Goal: Task Accomplishment & Management: Manage account settings

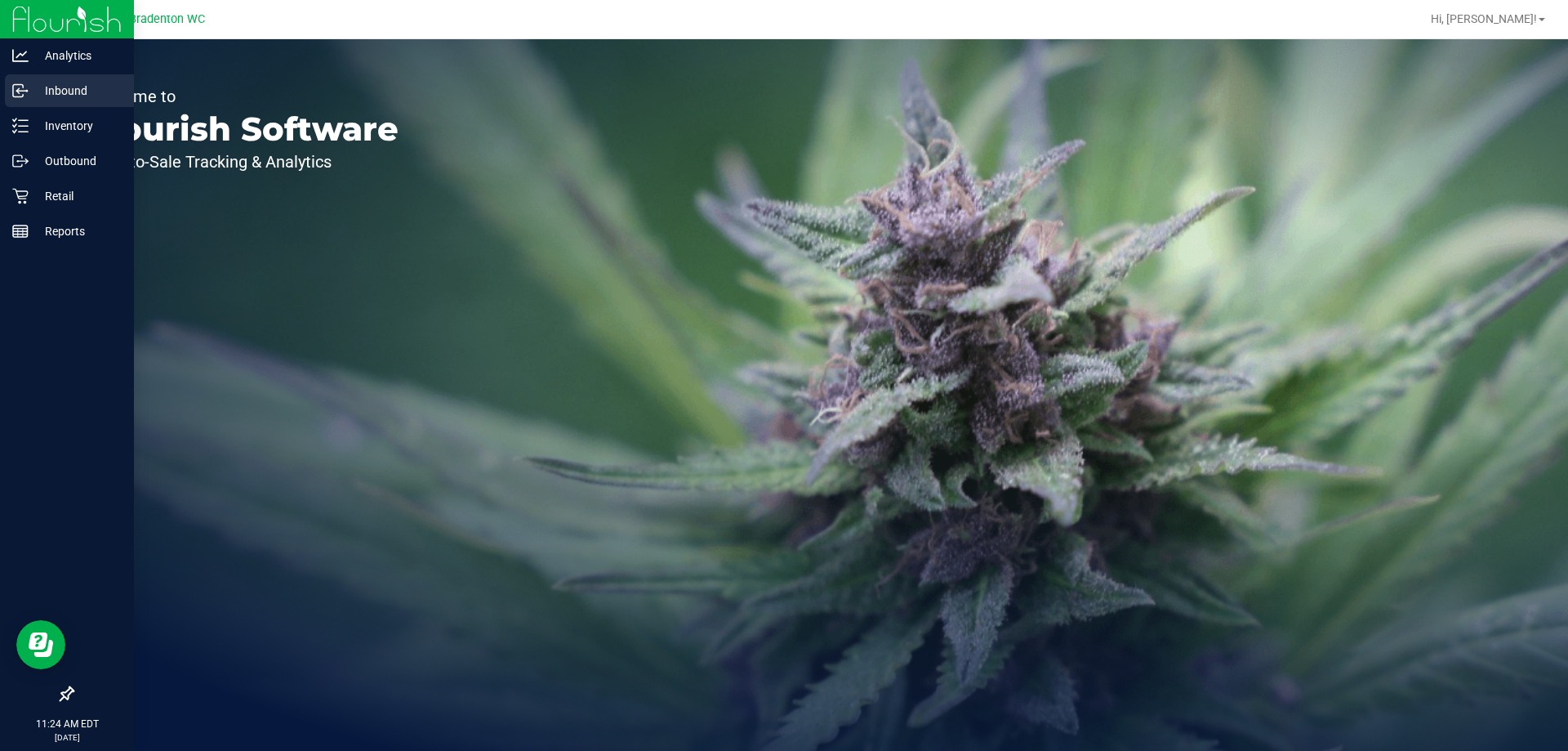
click at [0, 96] on link "Inbound" at bounding box center [67, 92] width 134 height 35
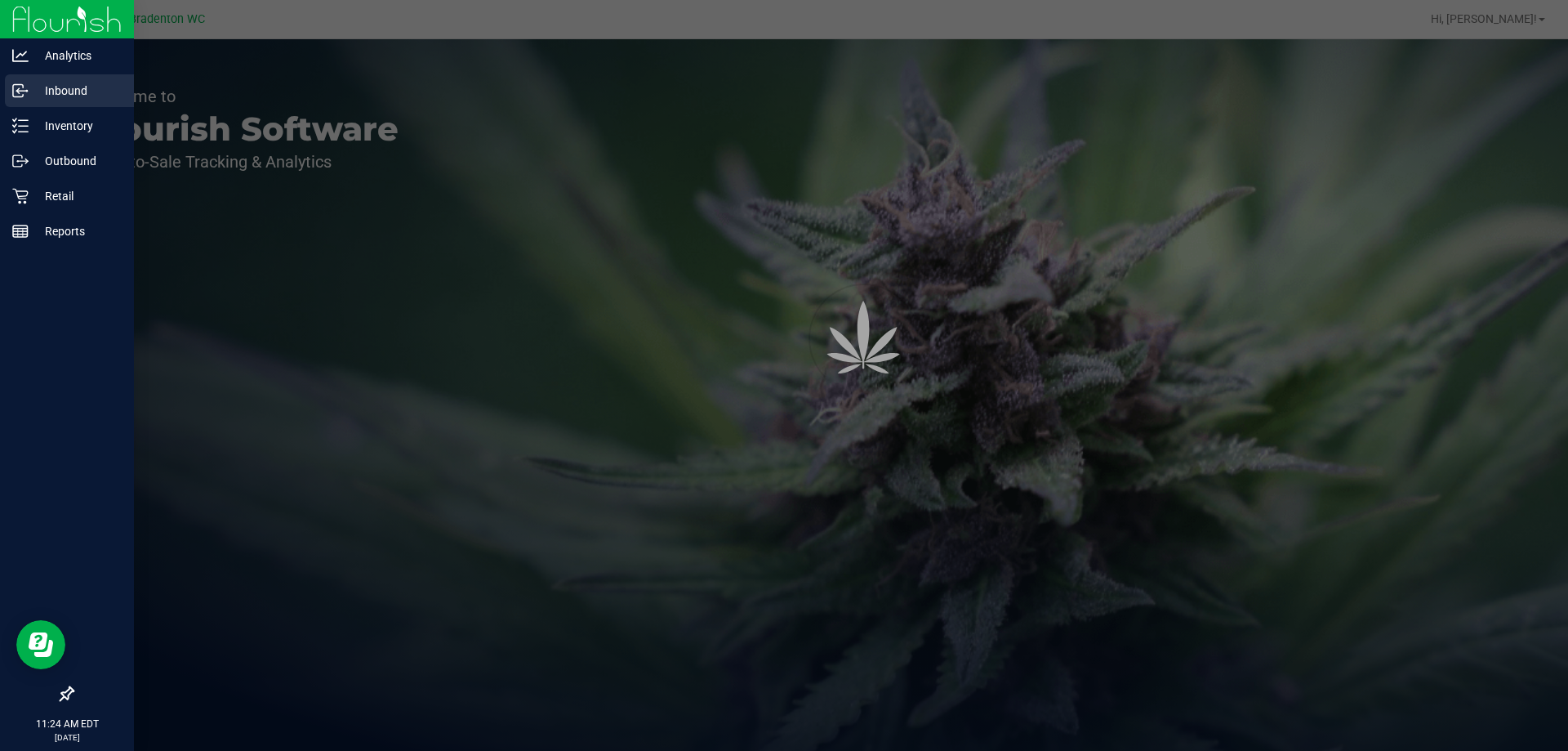
click at [54, 131] on p "Inventory" at bounding box center [77, 126] width 98 height 19
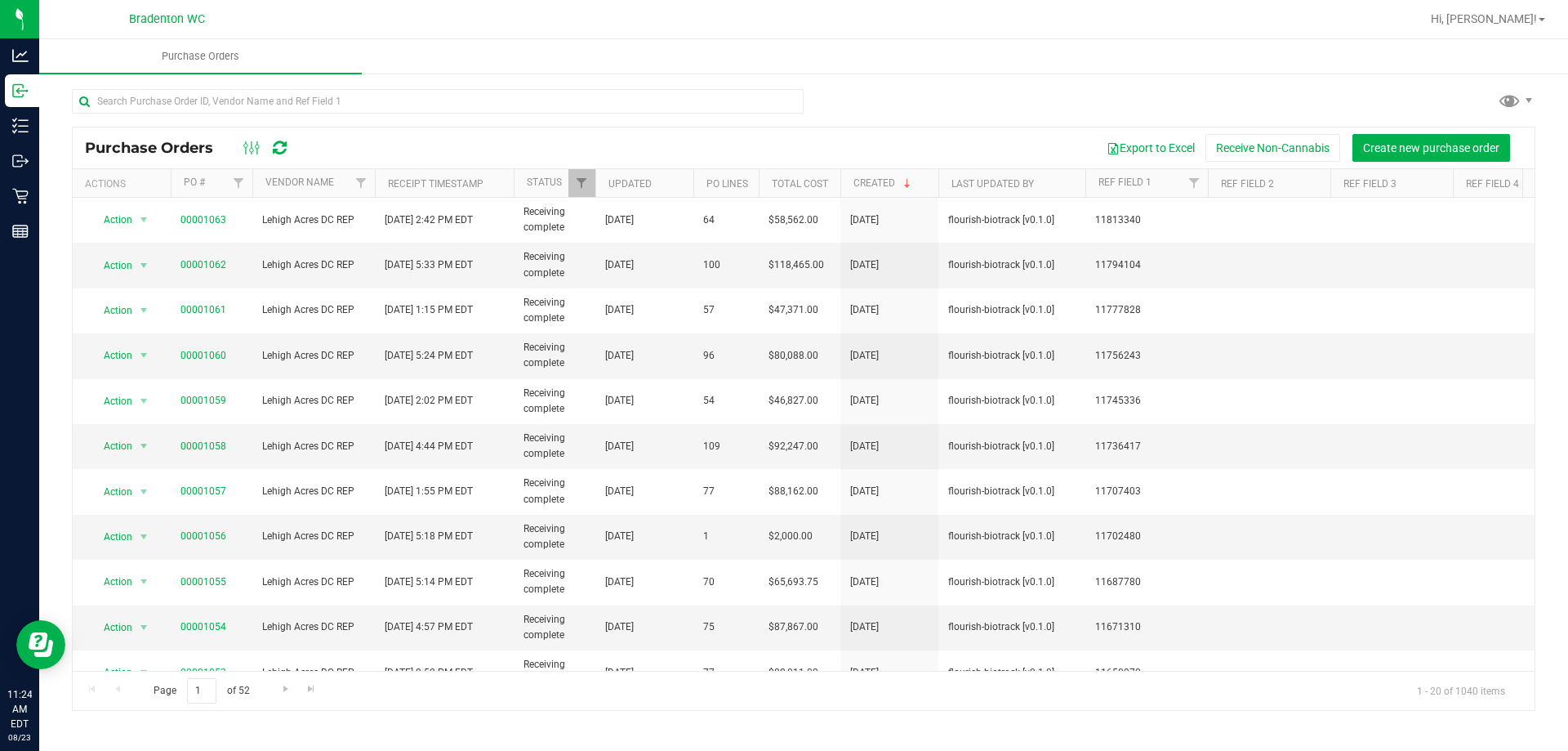
click at [877, 79] on div "Purchase Orders Export to Excel Receive Non-Cannabis Create new purchase order …" at bounding box center [803, 399] width 1529 height 655
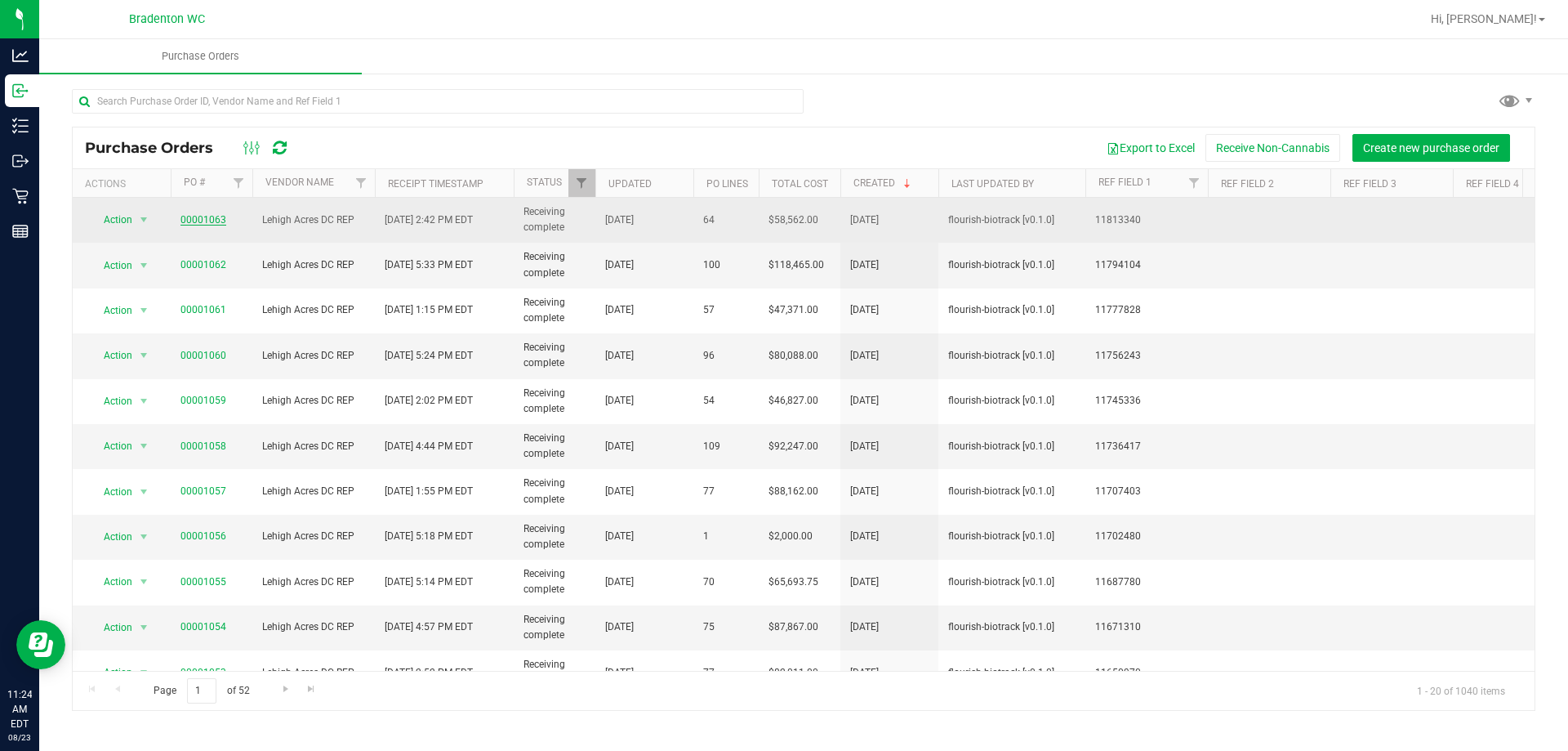
click at [205, 216] on link "00001063" at bounding box center [203, 220] width 46 height 12
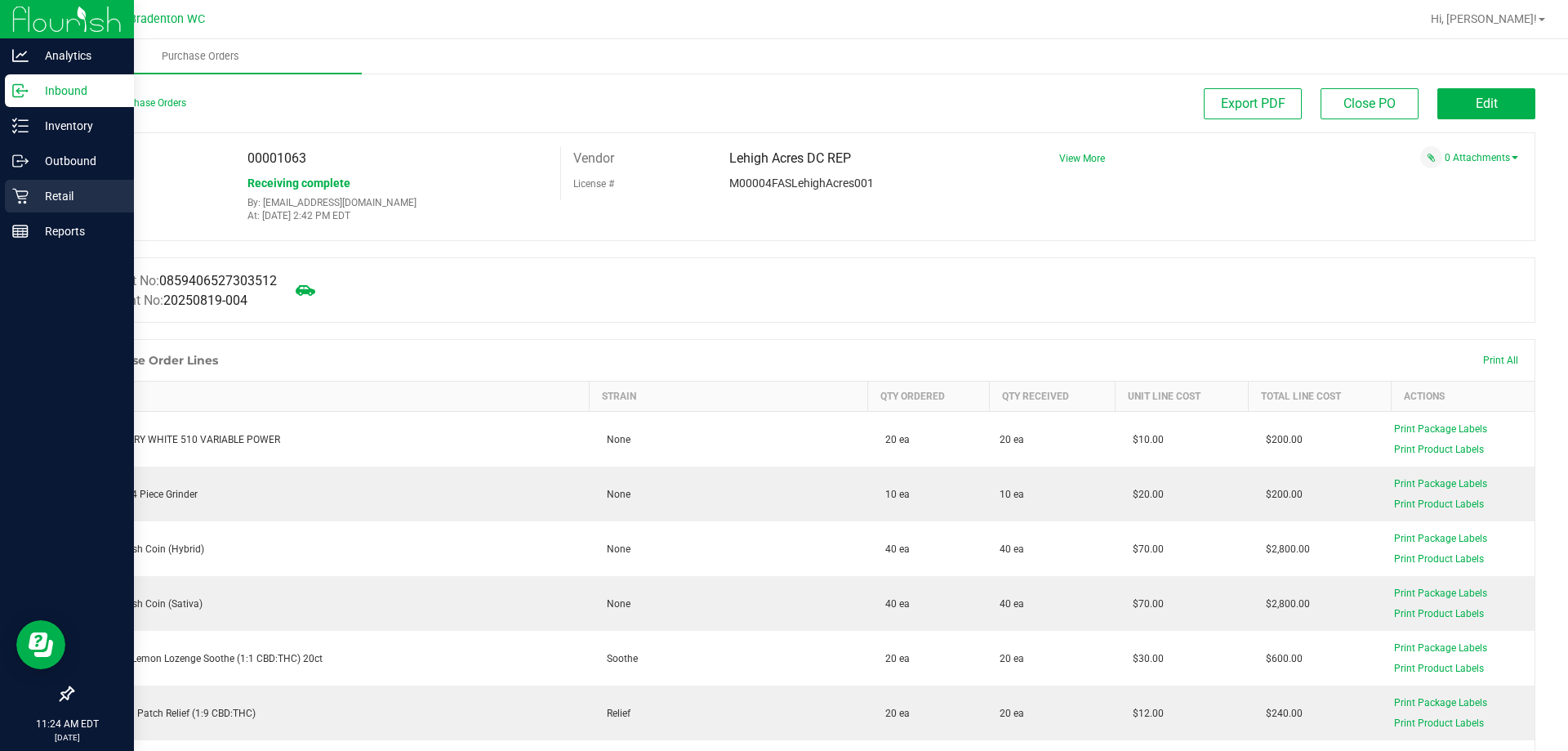
click at [17, 199] on icon at bounding box center [20, 196] width 16 height 16
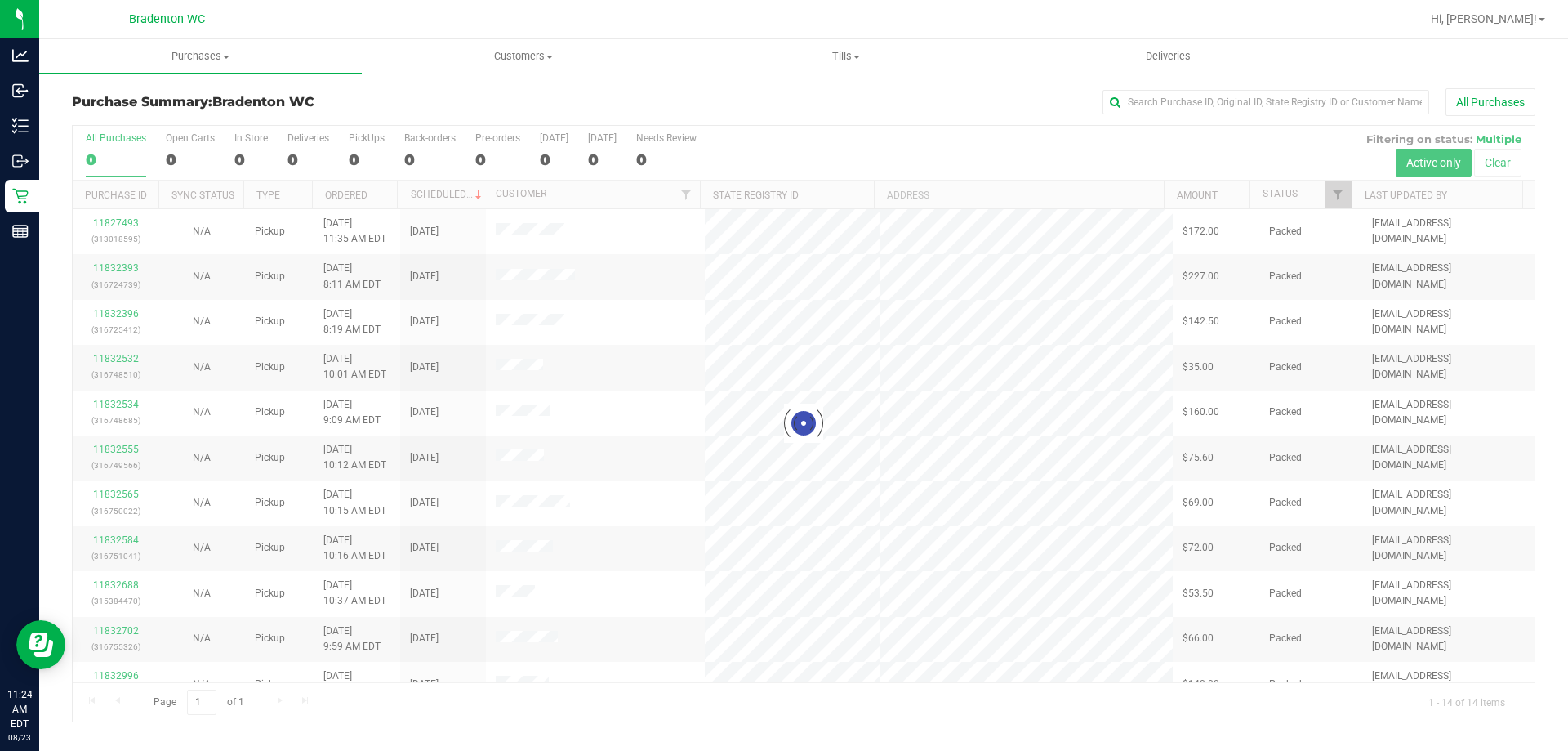
click at [871, 100] on div "All Purchases" at bounding box center [1048, 102] width 976 height 28
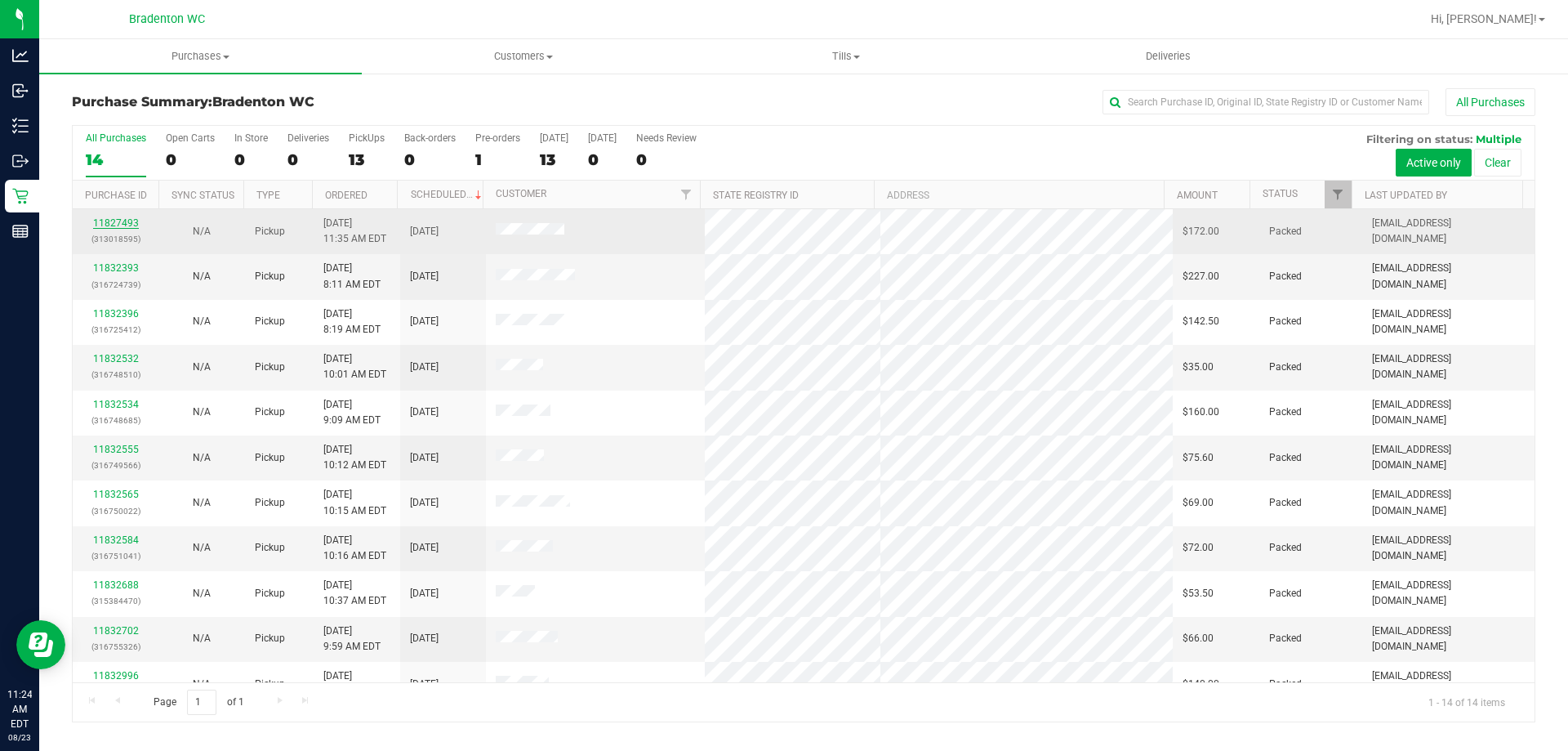
click at [114, 225] on link "11827493" at bounding box center [115, 223] width 46 height 12
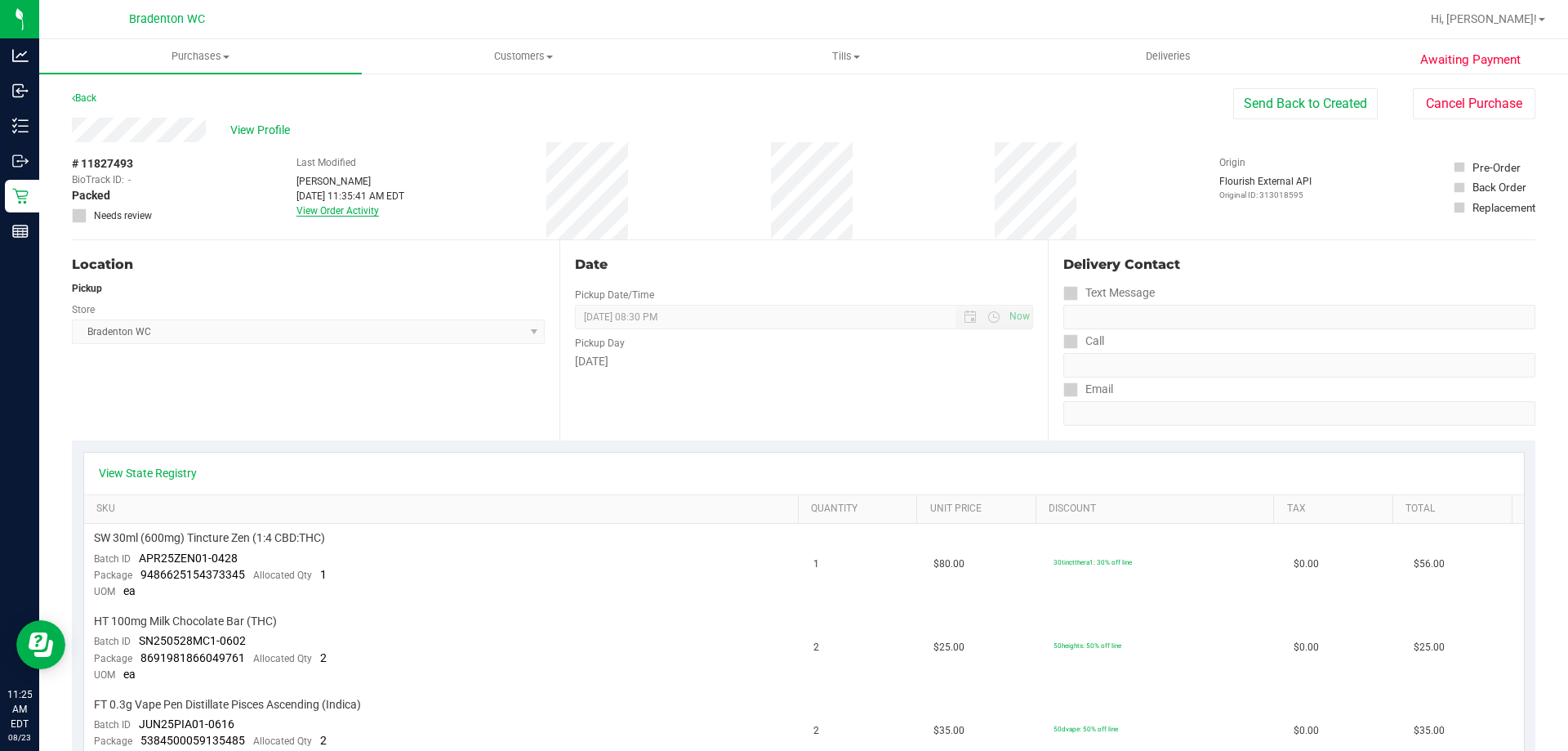
click at [336, 211] on link "View Order Activity" at bounding box center [338, 211] width 82 height 12
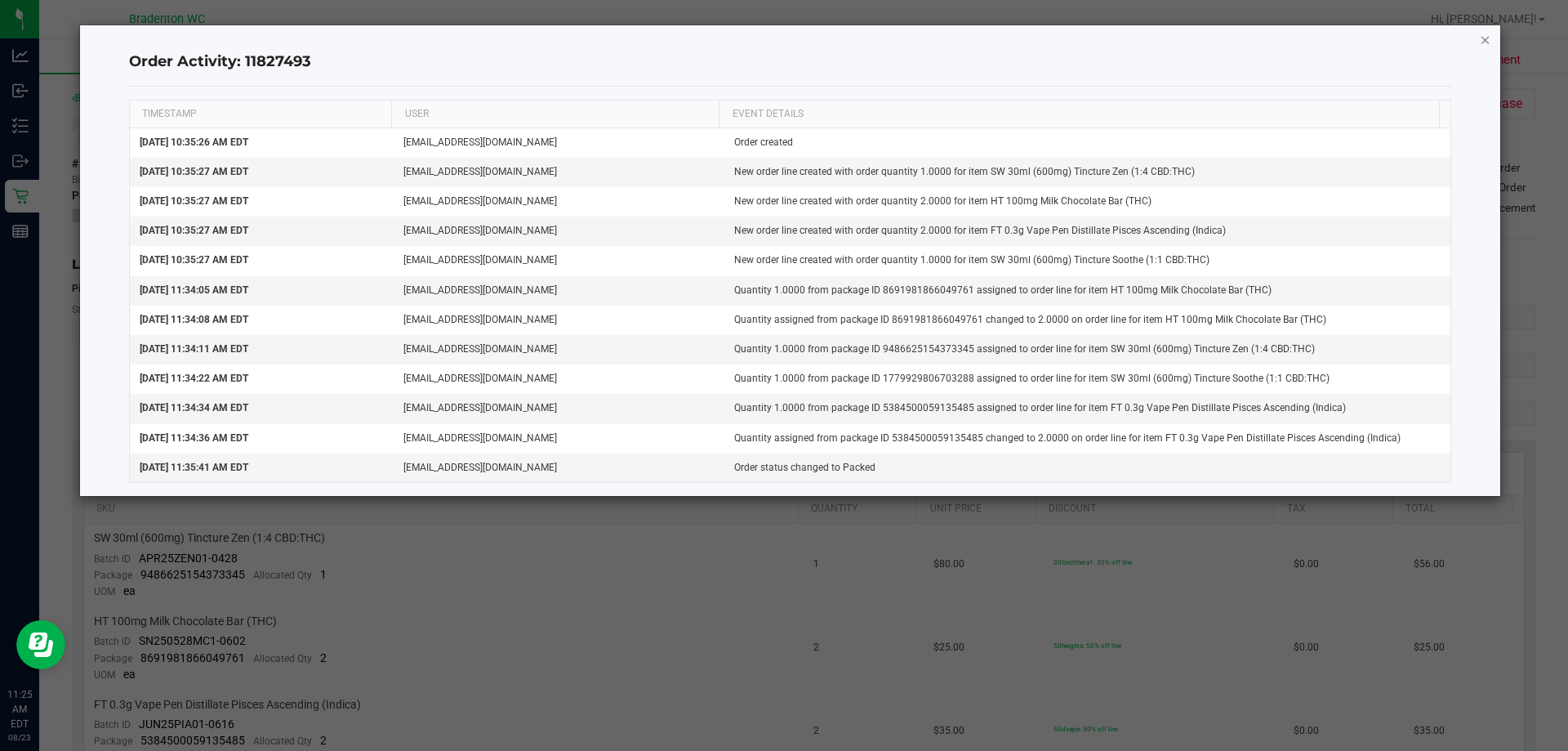
click at [1483, 39] on icon "button" at bounding box center [1486, 39] width 12 height 19
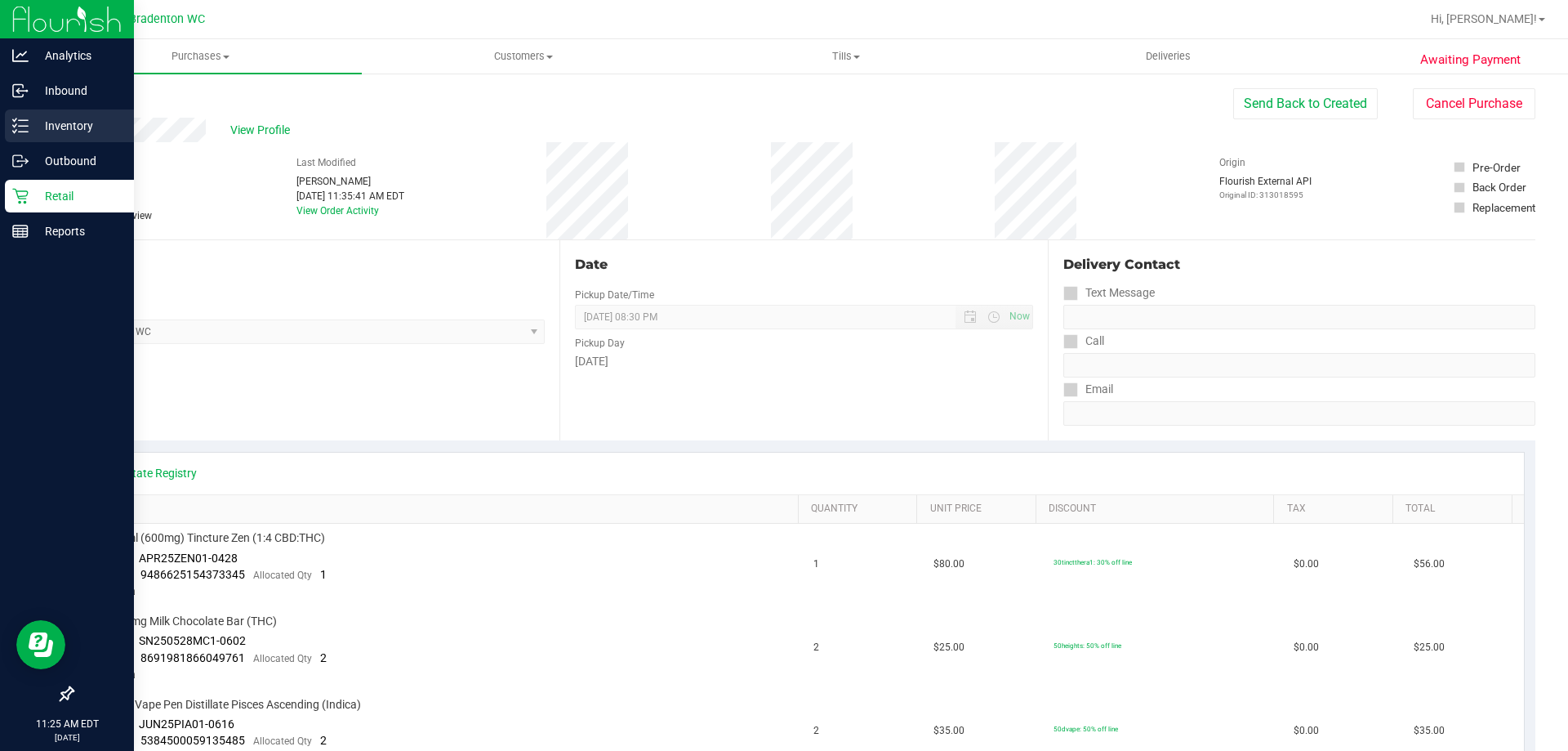
click at [18, 131] on icon at bounding box center [20, 125] width 16 height 16
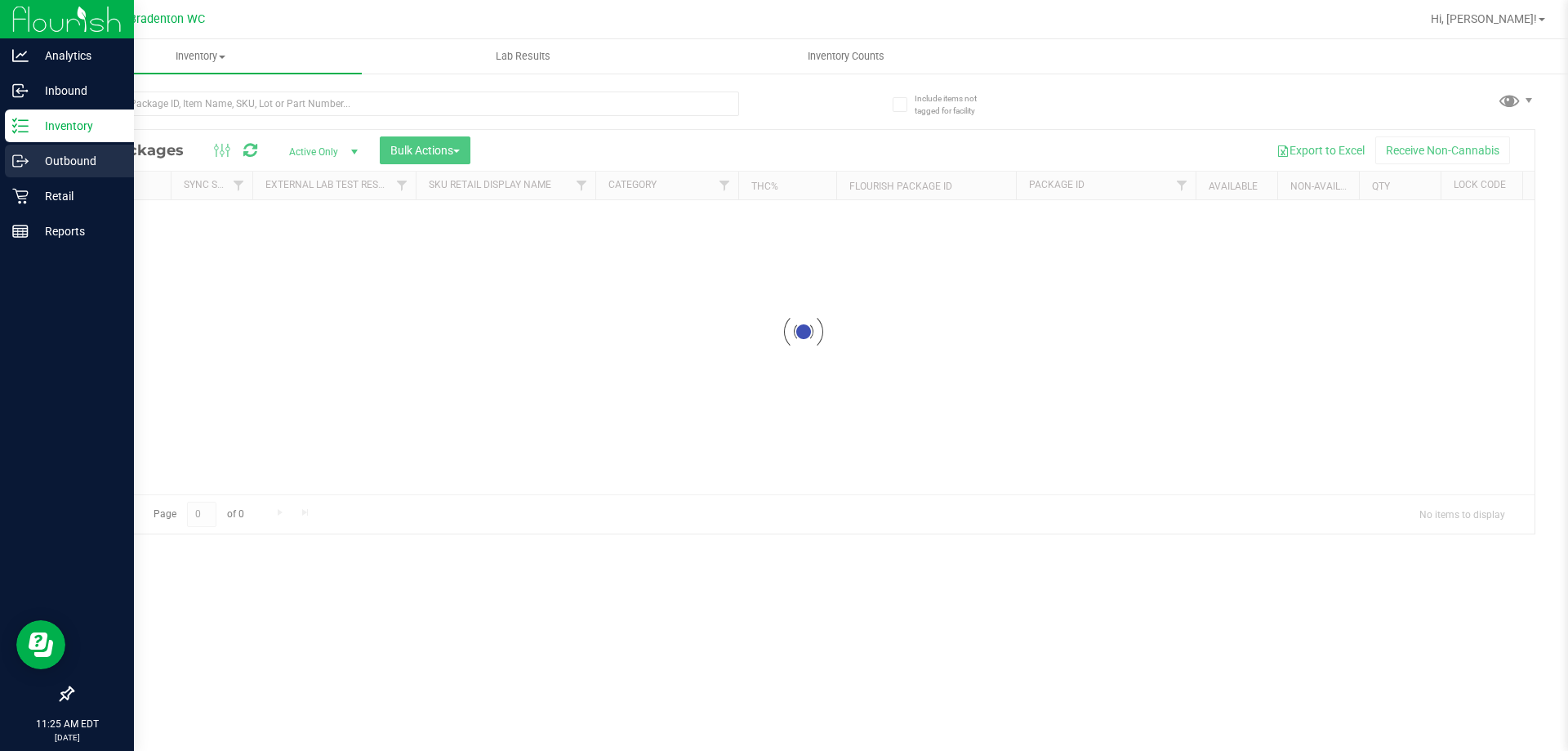
click at [56, 174] on div "Outbound" at bounding box center [69, 161] width 129 height 33
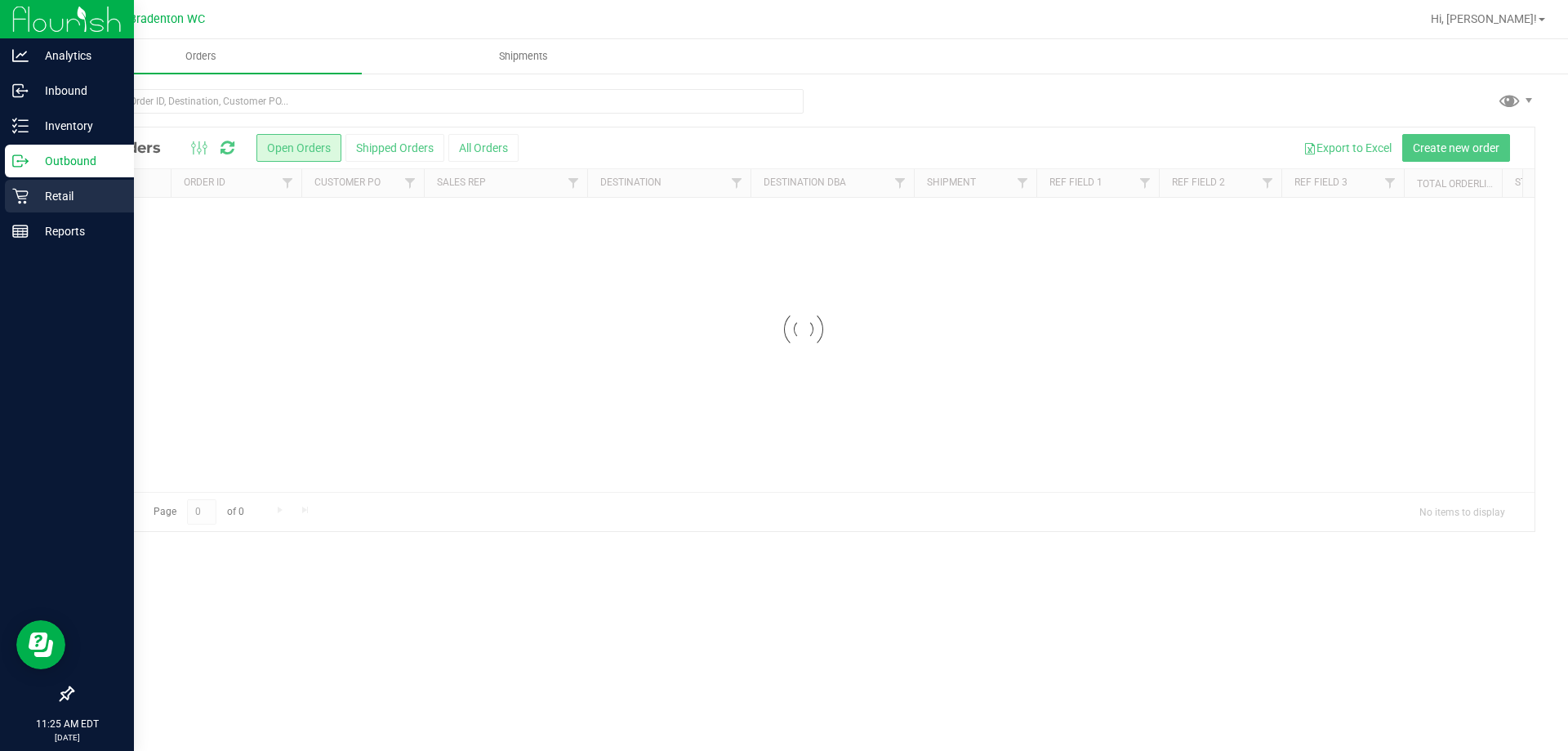
click at [39, 206] on div "Retail" at bounding box center [69, 196] width 129 height 33
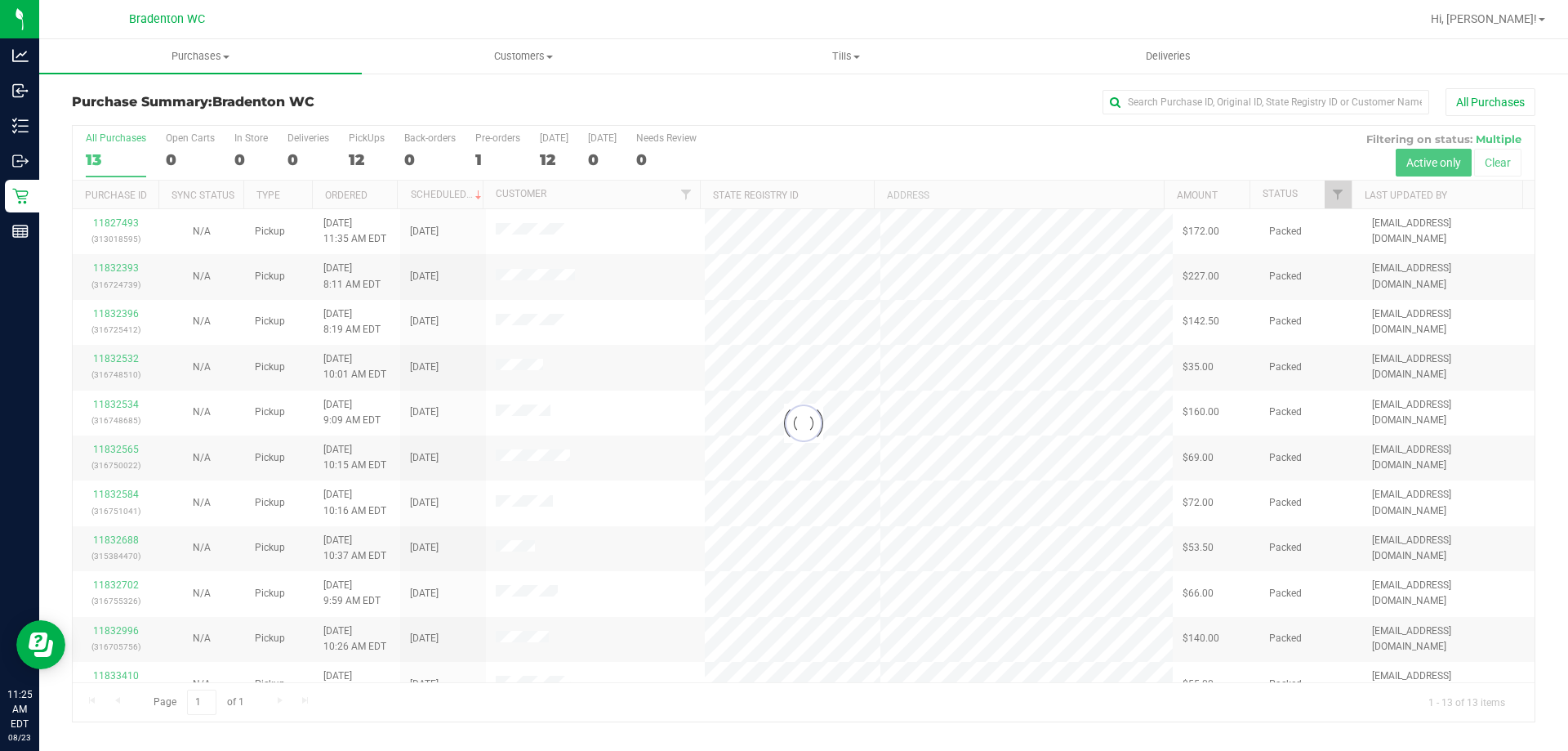
click at [356, 154] on div at bounding box center [803, 424] width 1462 height 596
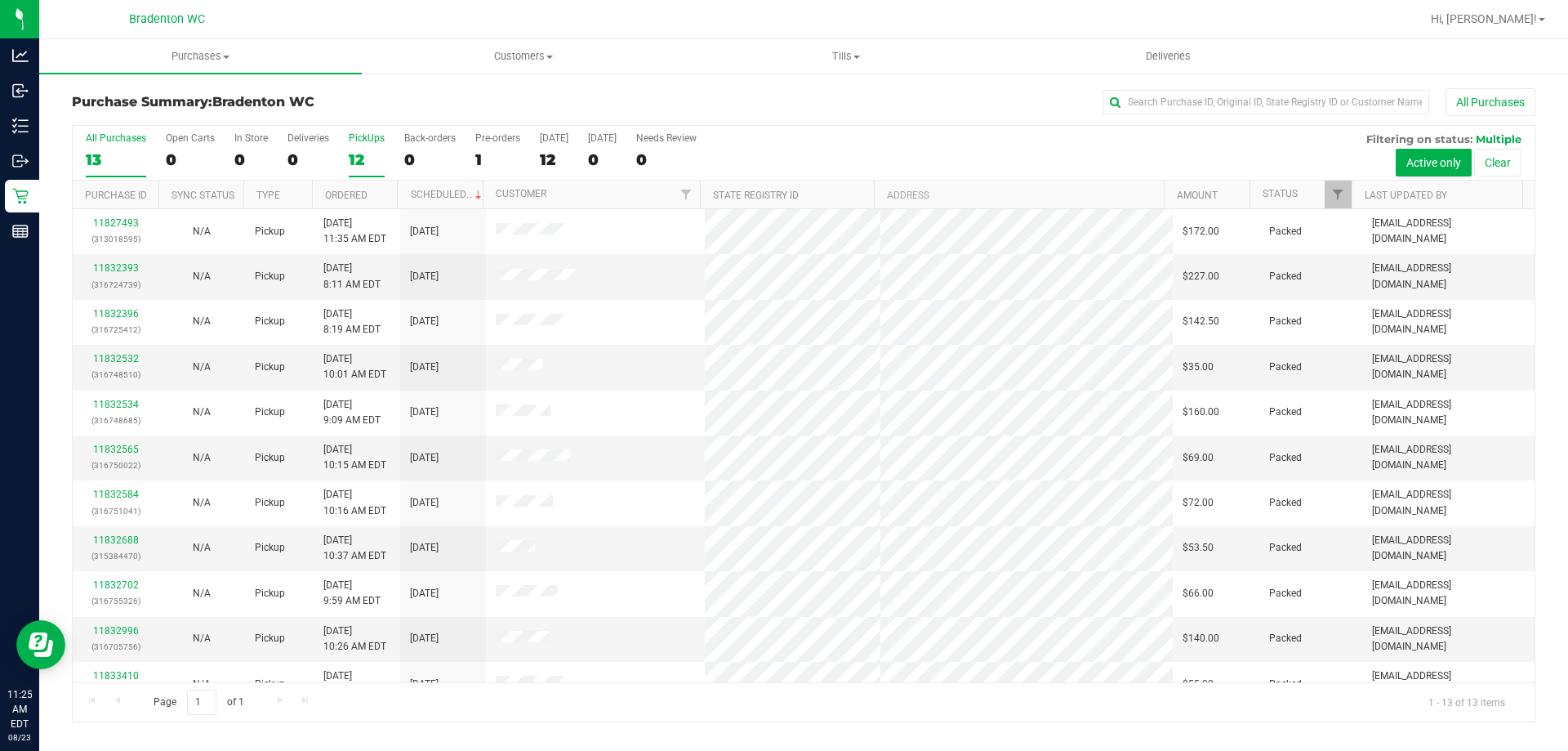
click at [349, 147] on label "PickUps 12" at bounding box center [366, 154] width 36 height 45
click at [0, 0] on input "PickUps 12" at bounding box center [0, 0] width 0 height 0
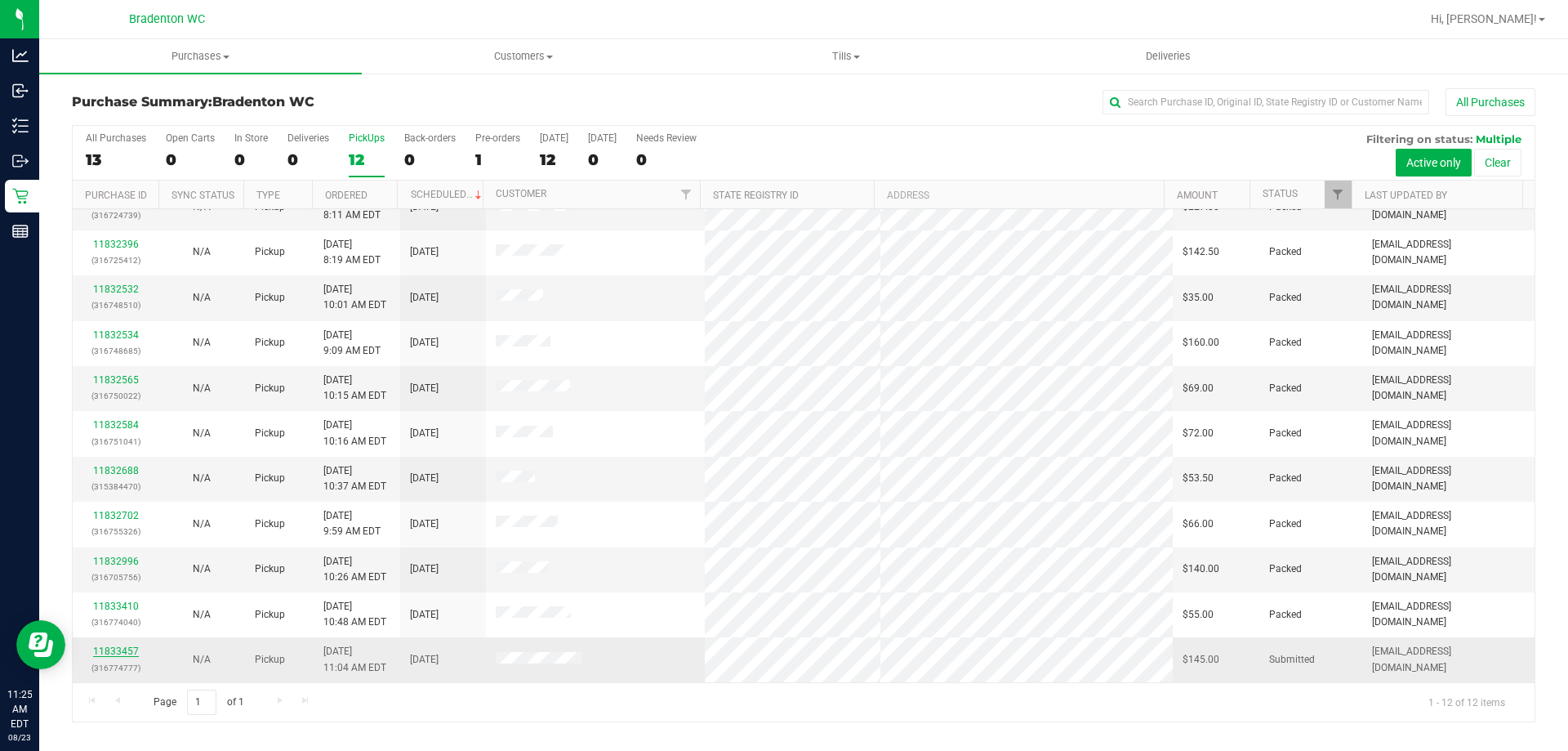
click at [118, 653] on link "11833457" at bounding box center [115, 651] width 46 height 12
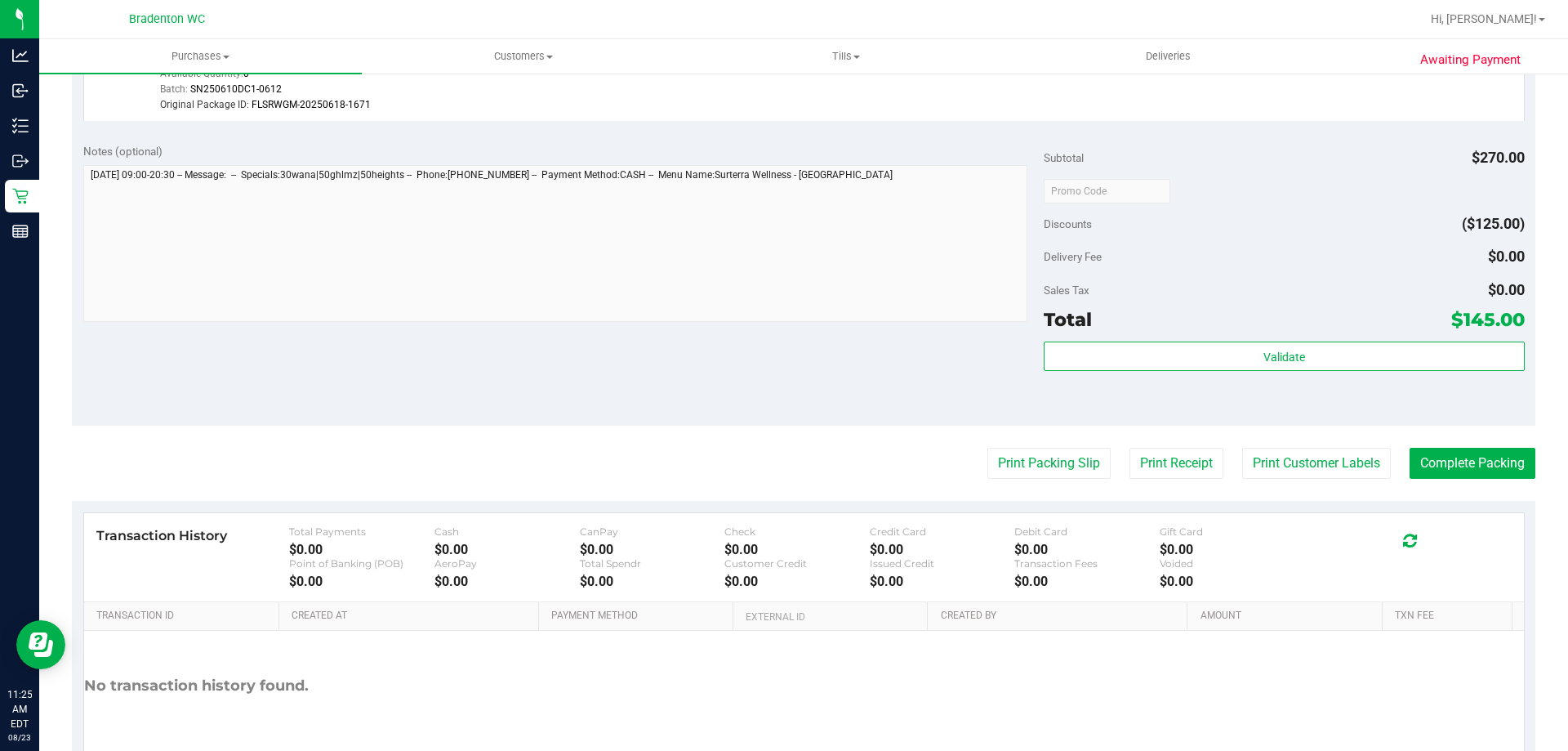
scroll to position [931, 0]
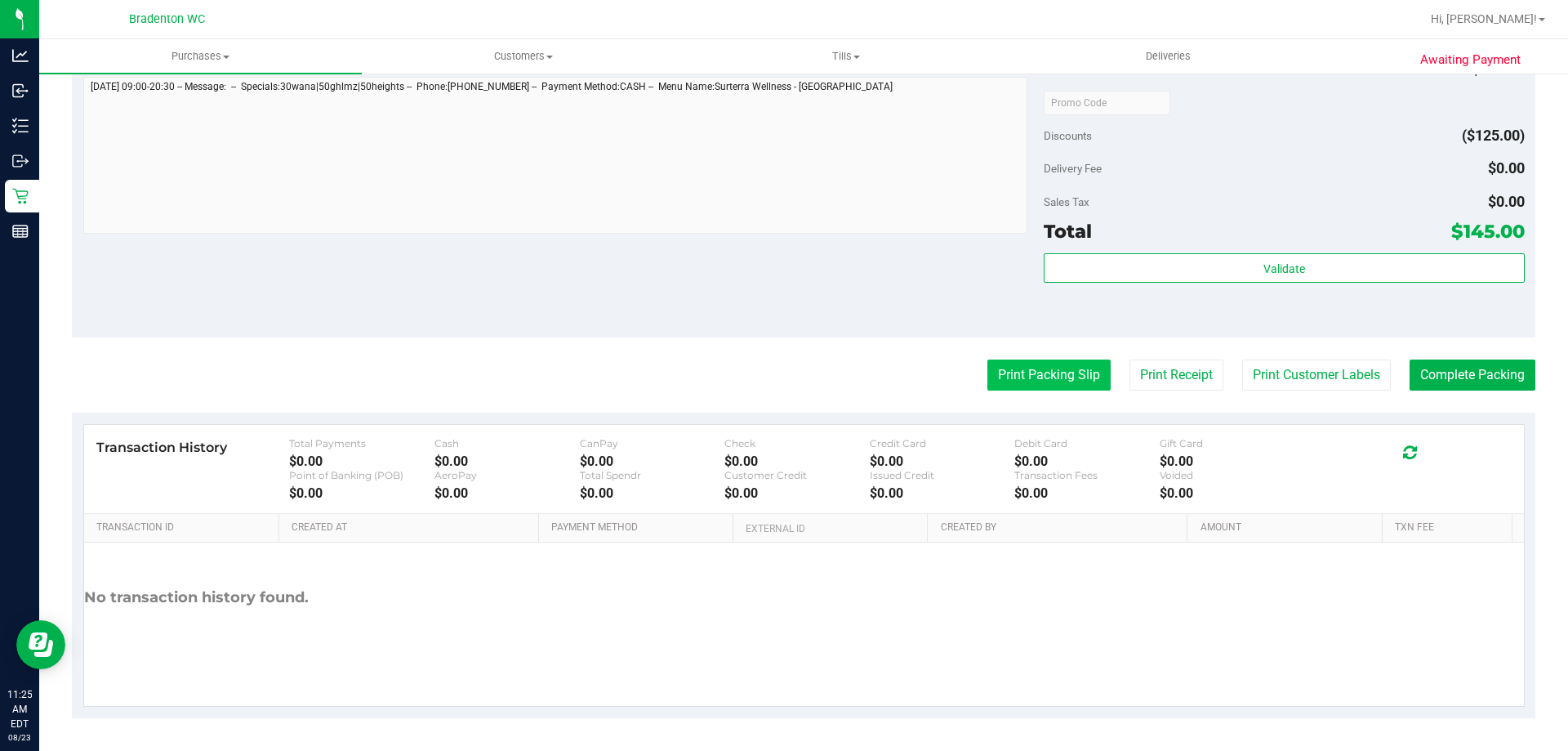
click at [1059, 375] on button "Print Packing Slip" at bounding box center [1049, 375] width 123 height 31
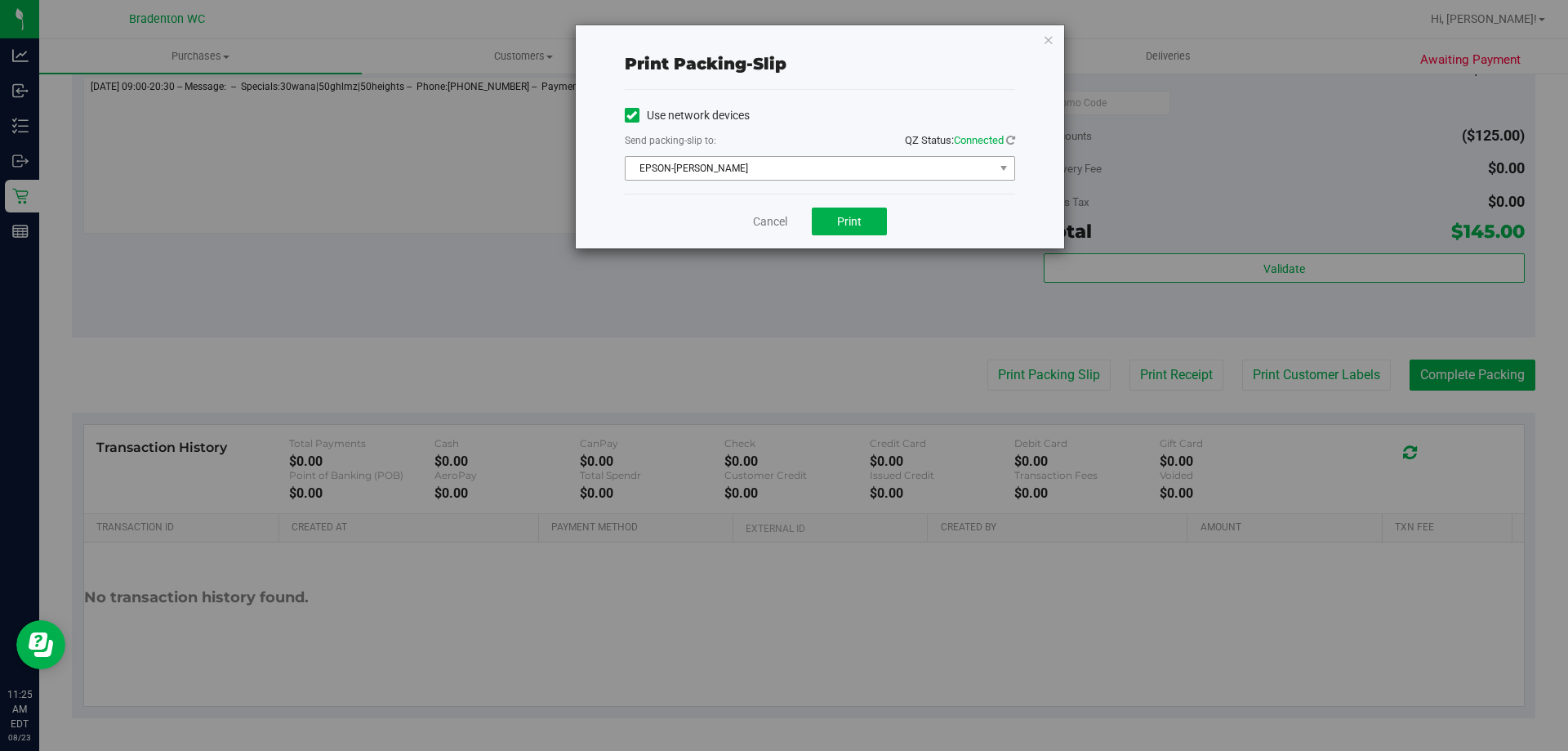
click at [855, 159] on span "EPSON-[PERSON_NAME]" at bounding box center [810, 169] width 369 height 23
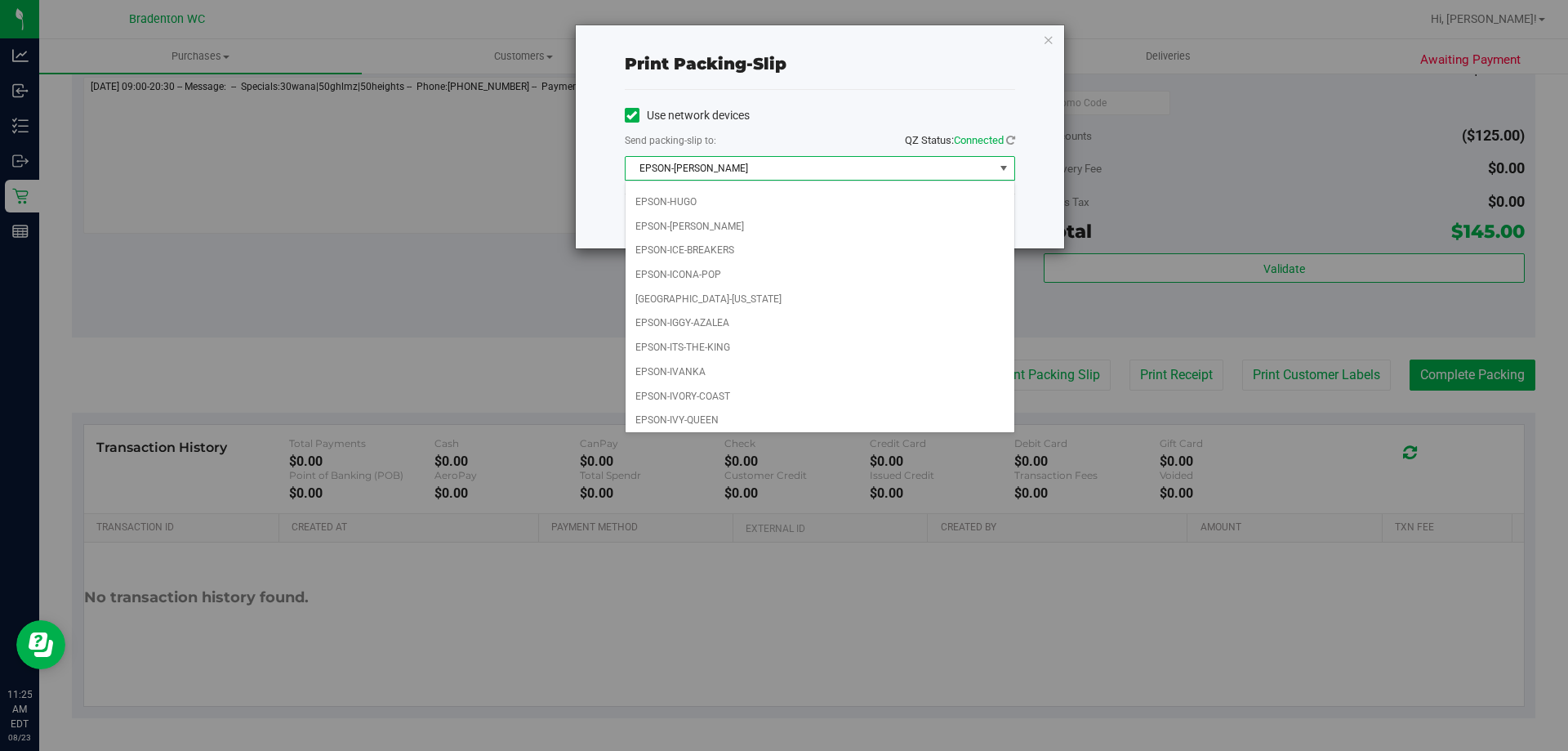
scroll to position [47, 0]
click at [677, 414] on li "EPSON-IVY-QUEEN" at bounding box center [820, 416] width 389 height 24
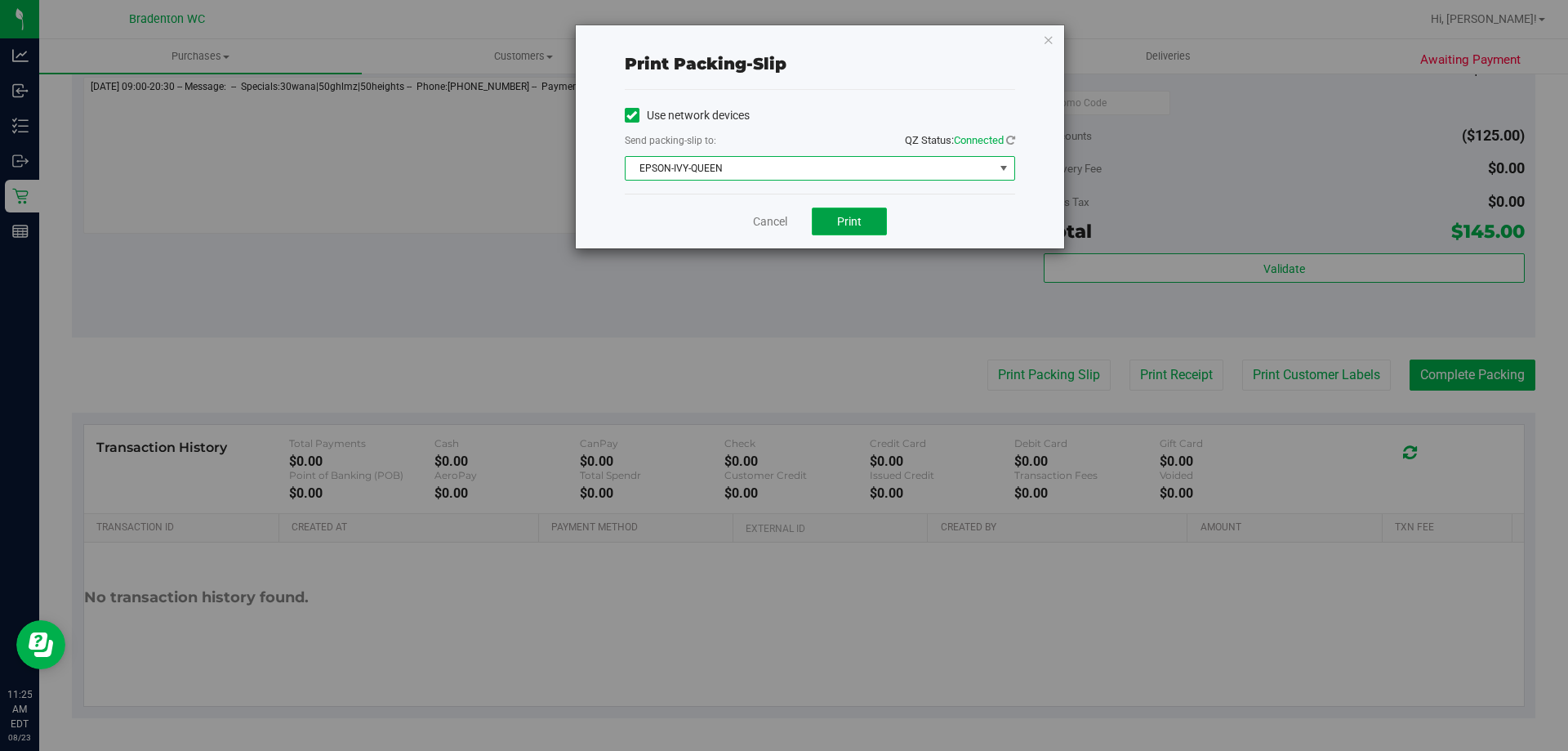
click at [857, 219] on span "Print" at bounding box center [849, 220] width 24 height 13
click at [777, 224] on link "Cancel" at bounding box center [769, 222] width 34 height 17
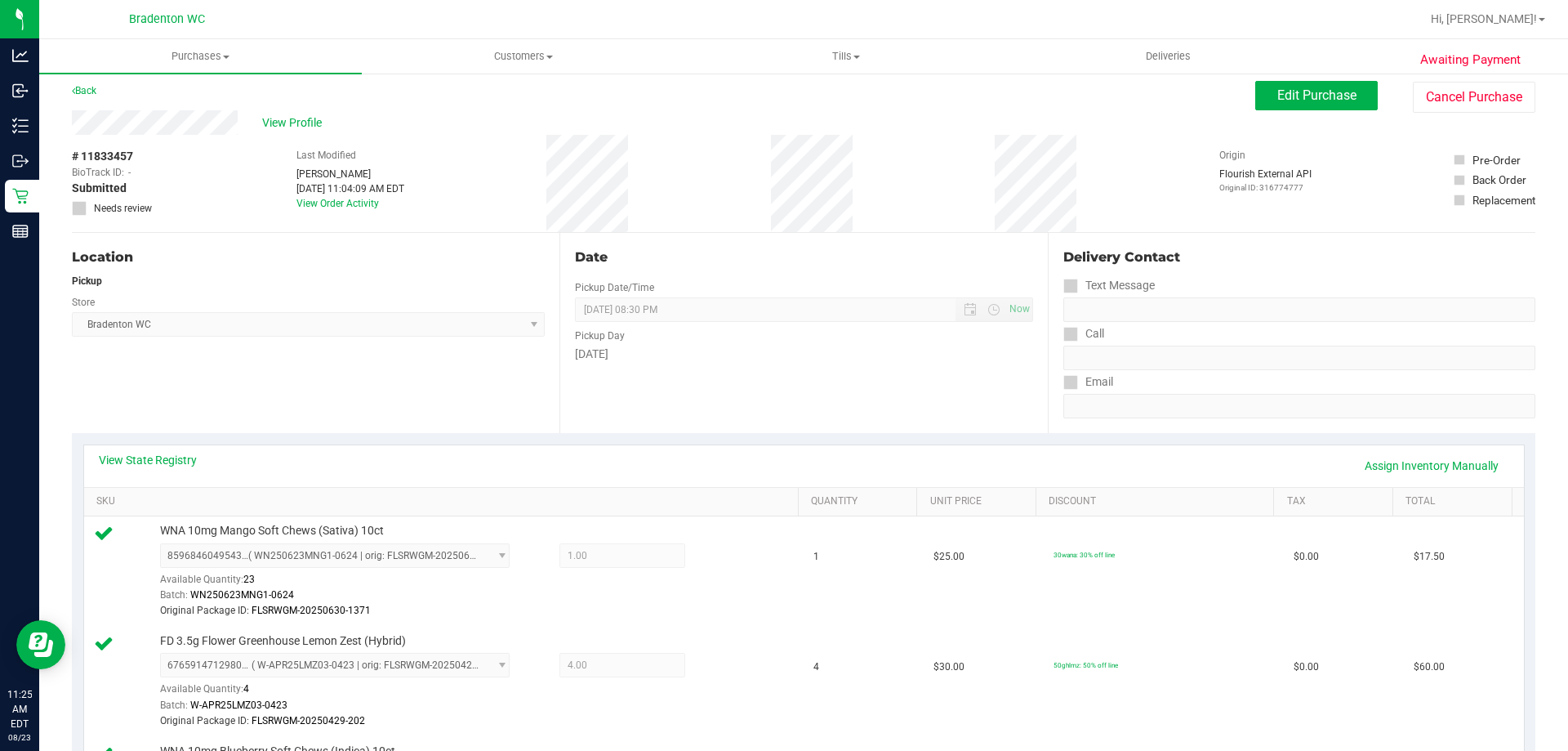
scroll to position [0, 0]
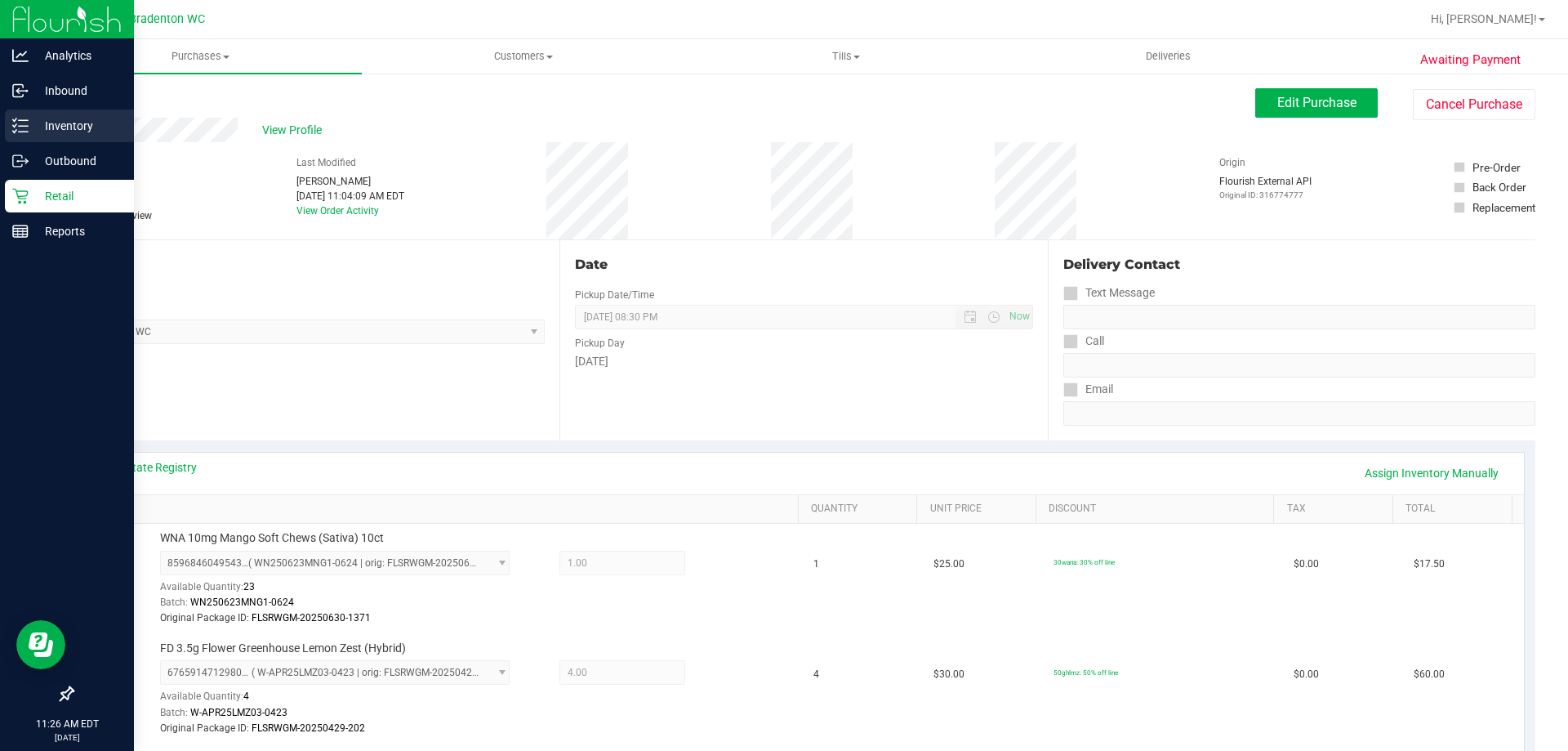
click at [14, 119] on icon at bounding box center [20, 125] width 16 height 16
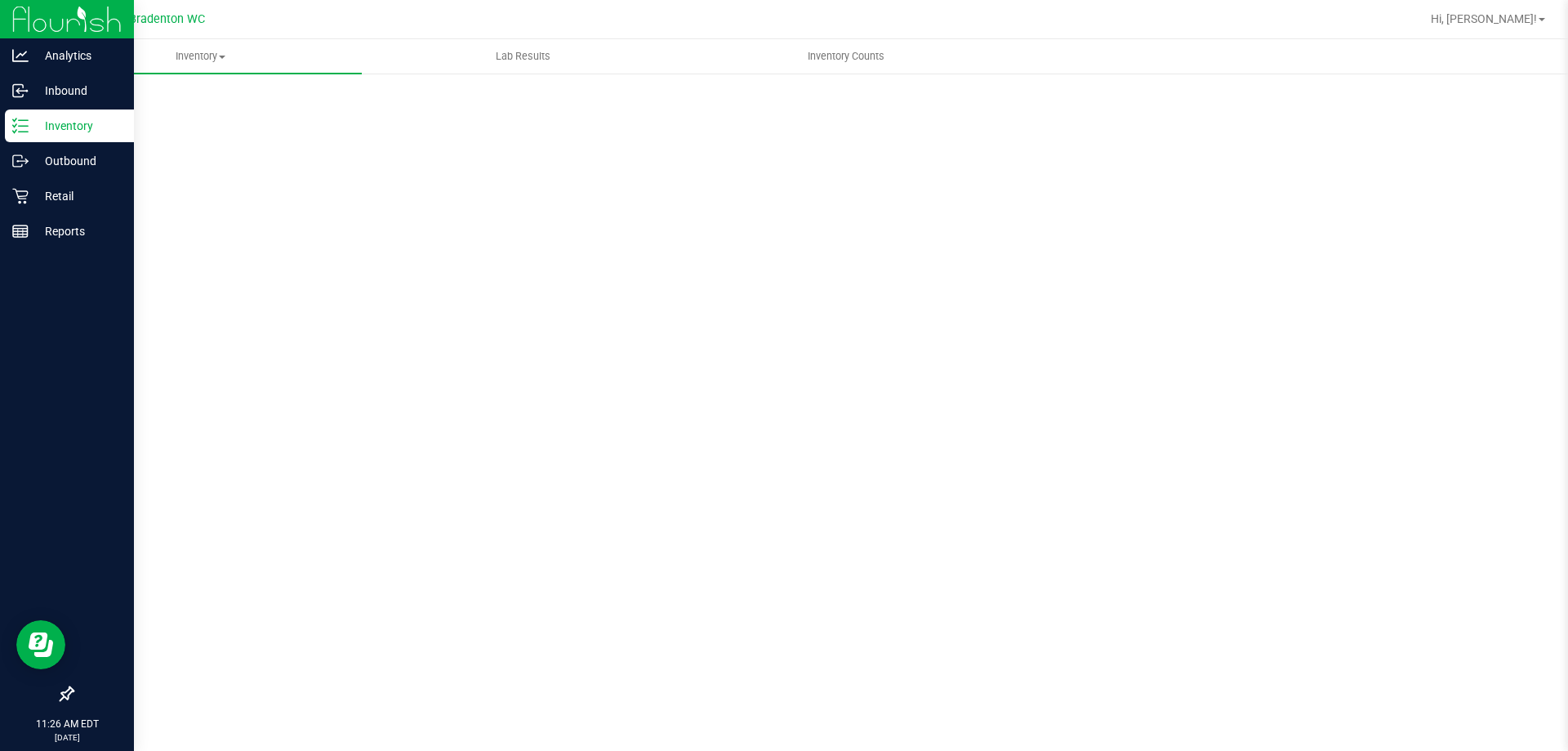
click at [54, 124] on p "Inventory" at bounding box center [77, 126] width 98 height 19
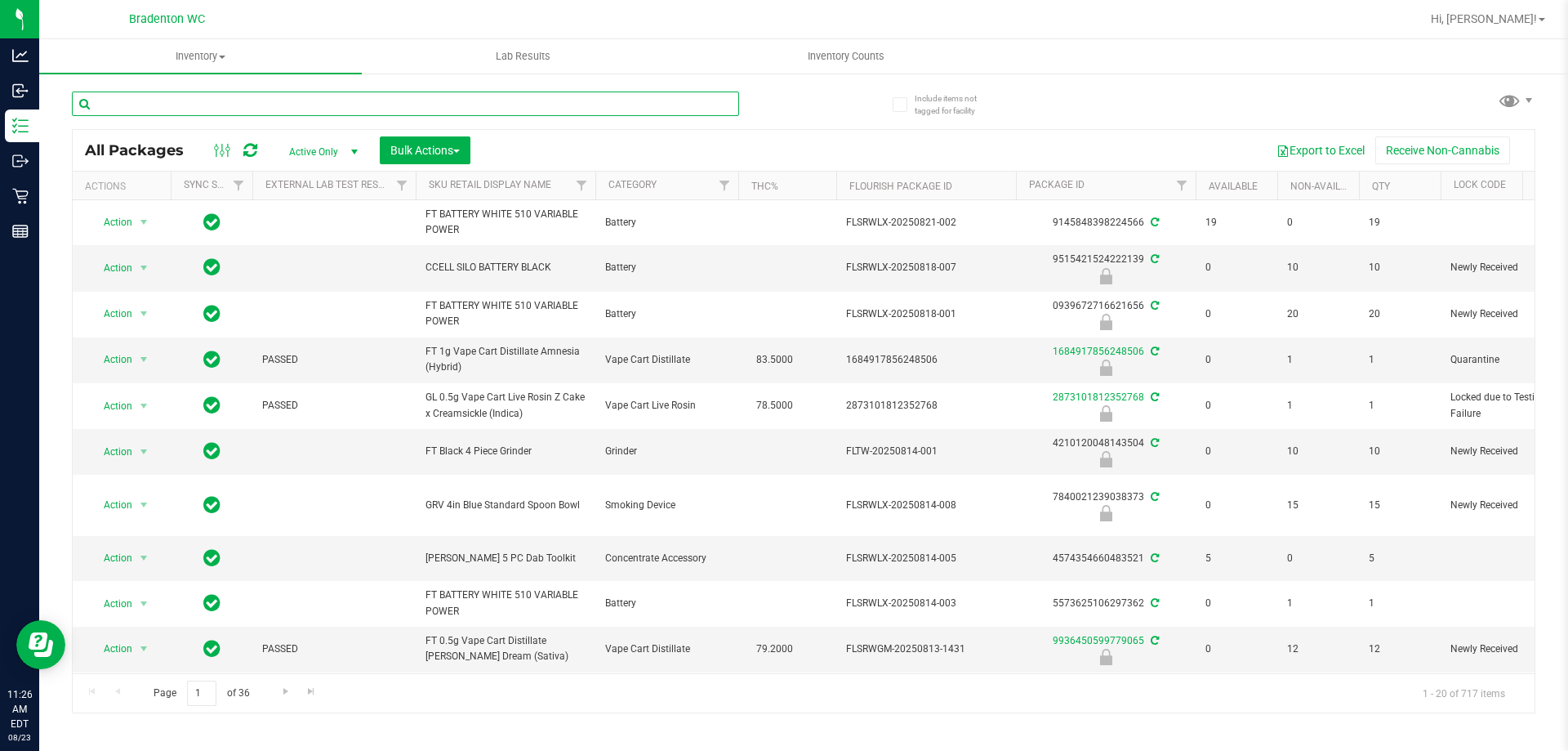
click at [339, 100] on input "text" at bounding box center [406, 103] width 668 height 24
type input "bdl"
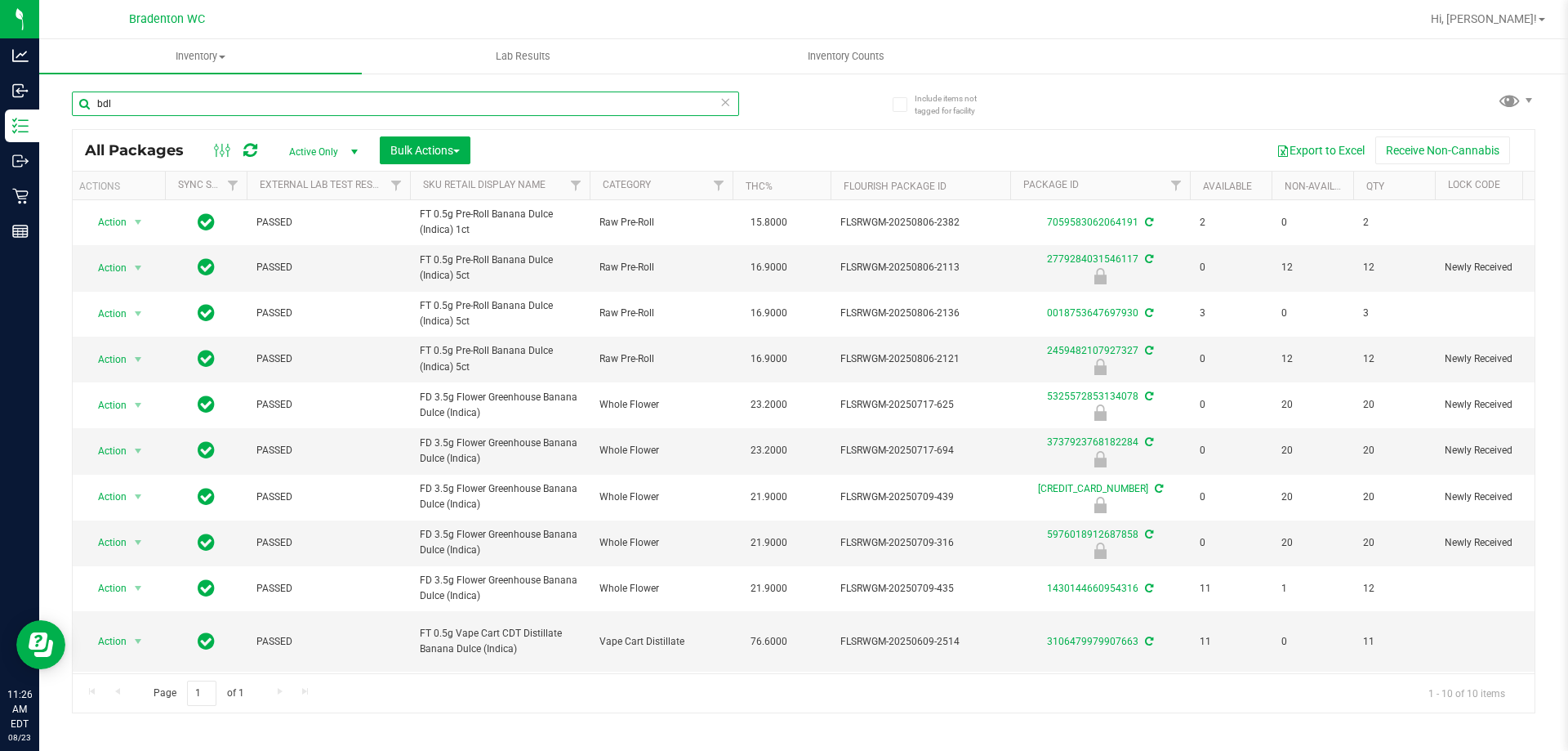
scroll to position [0, 6]
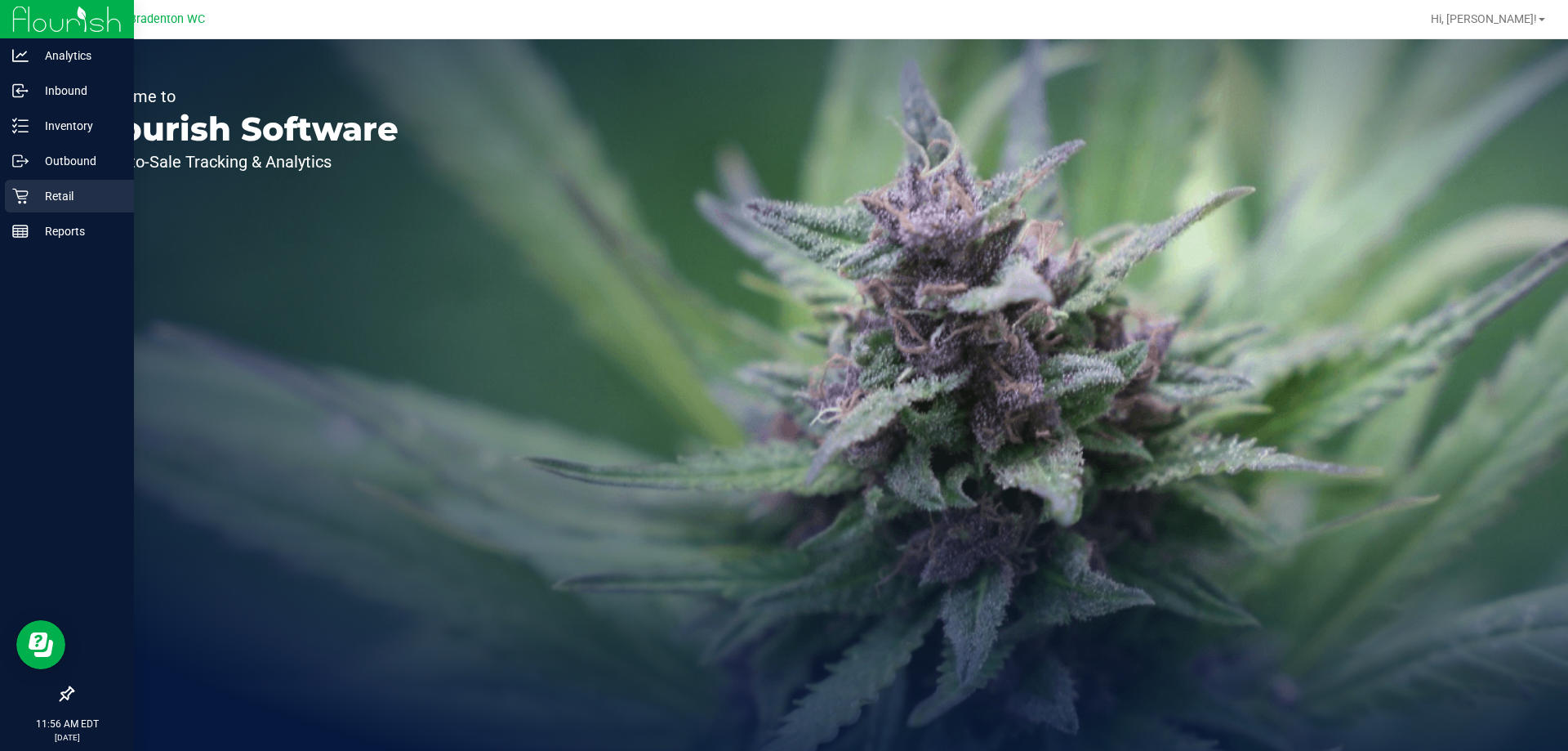
click at [48, 193] on p "Retail" at bounding box center [77, 196] width 98 height 19
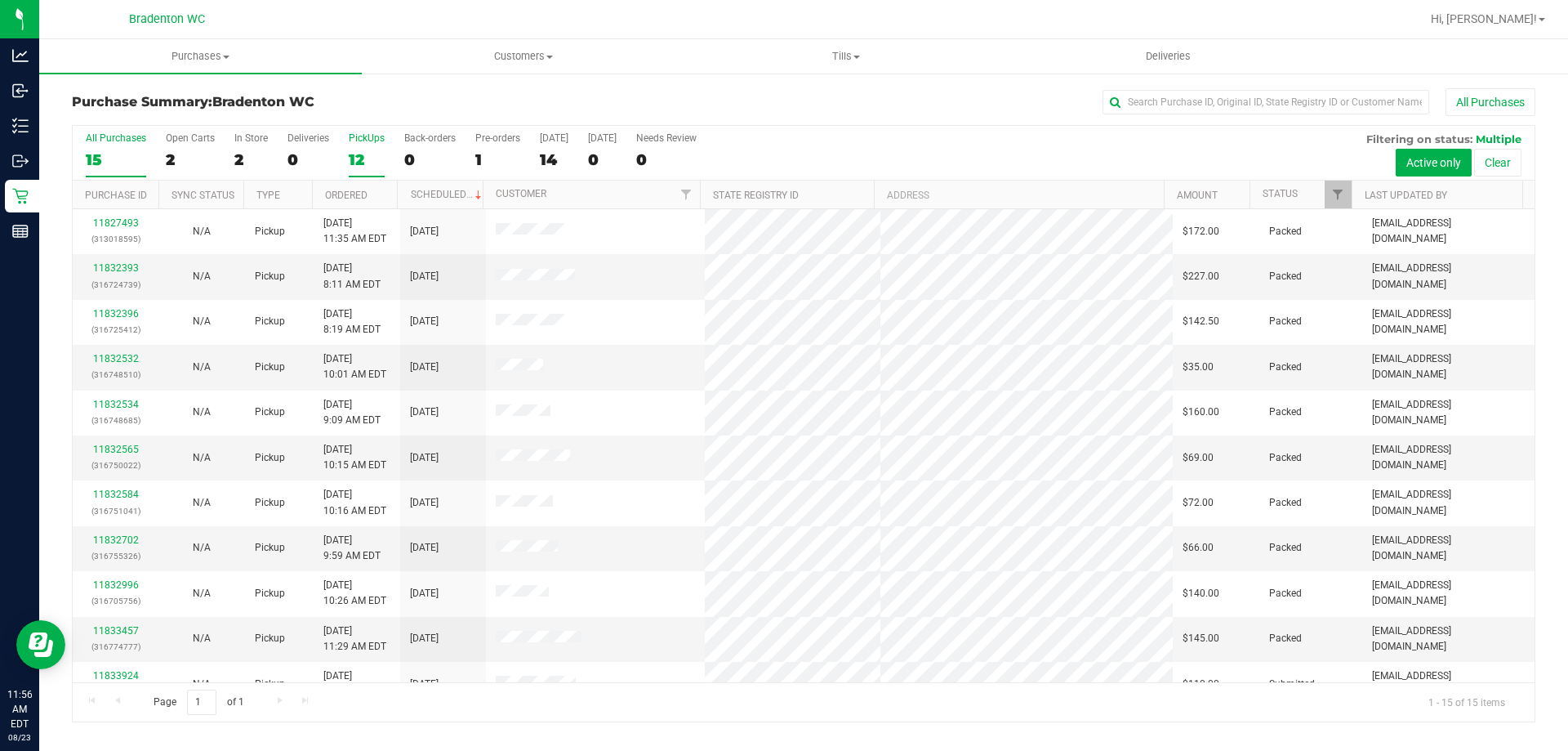
click at [353, 165] on div "12" at bounding box center [366, 159] width 36 height 18
click at [0, 0] on input "PickUps 12" at bounding box center [0, 0] width 0 height 0
click at [1342, 199] on span "Filter" at bounding box center [1337, 194] width 13 height 13
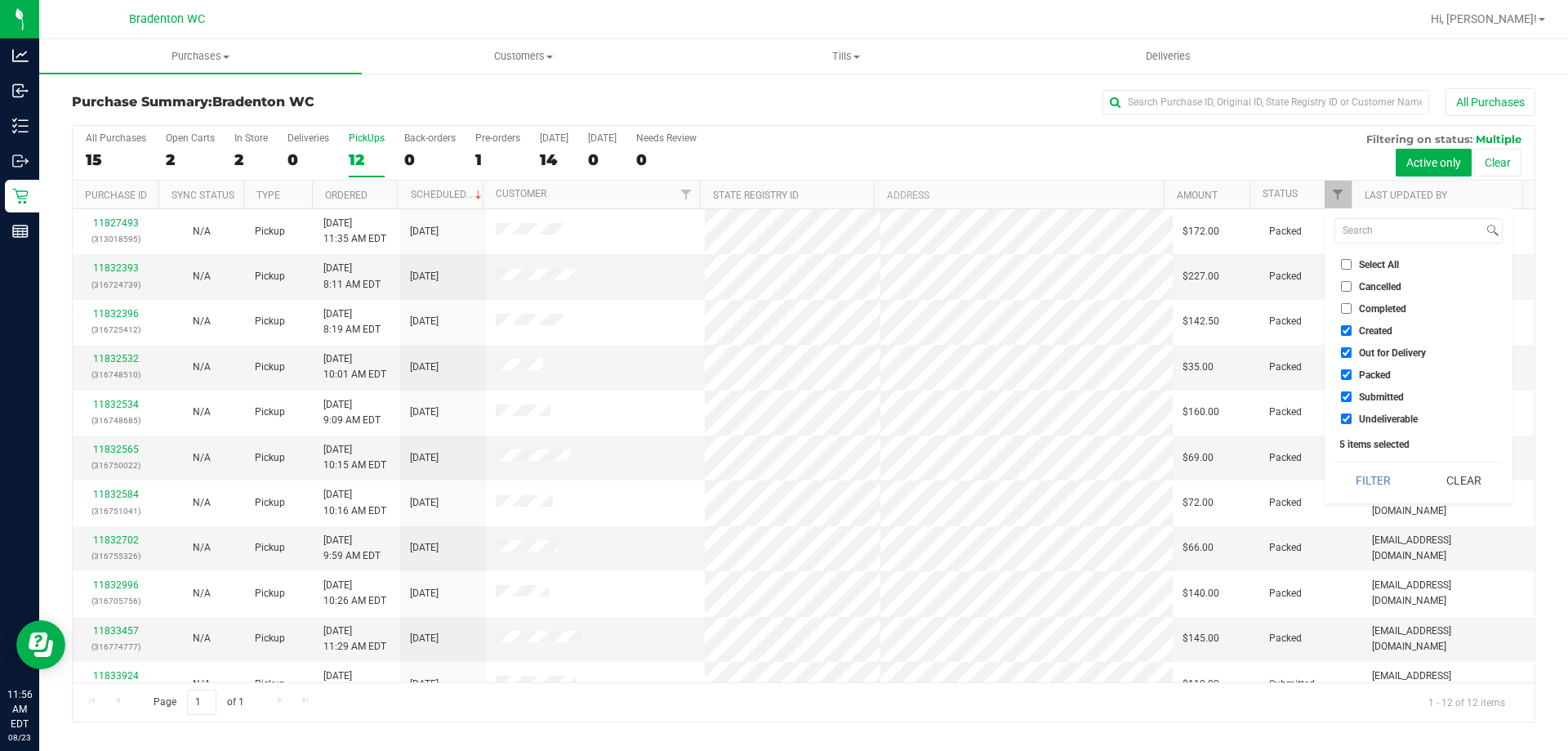
click at [1370, 368] on li "Packed" at bounding box center [1419, 375] width 168 height 17
click at [1347, 369] on li "Packed" at bounding box center [1419, 375] width 168 height 17
click at [1352, 370] on label "Packed" at bounding box center [1365, 375] width 49 height 11
click at [1352, 370] on input "Packed" at bounding box center [1346, 375] width 11 height 11
checkbox input "false"
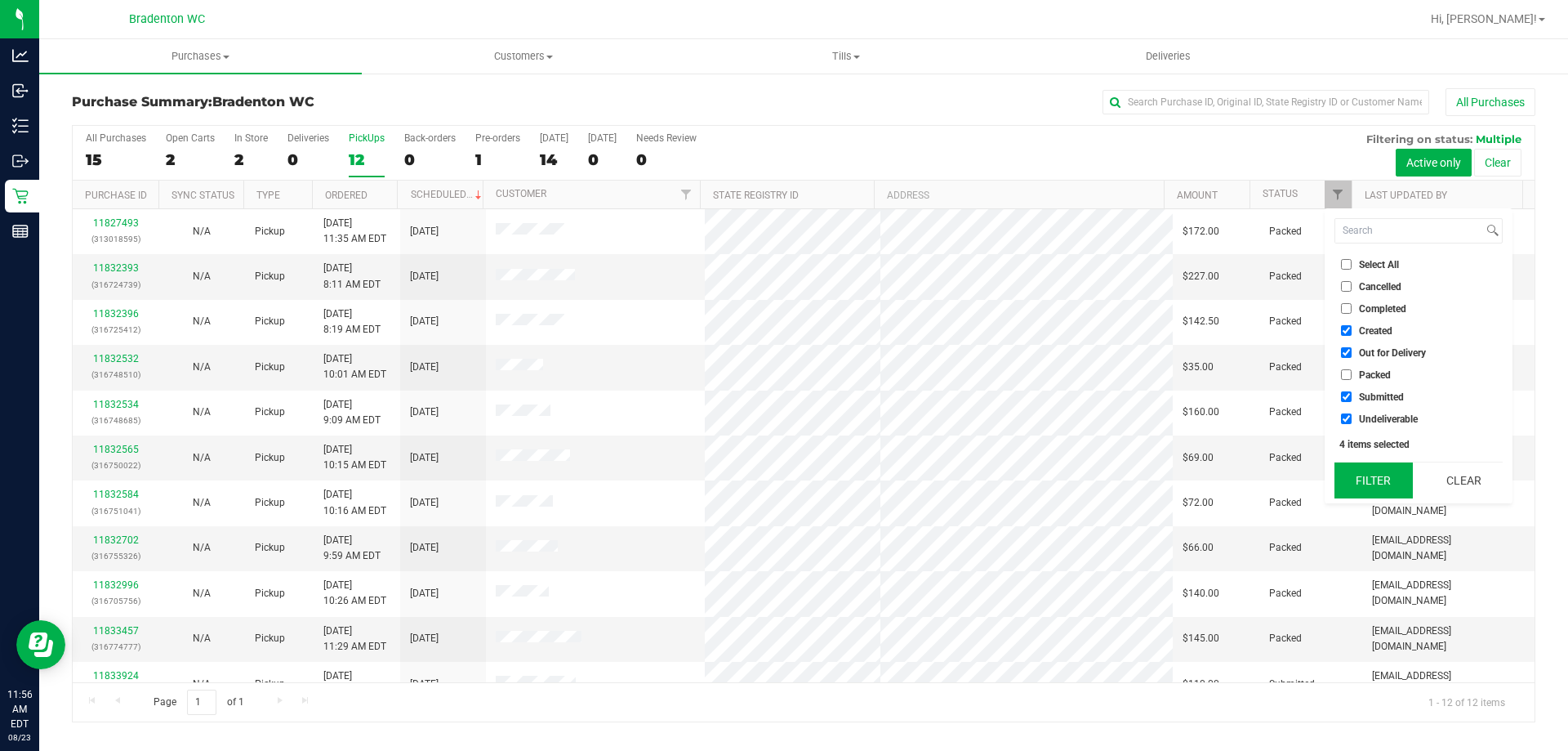
click at [1379, 481] on button "Filter" at bounding box center [1374, 479] width 79 height 36
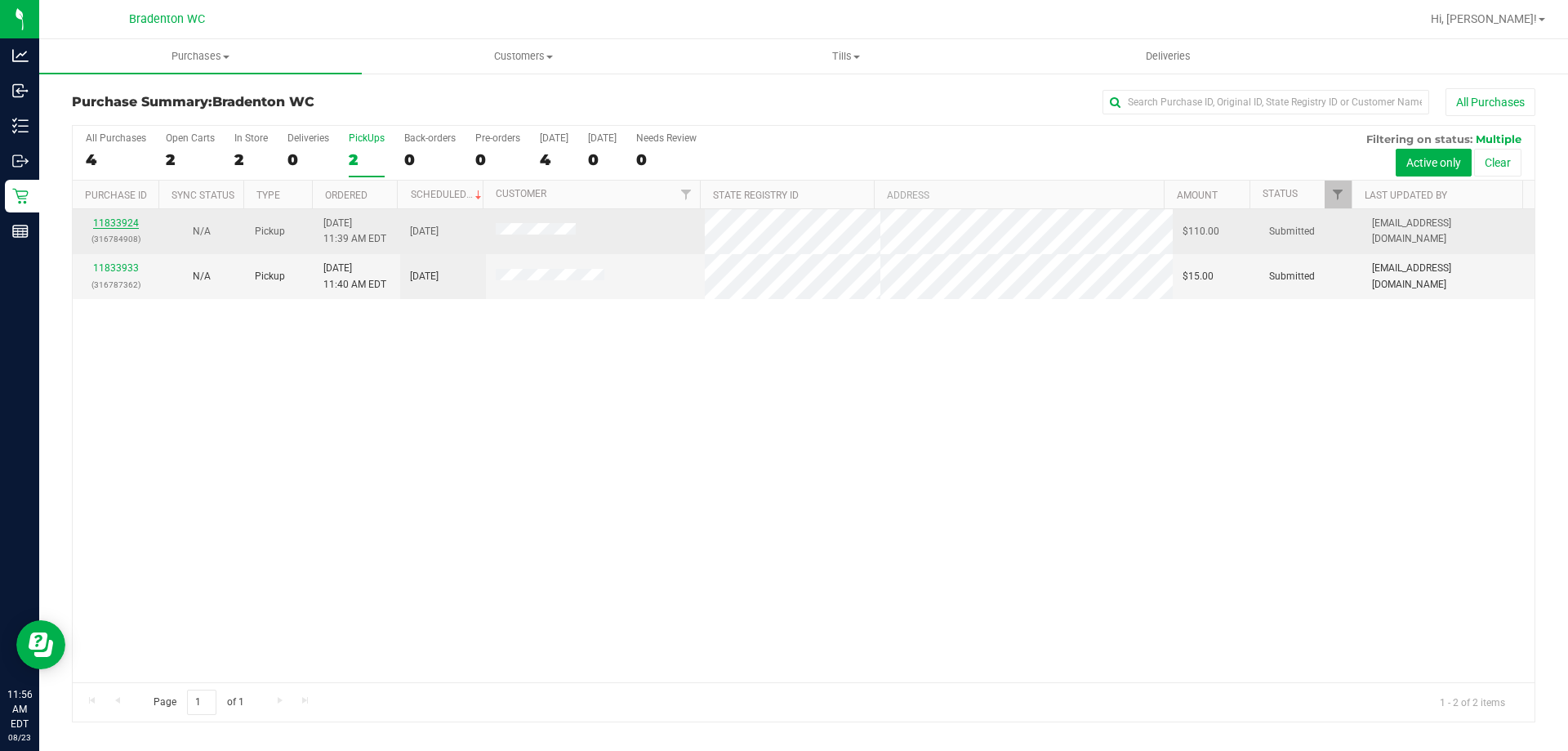
click at [124, 219] on link "11833924" at bounding box center [115, 223] width 46 height 12
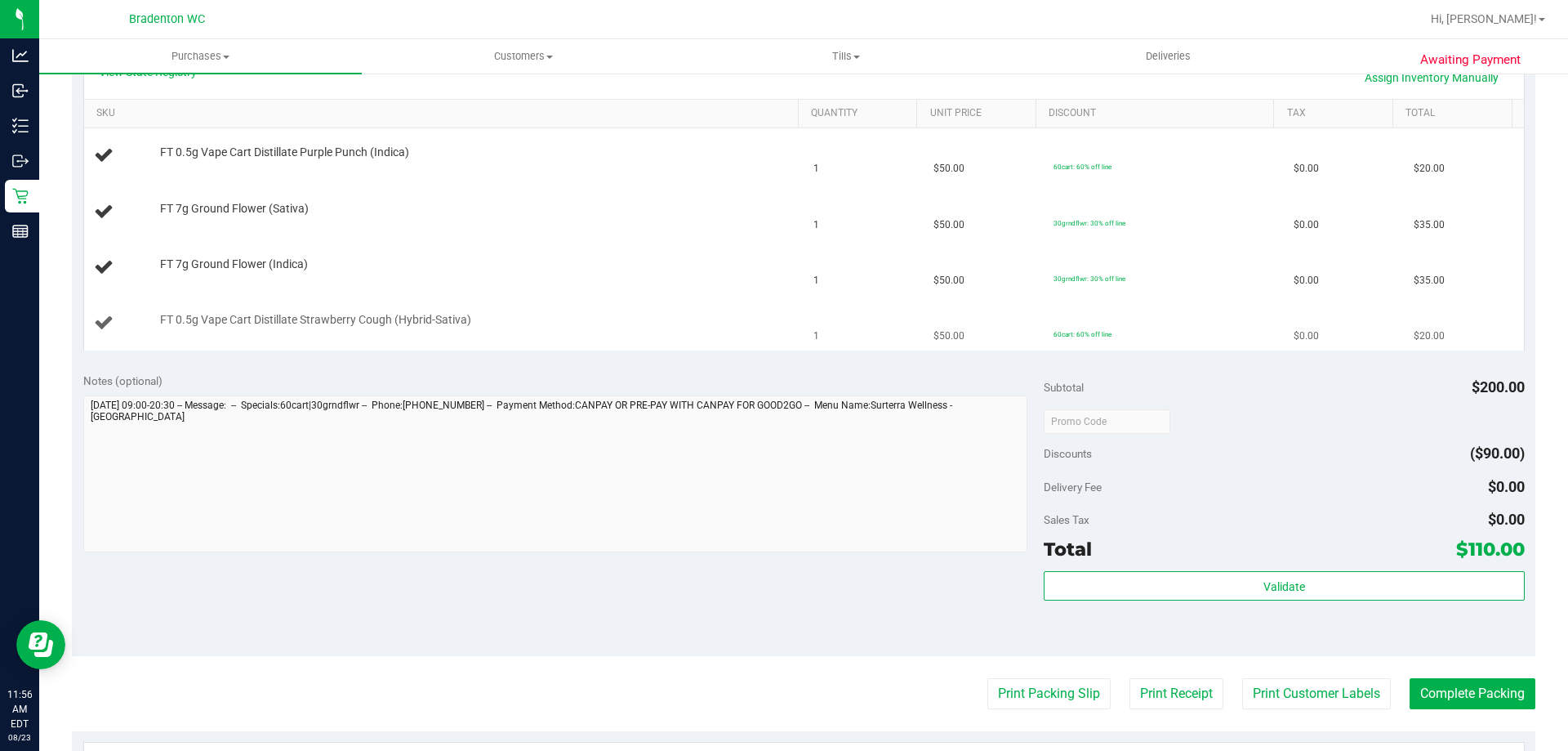
scroll to position [408, 0]
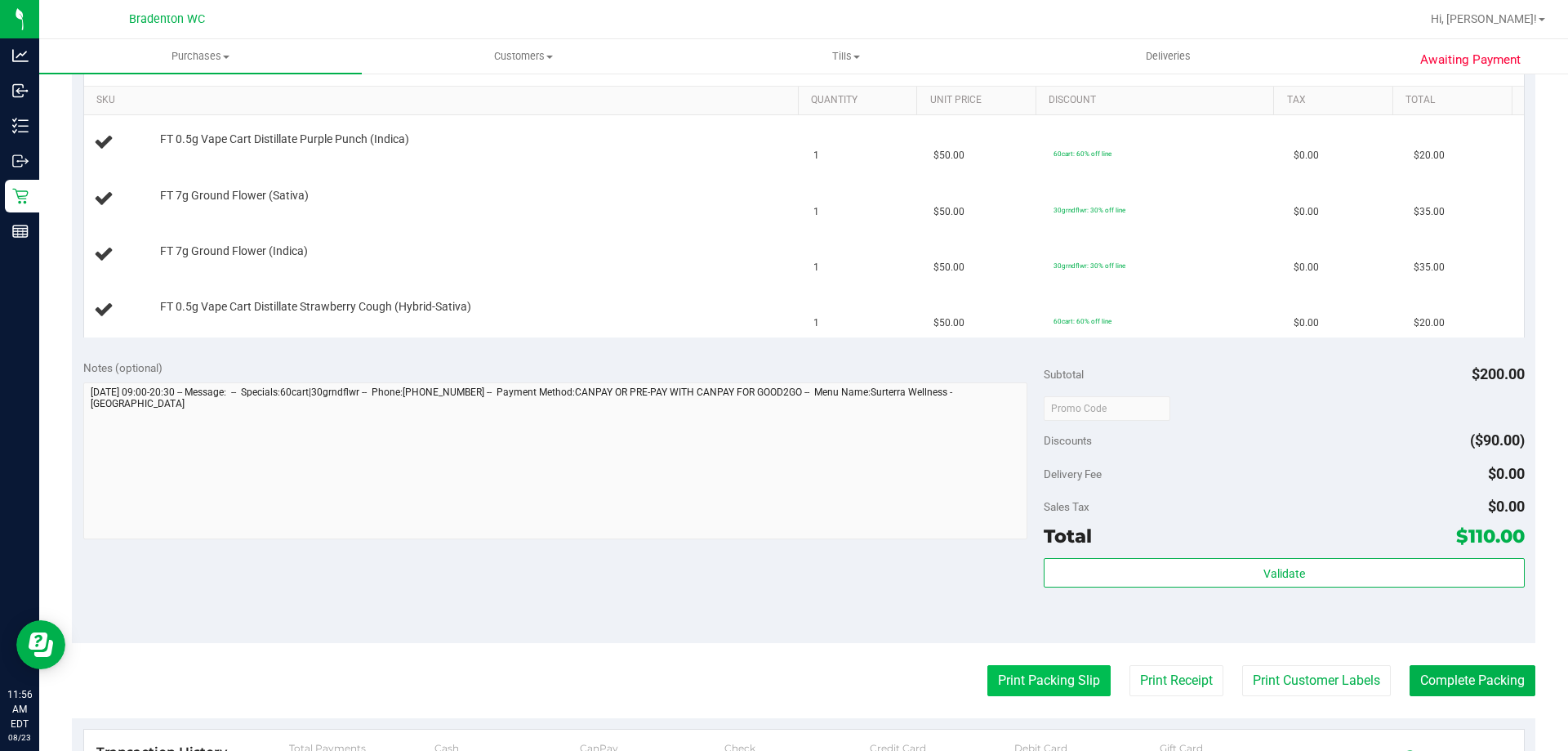
click at [1013, 690] on button "Print Packing Slip" at bounding box center [1049, 680] width 123 height 31
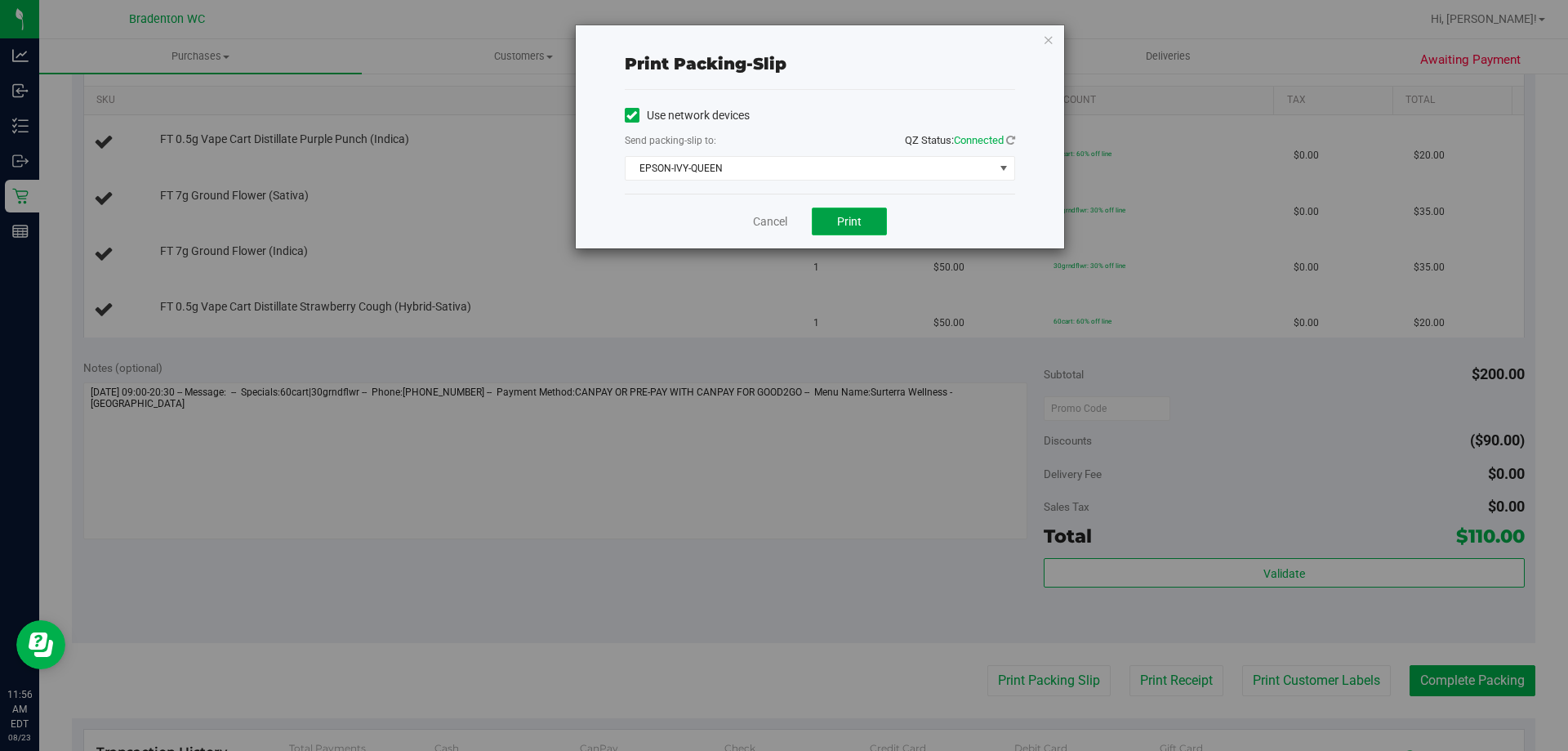
click at [842, 214] on span "Print" at bounding box center [849, 220] width 24 height 13
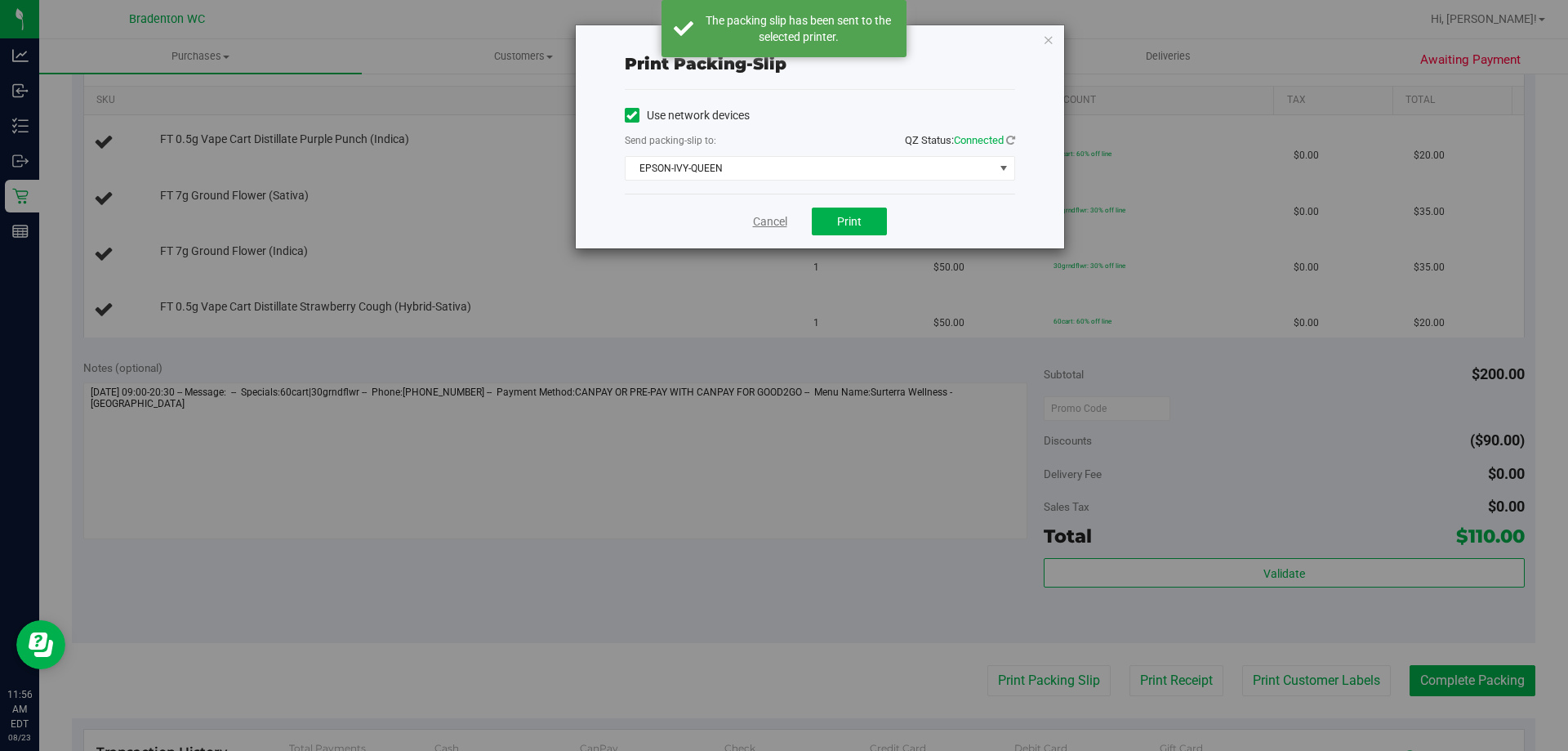
click at [771, 223] on link "Cancel" at bounding box center [769, 222] width 34 height 17
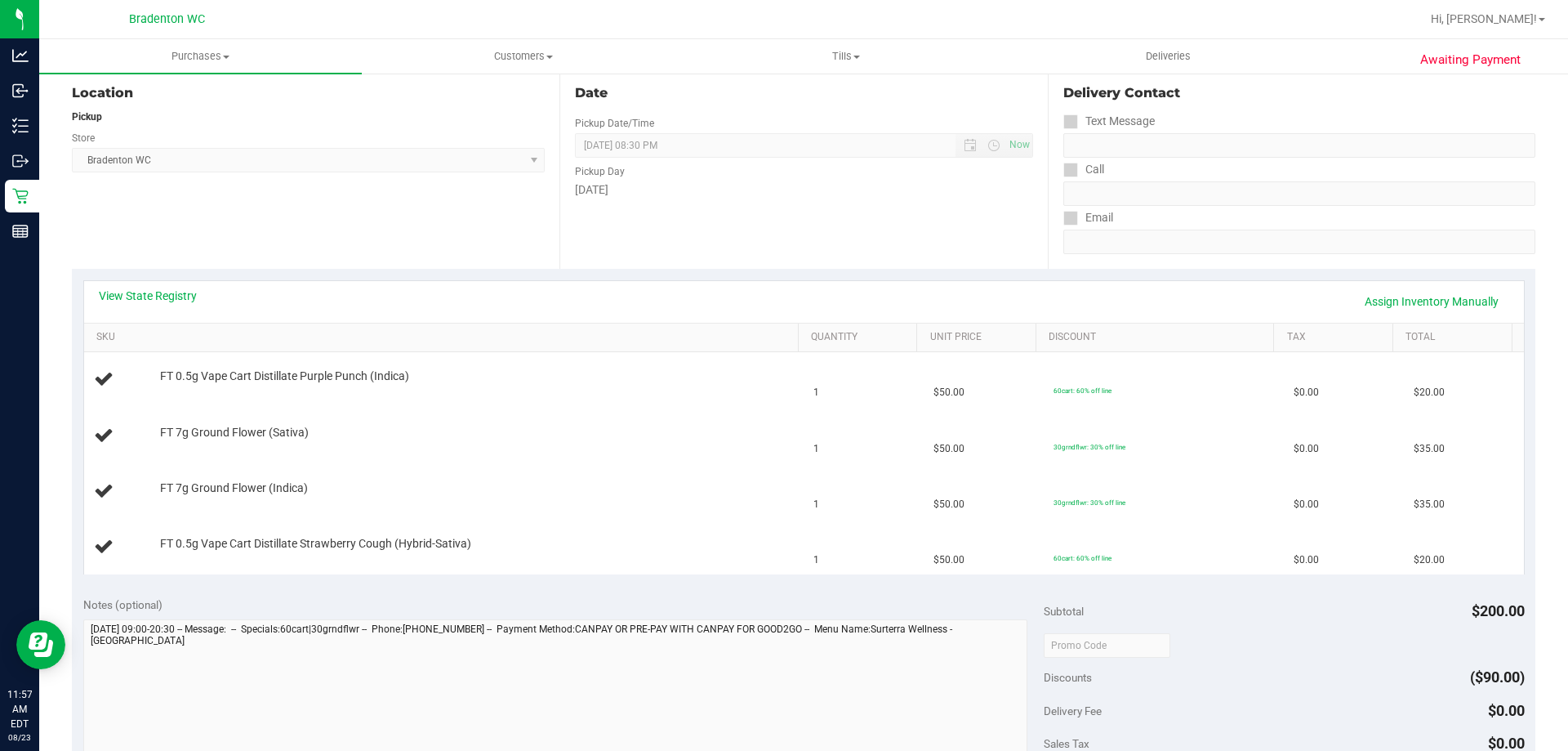
scroll to position [0, 0]
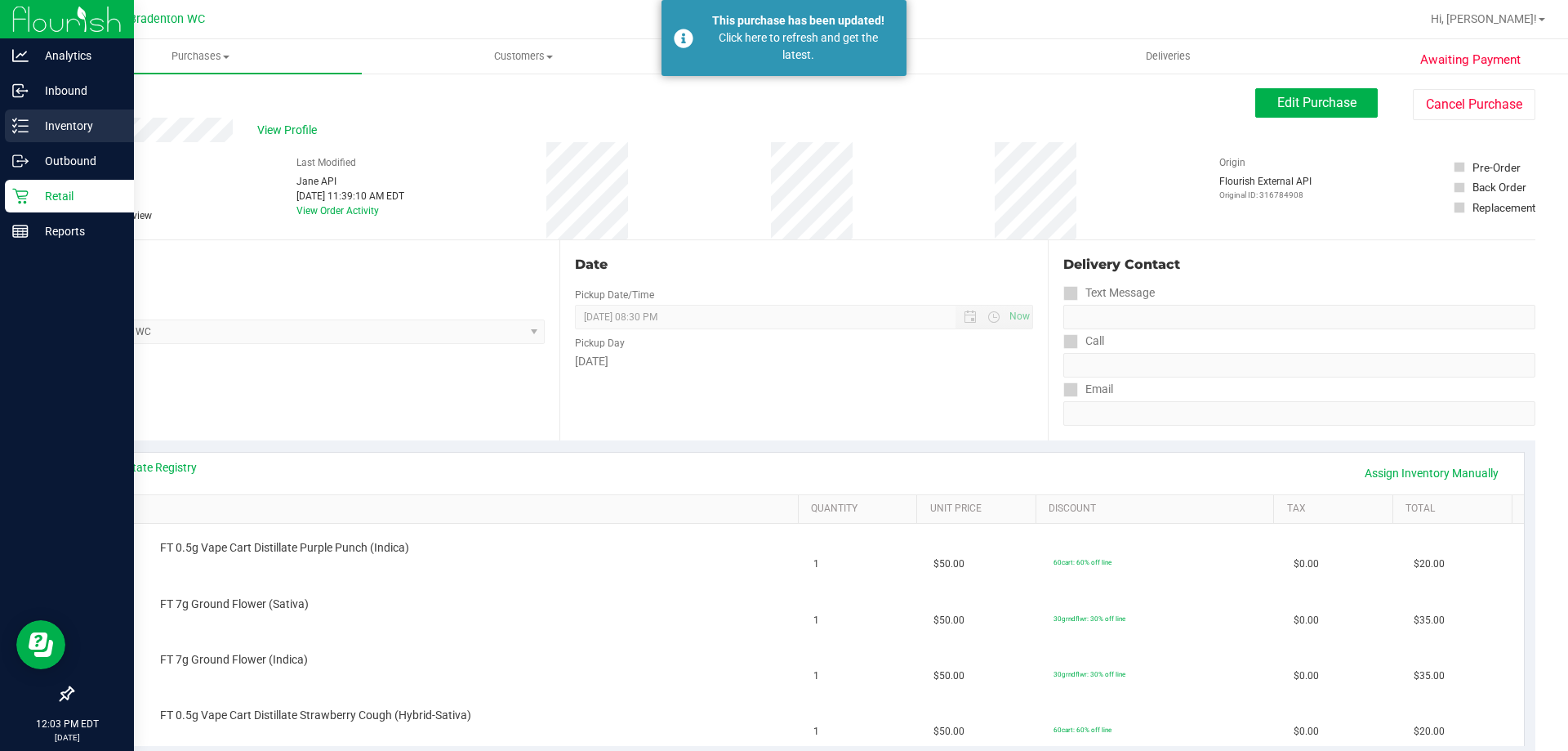
click at [94, 123] on p "Inventory" at bounding box center [77, 126] width 98 height 19
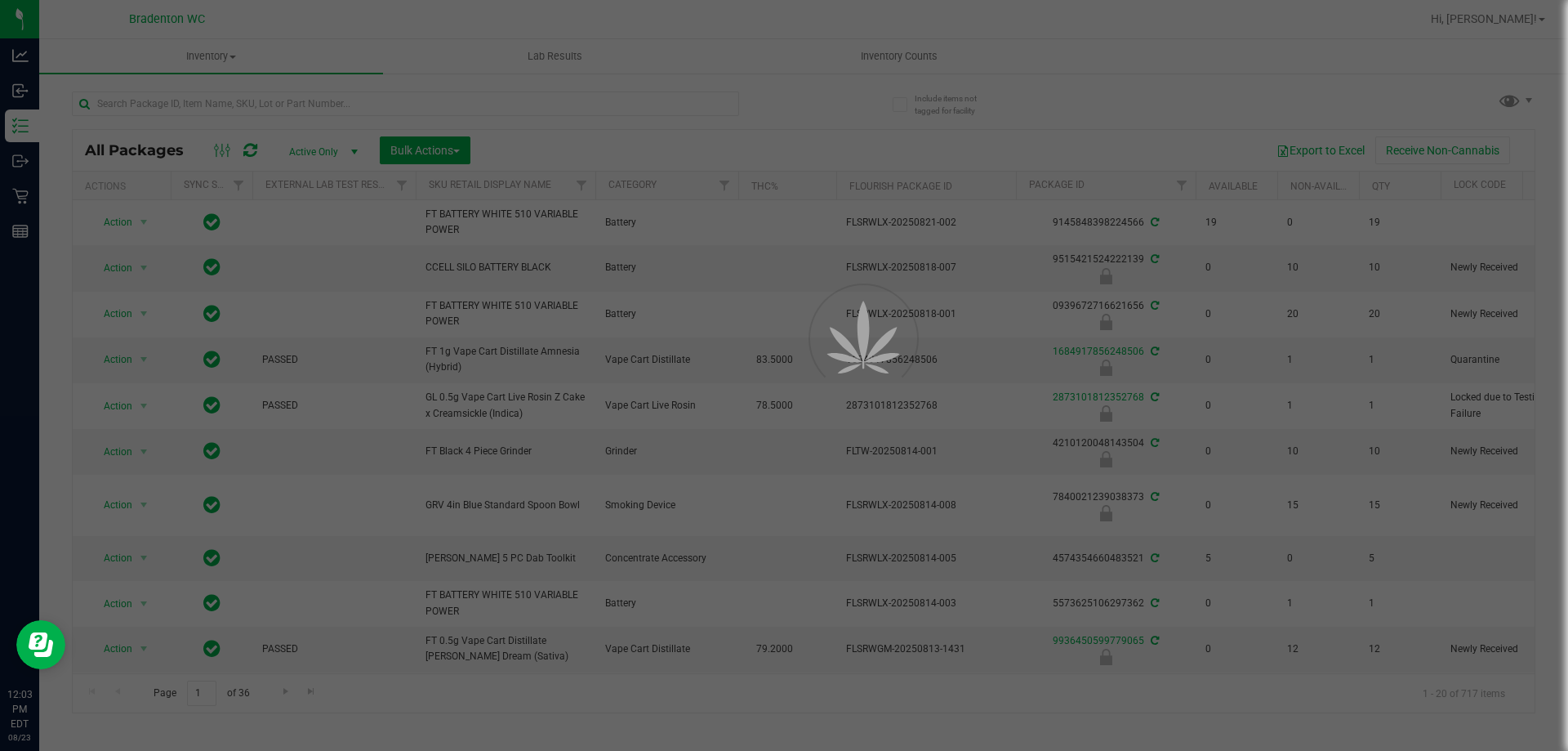
click at [219, 101] on div at bounding box center [784, 376] width 1568 height 751
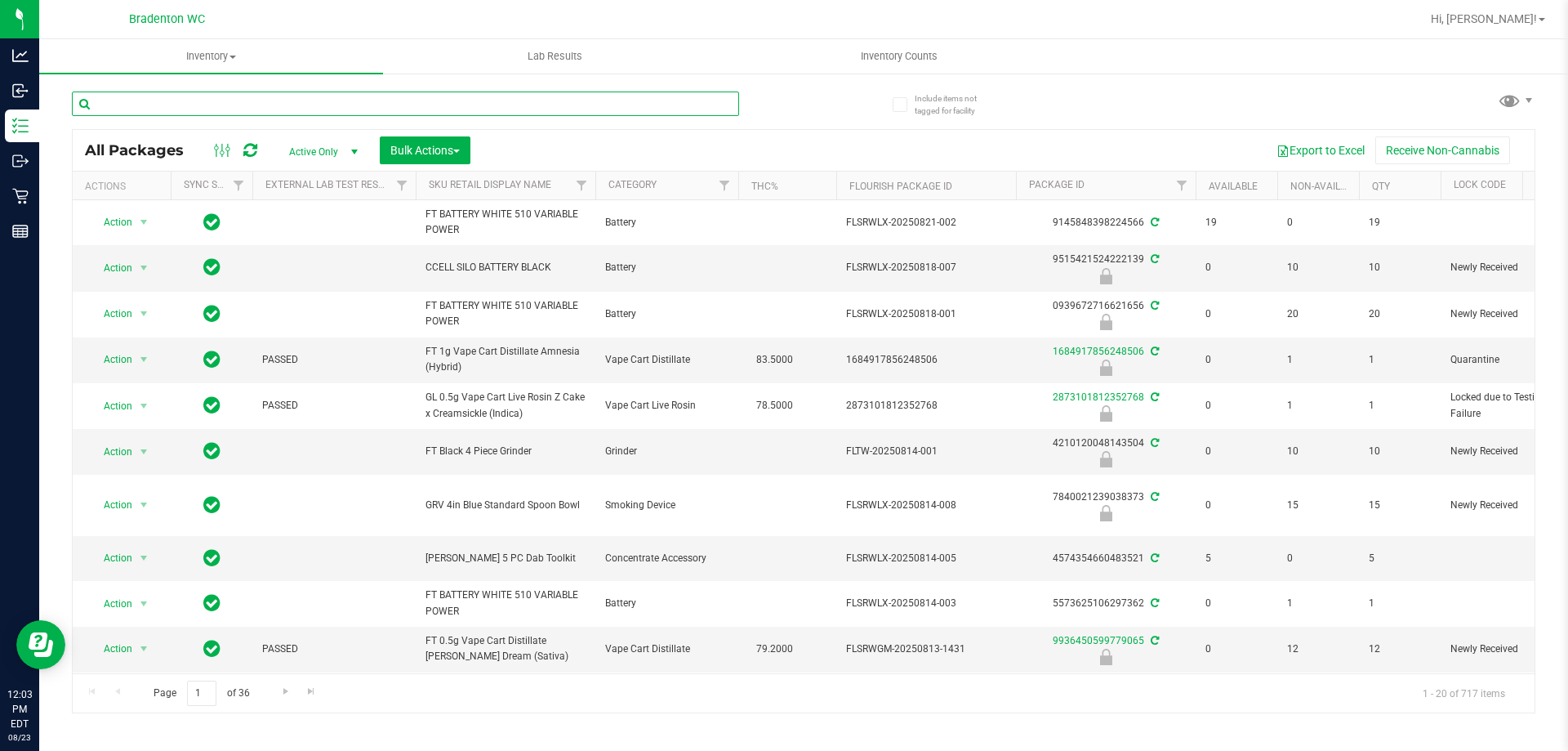
click at [219, 101] on input "text" at bounding box center [406, 103] width 668 height 24
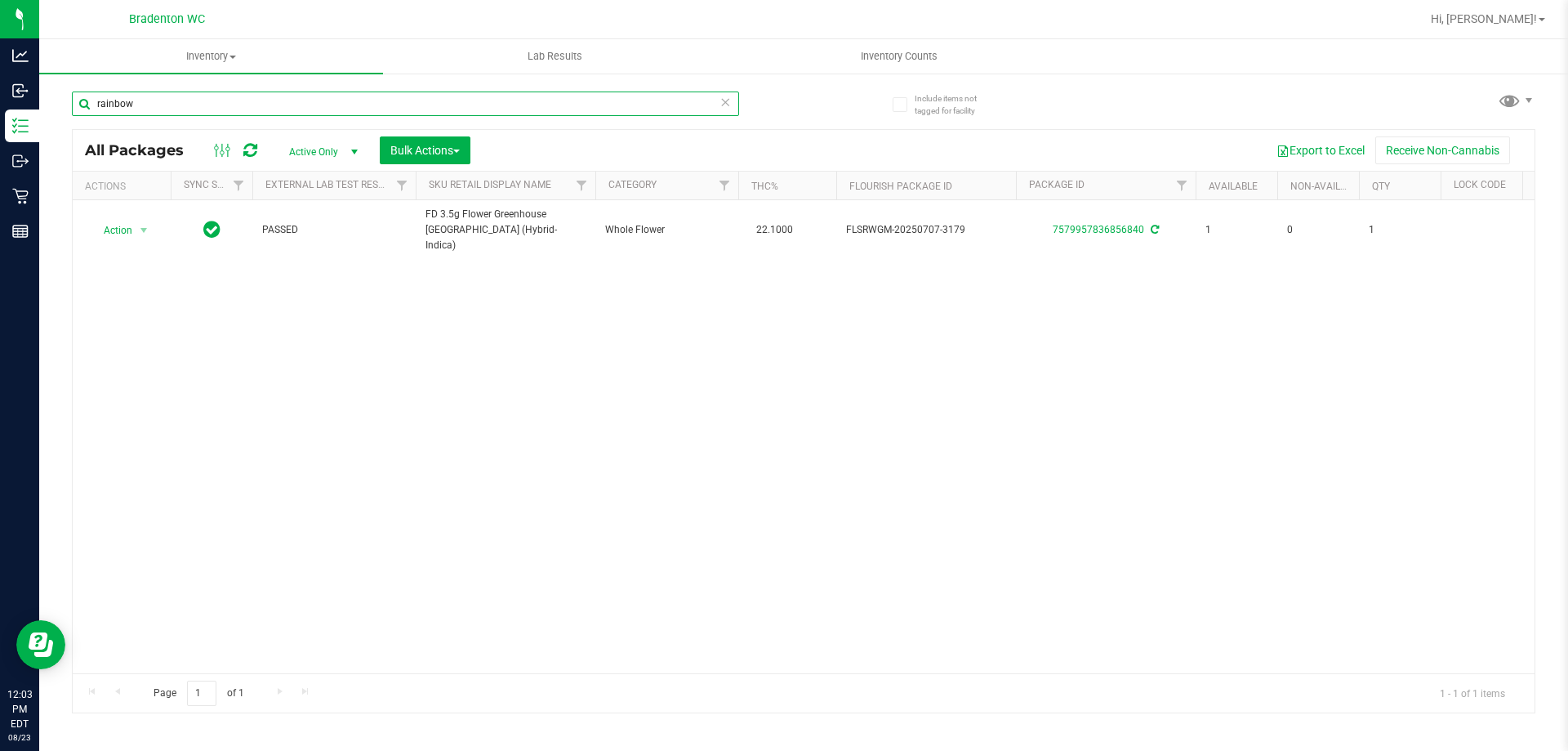
type input "rainbow"
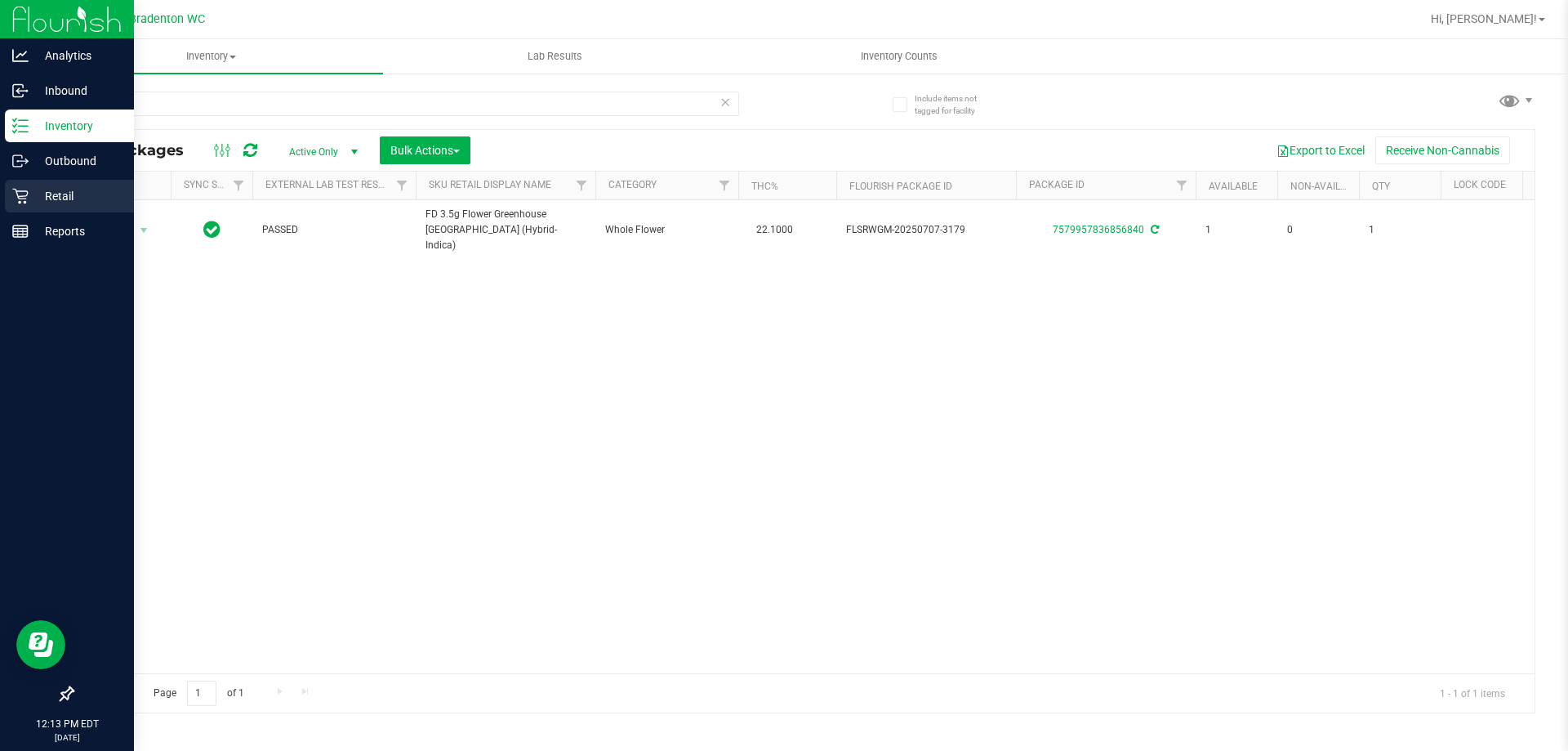
click at [81, 197] on p "Retail" at bounding box center [77, 196] width 98 height 19
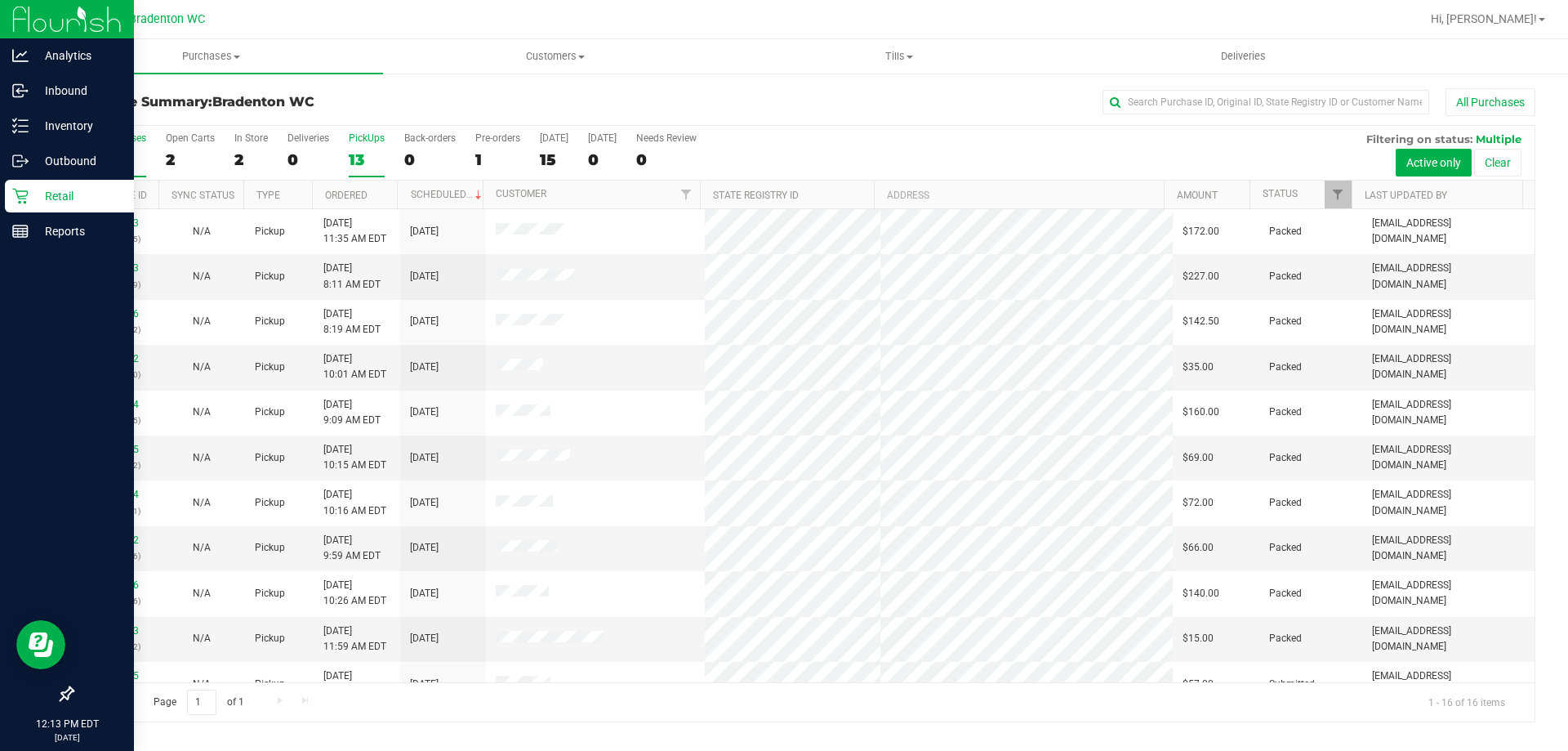
click at [372, 154] on div "13" at bounding box center [366, 159] width 36 height 18
click at [0, 0] on input "PickUps 13" at bounding box center [0, 0] width 0 height 0
click at [1333, 199] on span "Filter" at bounding box center [1337, 194] width 13 height 13
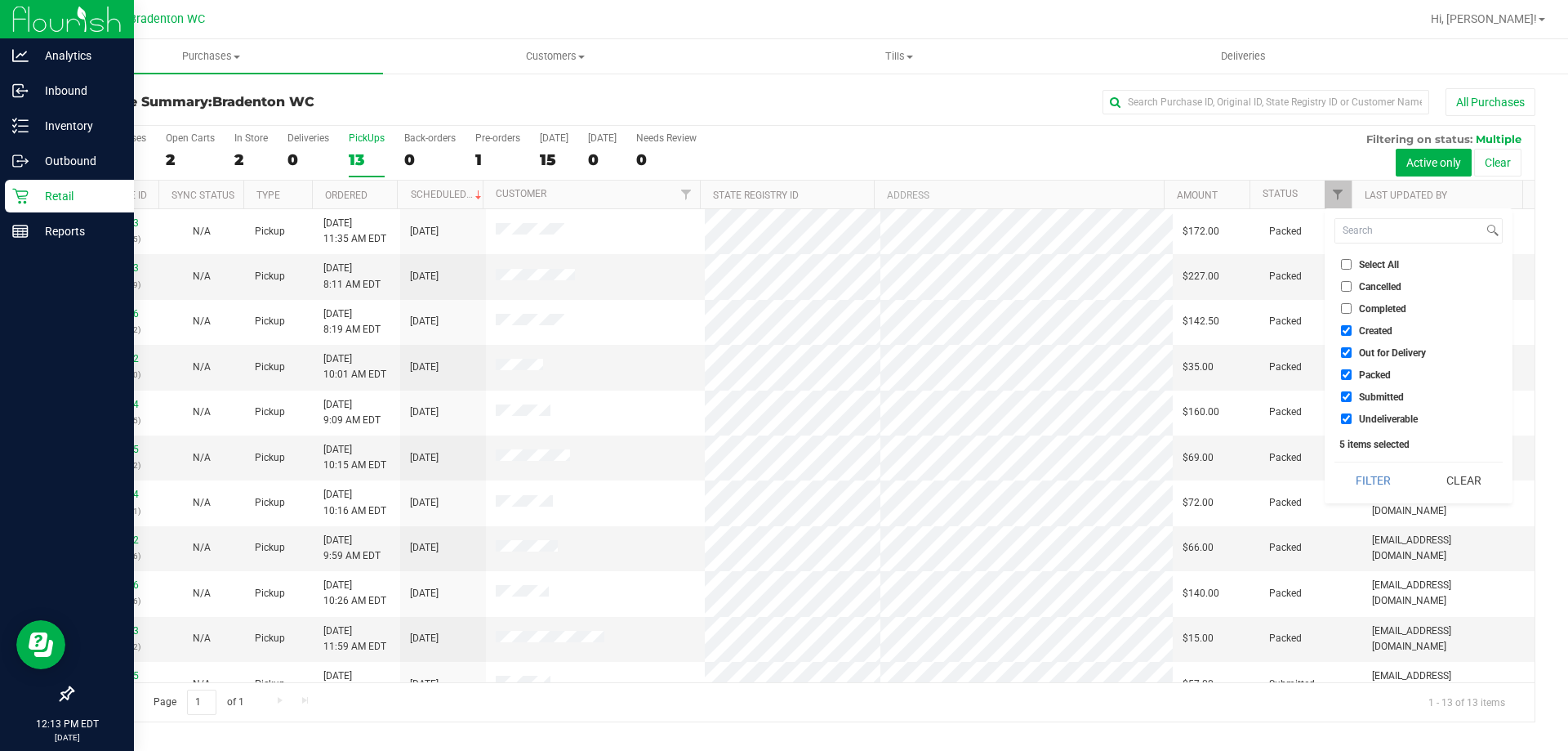
click at [1344, 374] on input "Packed" at bounding box center [1346, 375] width 11 height 11
checkbox input "false"
click at [1366, 476] on button "Filter" at bounding box center [1374, 479] width 79 height 36
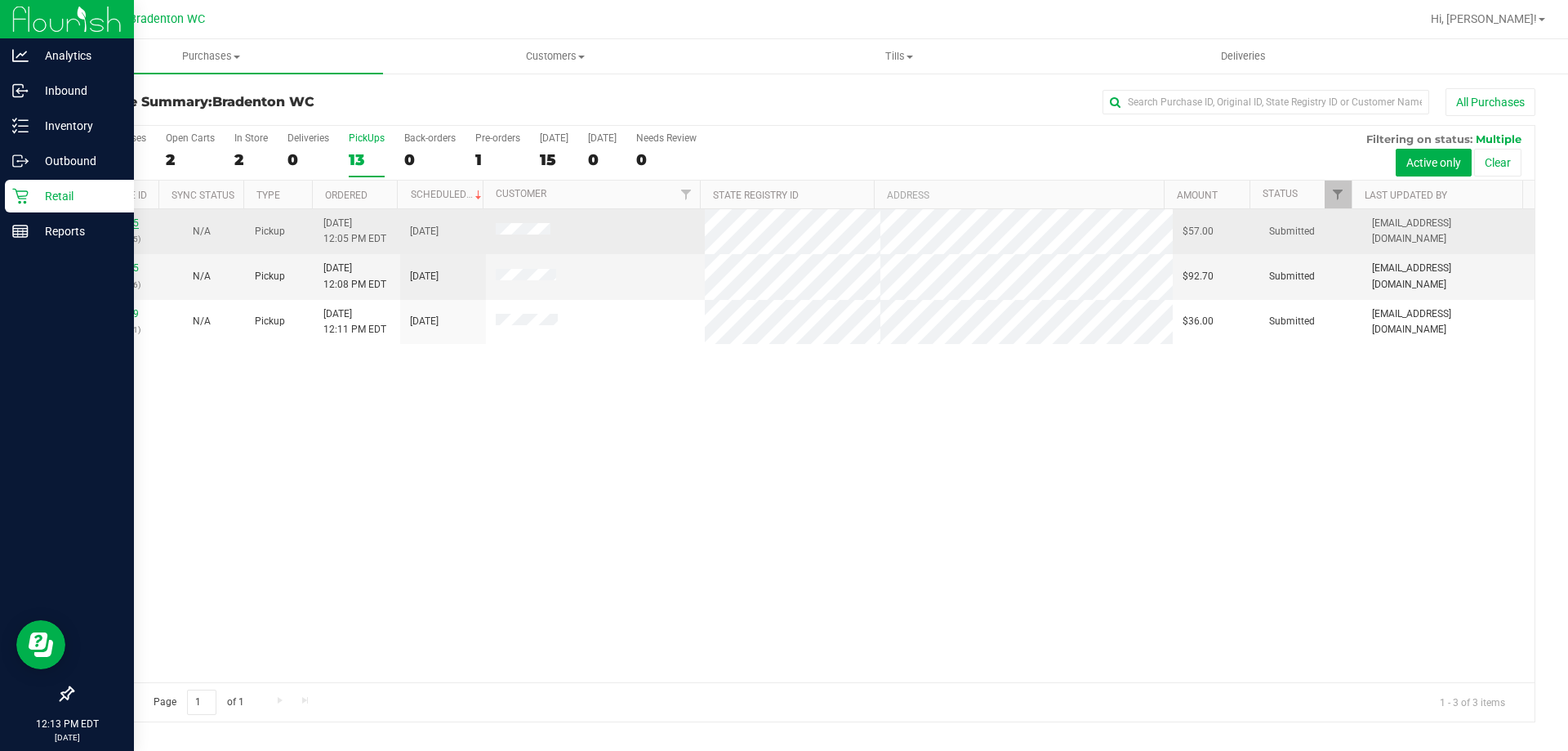
click at [114, 220] on link "11834135" at bounding box center [115, 223] width 46 height 12
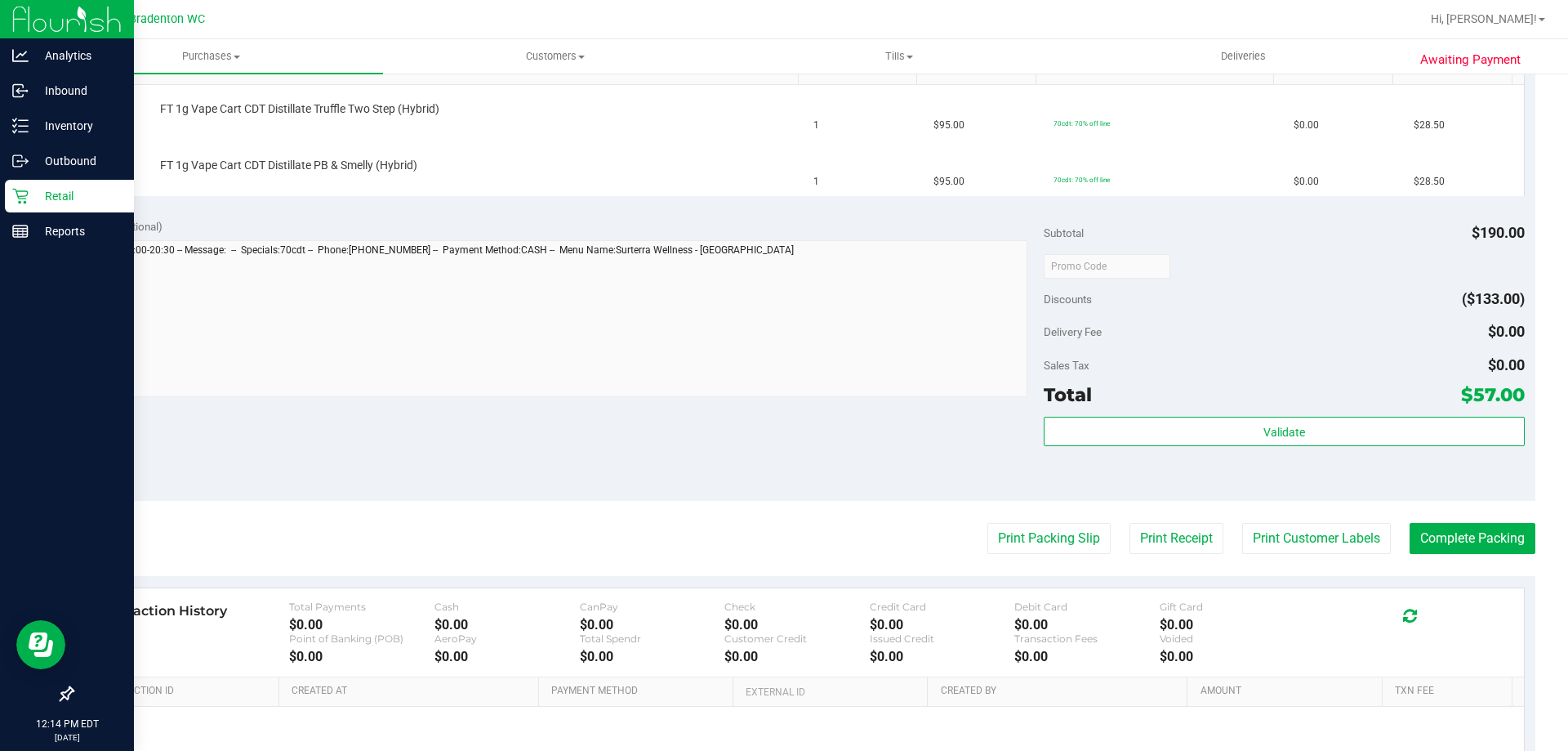
scroll to position [357, 0]
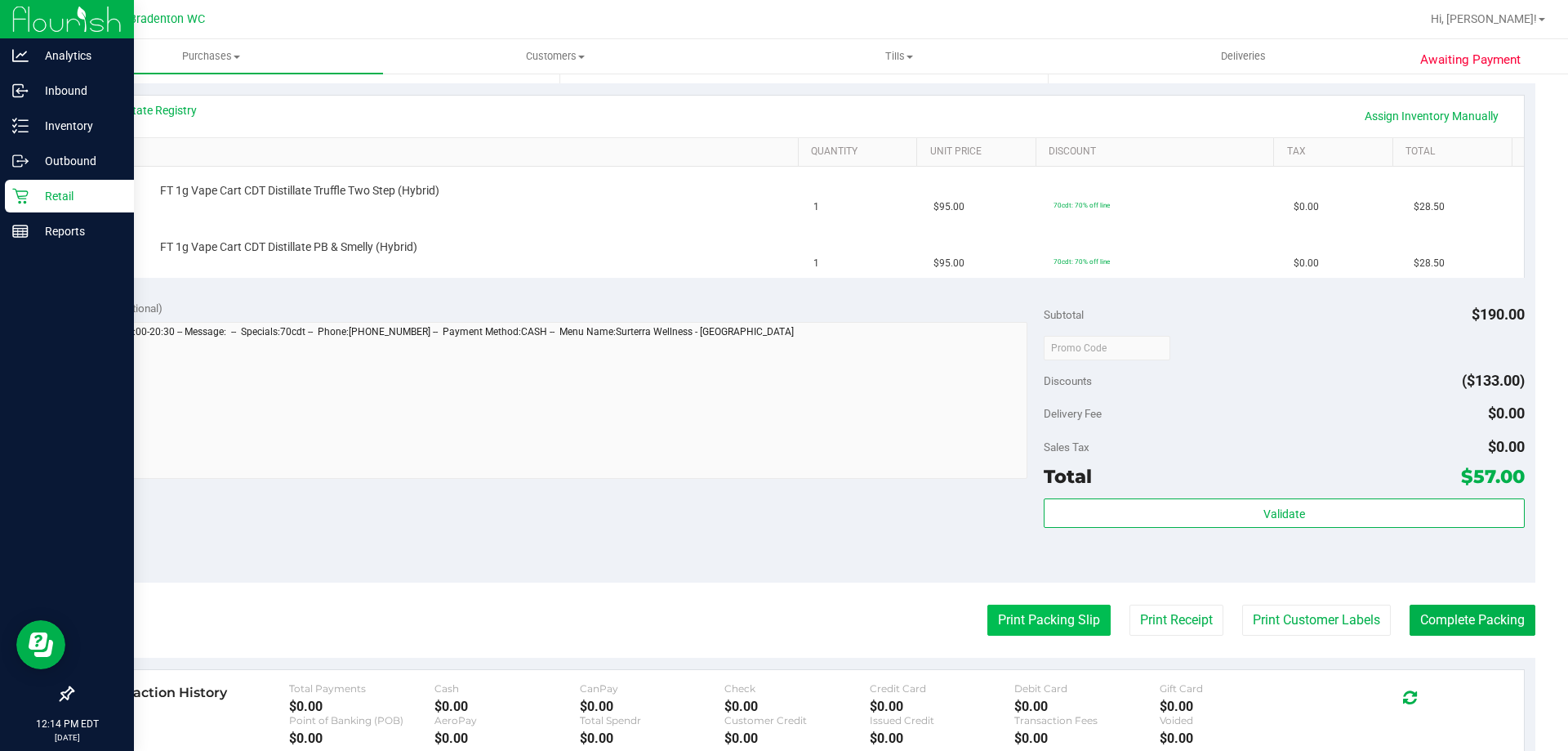
click at [1035, 612] on button "Print Packing Slip" at bounding box center [1049, 620] width 123 height 31
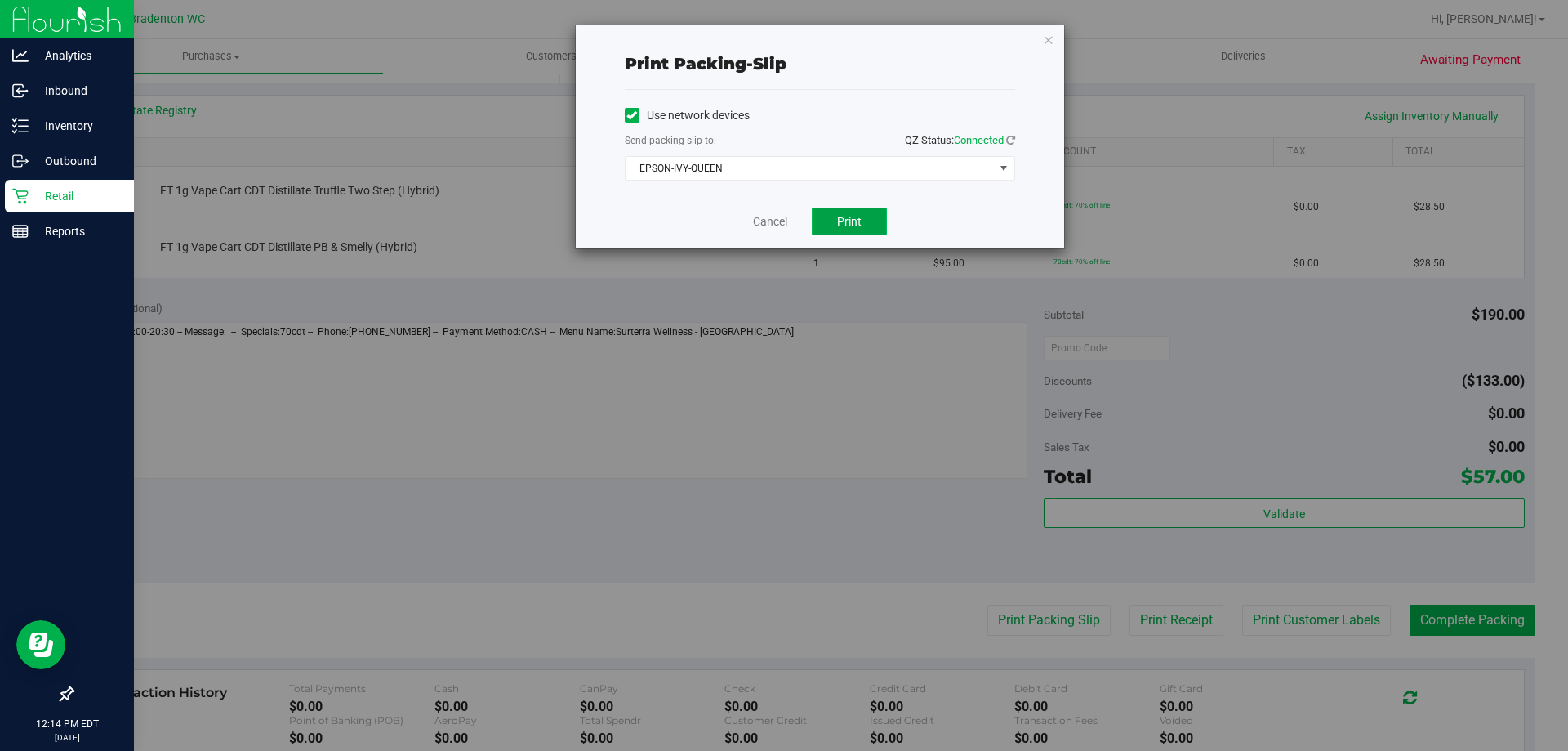
click at [840, 216] on span "Print" at bounding box center [849, 220] width 24 height 13
click at [762, 217] on link "Cancel" at bounding box center [769, 222] width 34 height 17
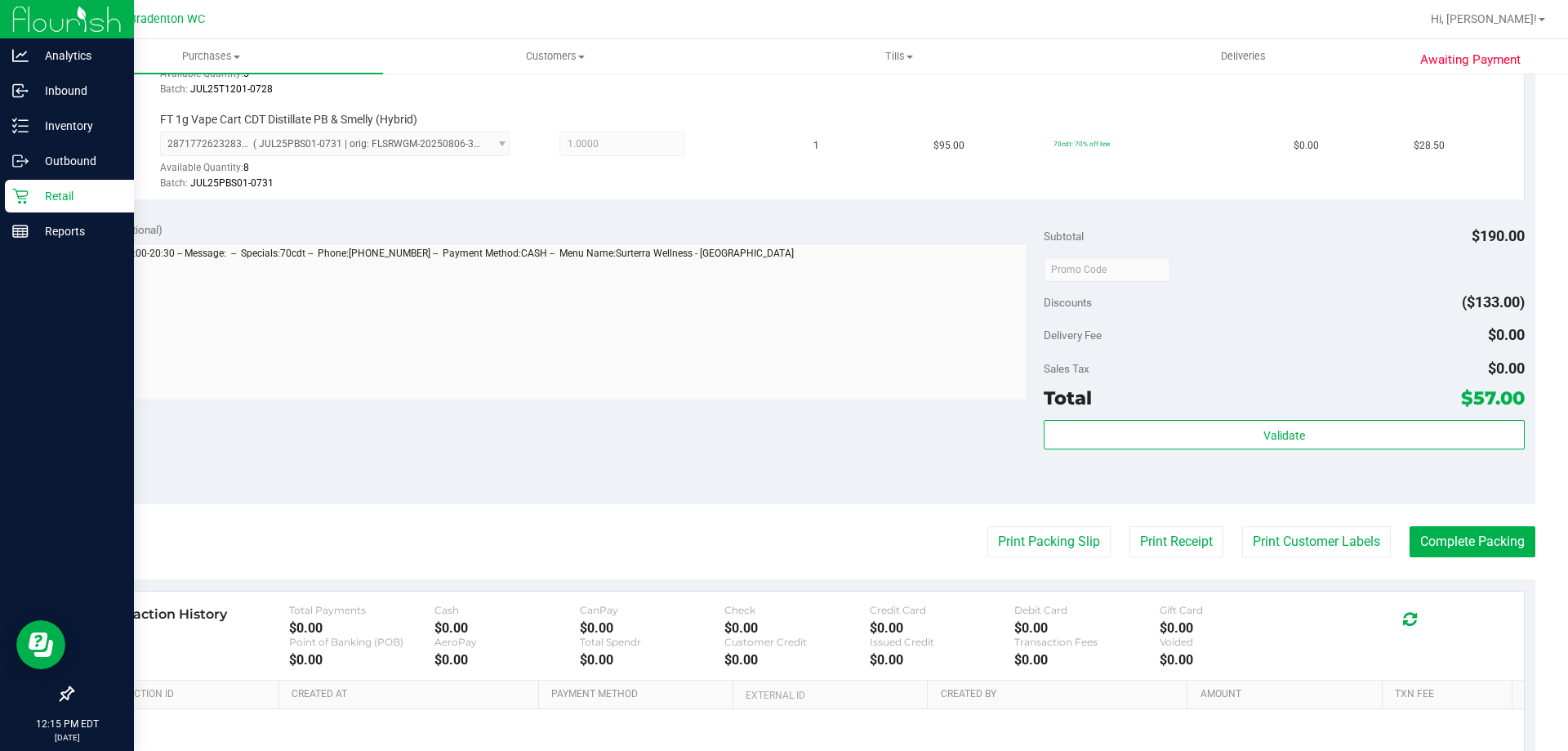
scroll to position [520, 0]
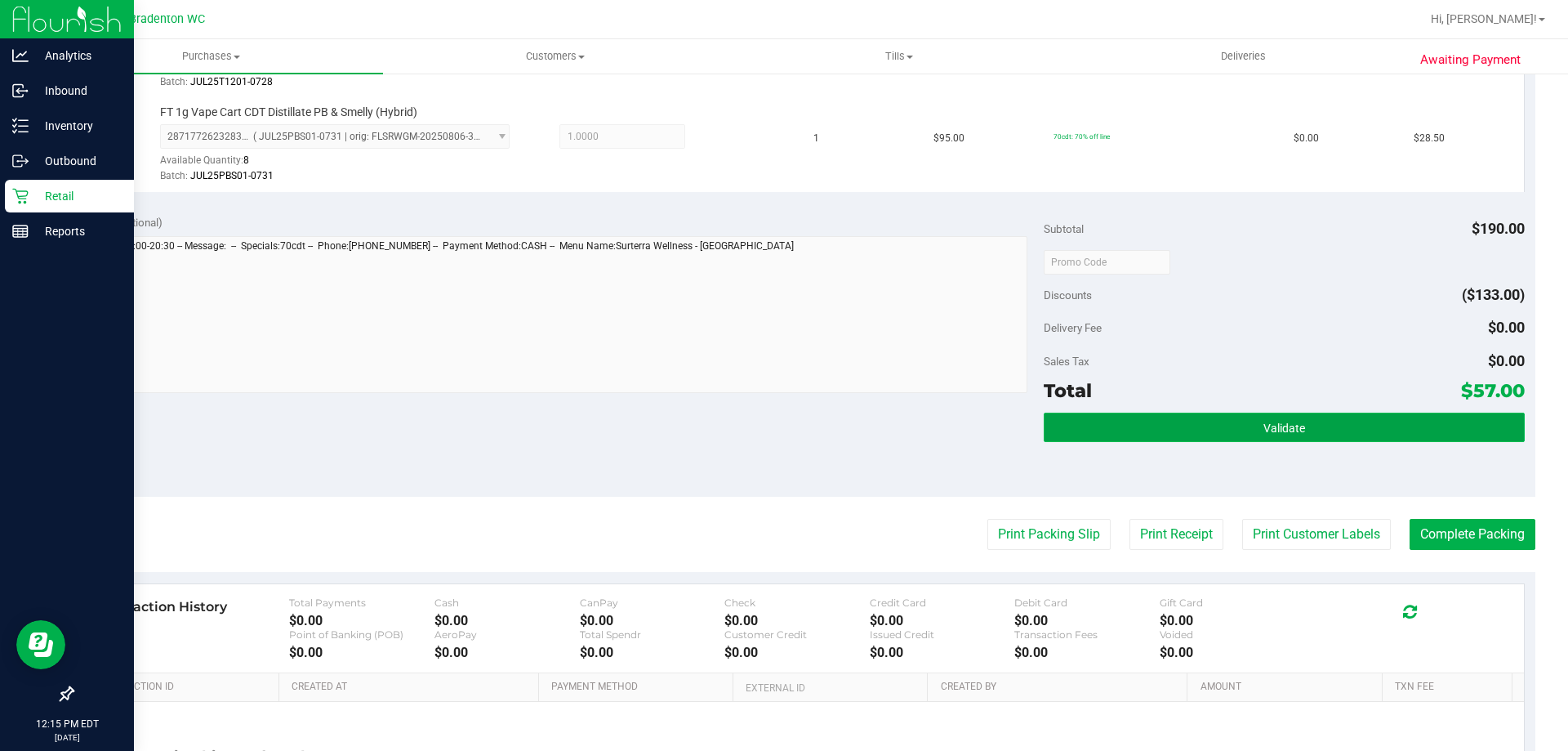
click at [1099, 417] on button "Validate" at bounding box center [1284, 427] width 480 height 29
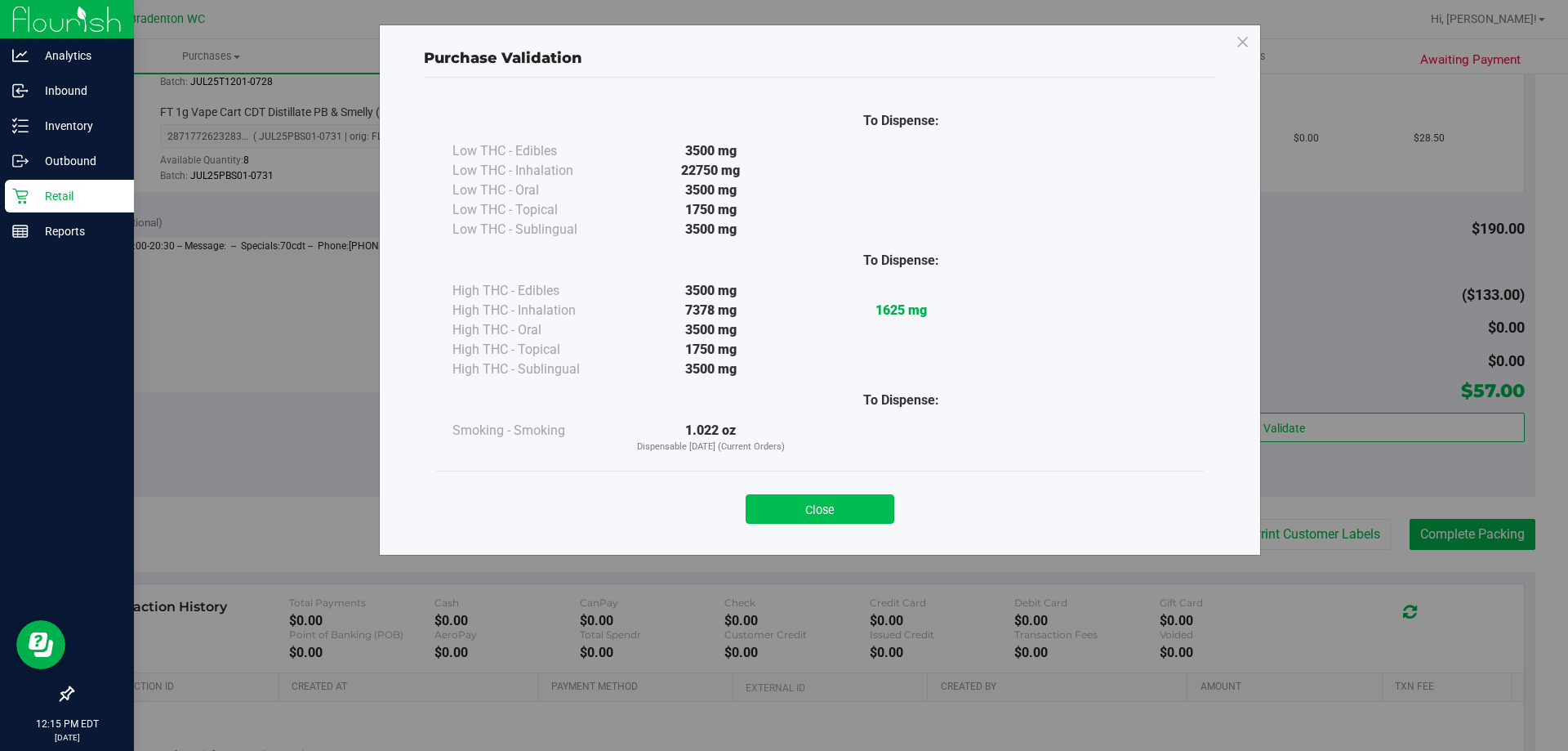
click at [842, 498] on button "Close" at bounding box center [820, 508] width 148 height 29
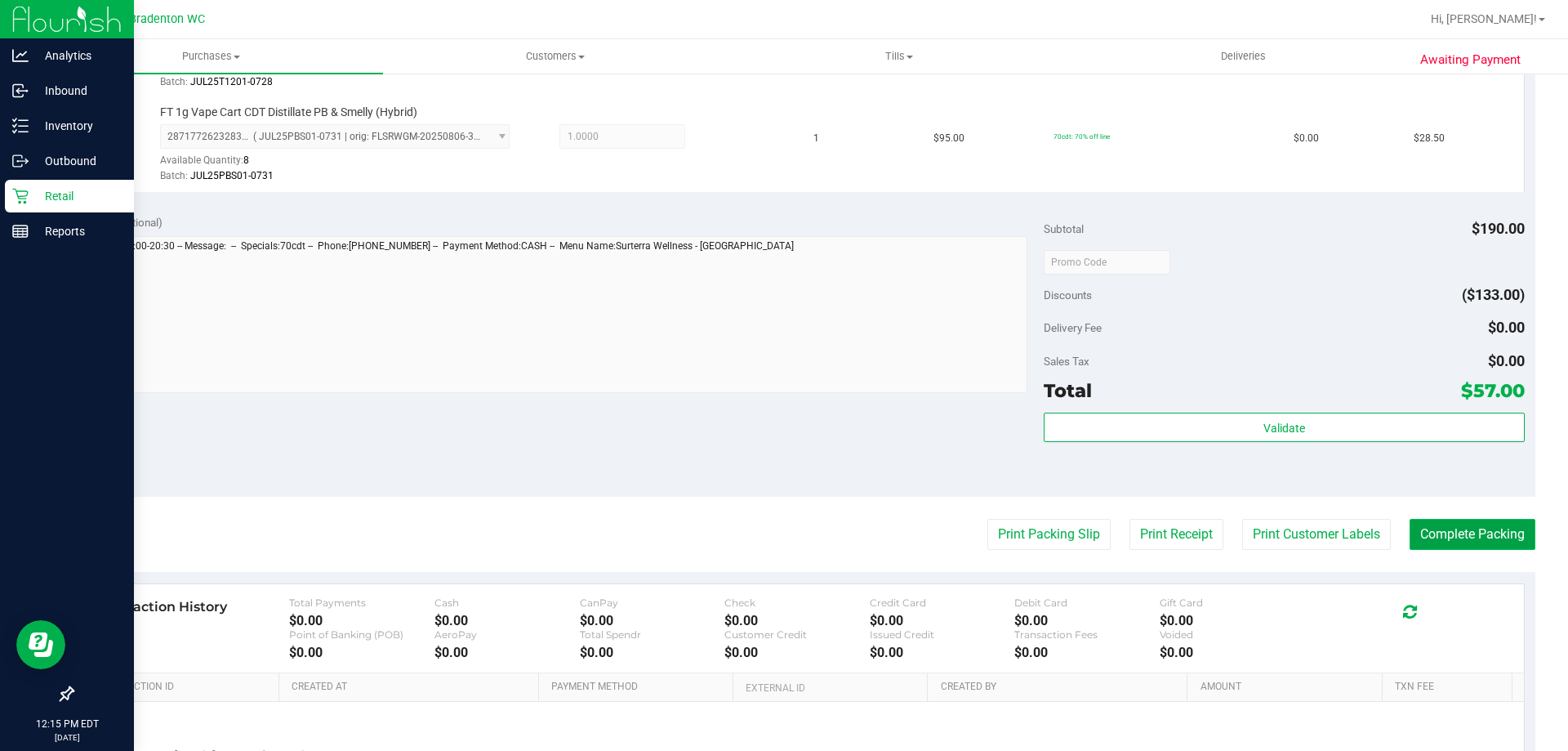
click at [1454, 531] on button "Complete Packing" at bounding box center [1473, 535] width 126 height 31
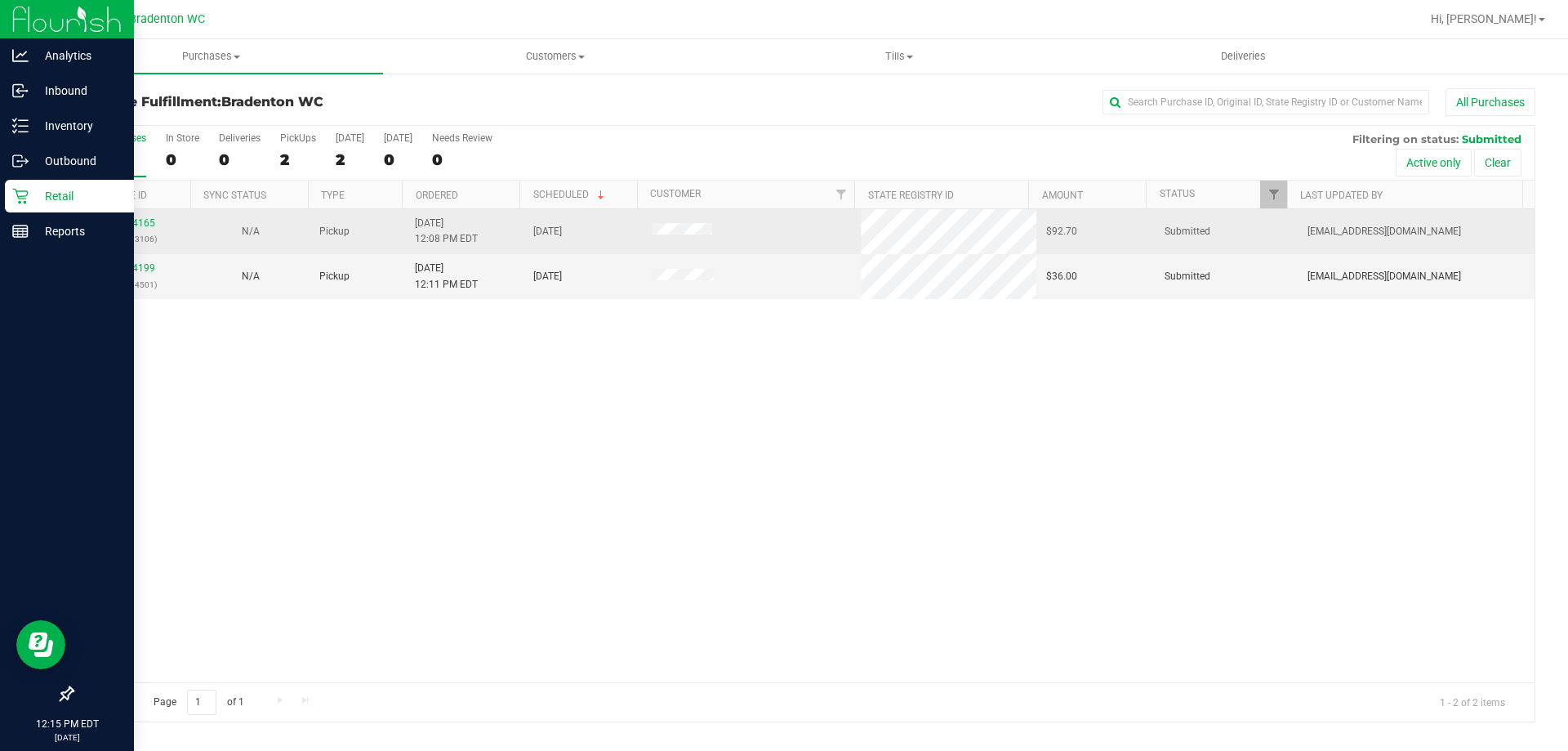
click at [127, 214] on td "11834165 (316793106)" at bounding box center [132, 232] width 118 height 45
click at [127, 221] on link "11834165" at bounding box center [132, 223] width 46 height 12
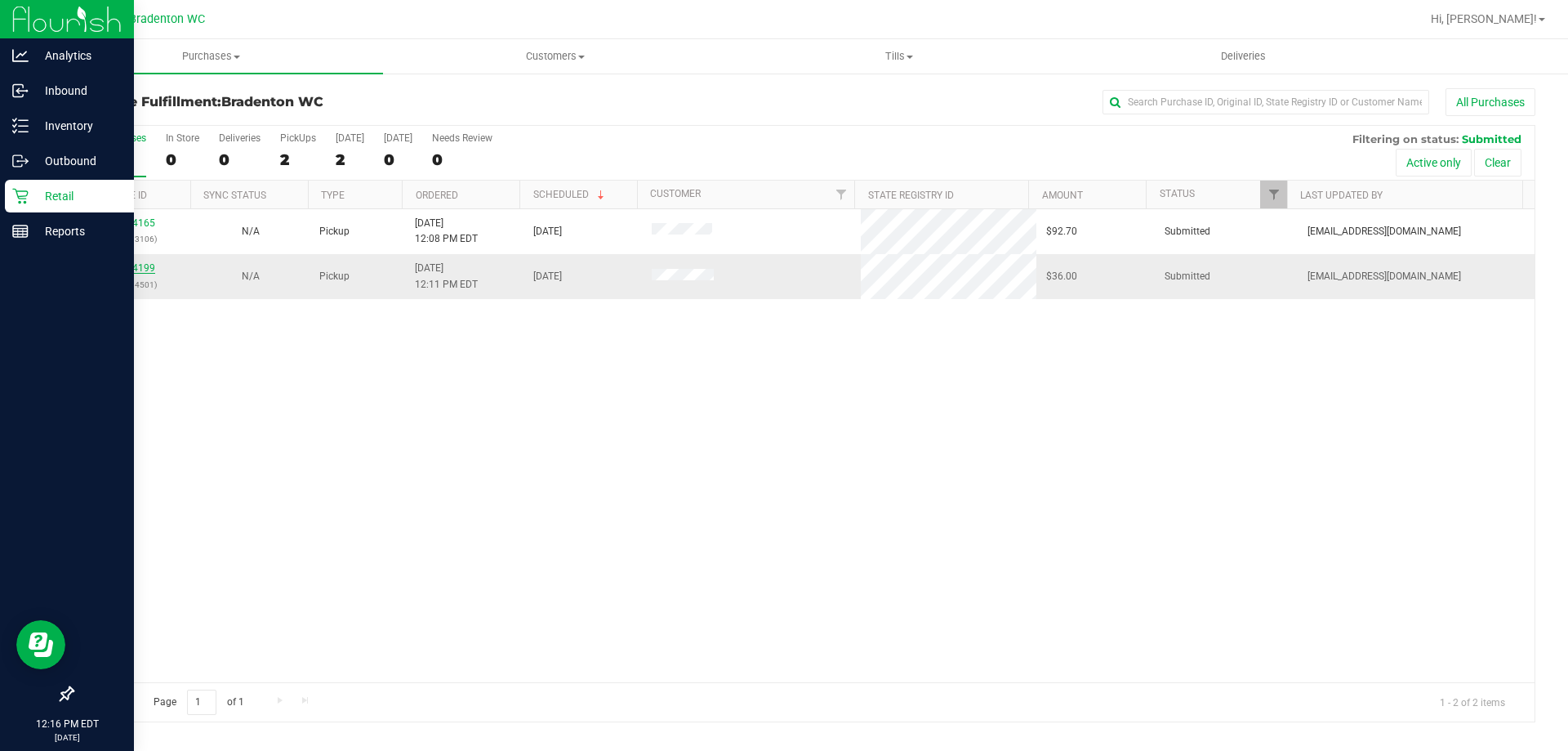
click at [124, 267] on link "11834199" at bounding box center [132, 268] width 46 height 12
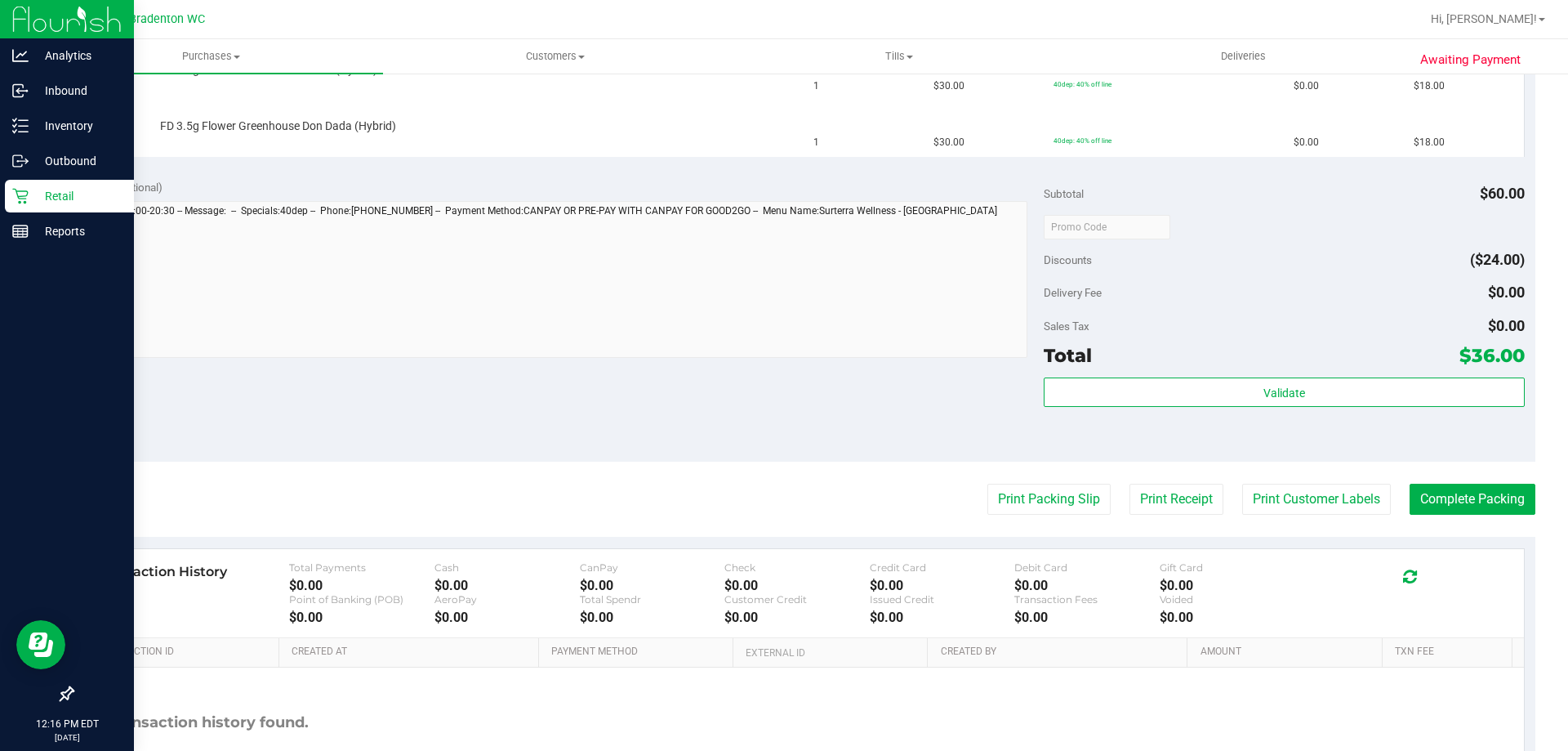
scroll to position [571, 0]
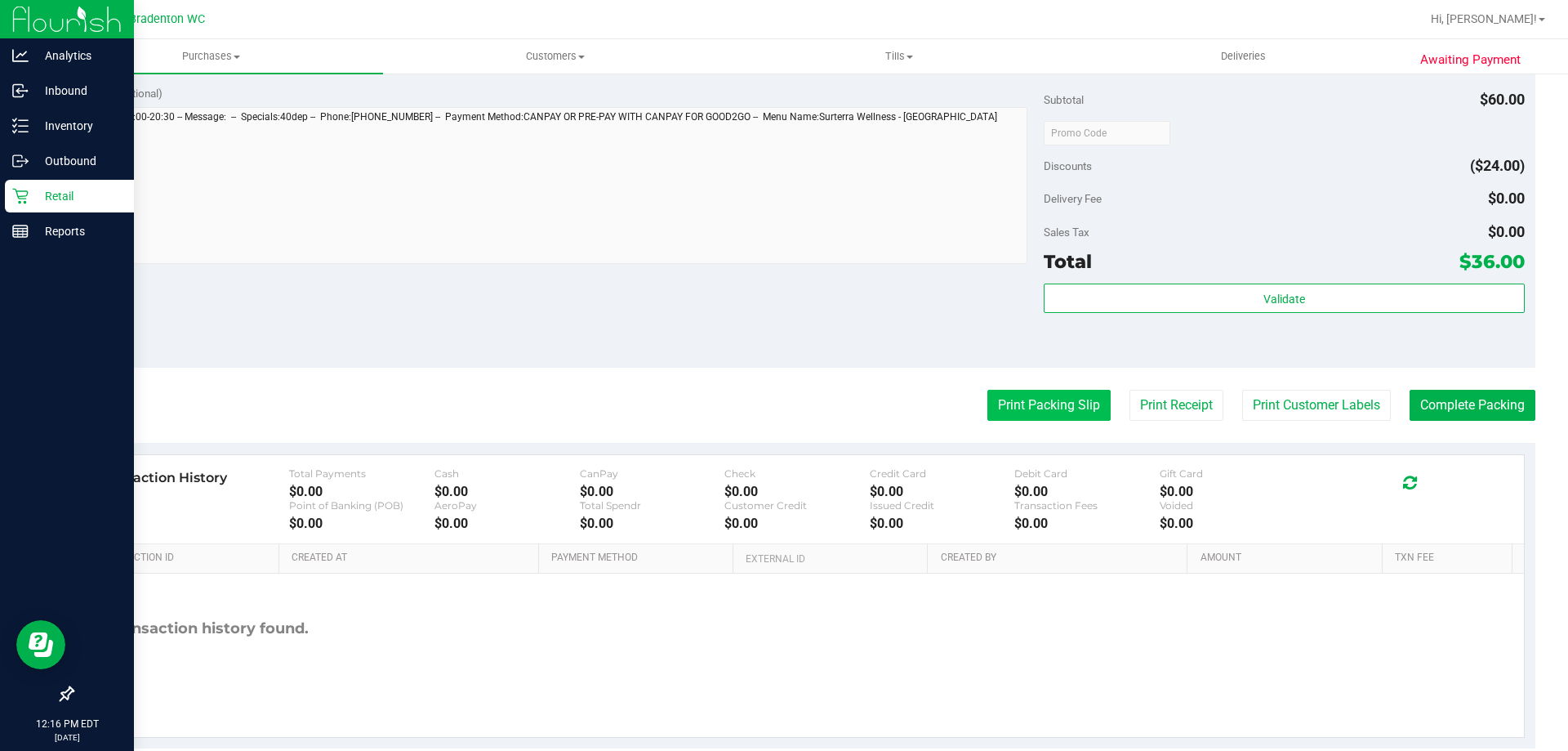
click at [1011, 416] on button "Print Packing Slip" at bounding box center [1049, 406] width 123 height 31
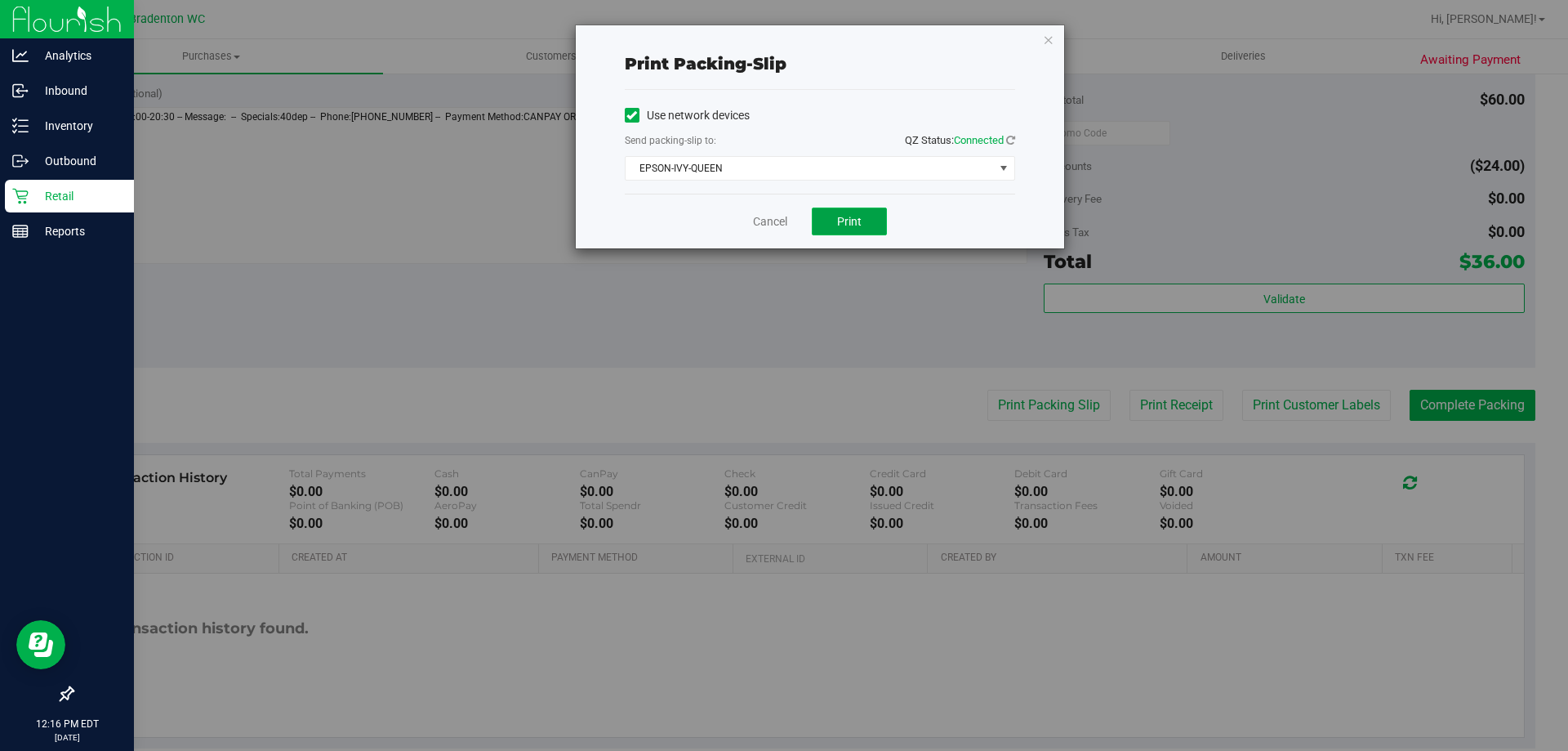
click at [865, 217] on button "Print" at bounding box center [849, 221] width 75 height 28
click at [772, 218] on link "Cancel" at bounding box center [769, 222] width 34 height 17
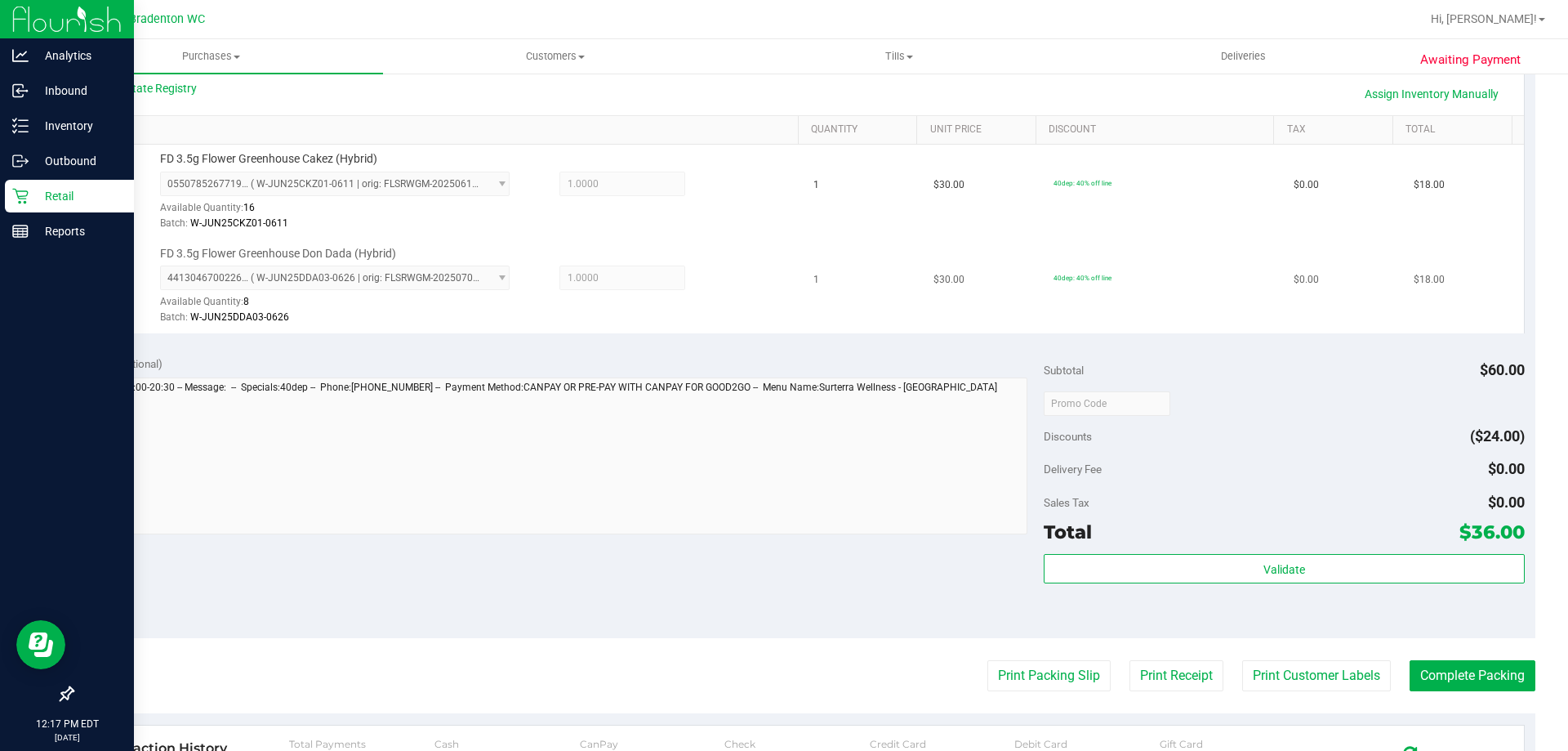
scroll to position [408, 0]
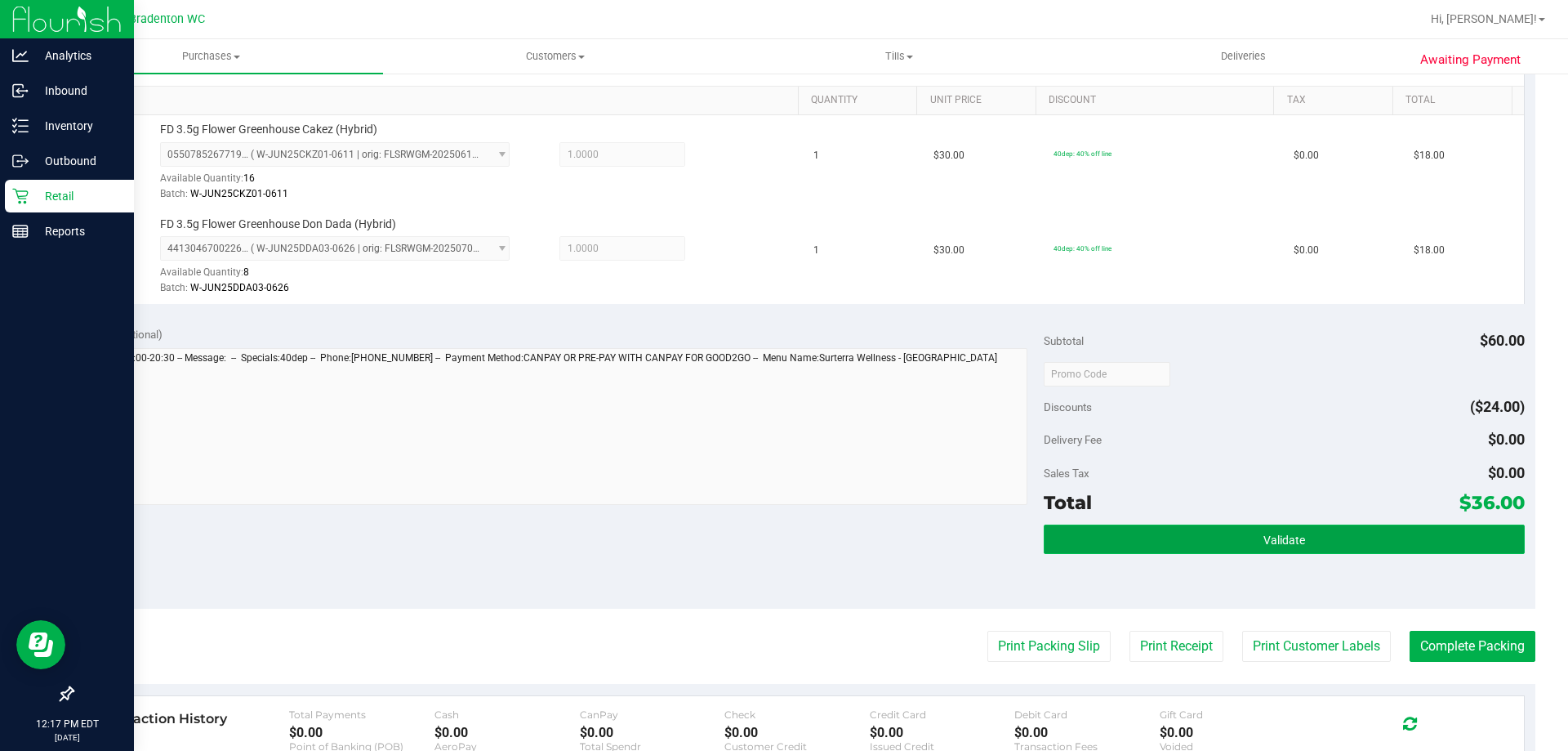
click at [1164, 530] on button "Validate" at bounding box center [1284, 539] width 480 height 29
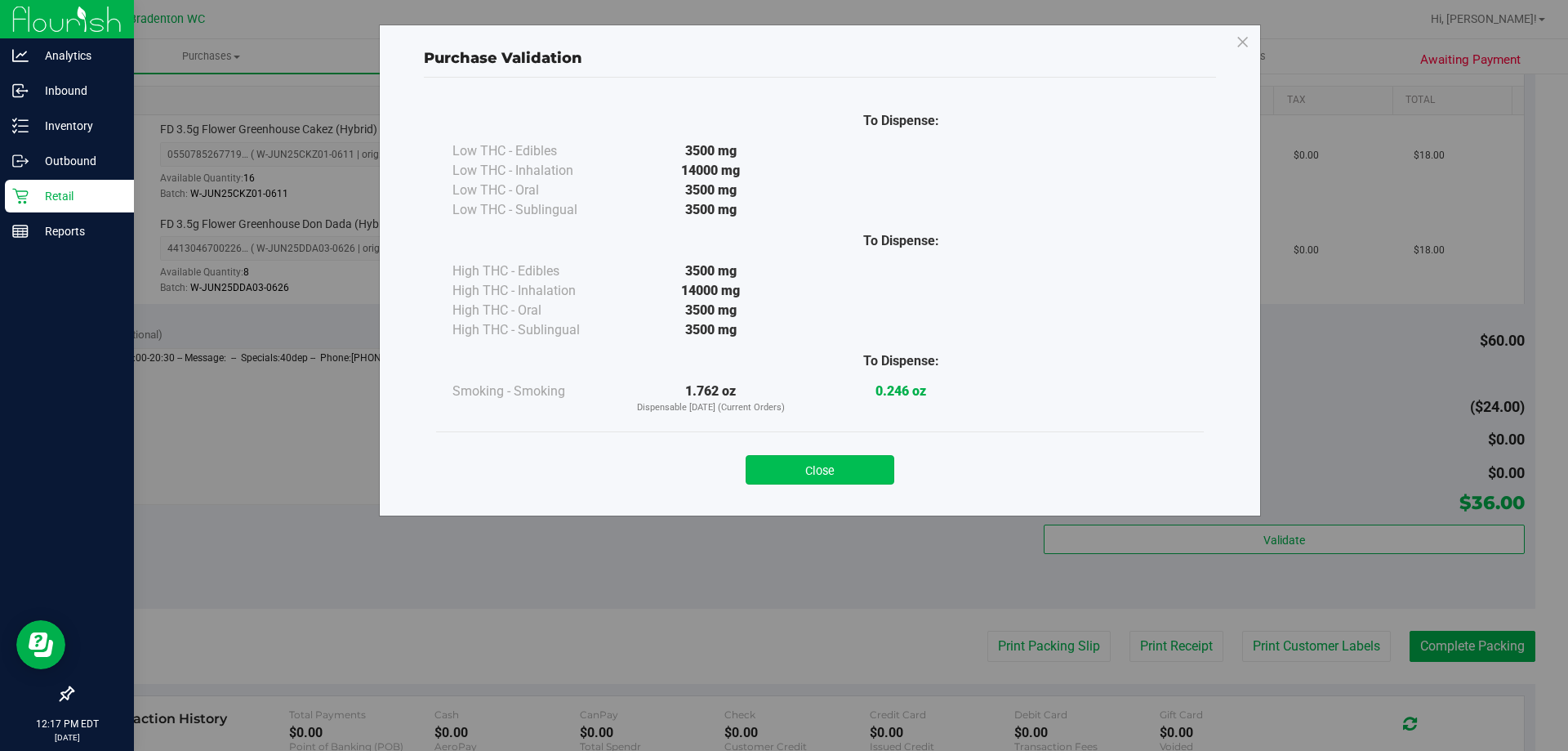
click at [821, 470] on button "Close" at bounding box center [820, 470] width 148 height 29
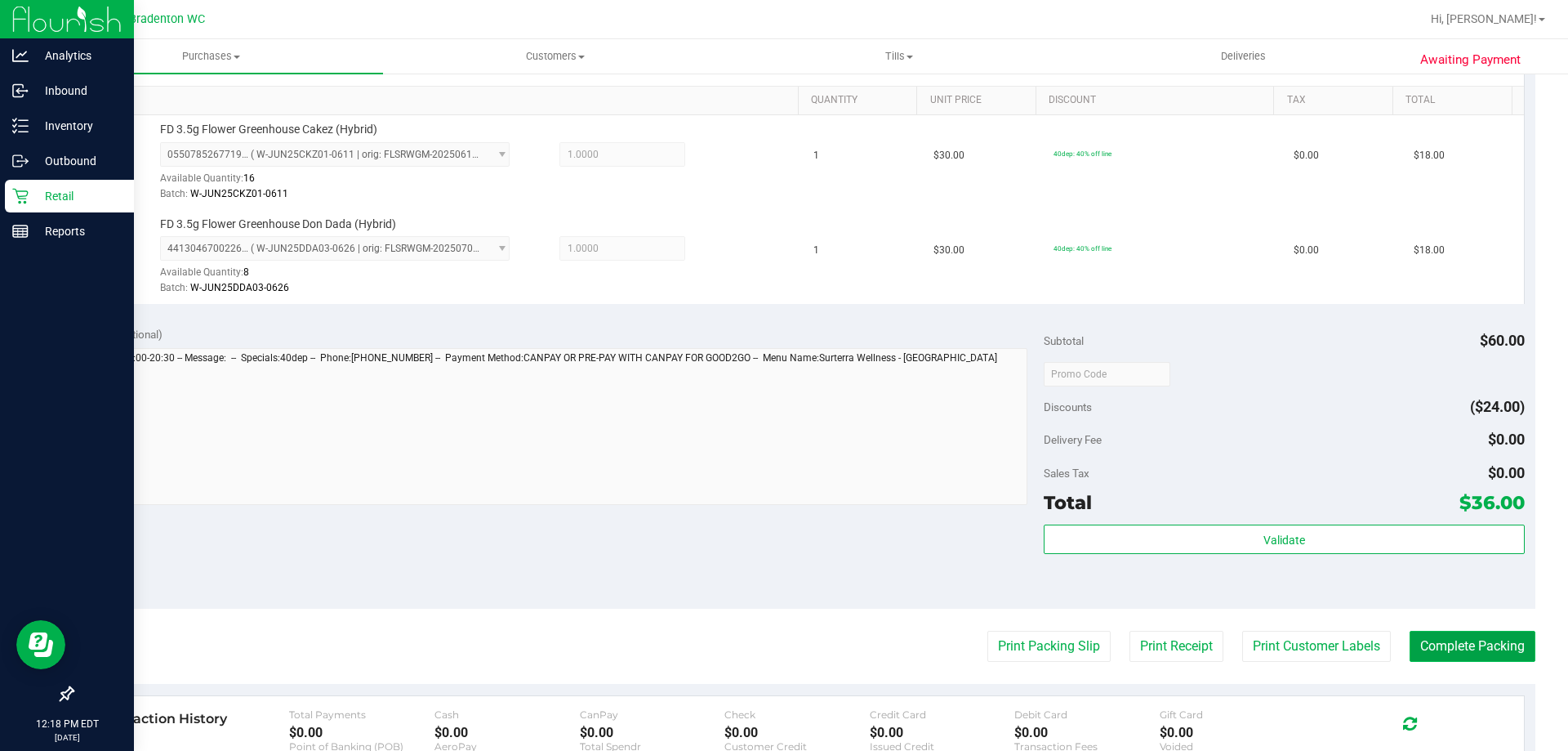
click at [1450, 652] on button "Complete Packing" at bounding box center [1473, 646] width 126 height 31
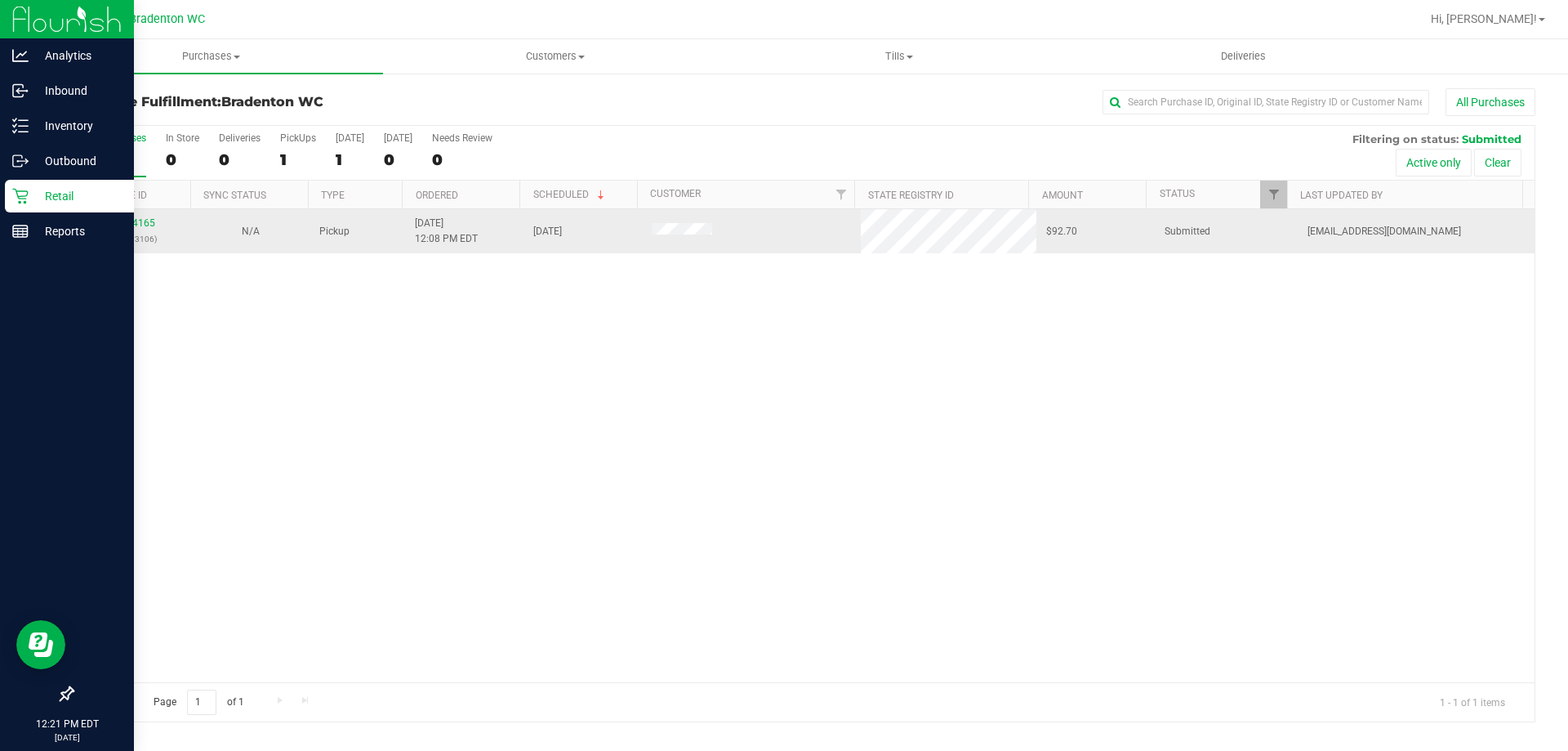
click at [131, 214] on td "11834165 (316793106)" at bounding box center [132, 231] width 118 height 44
click at [131, 219] on link "11834165" at bounding box center [132, 223] width 46 height 12
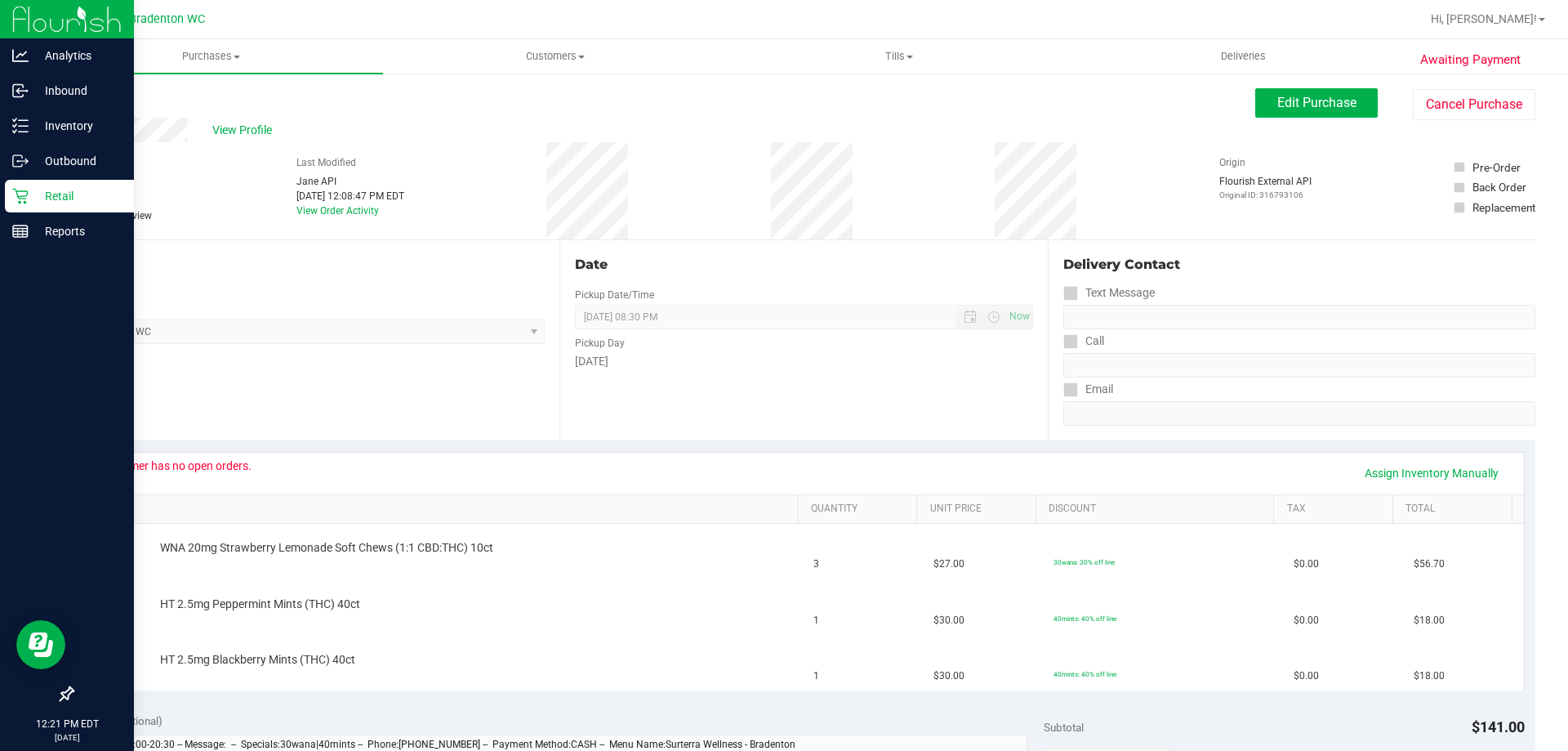
click at [829, 179] on div "# 11834165 BioTrack ID: - Submitted Needs review Last Modified Jane API Aug 23,…" at bounding box center [803, 190] width 1464 height 97
click at [715, 112] on div "Back Edit Purchase Cancel Purchase" at bounding box center [803, 103] width 1464 height 29
click at [1436, 98] on button "Cancel Purchase" at bounding box center [1474, 105] width 122 height 31
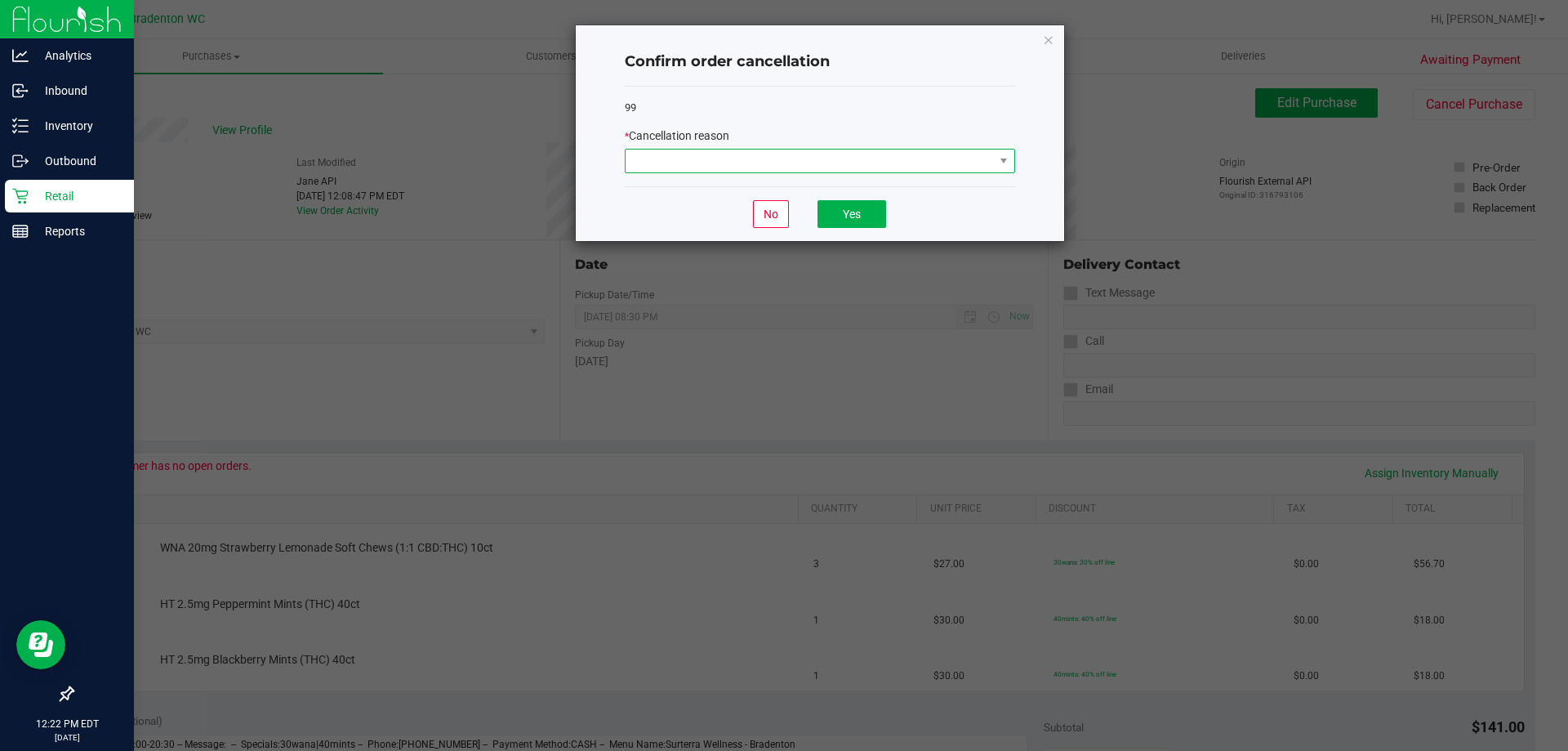
click at [937, 161] on span at bounding box center [810, 161] width 369 height 23
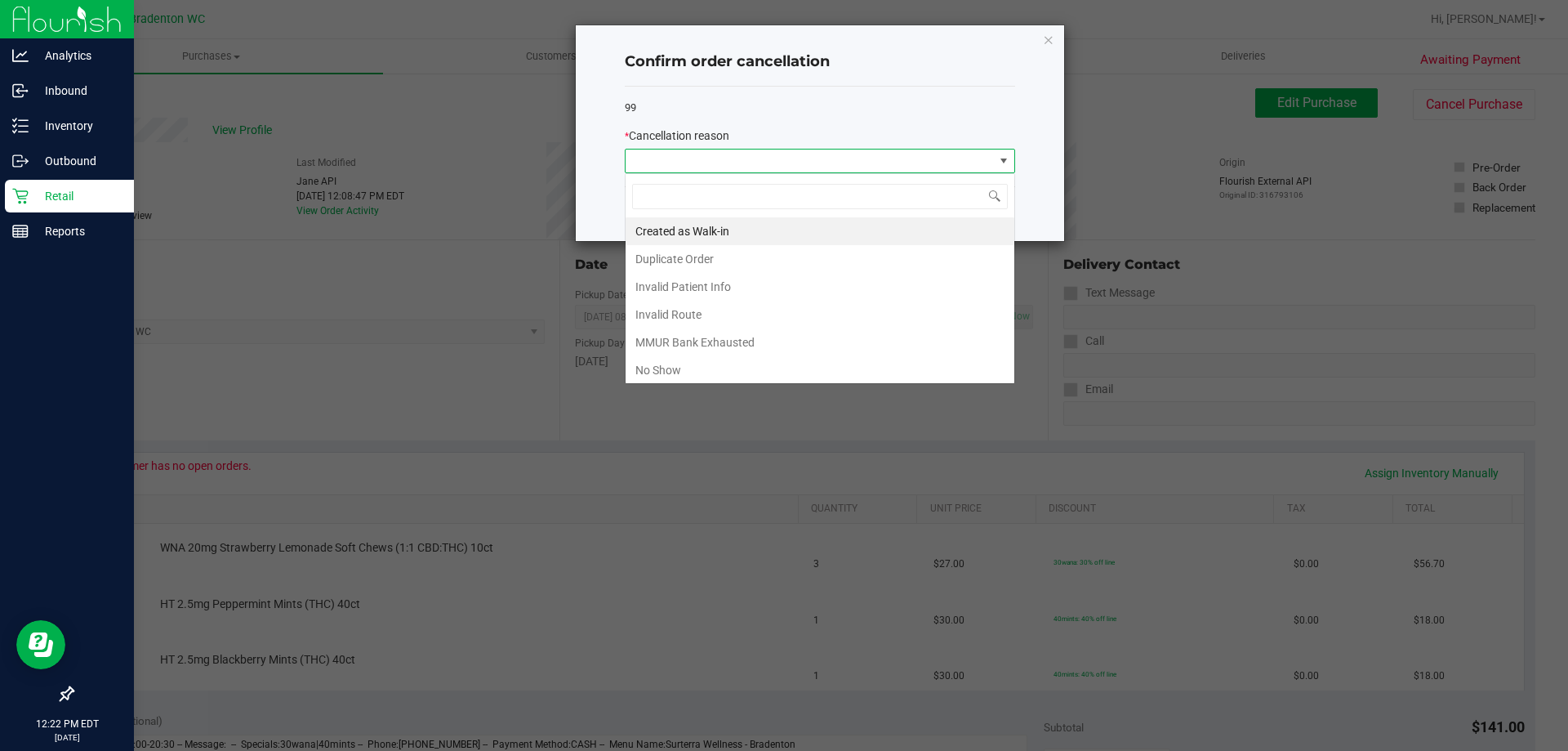
scroll to position [24, 390]
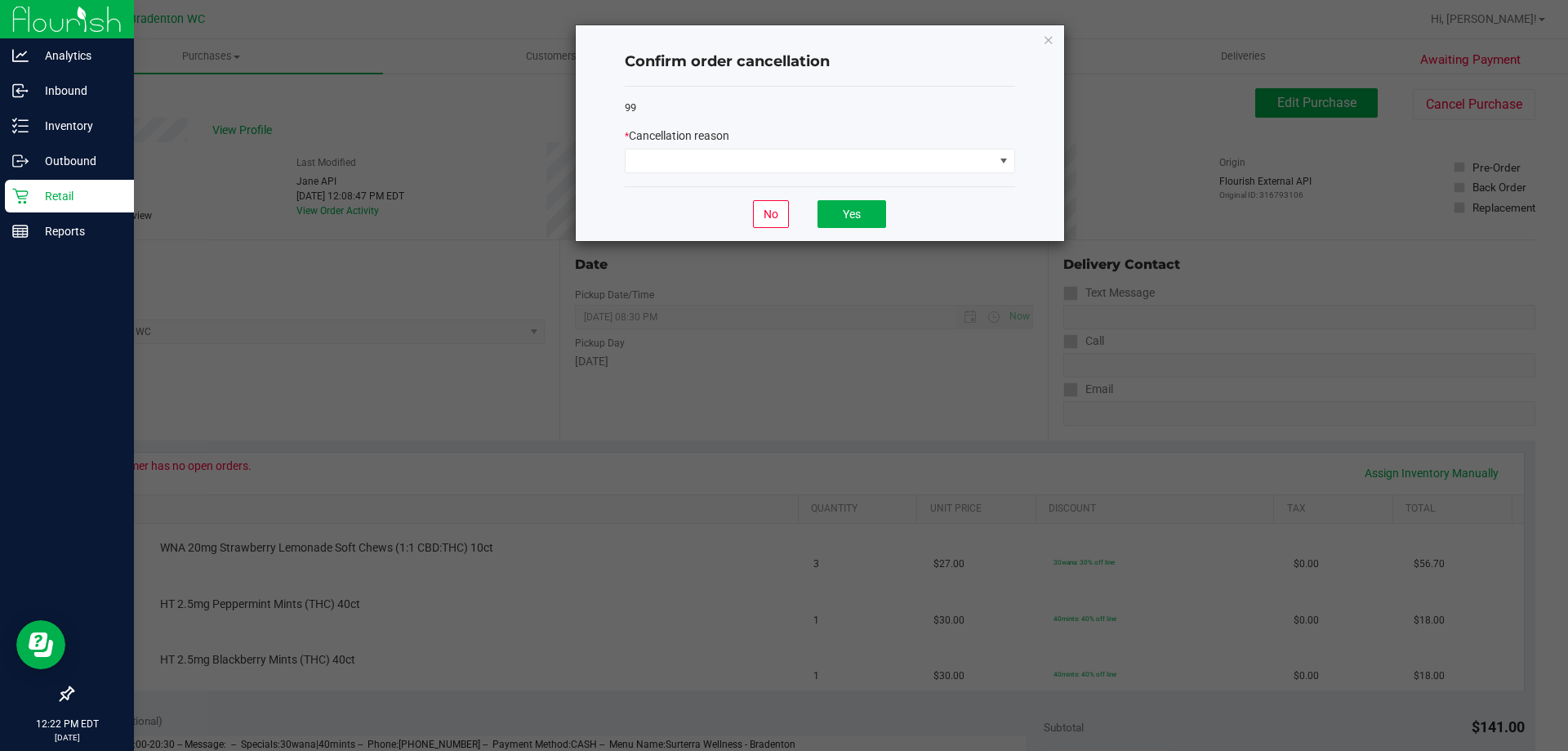
click at [442, 82] on ngb-modal-window "Confirm order cancellation 99 * Cancellation reason No Yes" at bounding box center [790, 376] width 1581 height 751
click at [1051, 43] on icon "Close" at bounding box center [1049, 39] width 12 height 19
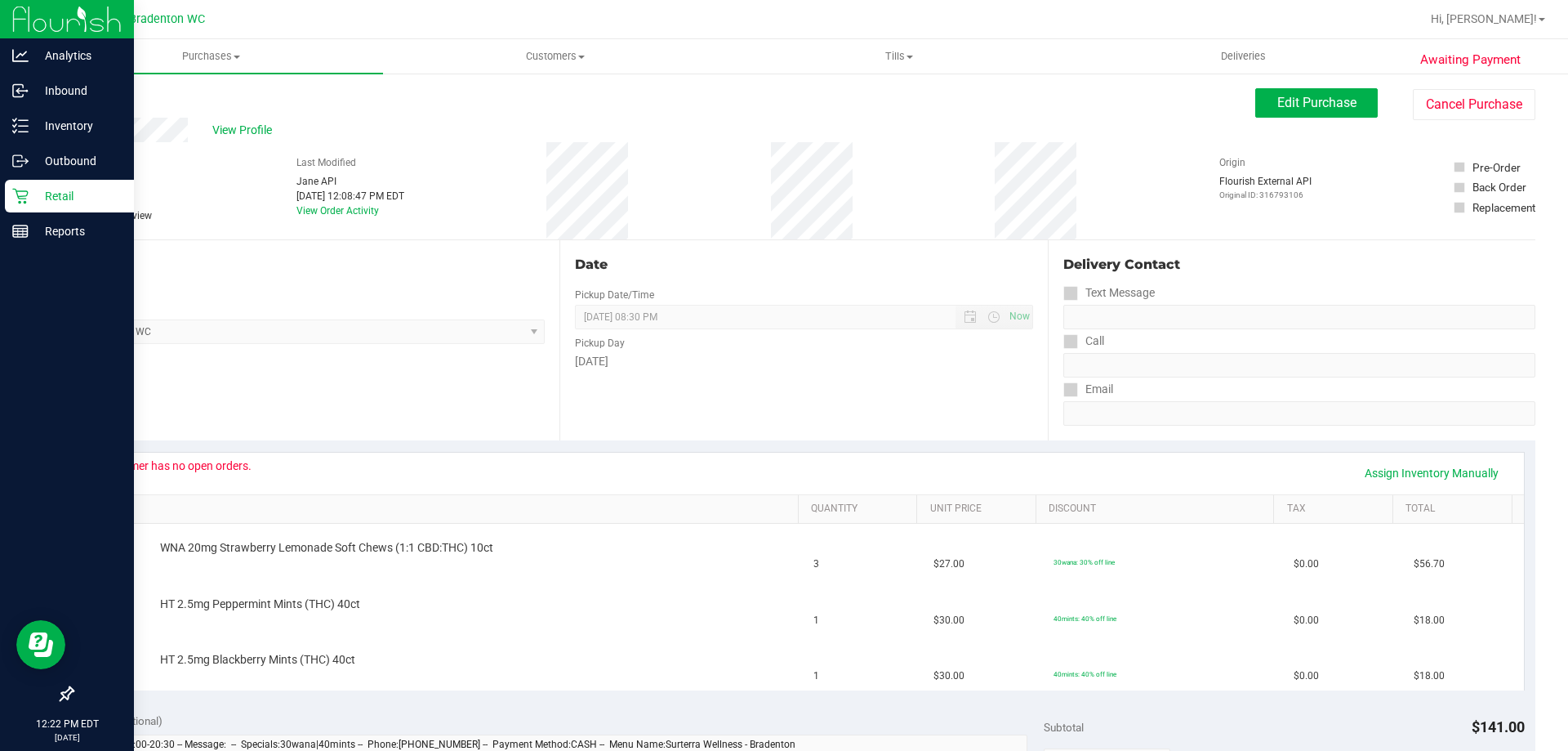
drag, startPoint x: 66, startPoint y: 161, endPoint x: 138, endPoint y: 163, distance: 72.0
click at [138, 163] on div "Awaiting Payment Back Edit Purchase Cancel Purchase View Profile # 11834165 Bio…" at bounding box center [803, 739] width 1529 height 1336
copy div "# 11834165"
click at [293, 276] on div "Location Pickup Store Bradenton WC Select Store Bonita Springs WC Boynton Beach…" at bounding box center [315, 340] width 488 height 200
click at [256, 218] on div "# 11834165 BioTrack ID: - Submitted Needs review Last Modified Jane API Aug 23,…" at bounding box center [803, 190] width 1464 height 97
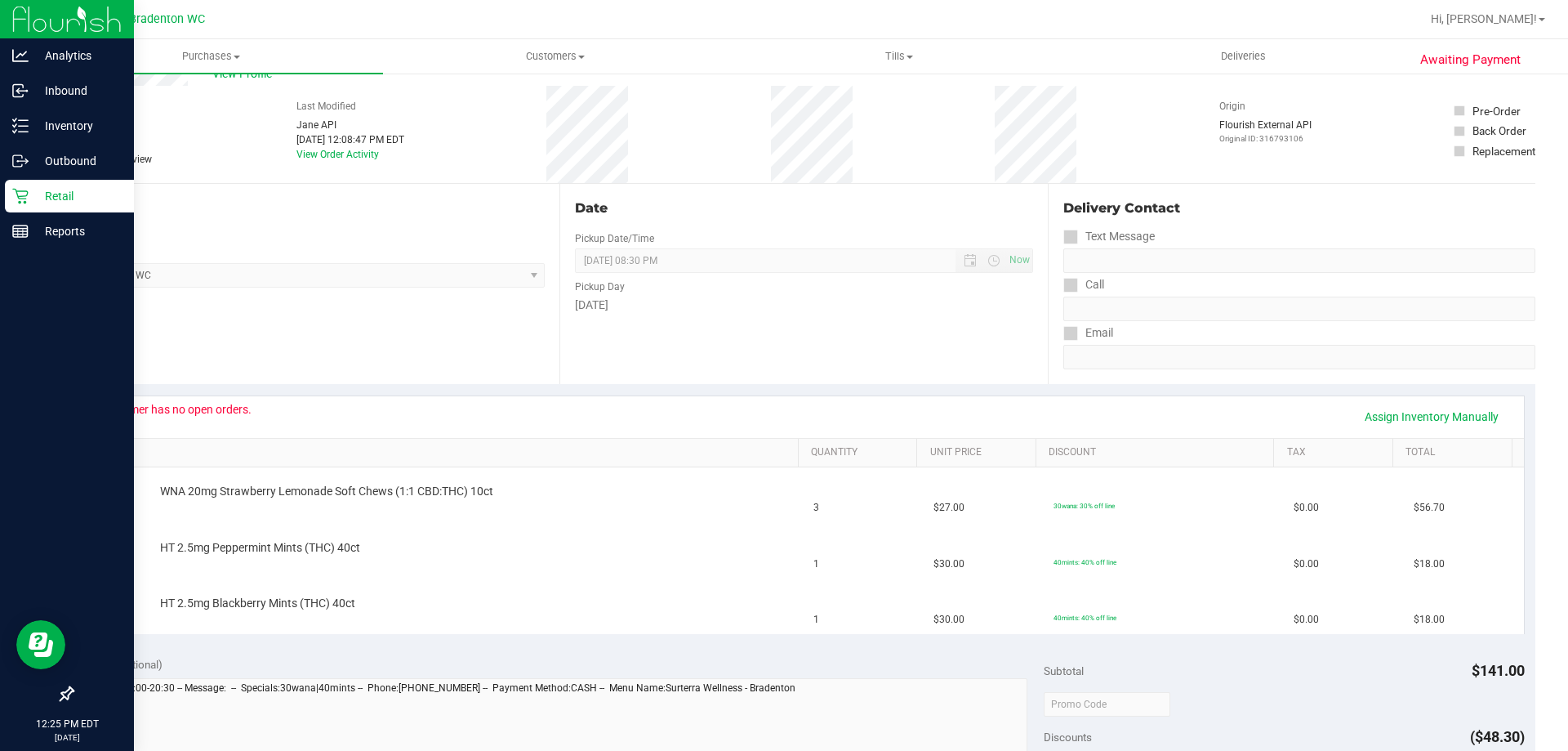
scroll to position [82, 0]
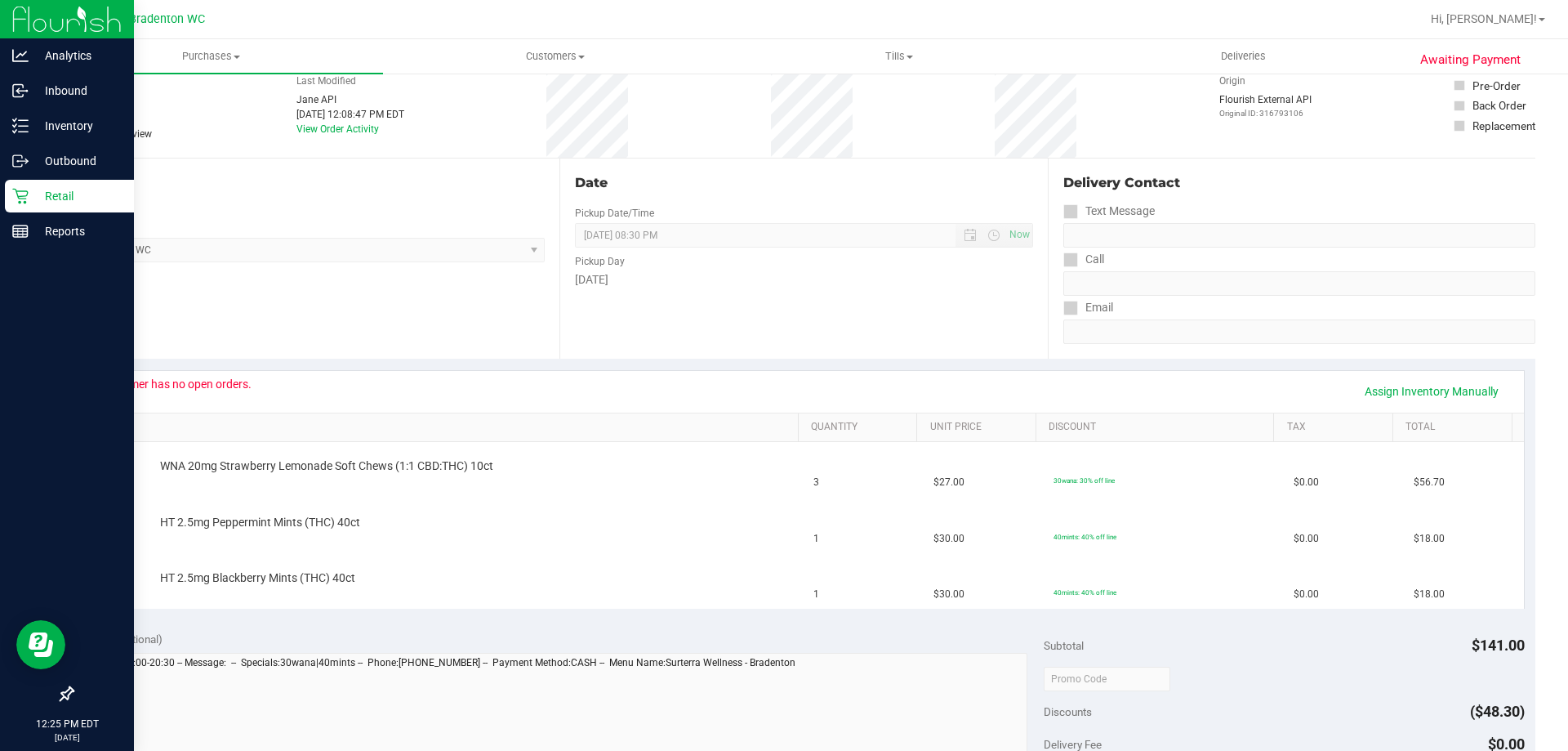
click at [230, 284] on div "Location Pickup Store Bradenton WC Select Store Bonita Springs WC Boynton Beach…" at bounding box center [315, 258] width 488 height 200
click at [411, 210] on div "Pickup" at bounding box center [308, 206] width 473 height 15
click at [323, 234] on div "Store" at bounding box center [308, 226] width 473 height 23
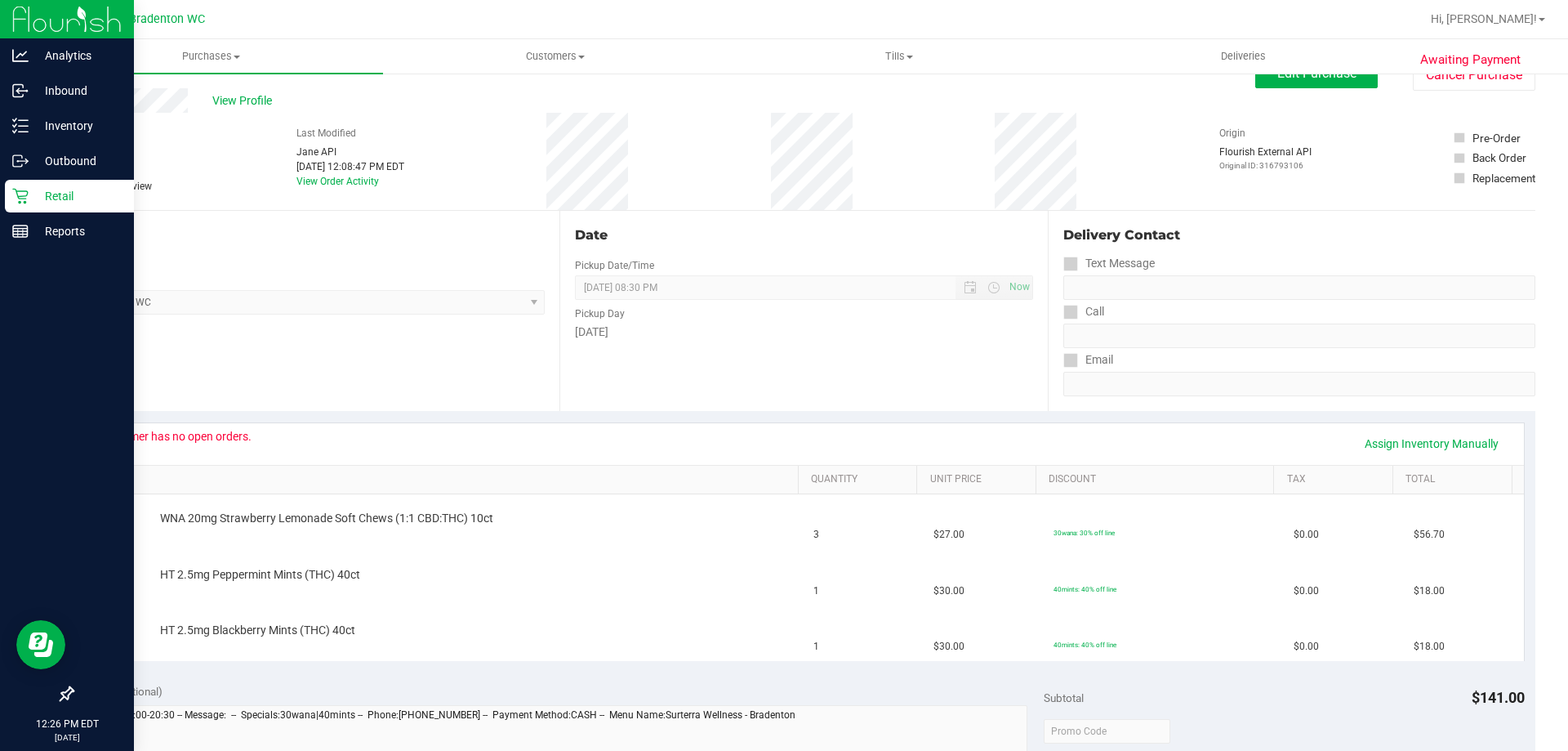
scroll to position [0, 0]
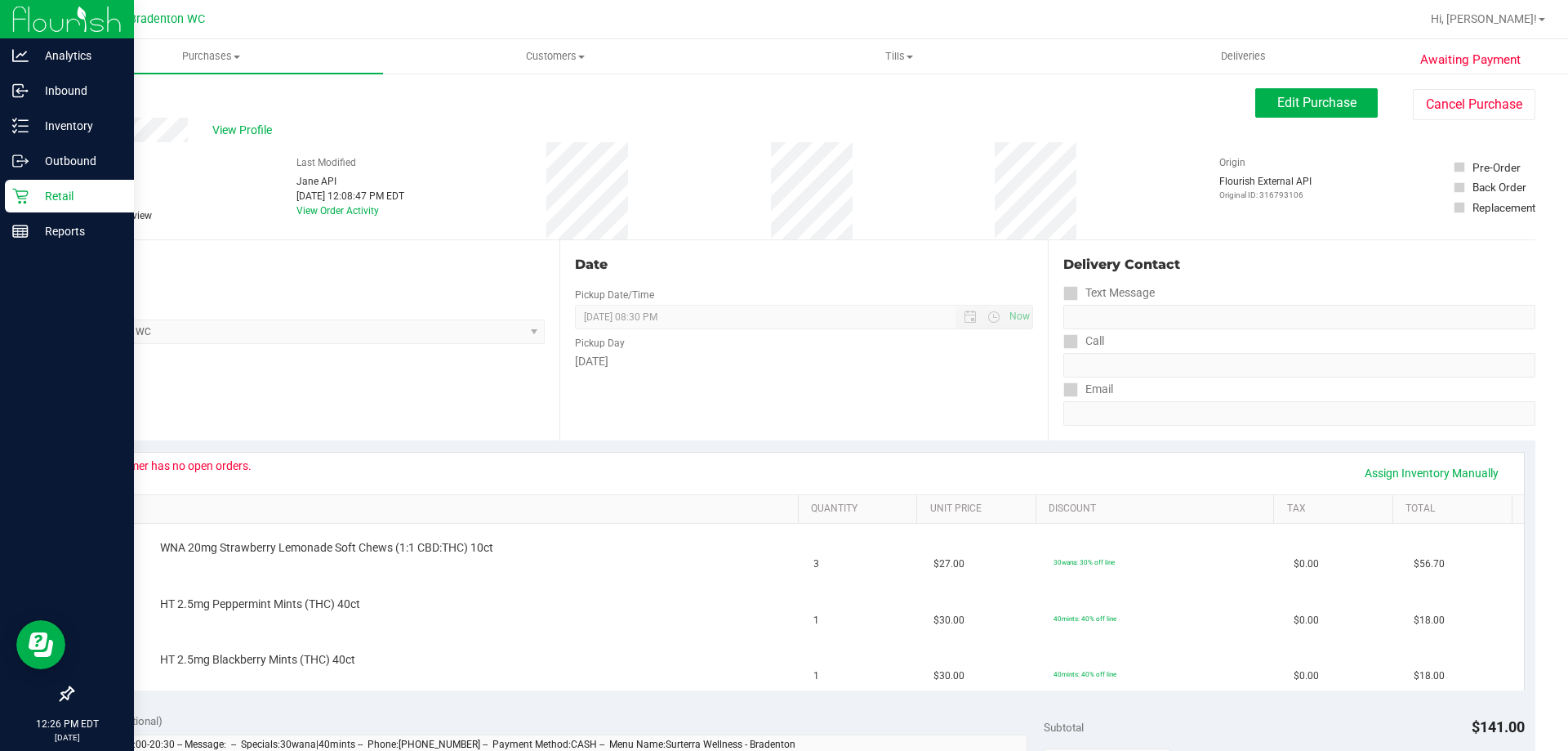
click at [232, 282] on div "Pickup" at bounding box center [308, 288] width 473 height 15
click at [1437, 108] on button "Cancel Purchase" at bounding box center [1474, 105] width 122 height 31
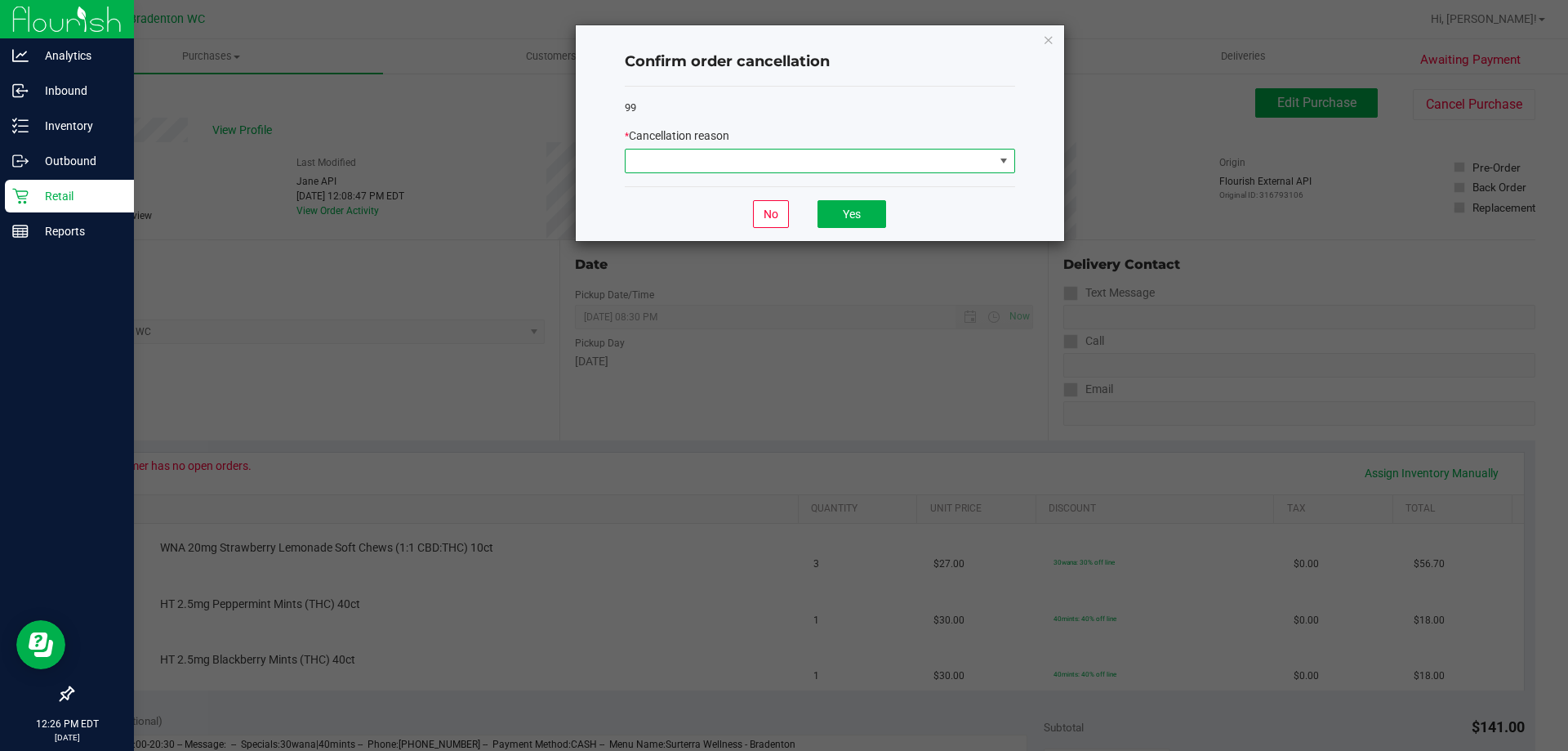
click at [925, 157] on span at bounding box center [810, 161] width 369 height 23
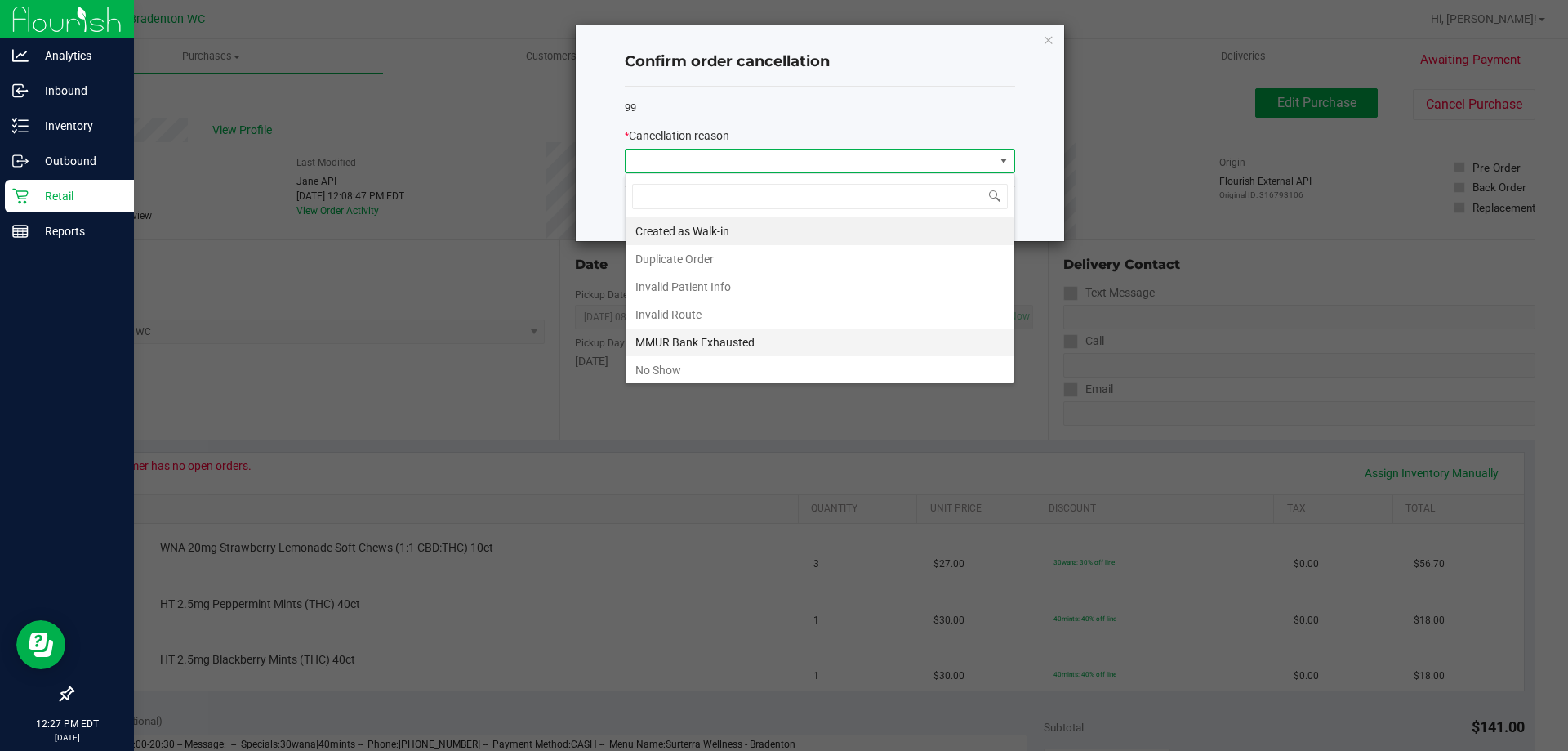
scroll to position [82, 0]
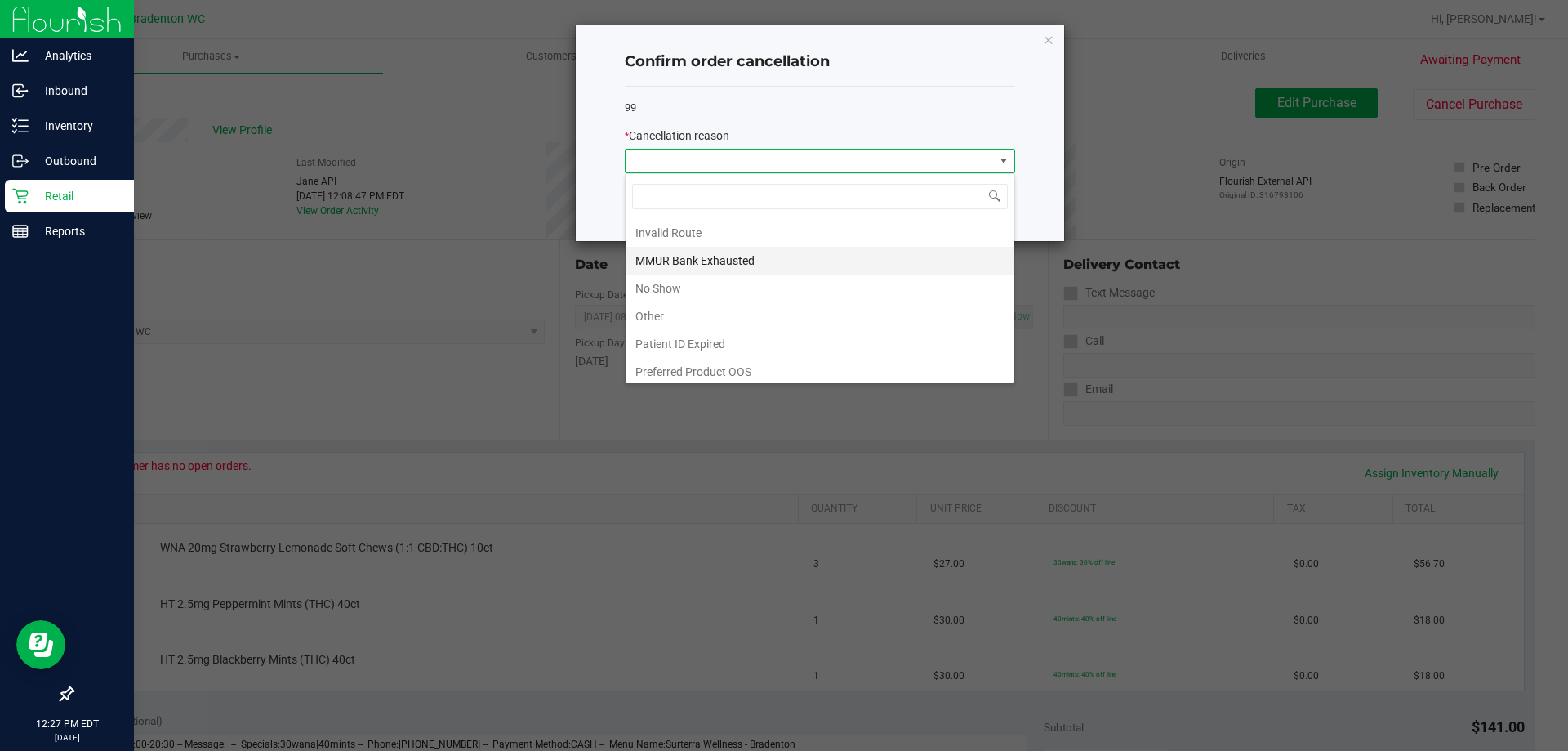
click at [744, 253] on li "MMUR Bank Exhausted" at bounding box center [820, 260] width 389 height 28
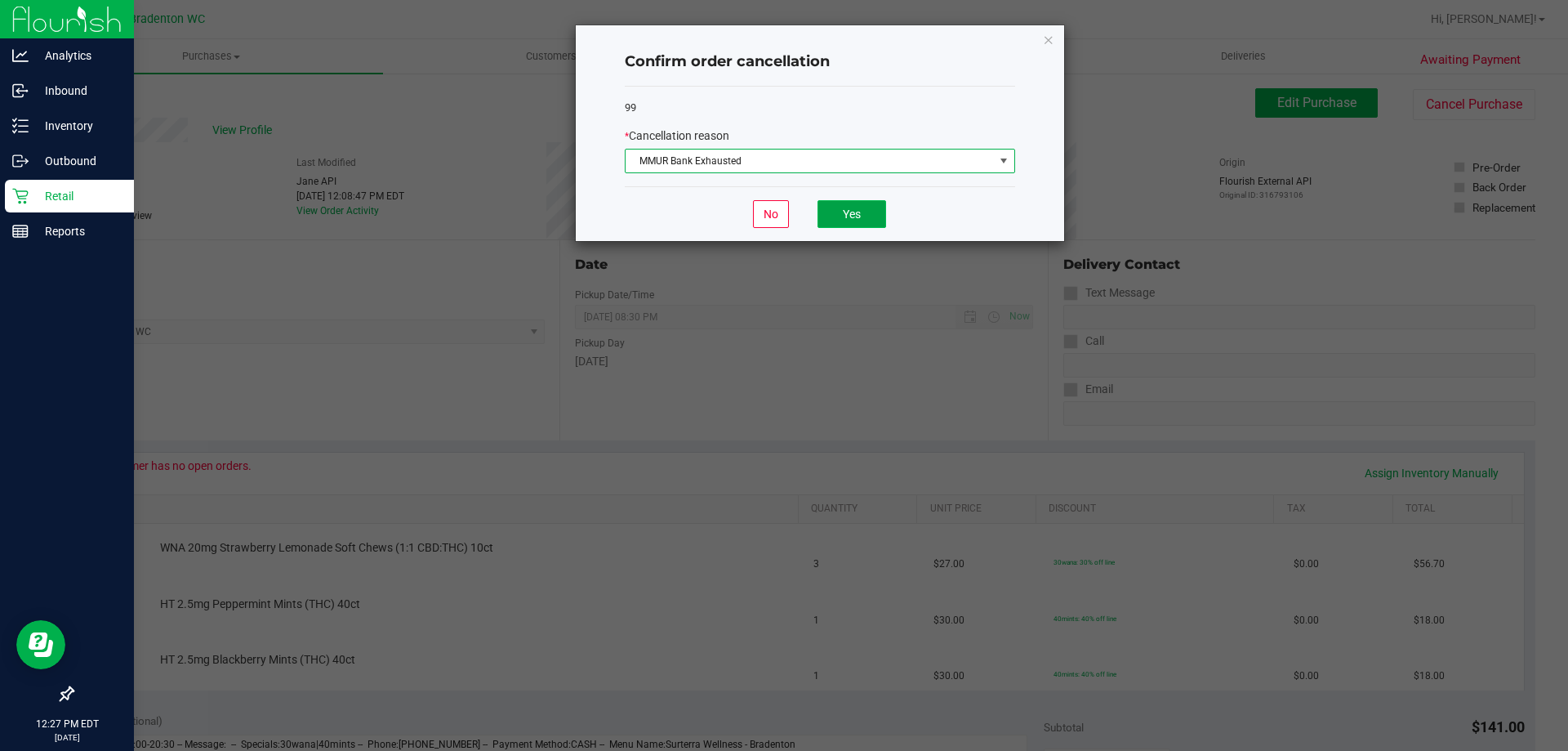
click at [853, 204] on button "Yes" at bounding box center [852, 213] width 69 height 28
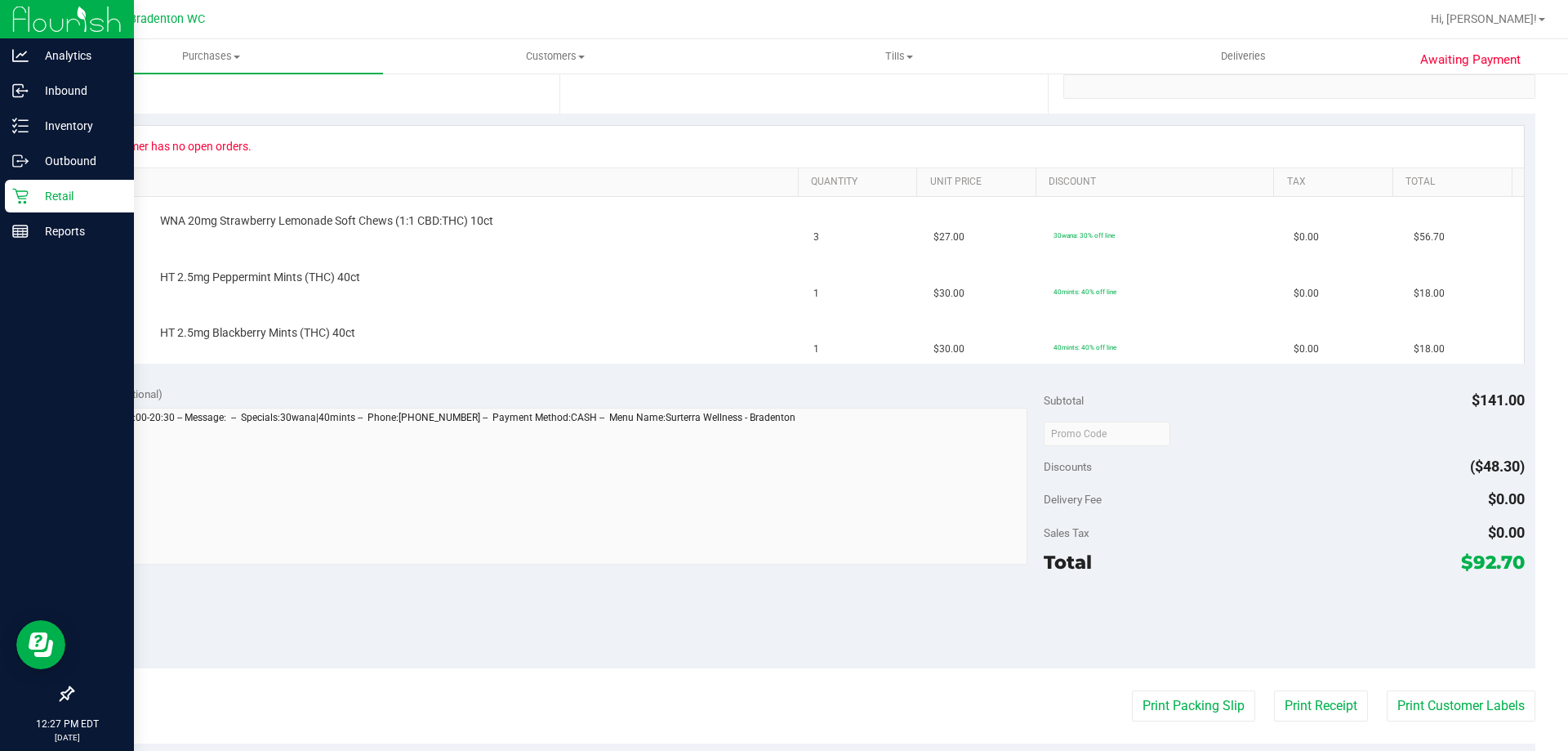
scroll to position [0, 0]
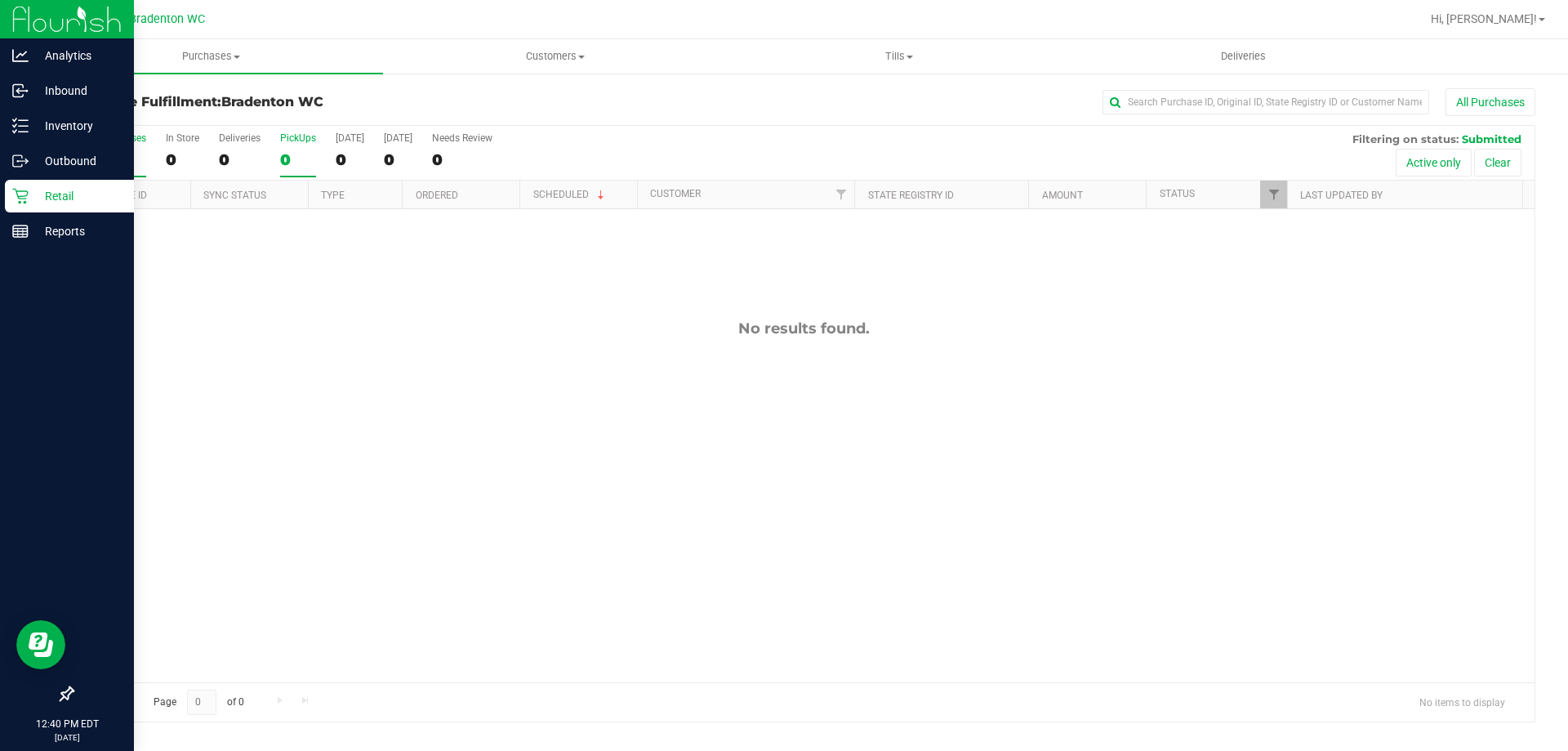
click at [287, 148] on label "PickUps 0" at bounding box center [298, 154] width 36 height 45
click at [0, 0] on input "PickUps 0" at bounding box center [0, 0] width 0 height 0
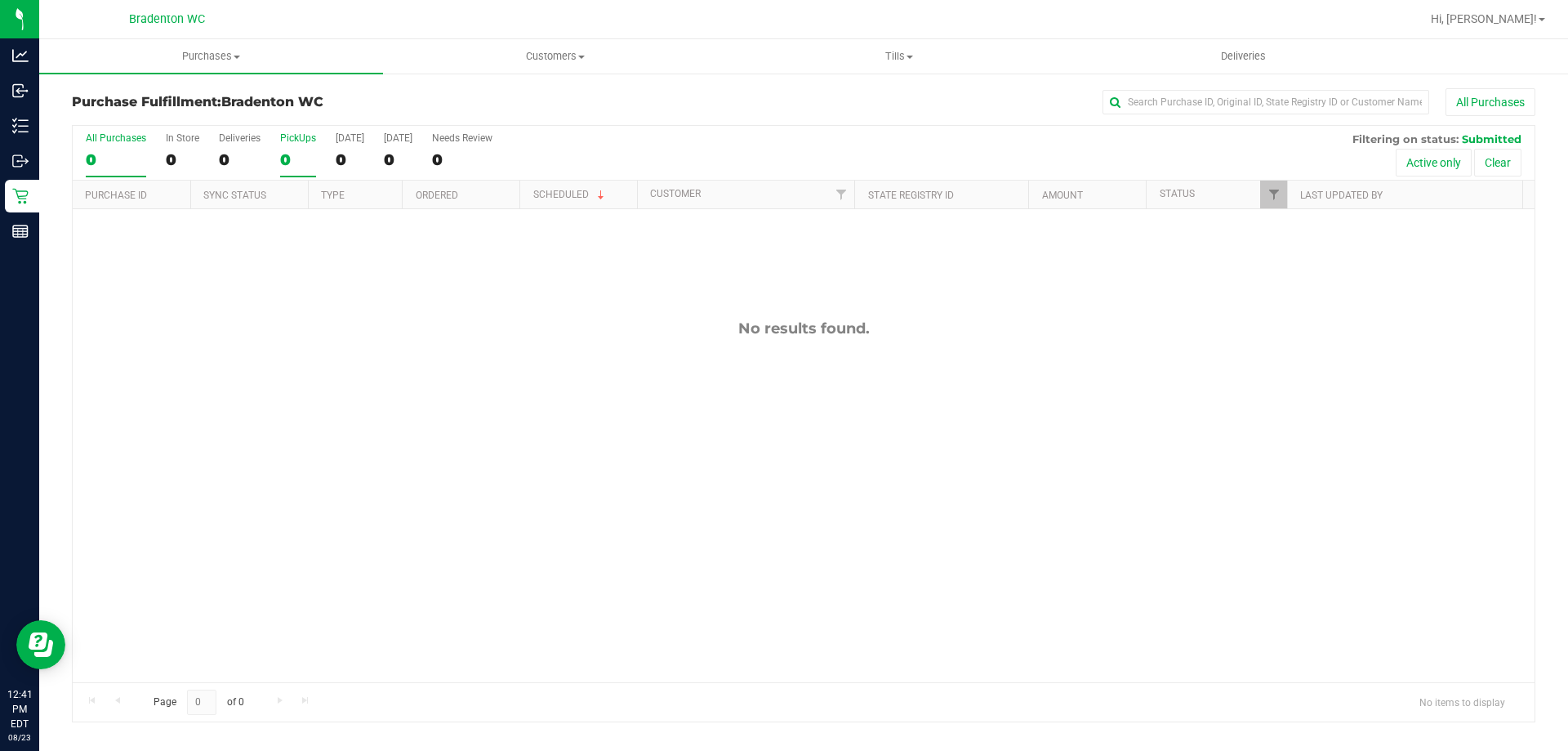
click at [301, 163] on div "0" at bounding box center [298, 159] width 36 height 18
click at [0, 0] on input "PickUps 0" at bounding box center [0, 0] width 0 height 0
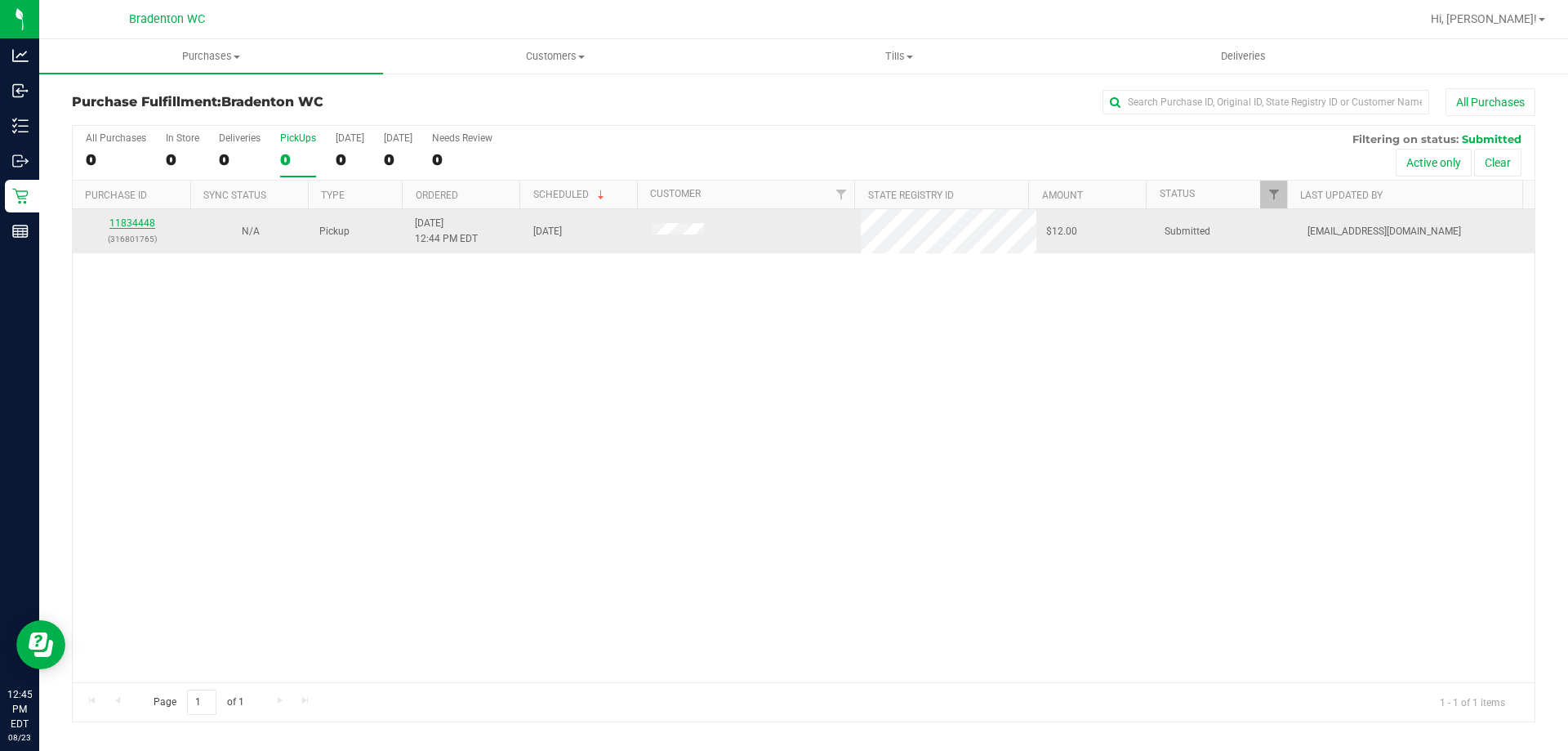
click at [142, 221] on link "11834448" at bounding box center [132, 223] width 46 height 12
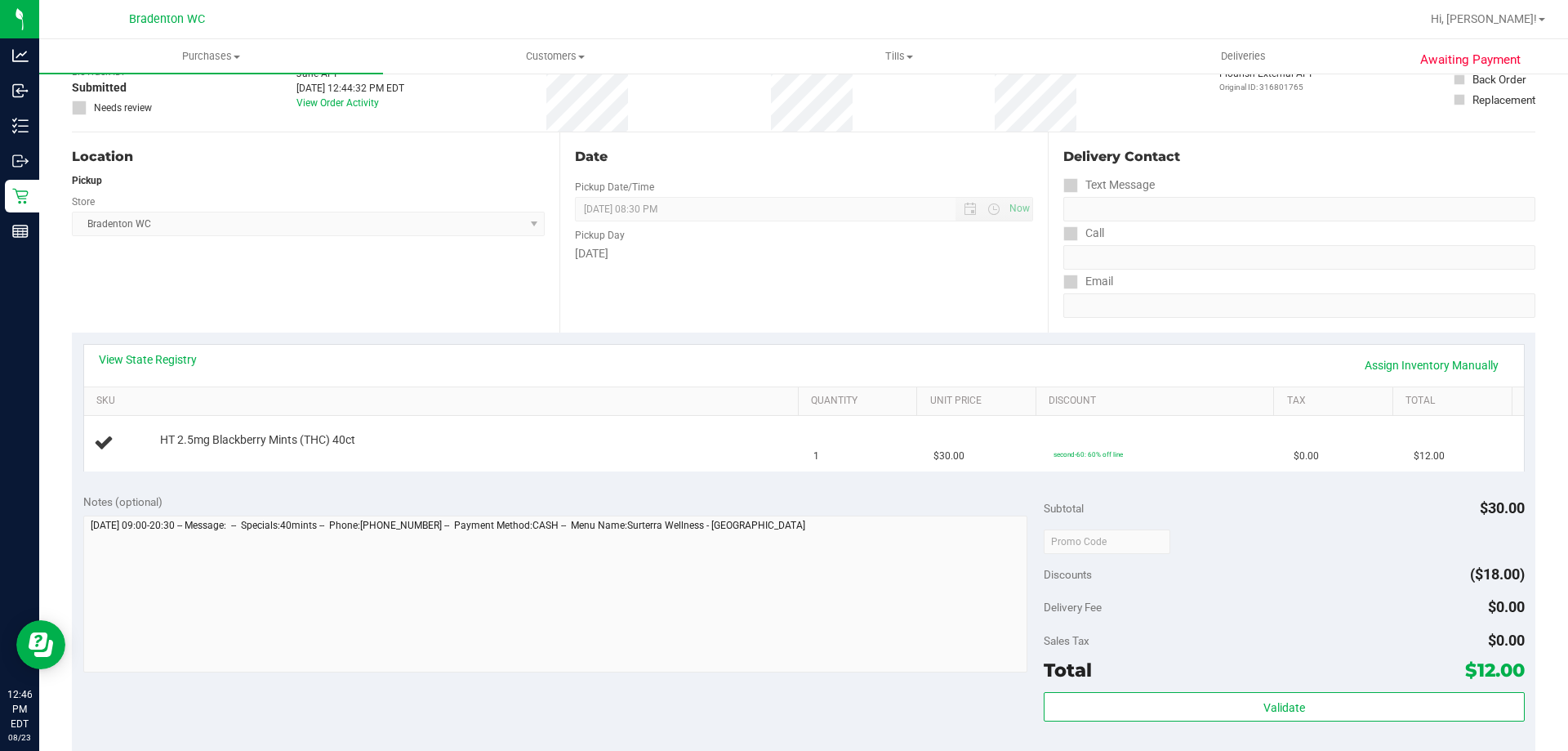
scroll to position [327, 0]
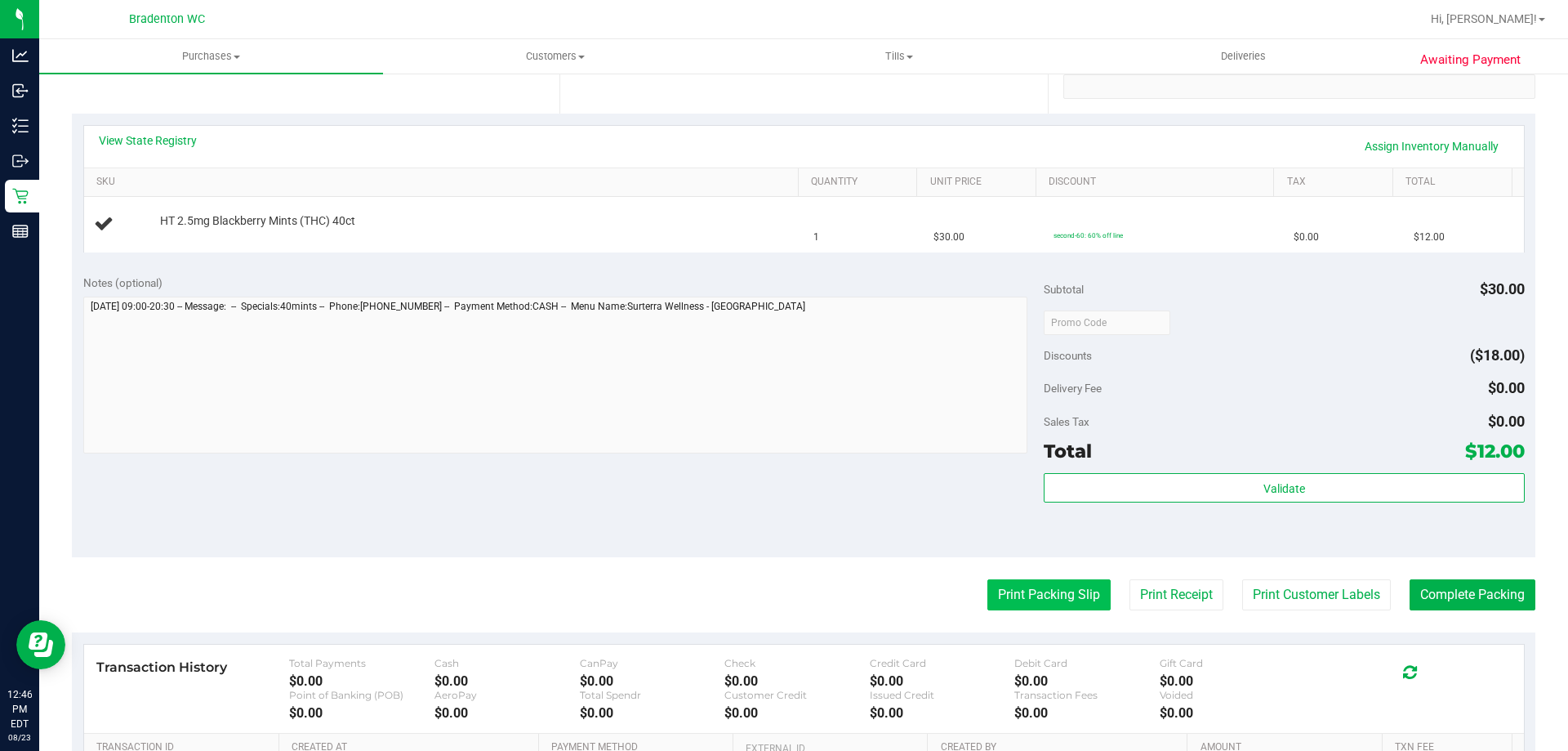
click at [1070, 593] on button "Print Packing Slip" at bounding box center [1049, 595] width 123 height 31
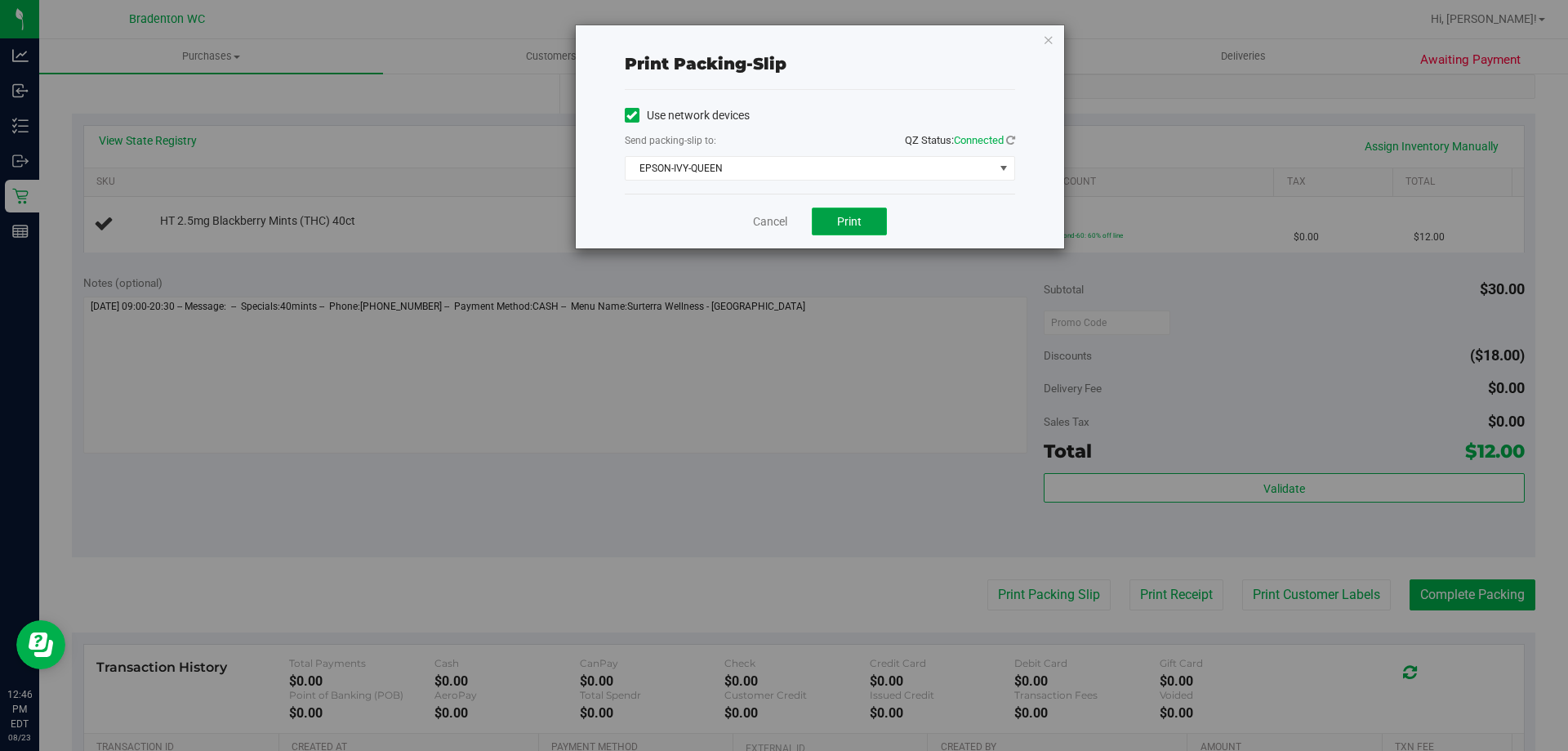
click at [861, 224] on span "Print" at bounding box center [849, 220] width 24 height 13
click at [772, 223] on link "Cancel" at bounding box center [769, 222] width 34 height 17
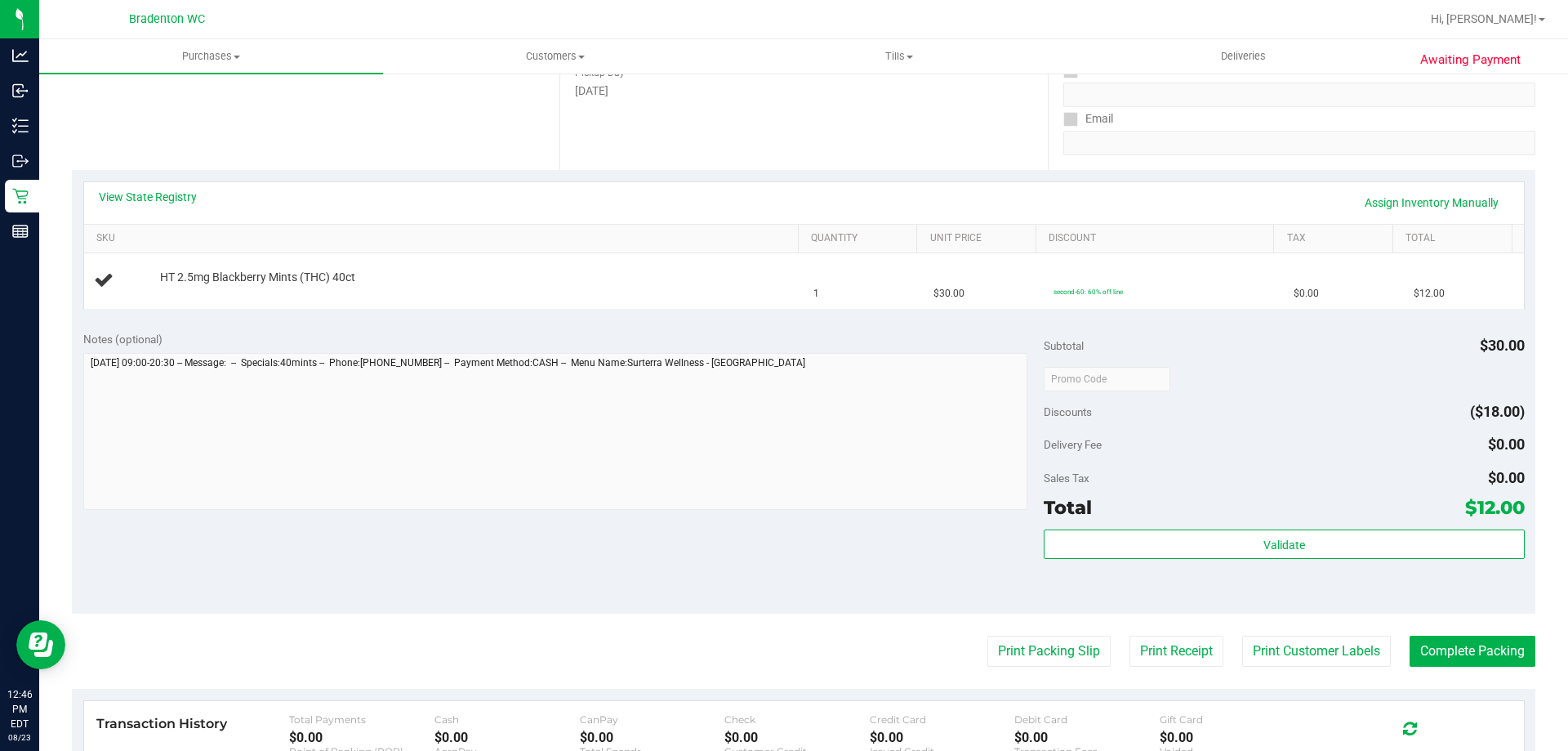
scroll to position [273, 0]
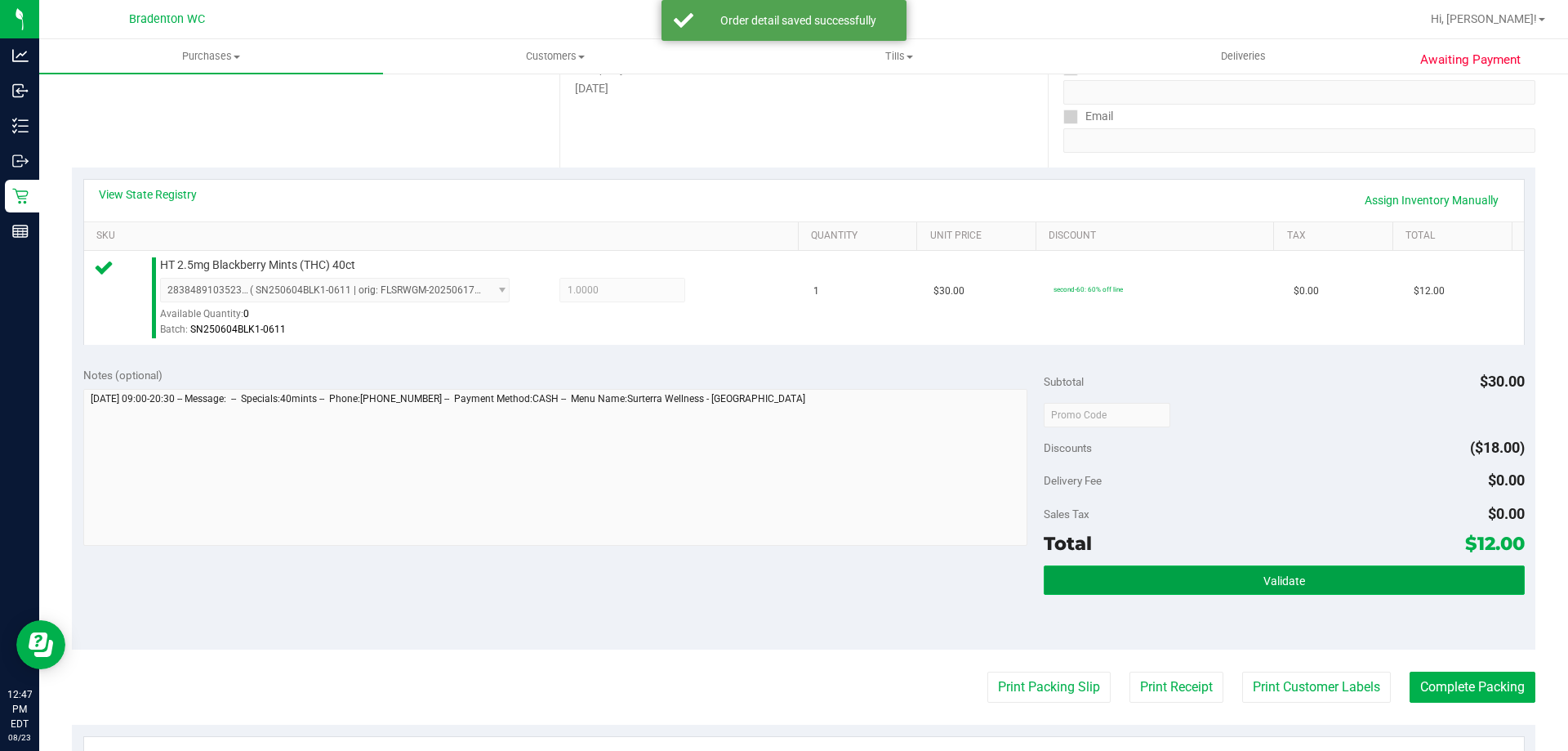
click at [1154, 578] on button "Validate" at bounding box center [1284, 580] width 480 height 29
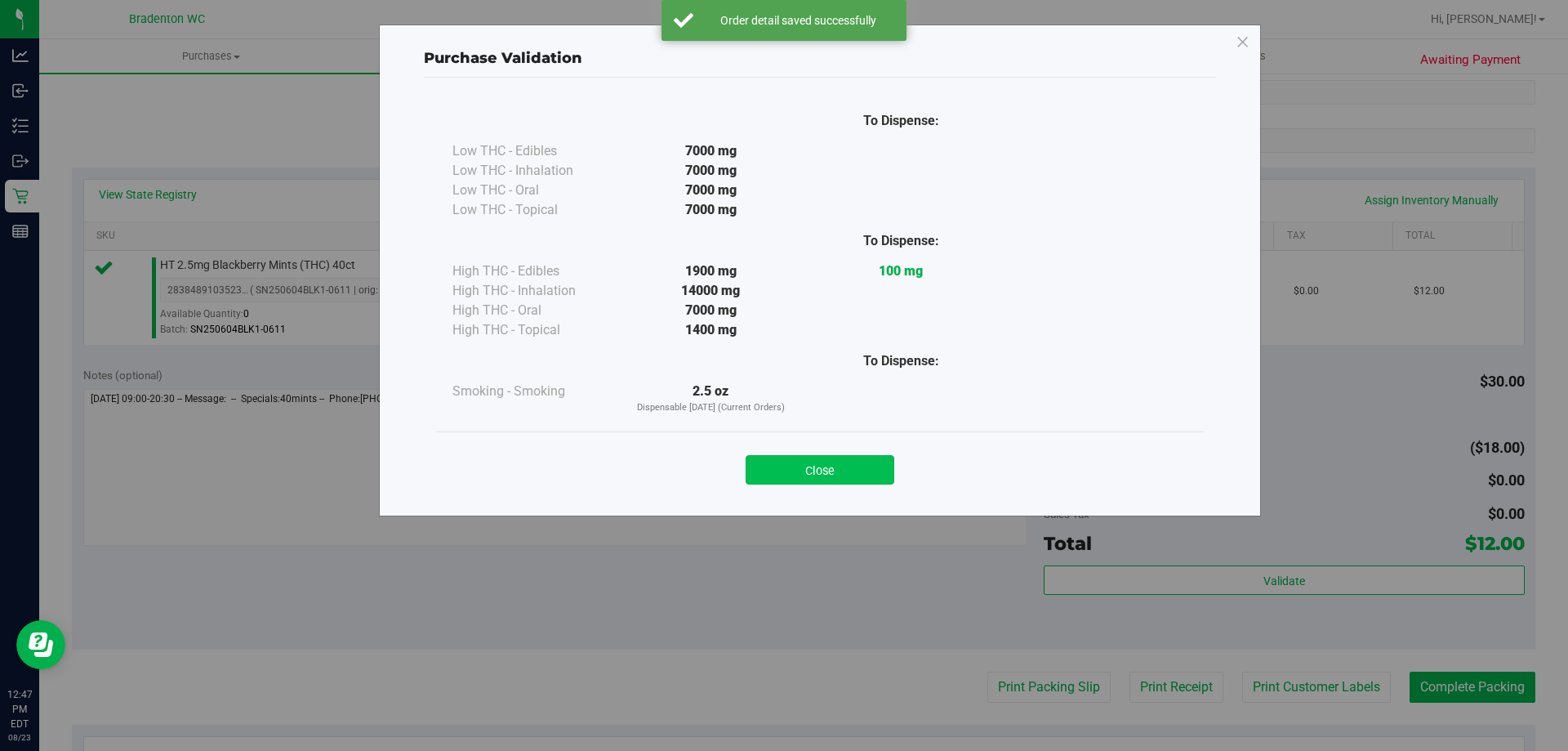
click at [866, 462] on button "Close" at bounding box center [820, 470] width 148 height 29
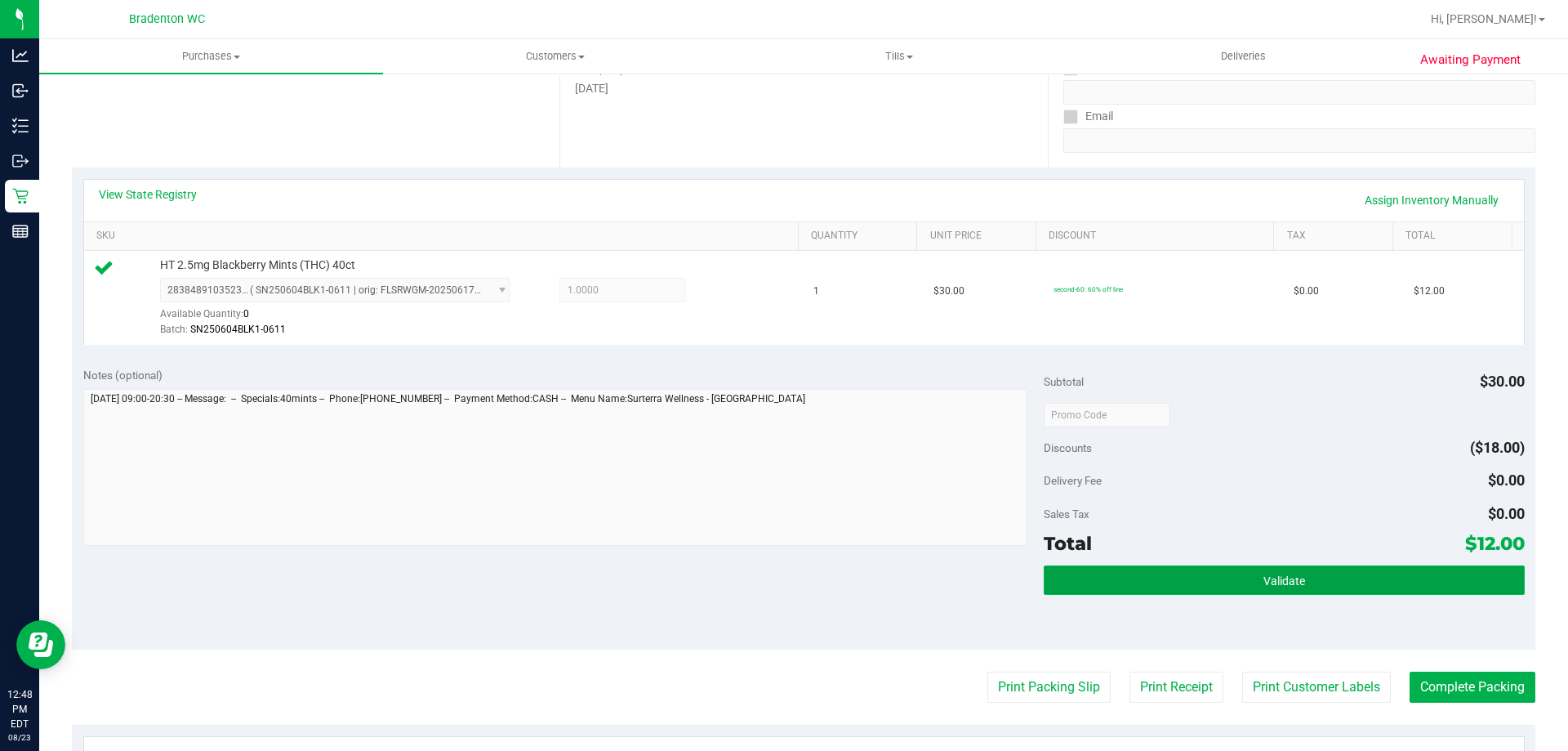
click at [1200, 576] on button "Validate" at bounding box center [1284, 580] width 480 height 29
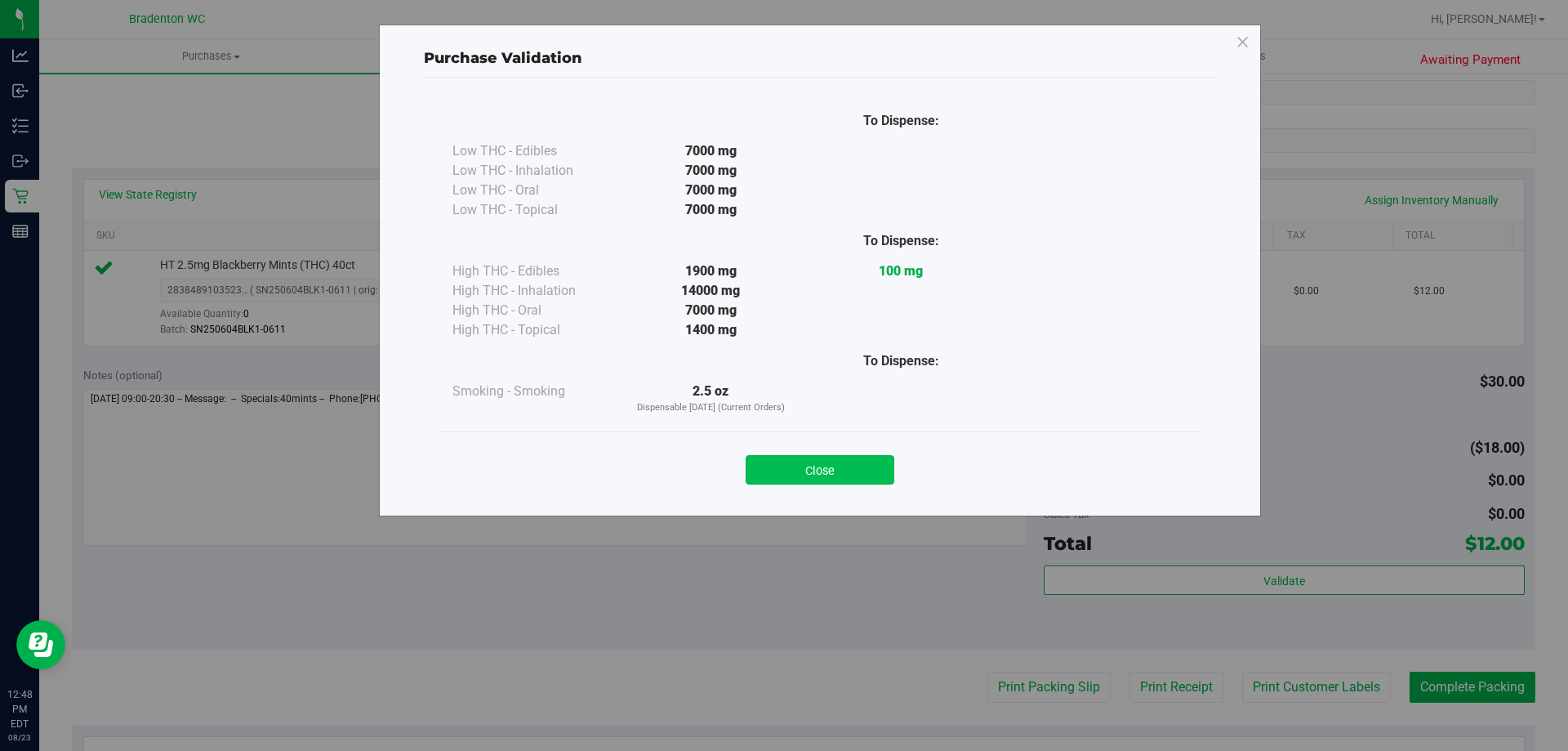
click at [860, 459] on button "Close" at bounding box center [820, 470] width 148 height 29
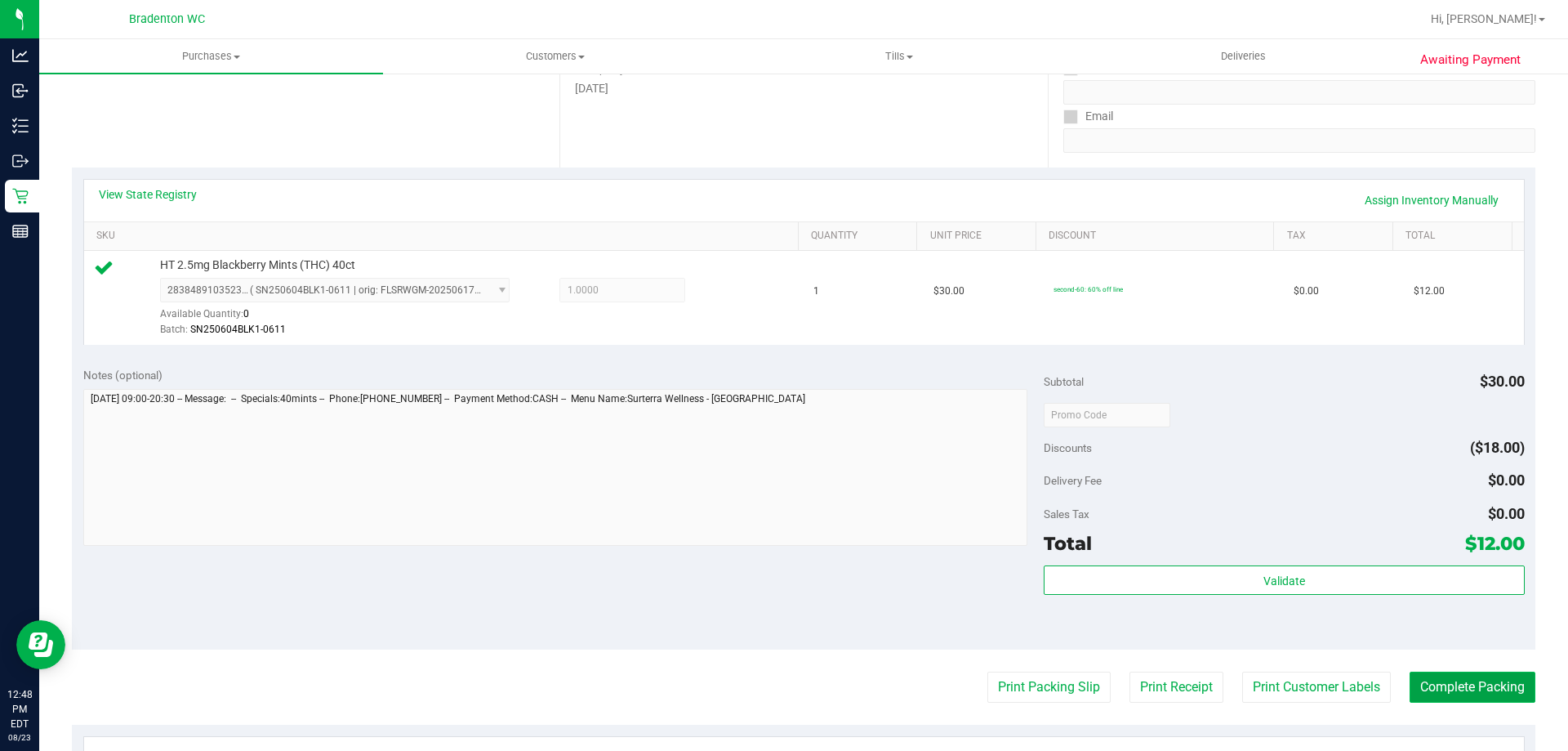
click at [1452, 673] on button "Complete Packing" at bounding box center [1473, 687] width 126 height 31
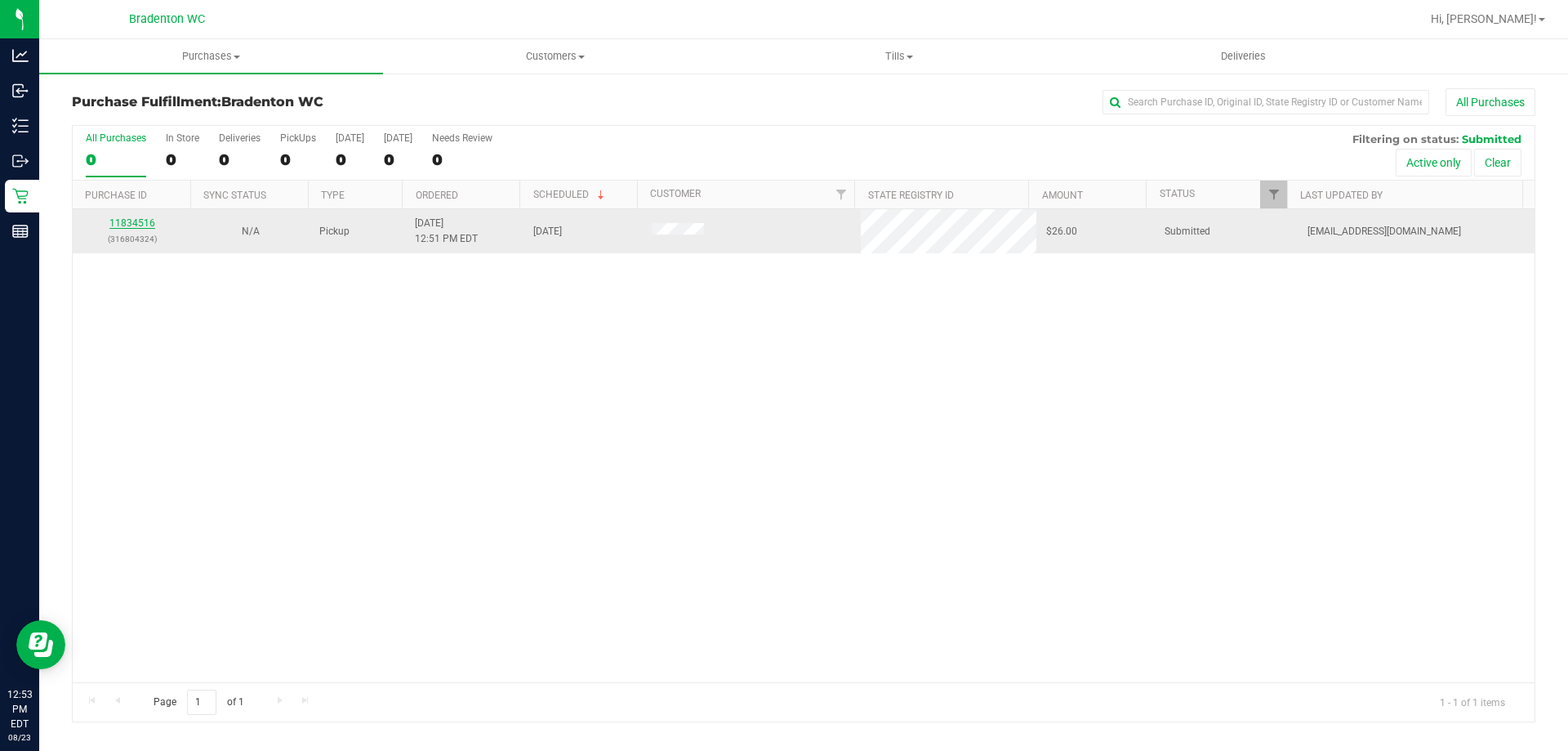
click at [137, 227] on link "11834516" at bounding box center [132, 223] width 46 height 12
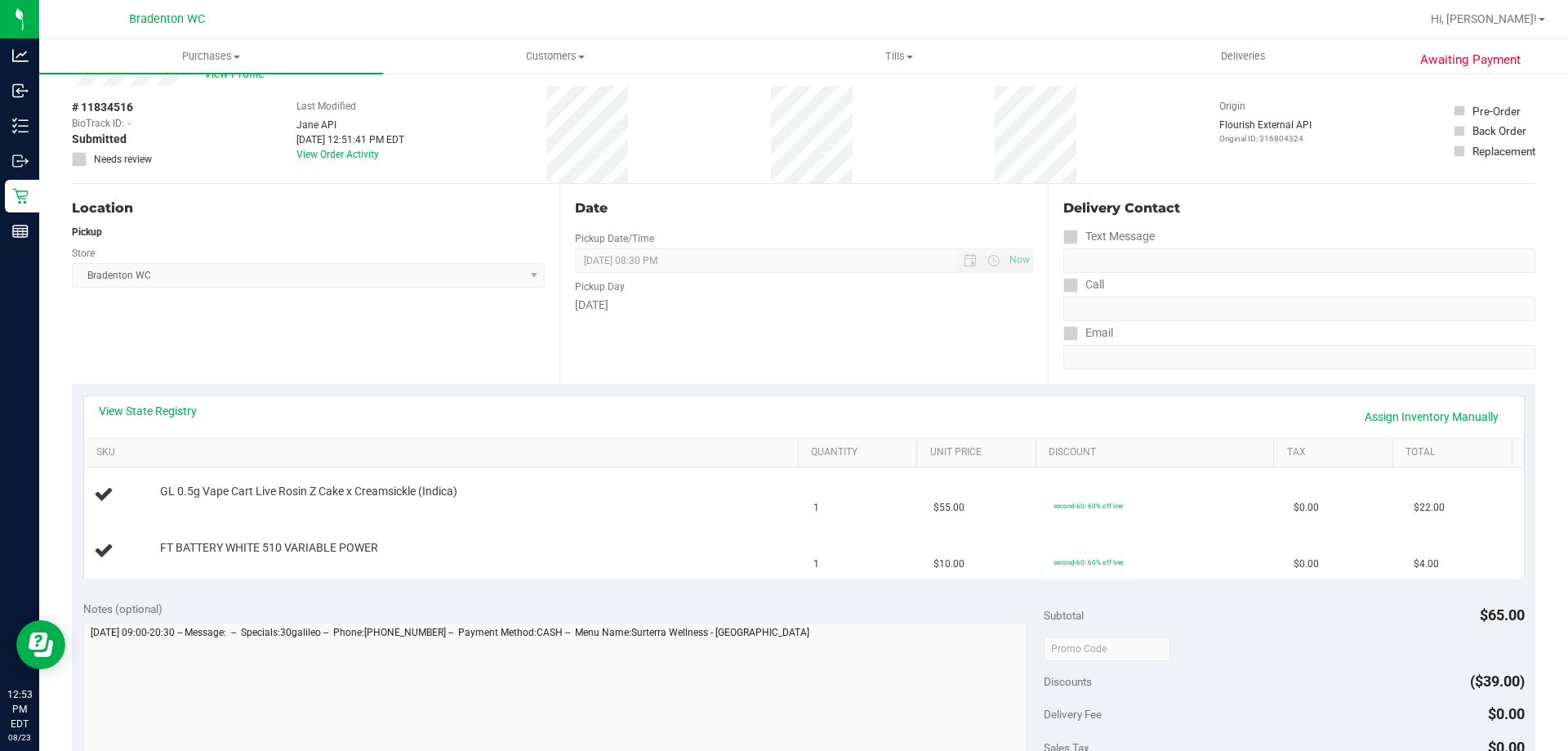
scroll to position [82, 0]
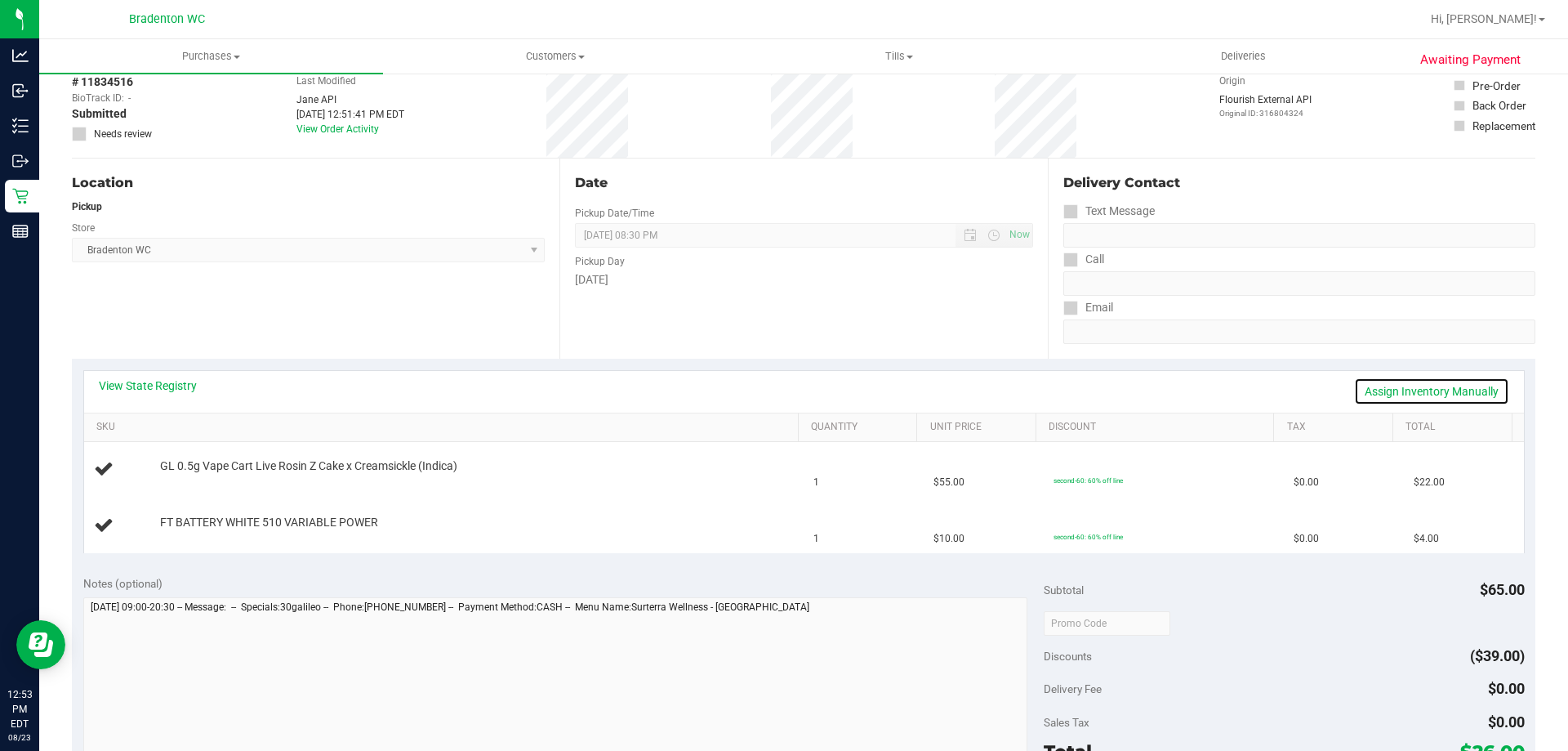
click at [1450, 385] on link "Assign Inventory Manually" at bounding box center [1432, 391] width 155 height 28
click at [200, 534] on link "Add Package" at bounding box center [189, 533] width 59 height 12
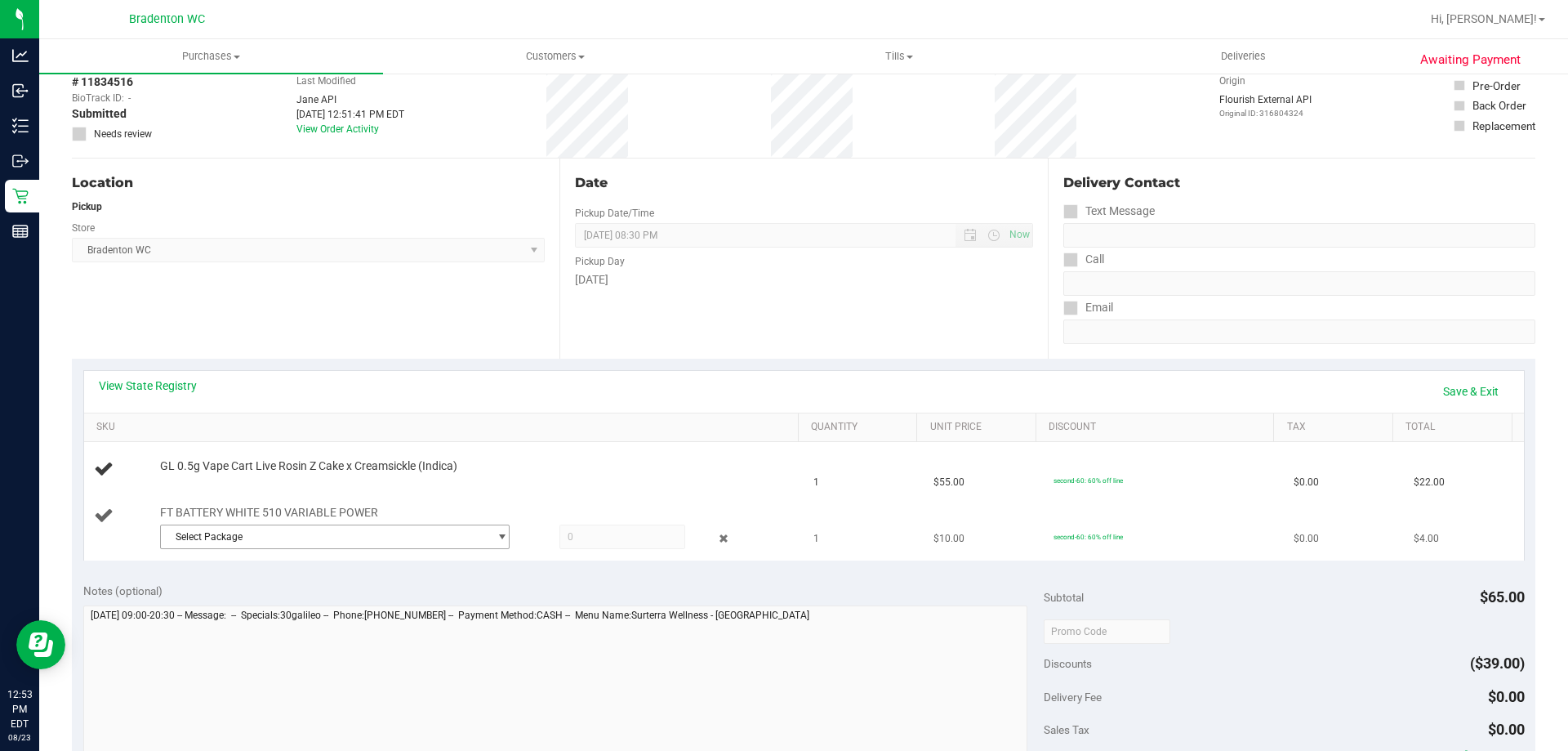
click at [427, 537] on span "Select Package" at bounding box center [325, 537] width 328 height 23
click at [408, 602] on span "( 1992285-072025 | orig: FLSRWLX-20250821-002 )" at bounding box center [377, 604] width 228 height 12
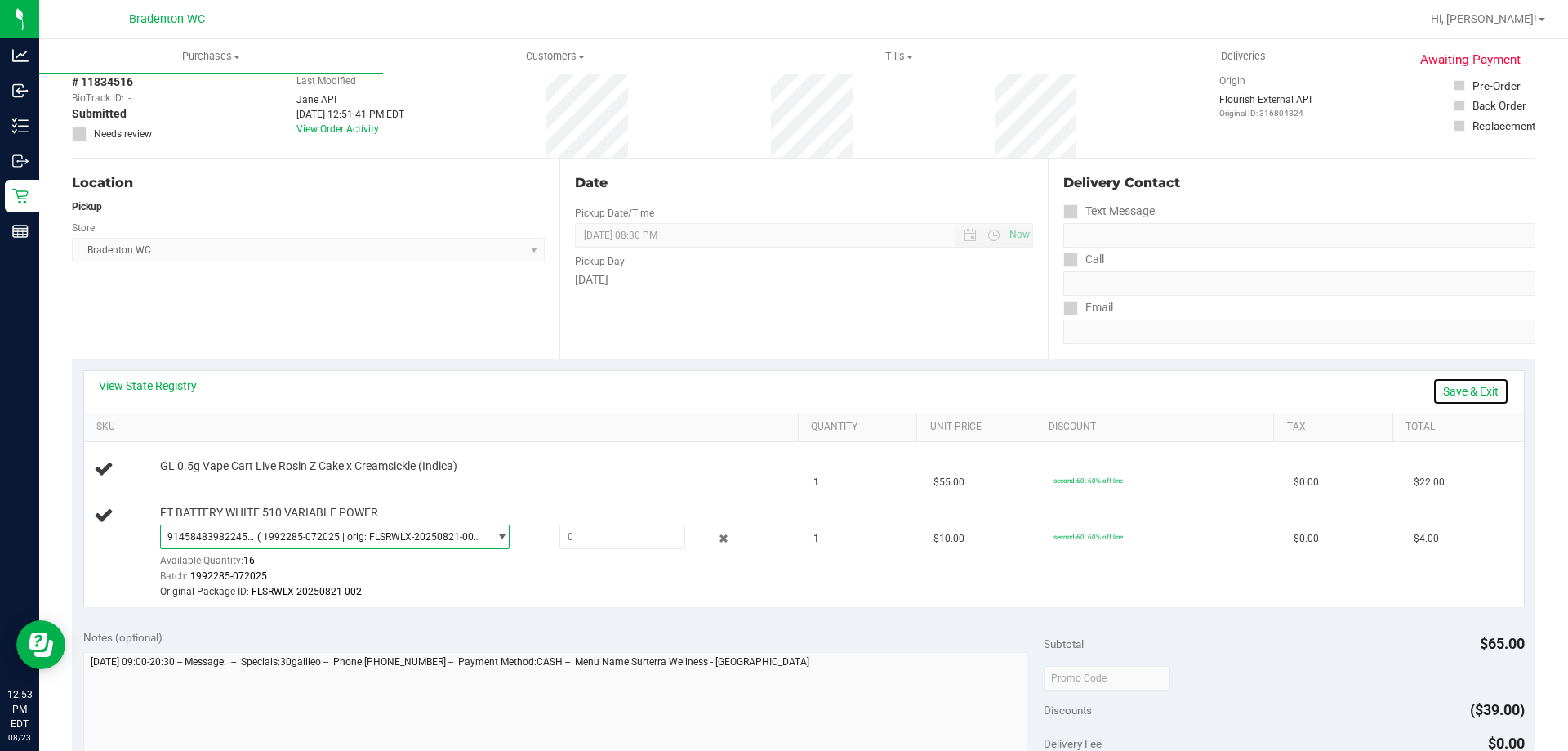
click at [1443, 391] on link "Save & Exit" at bounding box center [1471, 391] width 77 height 28
click at [1435, 379] on link "Assign Inventory Manually" at bounding box center [1432, 391] width 155 height 28
click at [437, 525] on span "9145848398224566 ( 1992285-072025 | orig: FLSRWLX-20250821-002 )" at bounding box center [325, 537] width 328 height 23
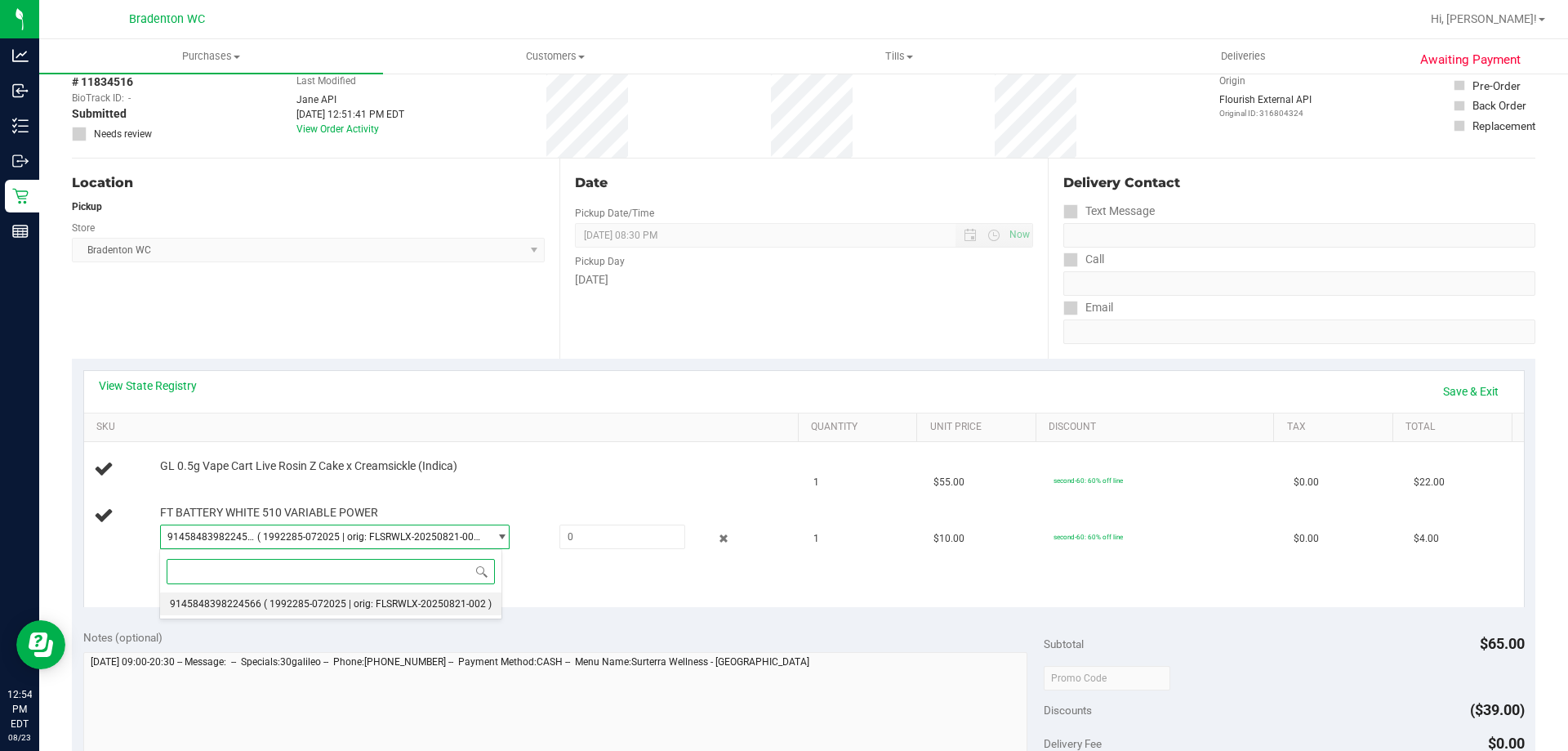
click at [366, 603] on span "( 1992285-072025 | orig: FLSRWLX-20250821-002 )" at bounding box center [377, 604] width 228 height 12
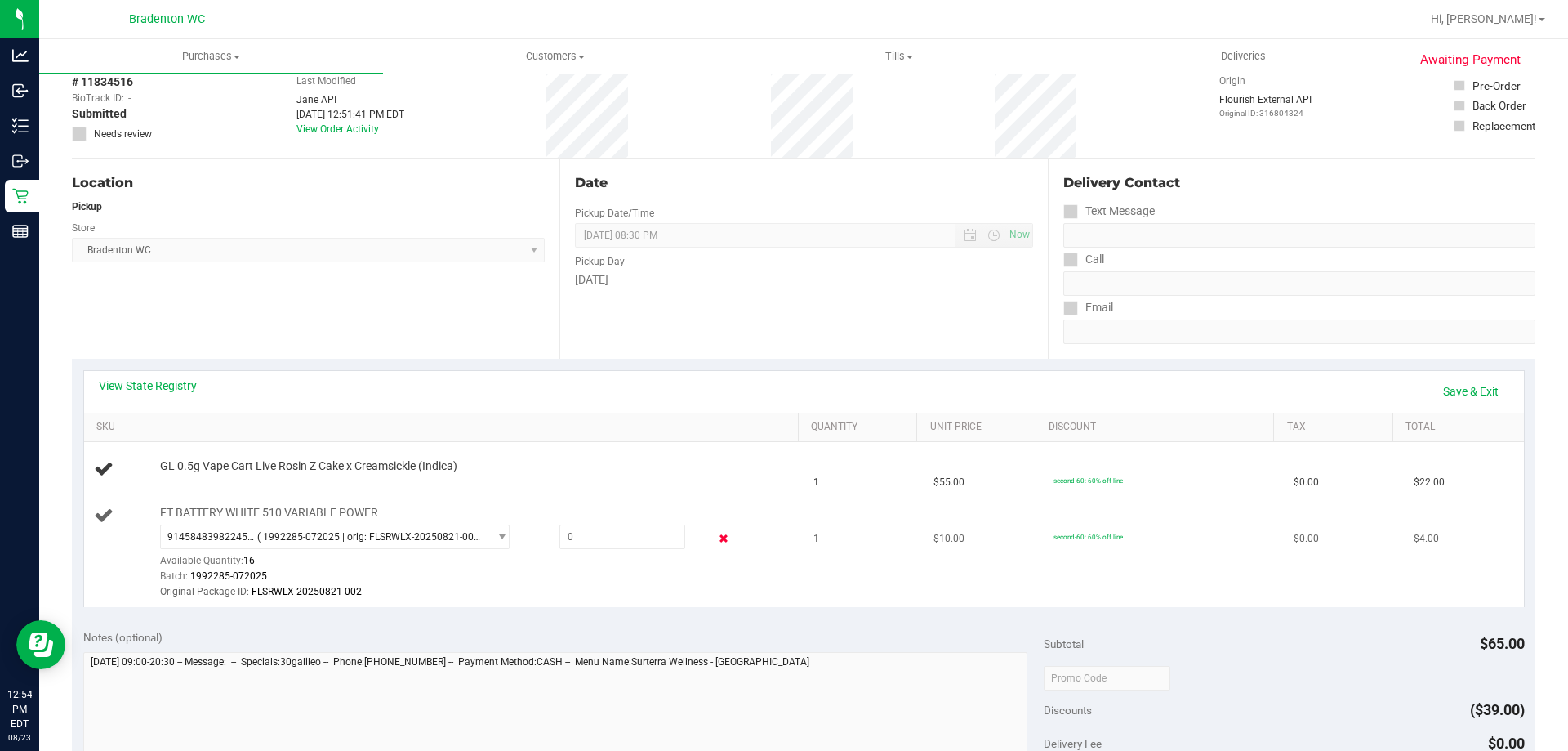
click at [715, 539] on icon at bounding box center [724, 539] width 17 height 18
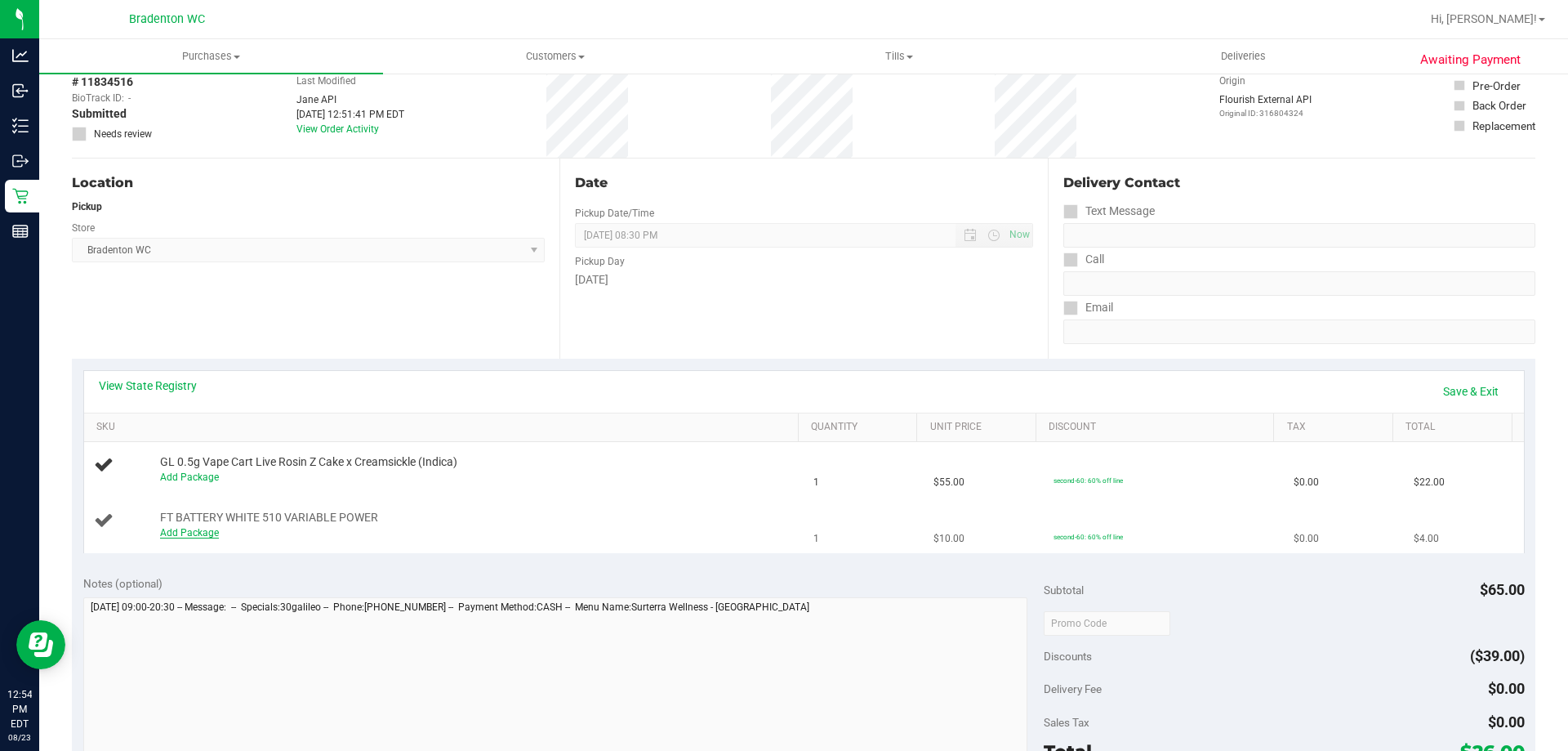
click at [195, 534] on link "Add Package" at bounding box center [189, 533] width 59 height 12
click at [613, 540] on span at bounding box center [623, 536] width 126 height 24
click at [475, 539] on span "Select Package" at bounding box center [325, 537] width 328 height 23
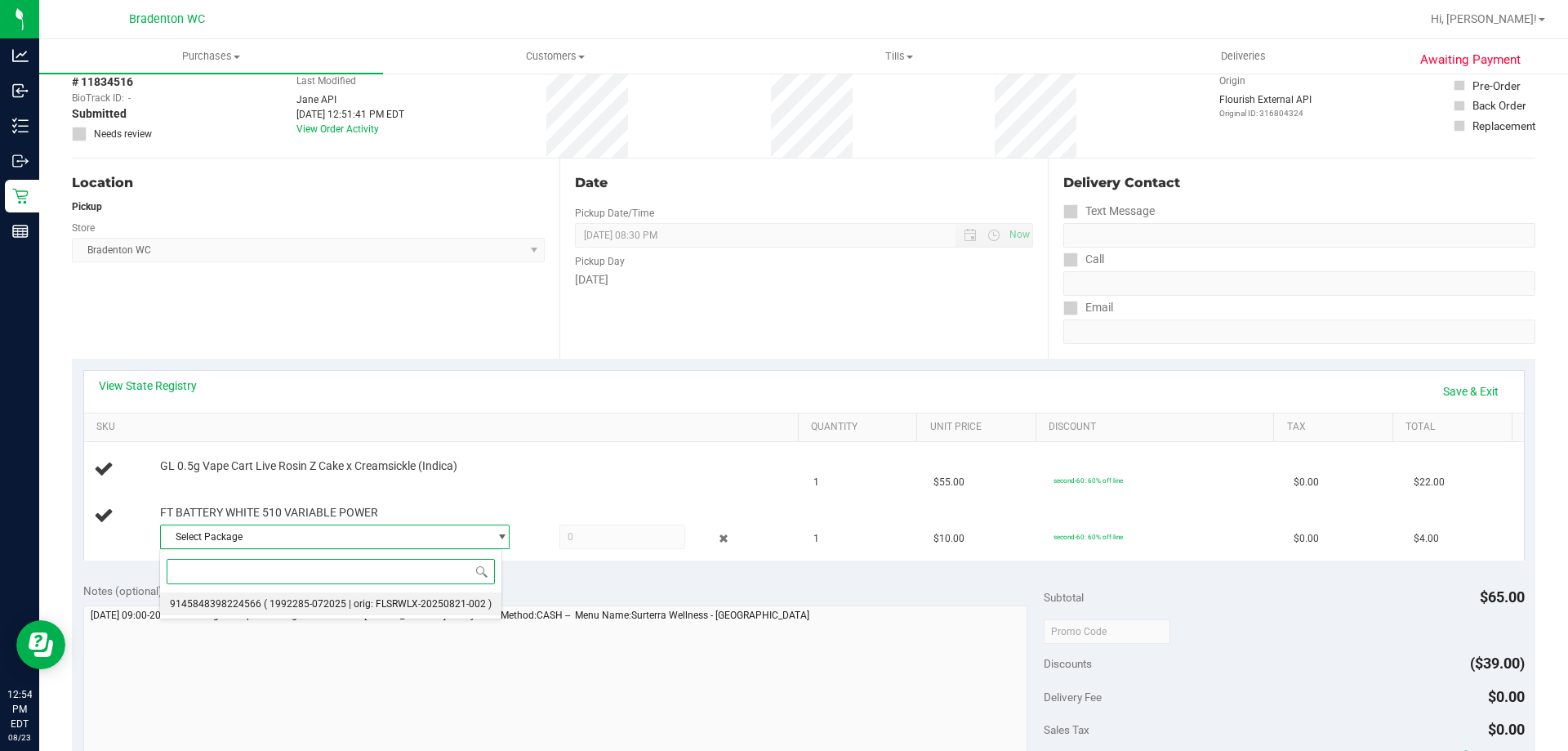
click at [411, 611] on li "9145848398224566 ( 1992285-072025 | orig: FLSRWLX-20250821-002 )" at bounding box center [331, 604] width 342 height 23
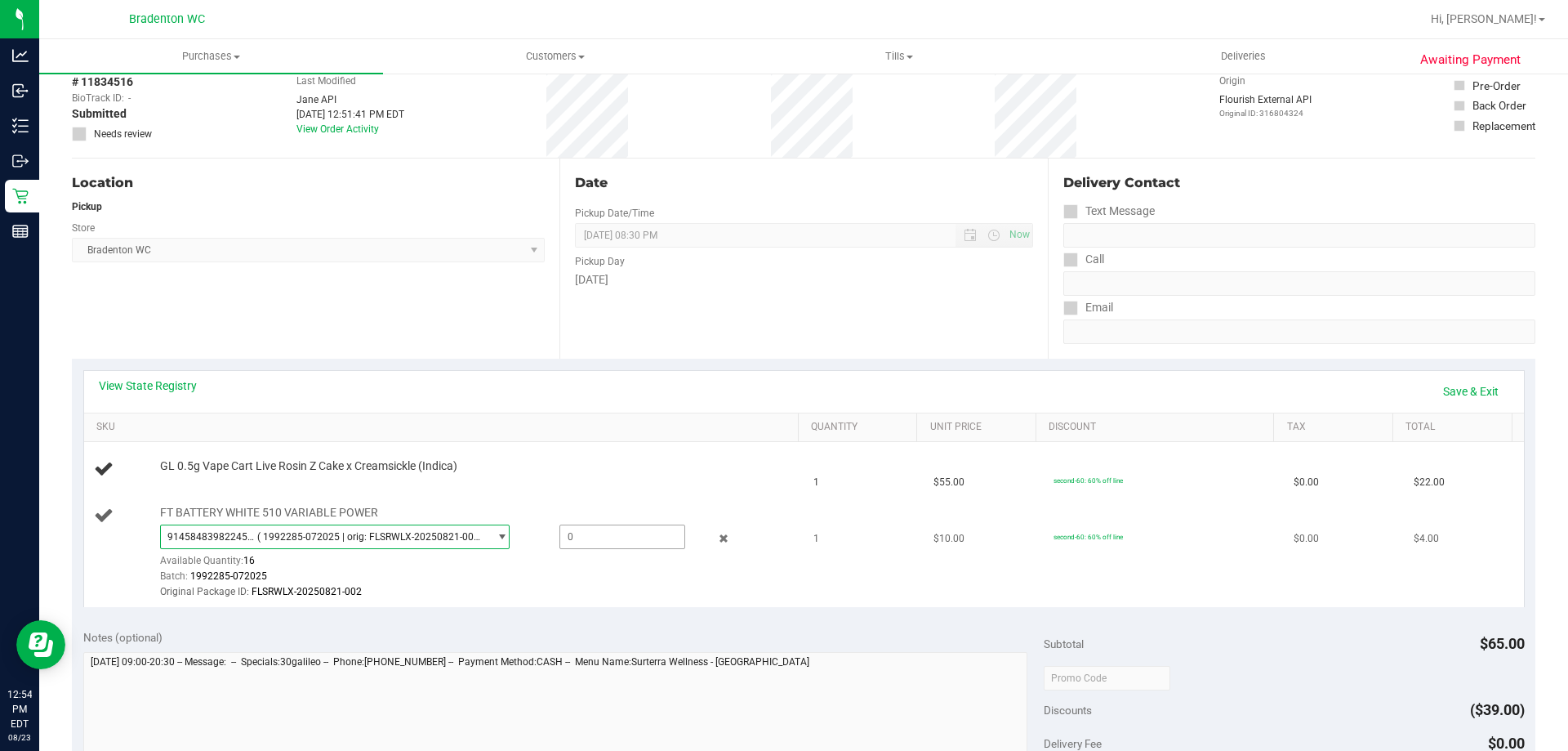
click at [583, 534] on span at bounding box center [623, 536] width 126 height 24
type input "1"
type input "1.0000"
click at [586, 460] on div "GL 0.5g Vape Cart Live Rosin Z Cake x Creamsickle (Indica)" at bounding box center [472, 466] width 638 height 16
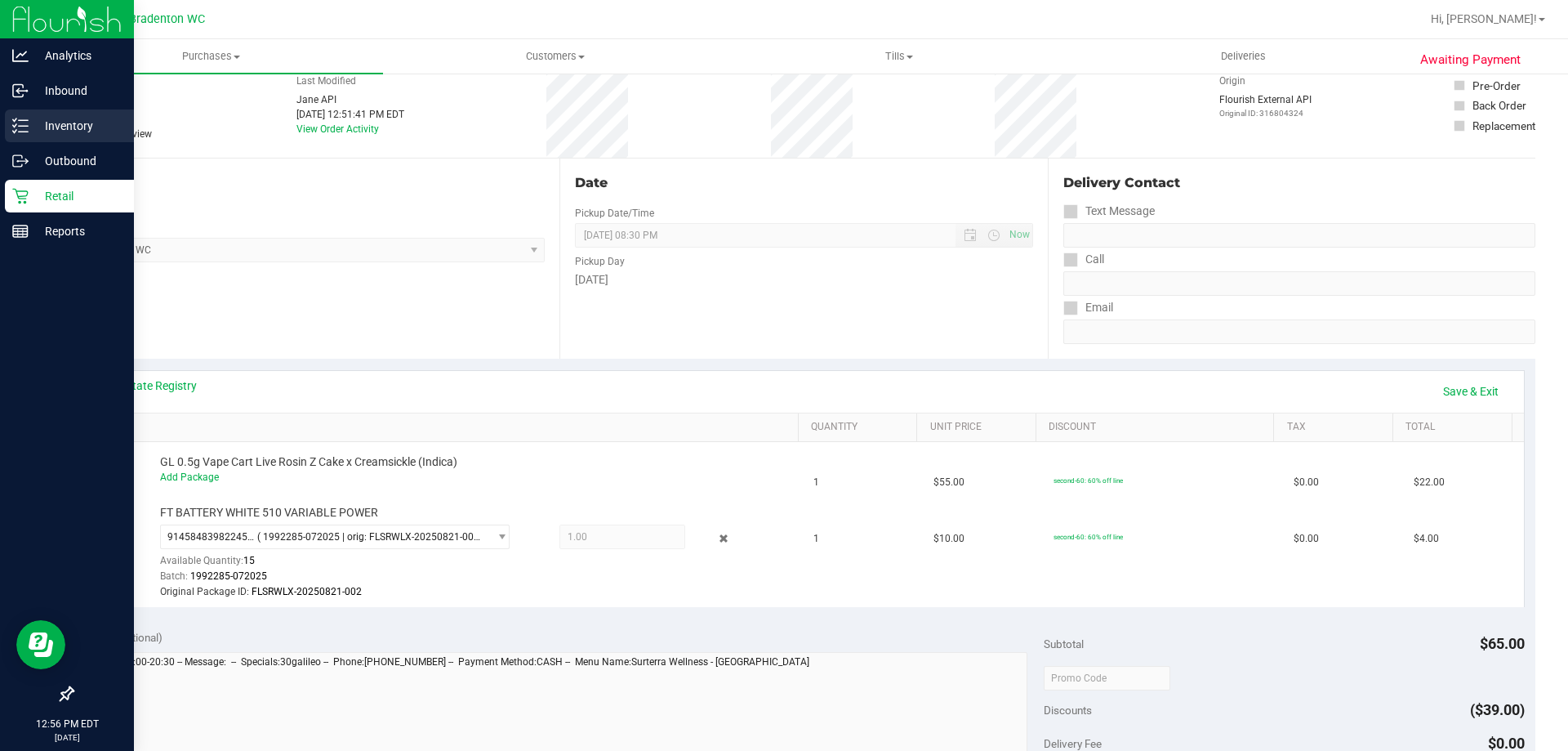
click at [79, 127] on p "Inventory" at bounding box center [77, 126] width 98 height 19
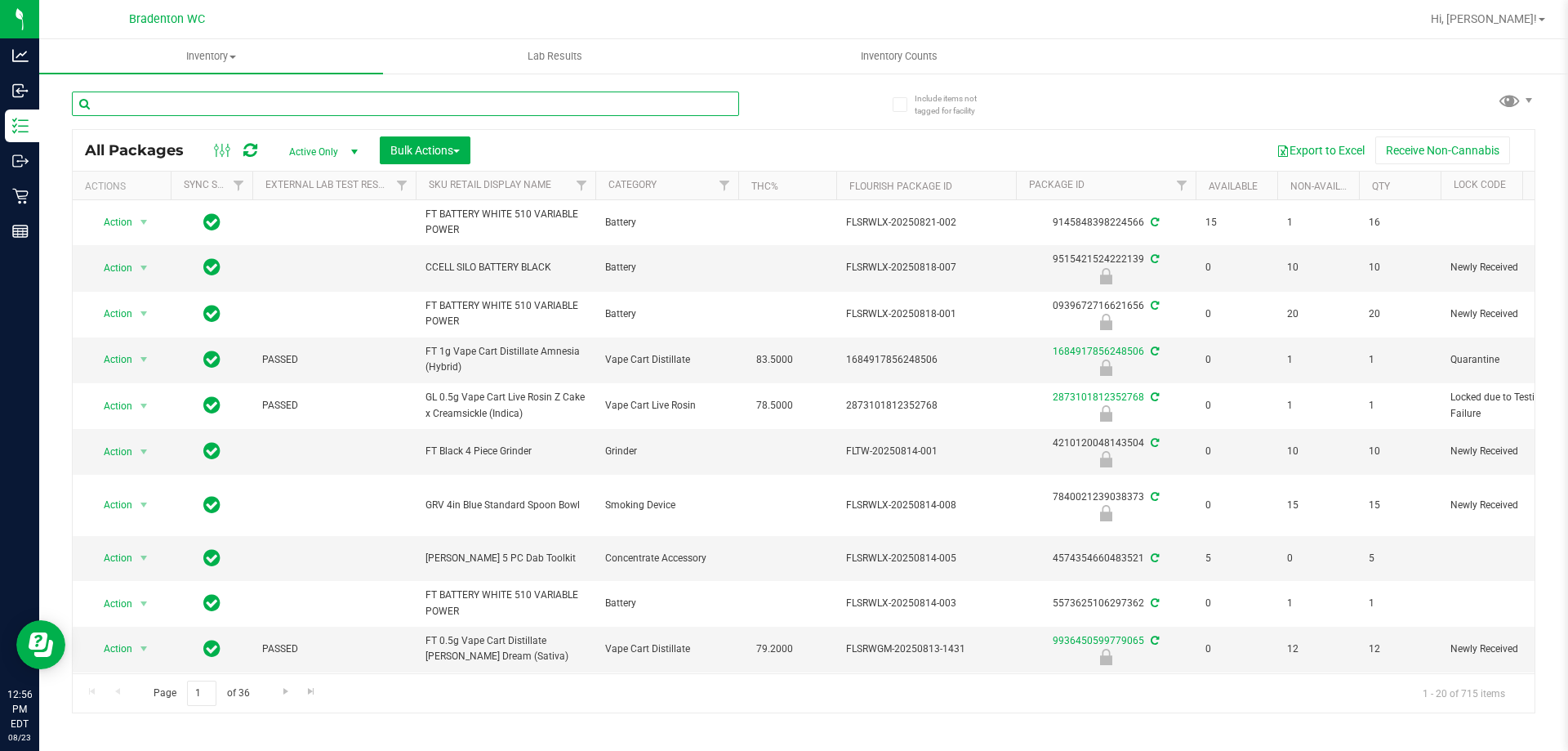
click at [187, 108] on input "text" at bounding box center [406, 103] width 668 height 24
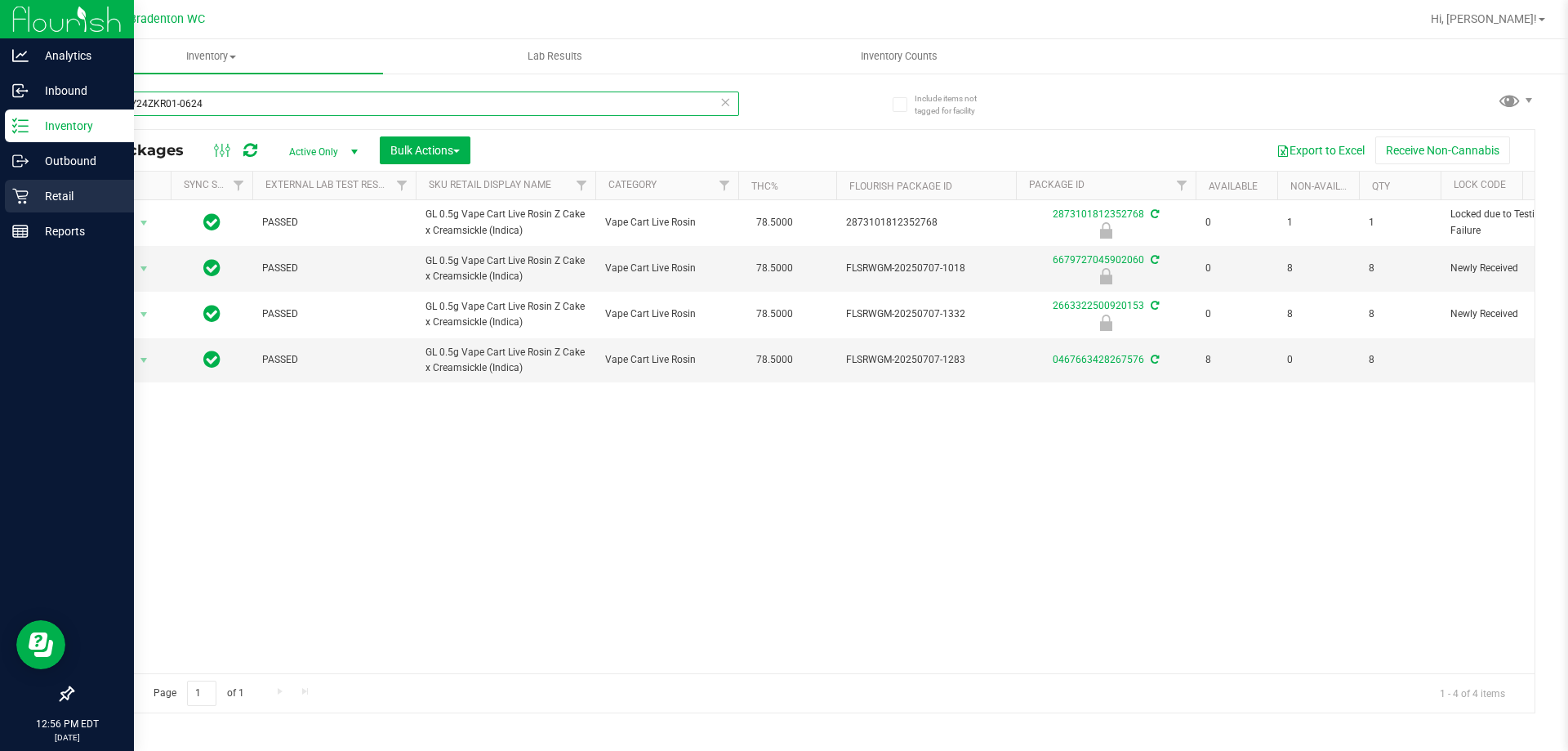
type input "LRV-MAY24ZKR01-0624"
click at [65, 189] on p "Retail" at bounding box center [77, 196] width 98 height 19
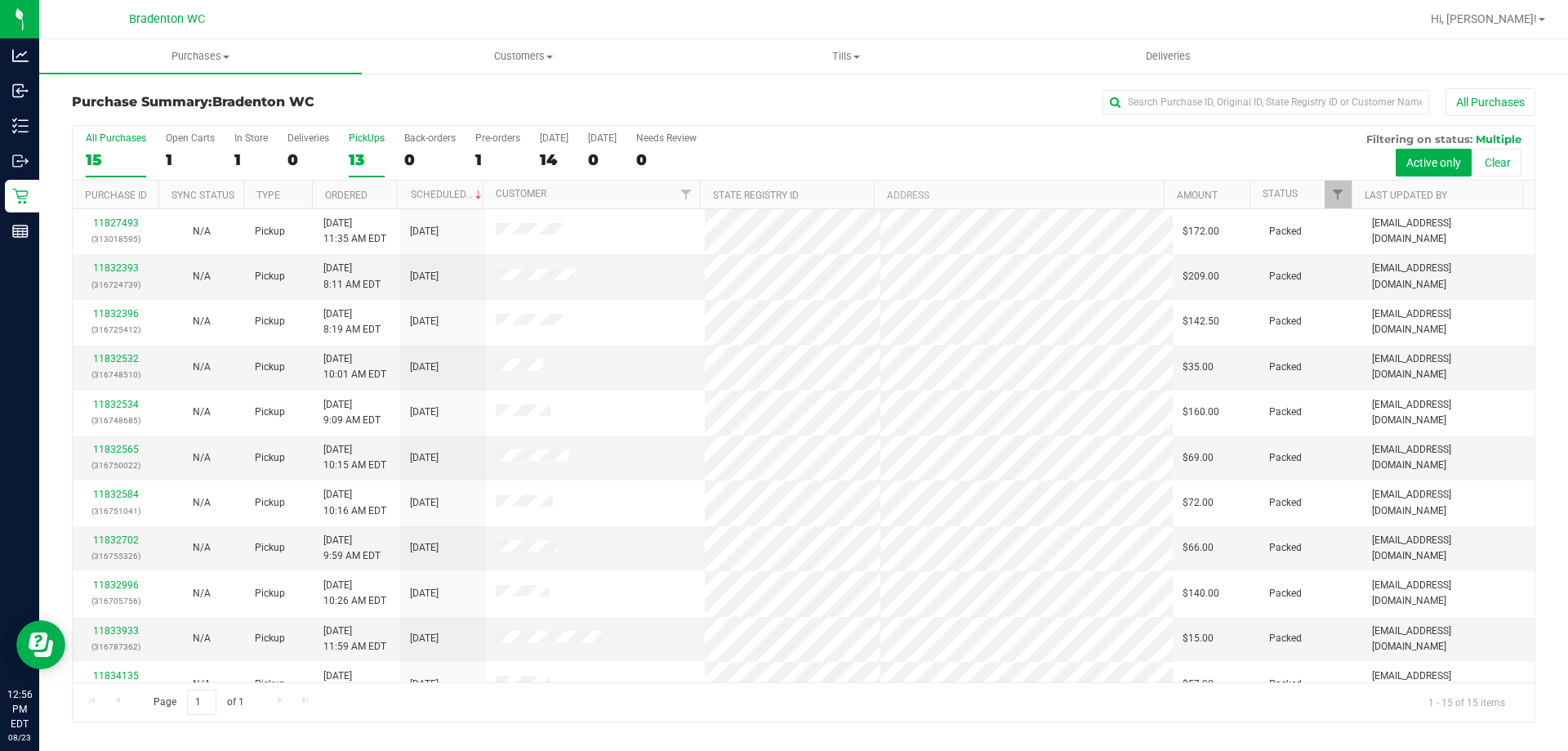
click at [360, 157] on div "13" at bounding box center [366, 159] width 36 height 18
click at [0, 0] on input "PickUps 13" at bounding box center [0, 0] width 0 height 0
click at [1345, 190] on span "Filter" at bounding box center [1337, 194] width 13 height 13
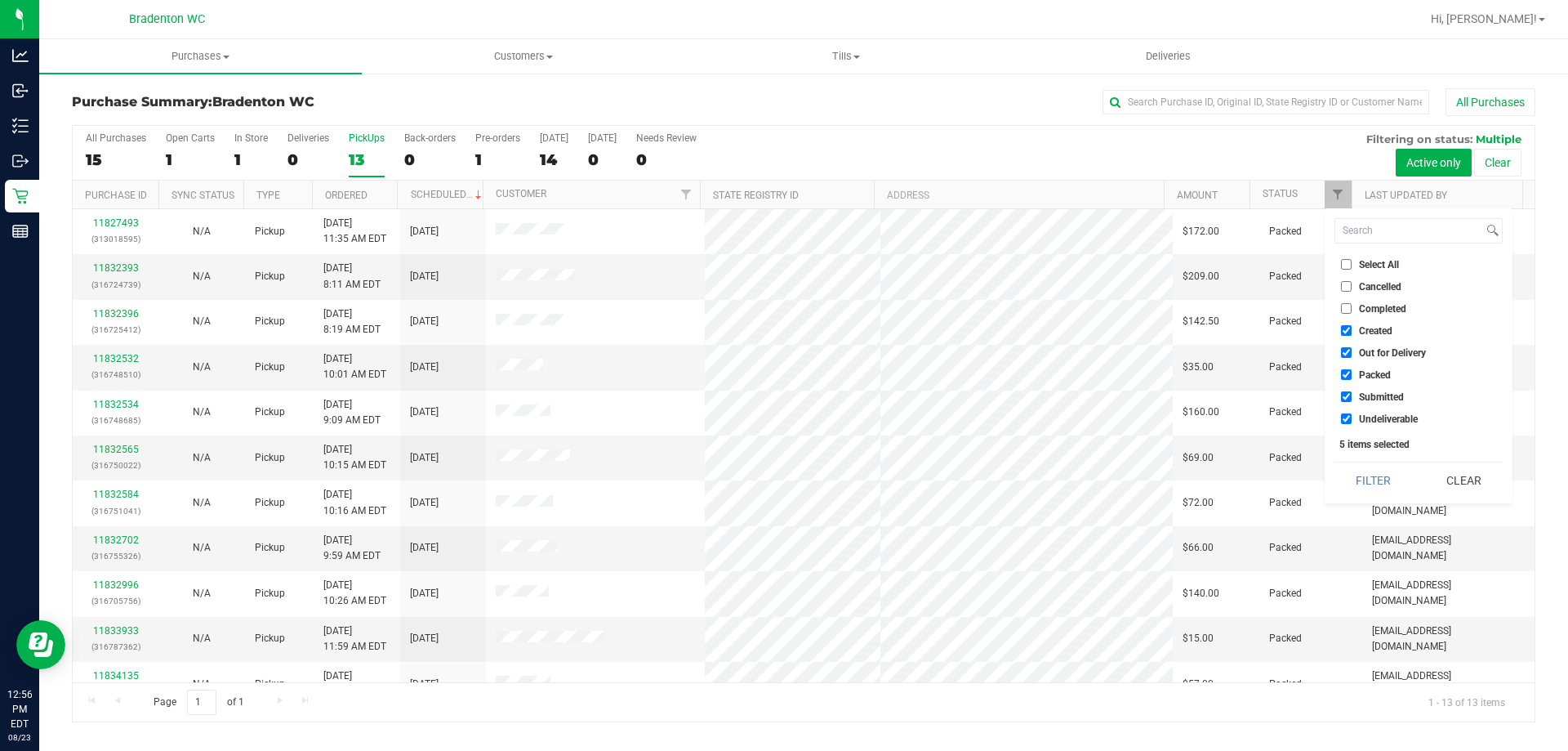
click at [1345, 372] on input "Packed" at bounding box center [1346, 375] width 11 height 11
checkbox input "false"
click at [1362, 478] on button "Filter" at bounding box center [1374, 479] width 79 height 36
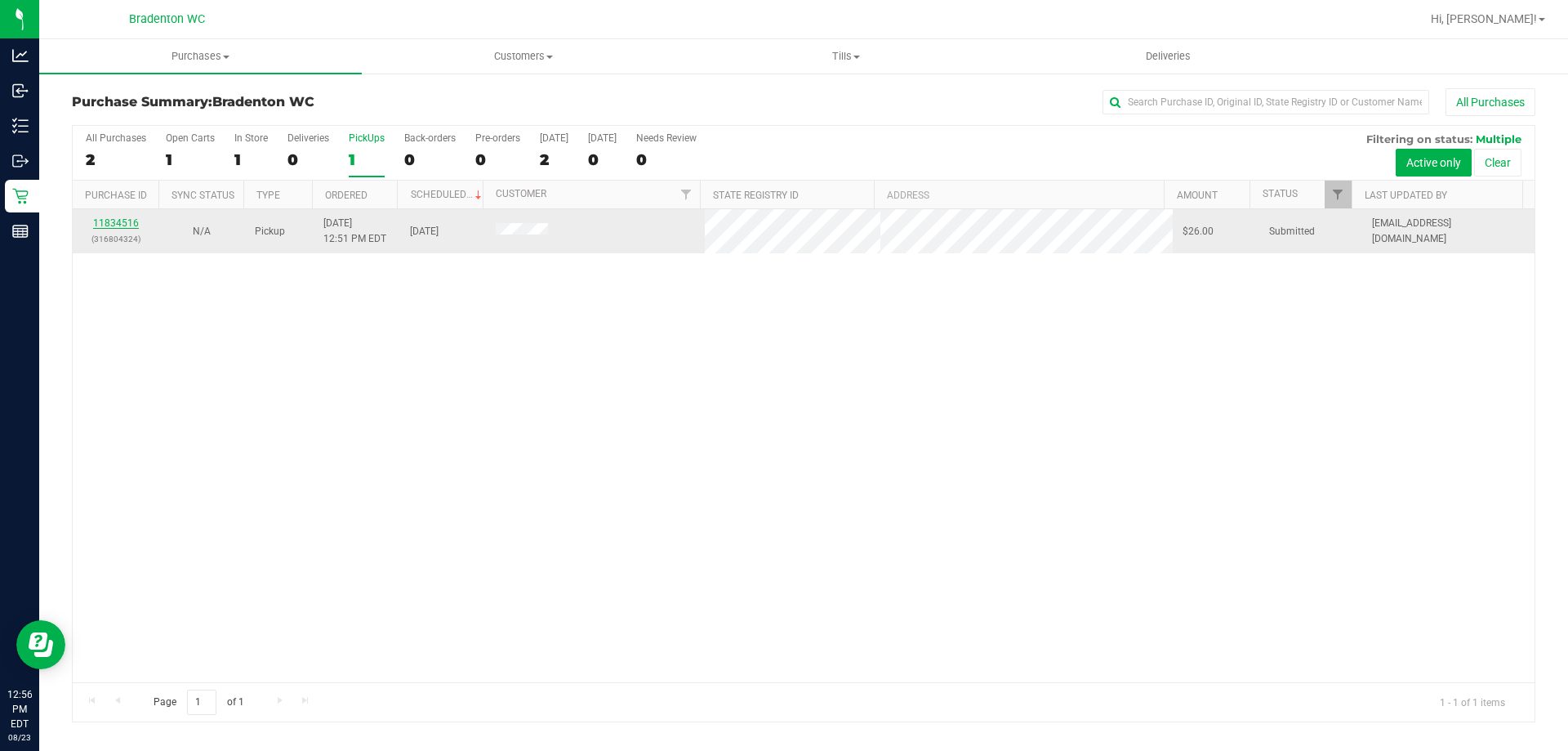
click at [104, 217] on link "11834516" at bounding box center [115, 223] width 46 height 12
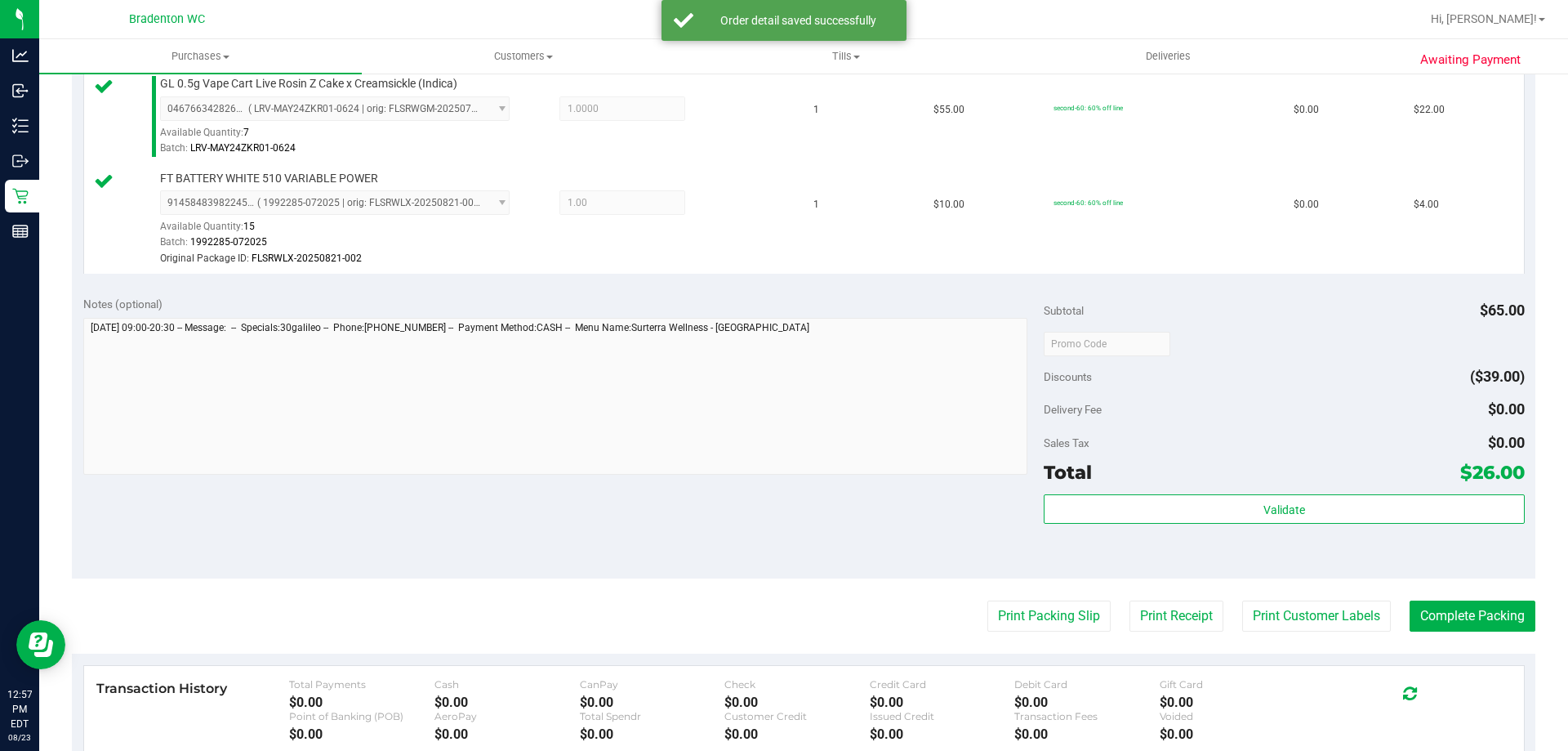
scroll to position [490, 0]
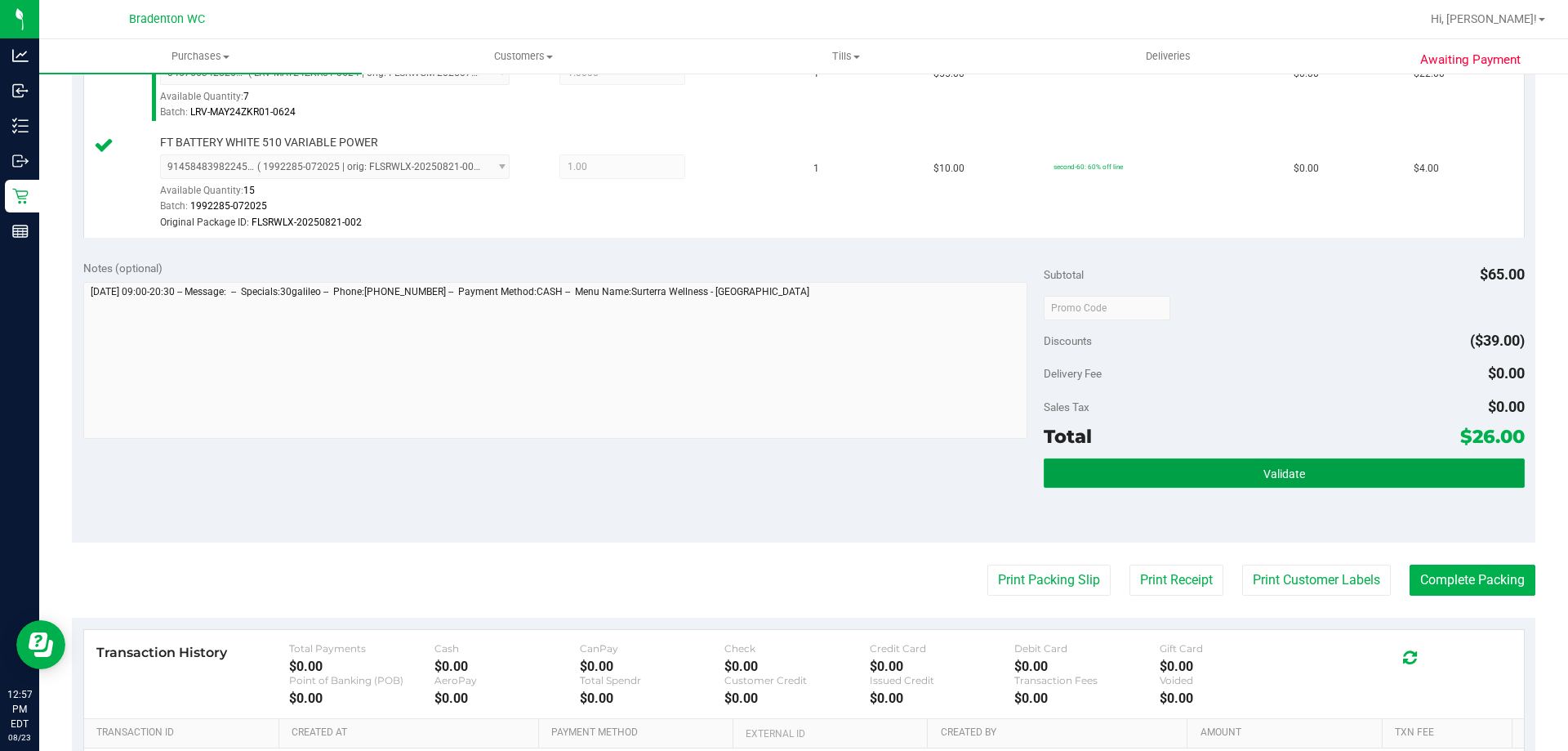
click at [1191, 463] on button "Validate" at bounding box center [1284, 473] width 480 height 29
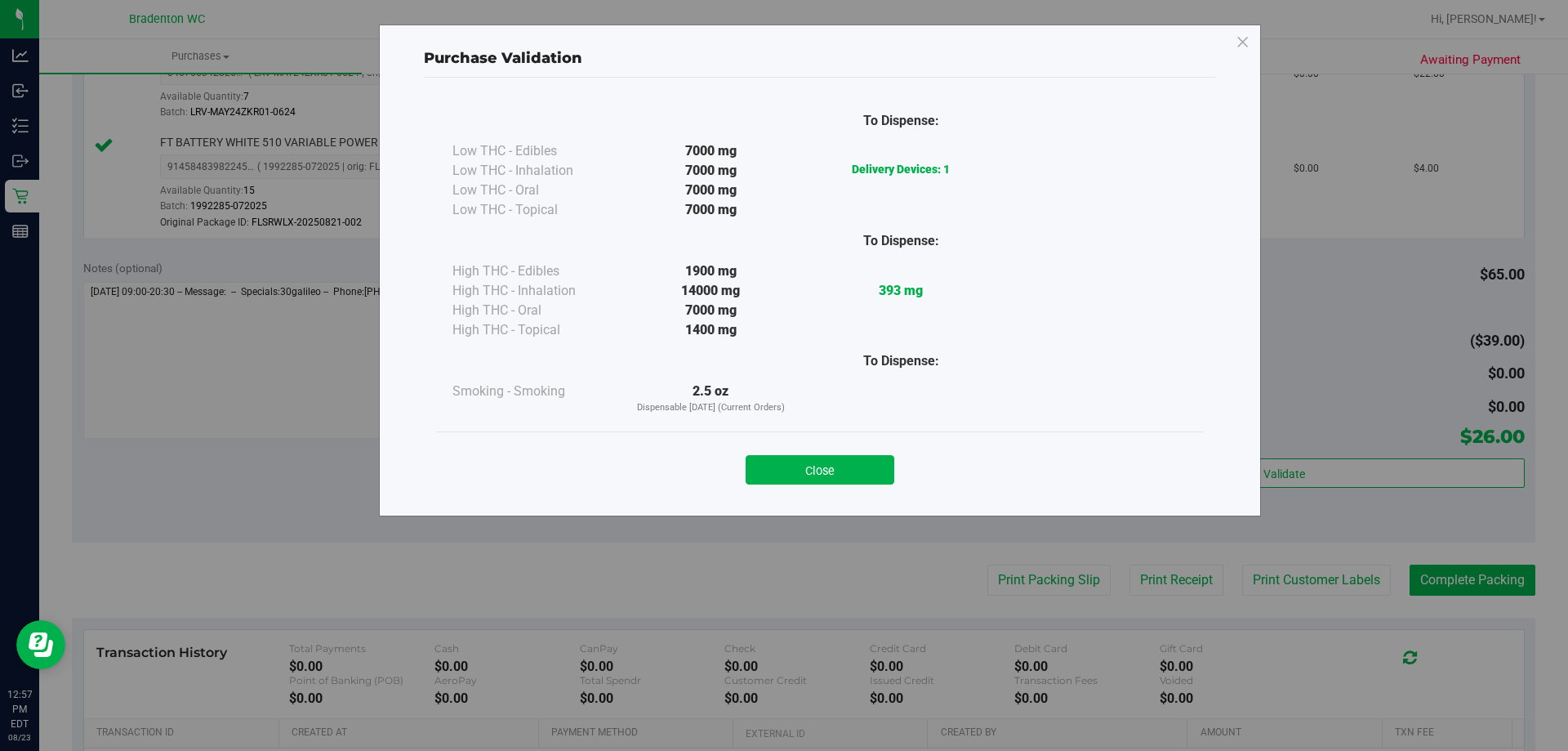
click at [851, 447] on div "Close" at bounding box center [820, 465] width 743 height 41
click at [850, 457] on button "Close" at bounding box center [820, 470] width 148 height 29
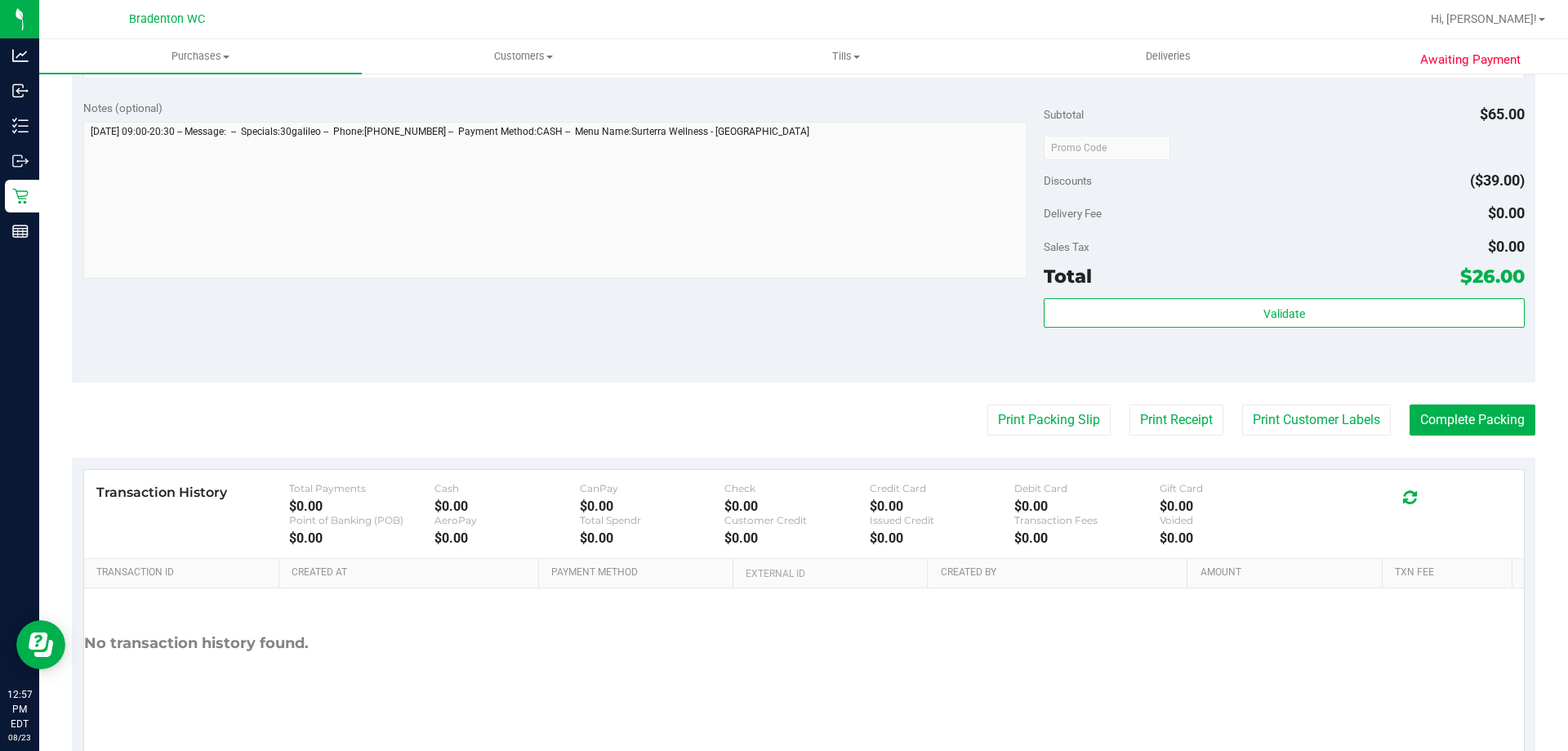
scroll to position [653, 0]
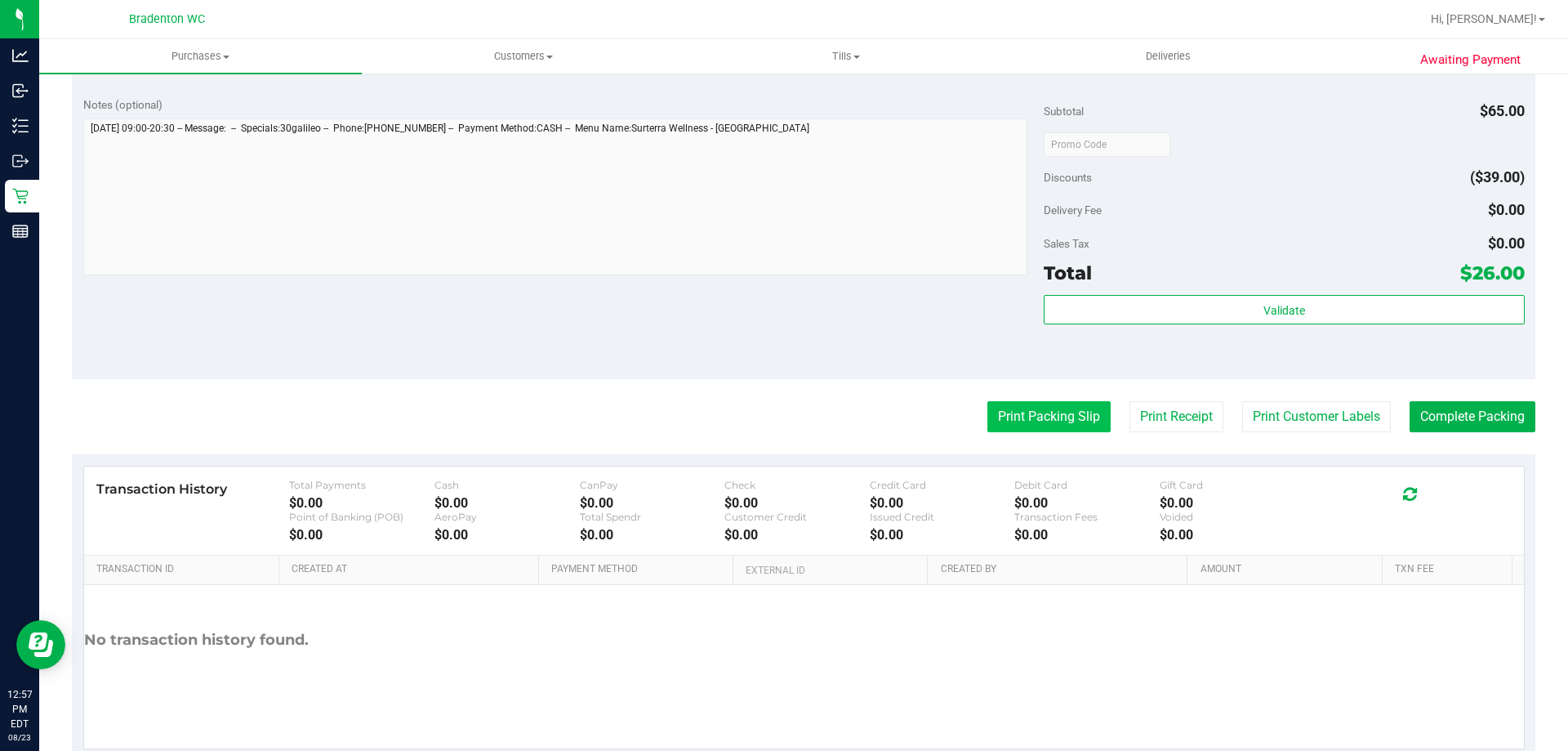
click at [1054, 412] on button "Print Packing Slip" at bounding box center [1049, 416] width 123 height 31
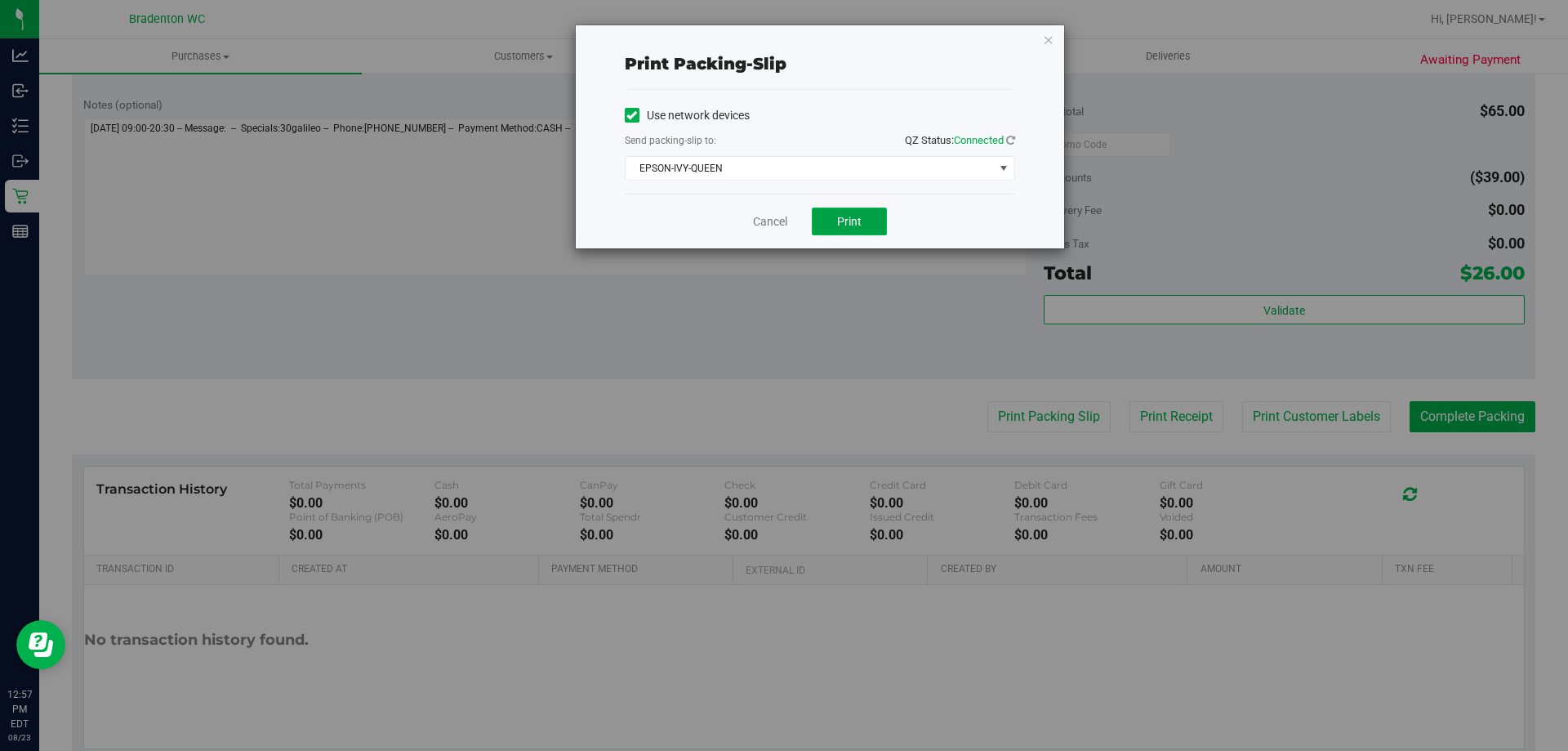
click at [875, 228] on button "Print" at bounding box center [849, 221] width 75 height 28
click at [778, 220] on link "Cancel" at bounding box center [769, 222] width 34 height 17
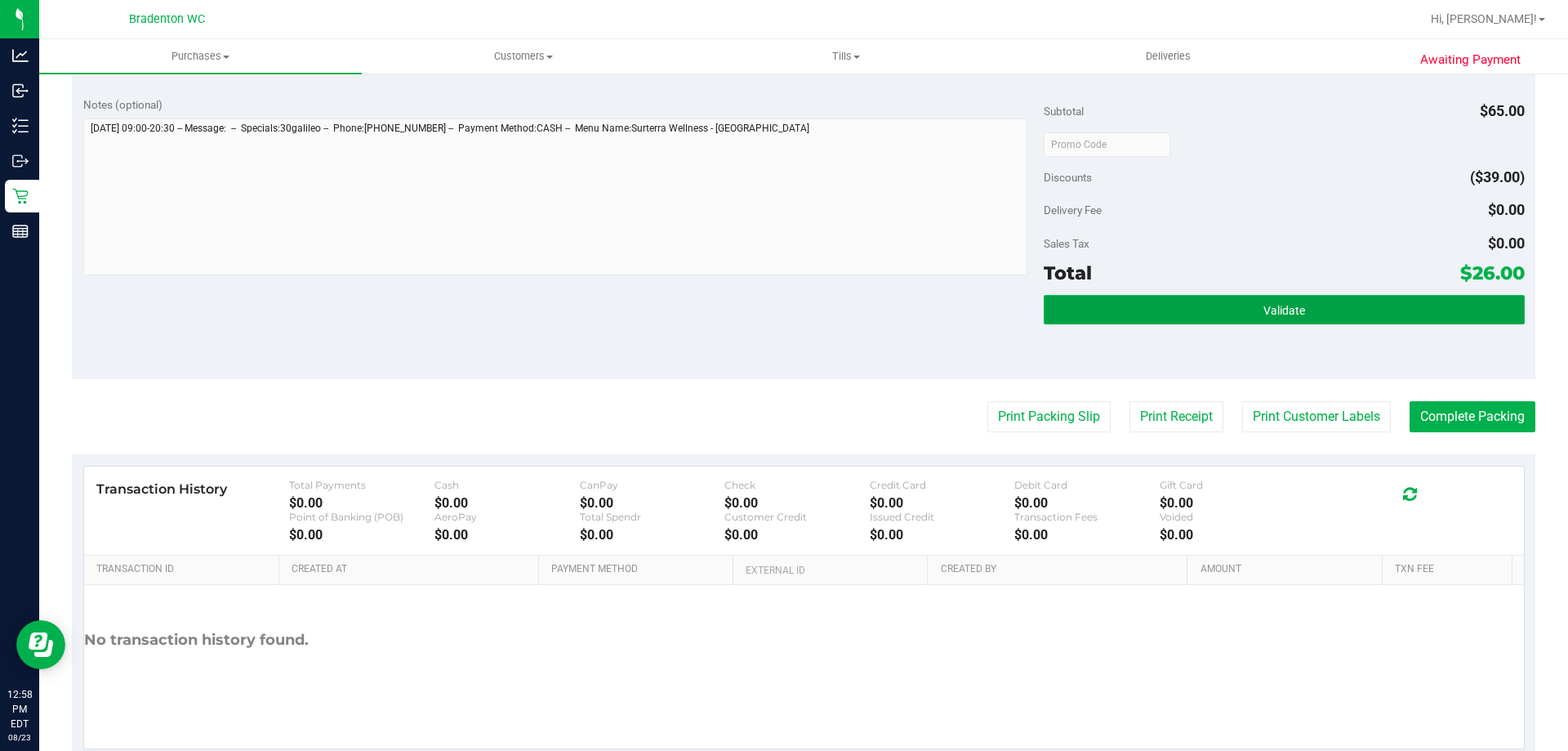
click at [1342, 311] on button "Validate" at bounding box center [1284, 310] width 480 height 29
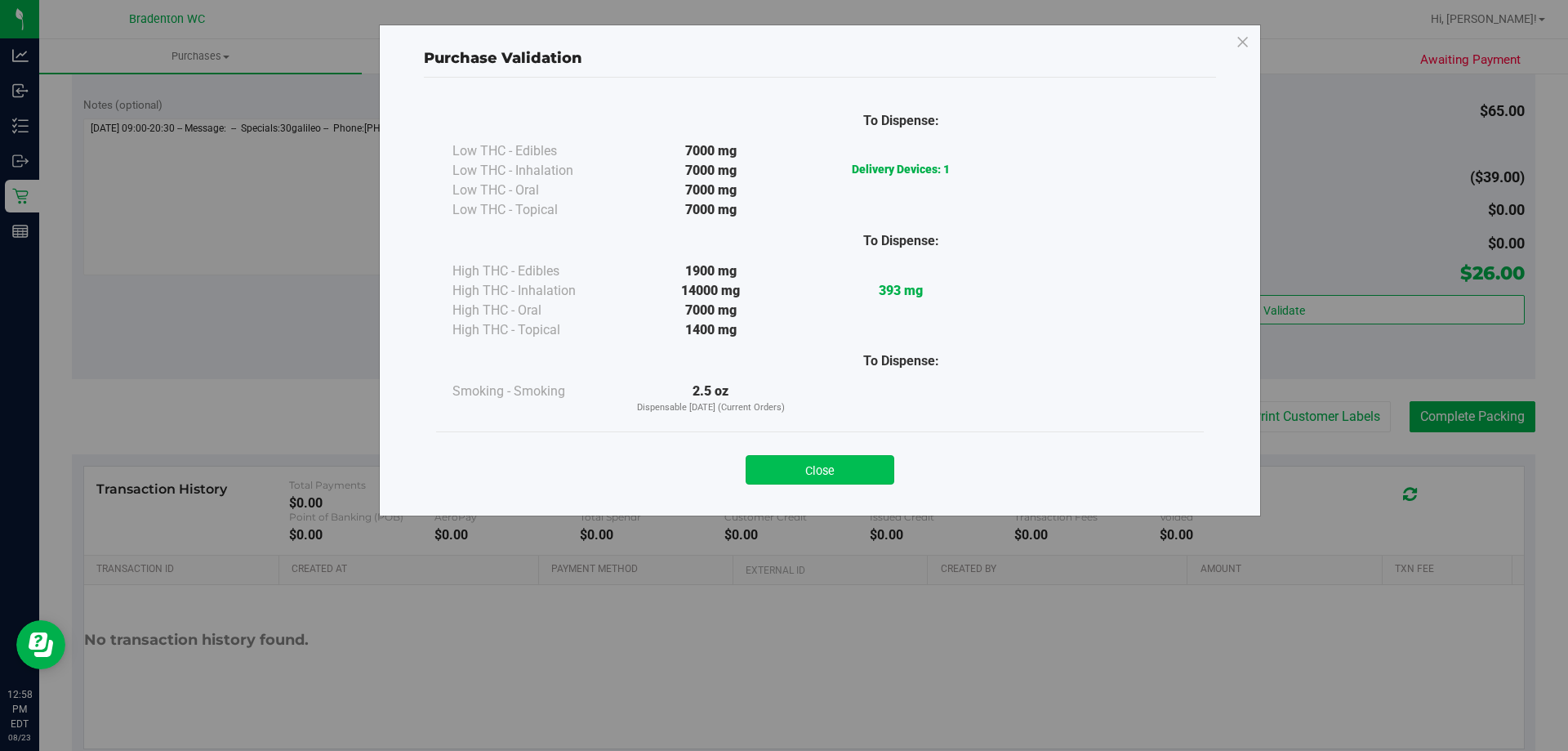
click at [873, 477] on button "Close" at bounding box center [820, 470] width 148 height 29
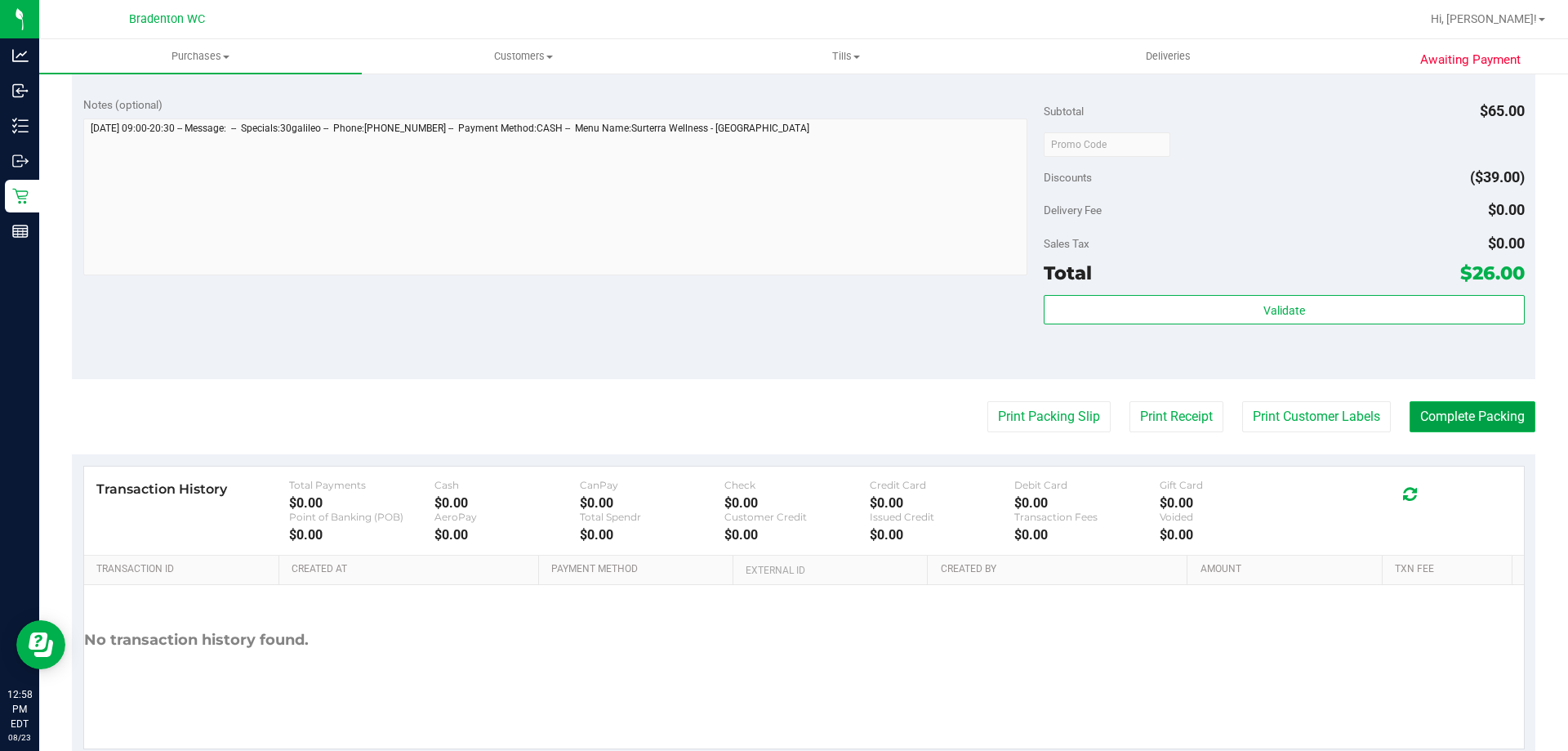
click at [1430, 406] on button "Complete Packing" at bounding box center [1473, 416] width 126 height 31
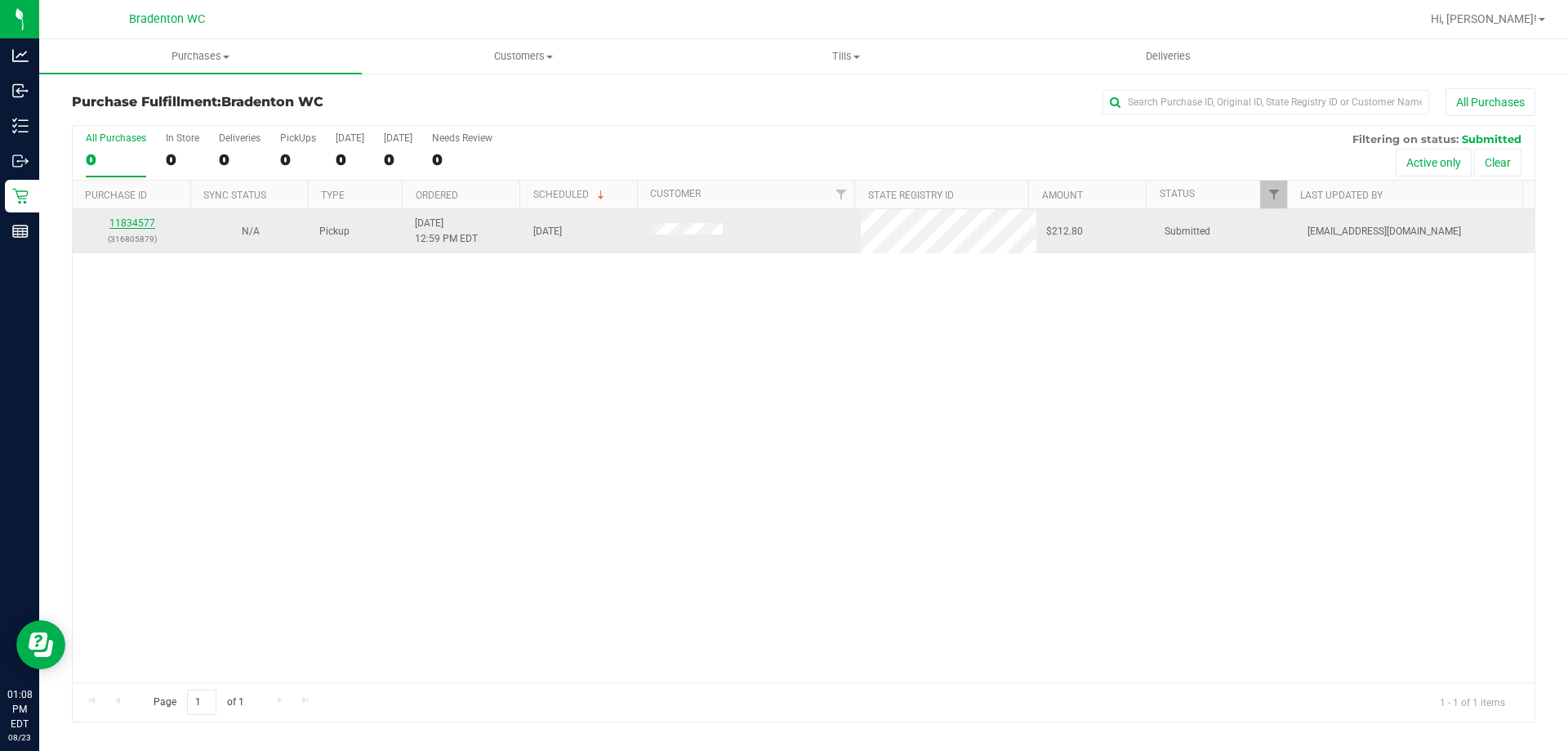
click at [144, 218] on link "11834577" at bounding box center [132, 223] width 46 height 12
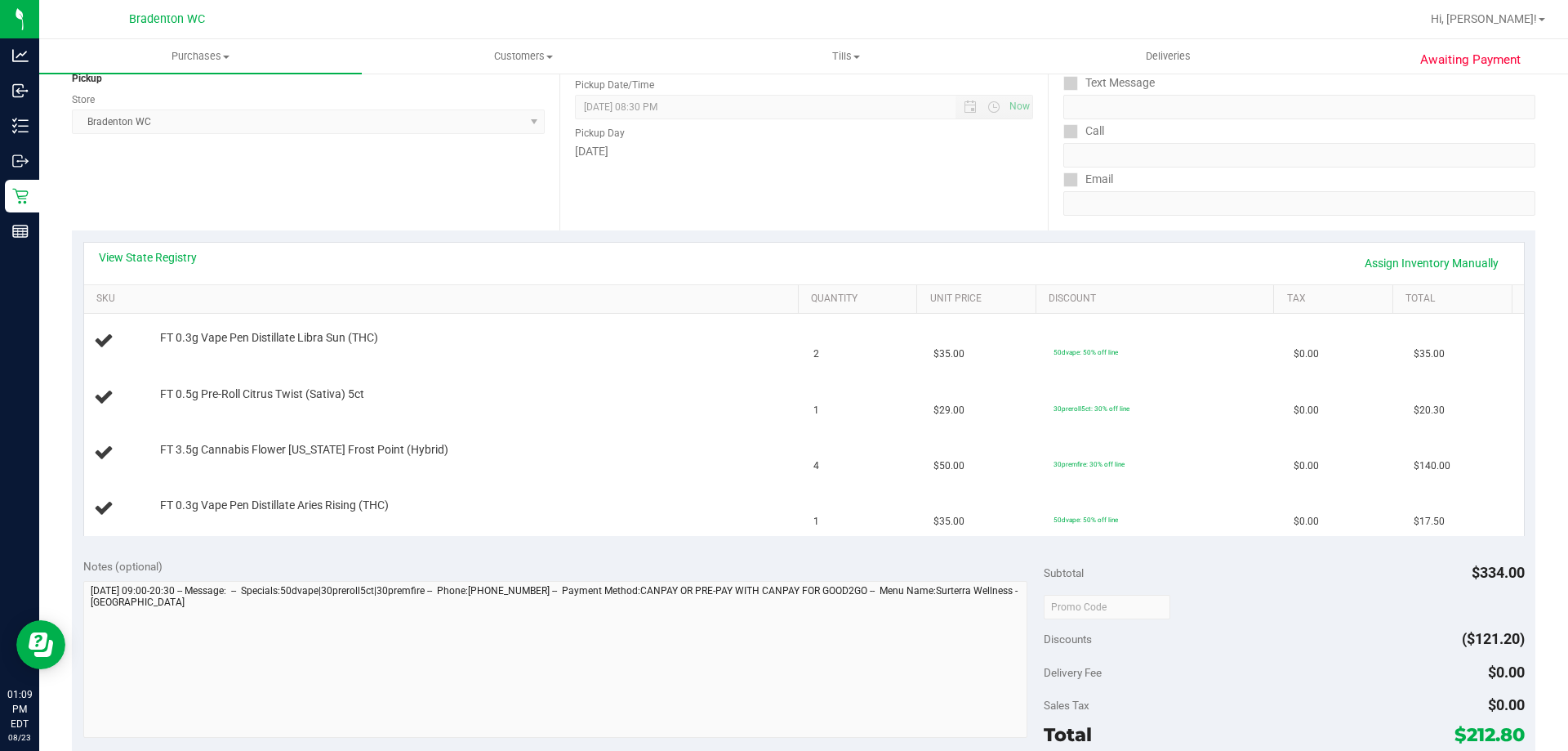
scroll to position [327, 0]
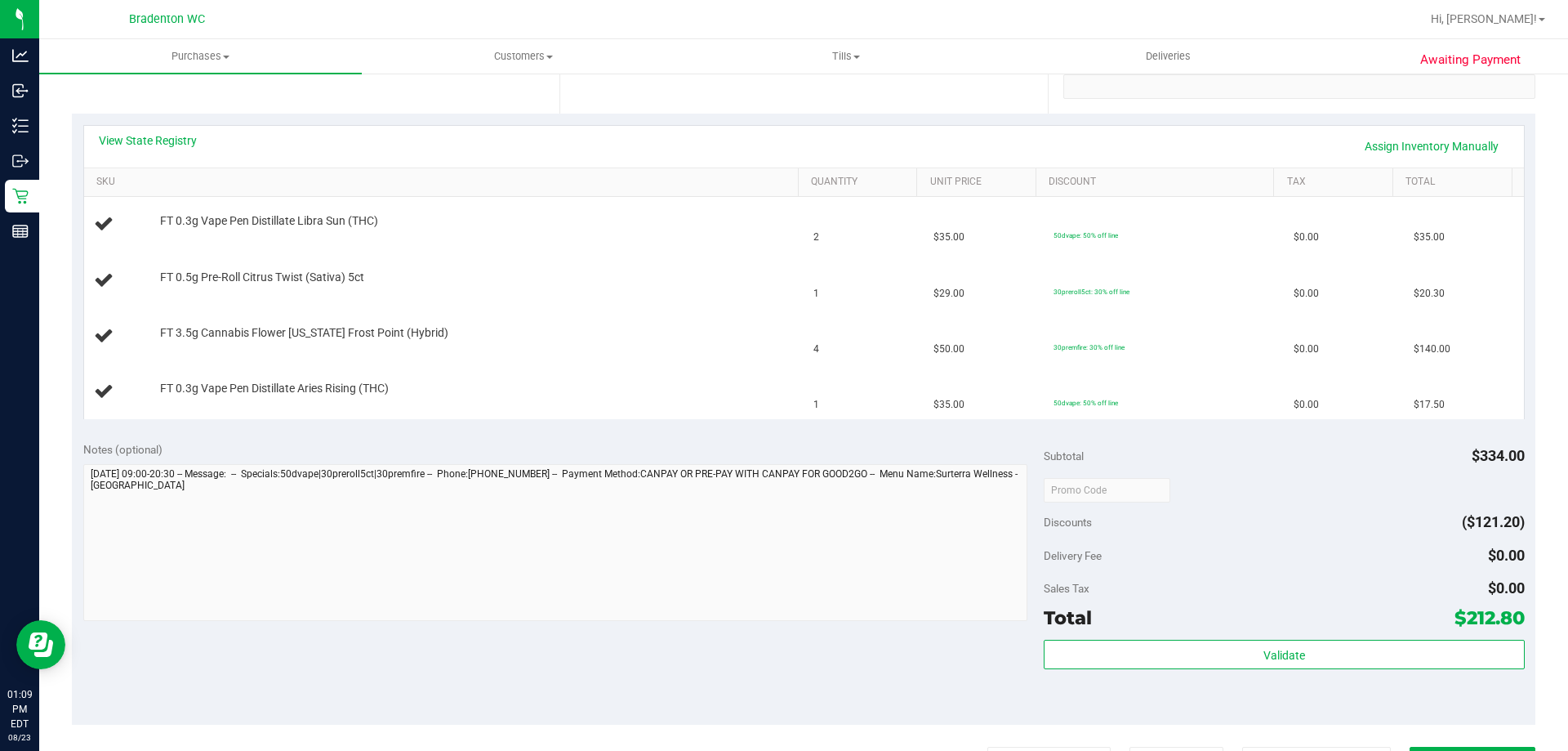
click at [310, 134] on div "View State Registry Assign Inventory Manually" at bounding box center [804, 146] width 1411 height 28
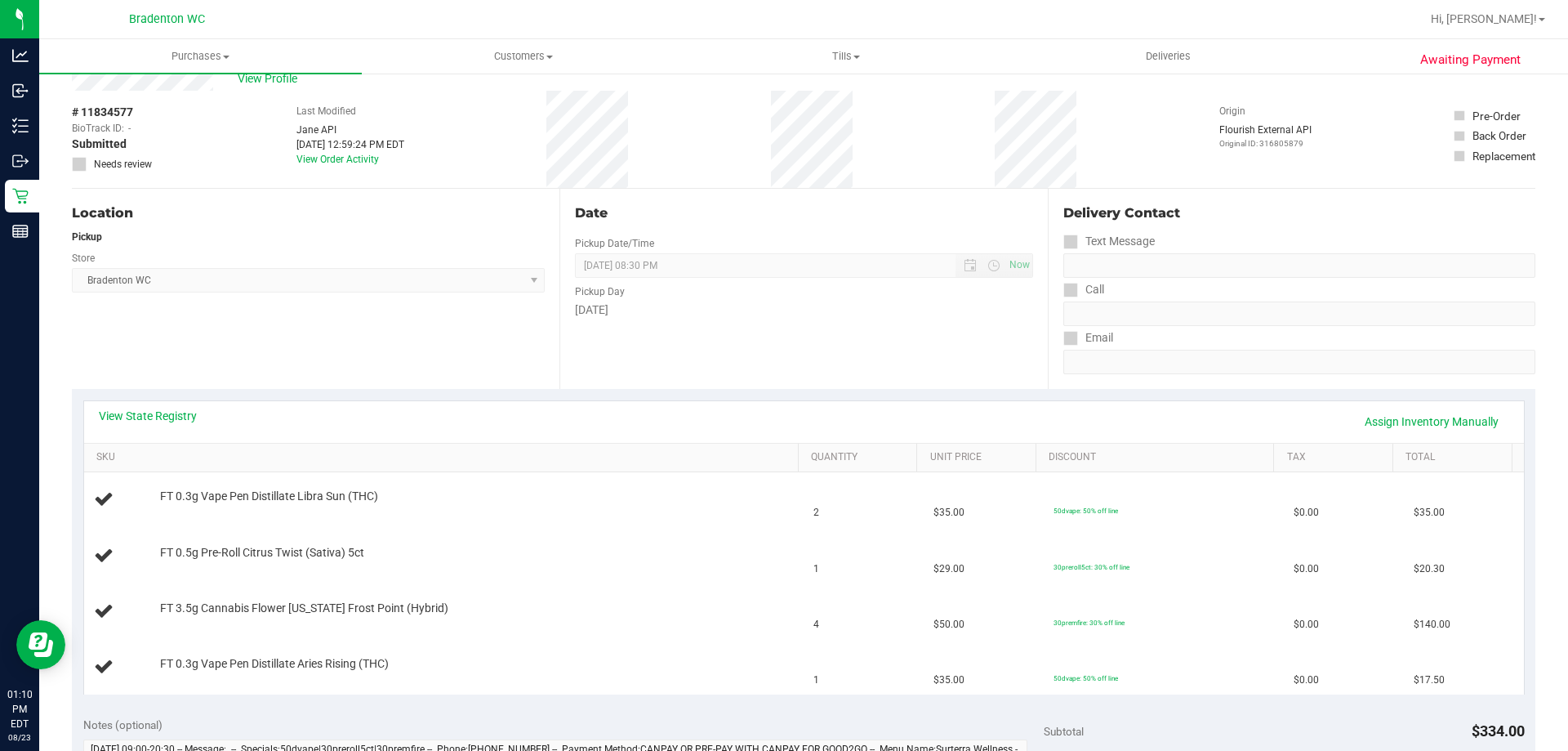
scroll to position [0, 0]
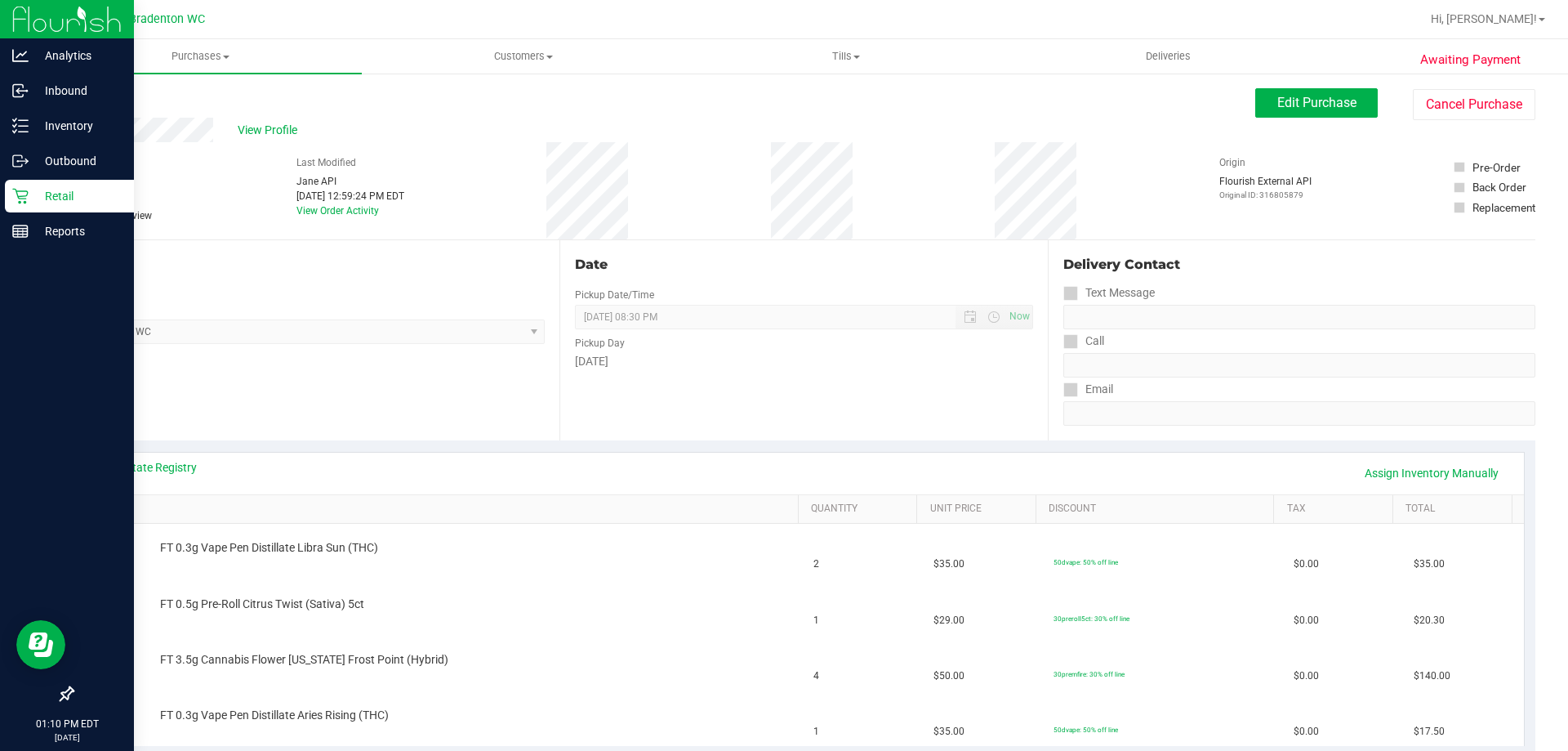
click at [34, 187] on p "Retail" at bounding box center [77, 196] width 98 height 19
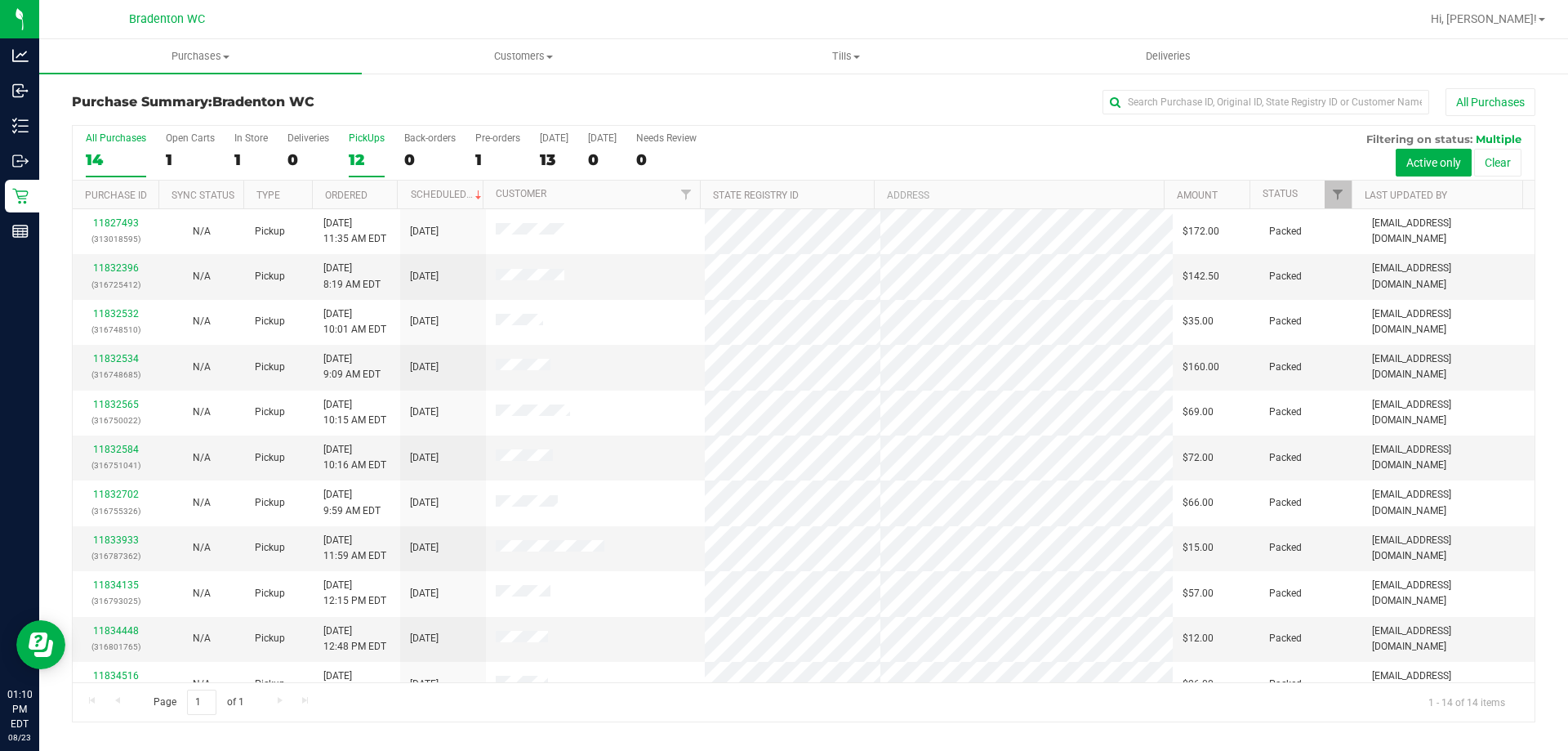
click at [365, 163] on div "12" at bounding box center [366, 159] width 36 height 18
click at [0, 0] on input "PickUps 12" at bounding box center [0, 0] width 0 height 0
click at [1335, 199] on span "Filter" at bounding box center [1337, 194] width 13 height 13
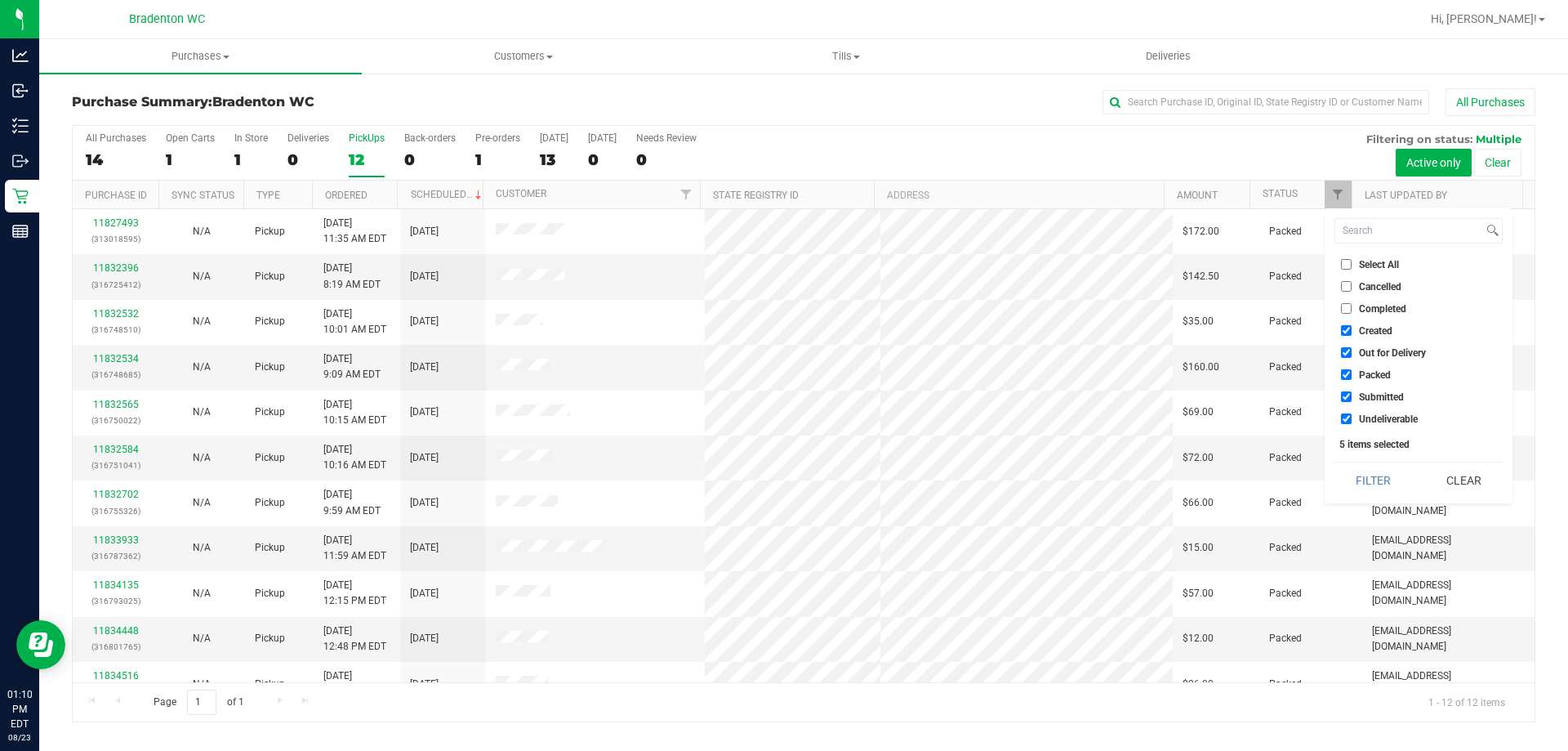
click at [1348, 375] on input "Packed" at bounding box center [1346, 375] width 11 height 11
checkbox input "false"
click at [1379, 473] on button "Filter" at bounding box center [1374, 479] width 79 height 36
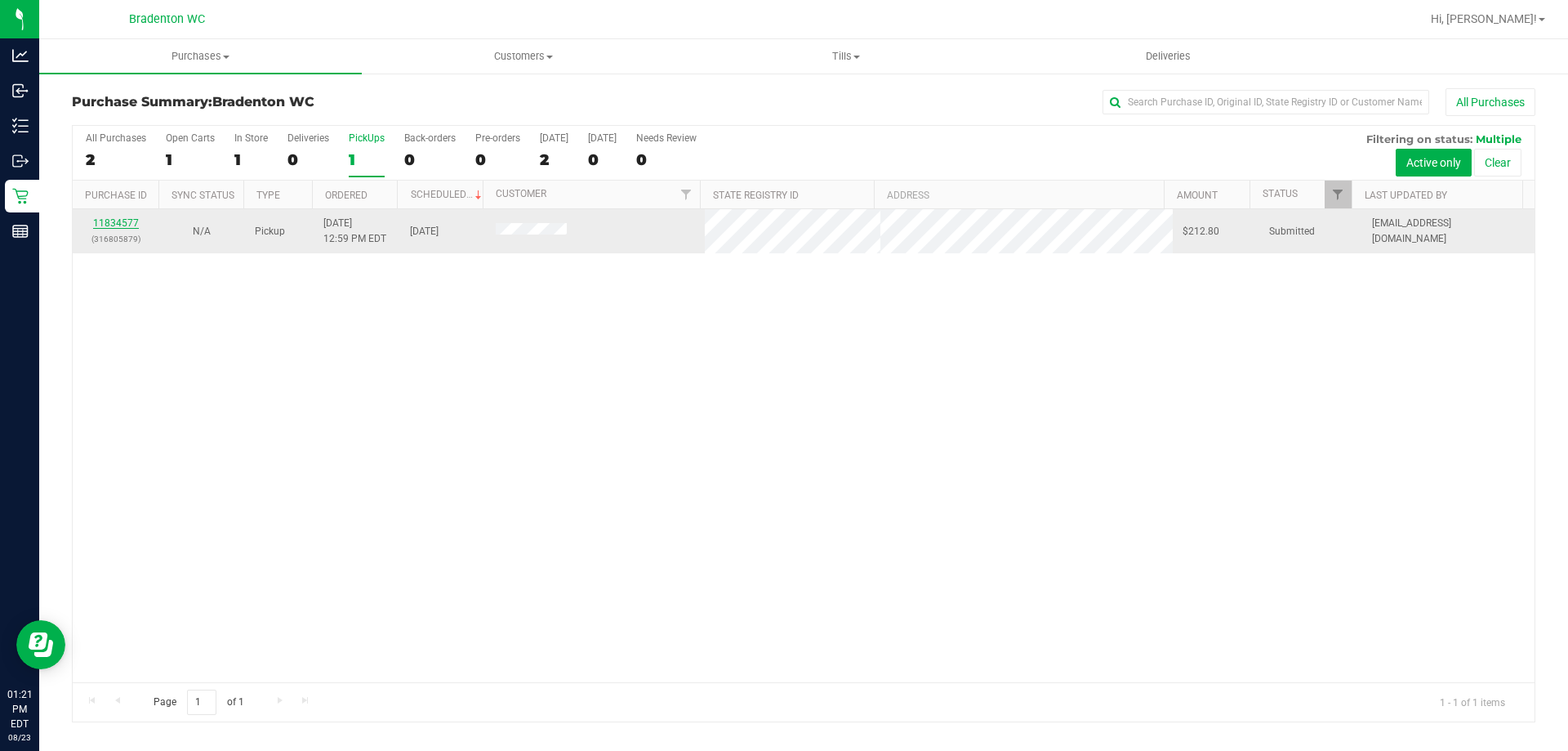
click at [118, 225] on link "11834577" at bounding box center [115, 223] width 46 height 12
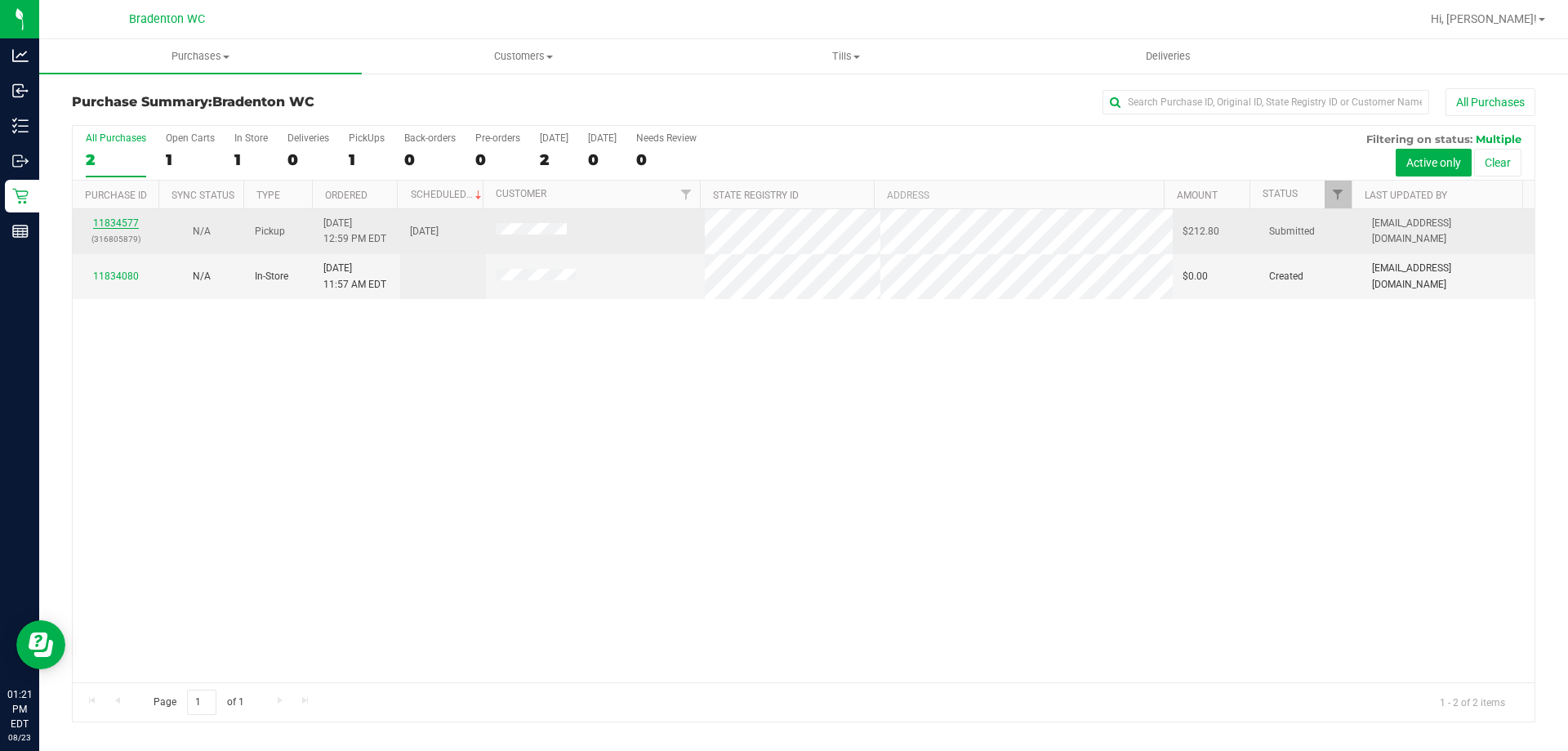
click at [114, 221] on link "11834577" at bounding box center [115, 223] width 46 height 12
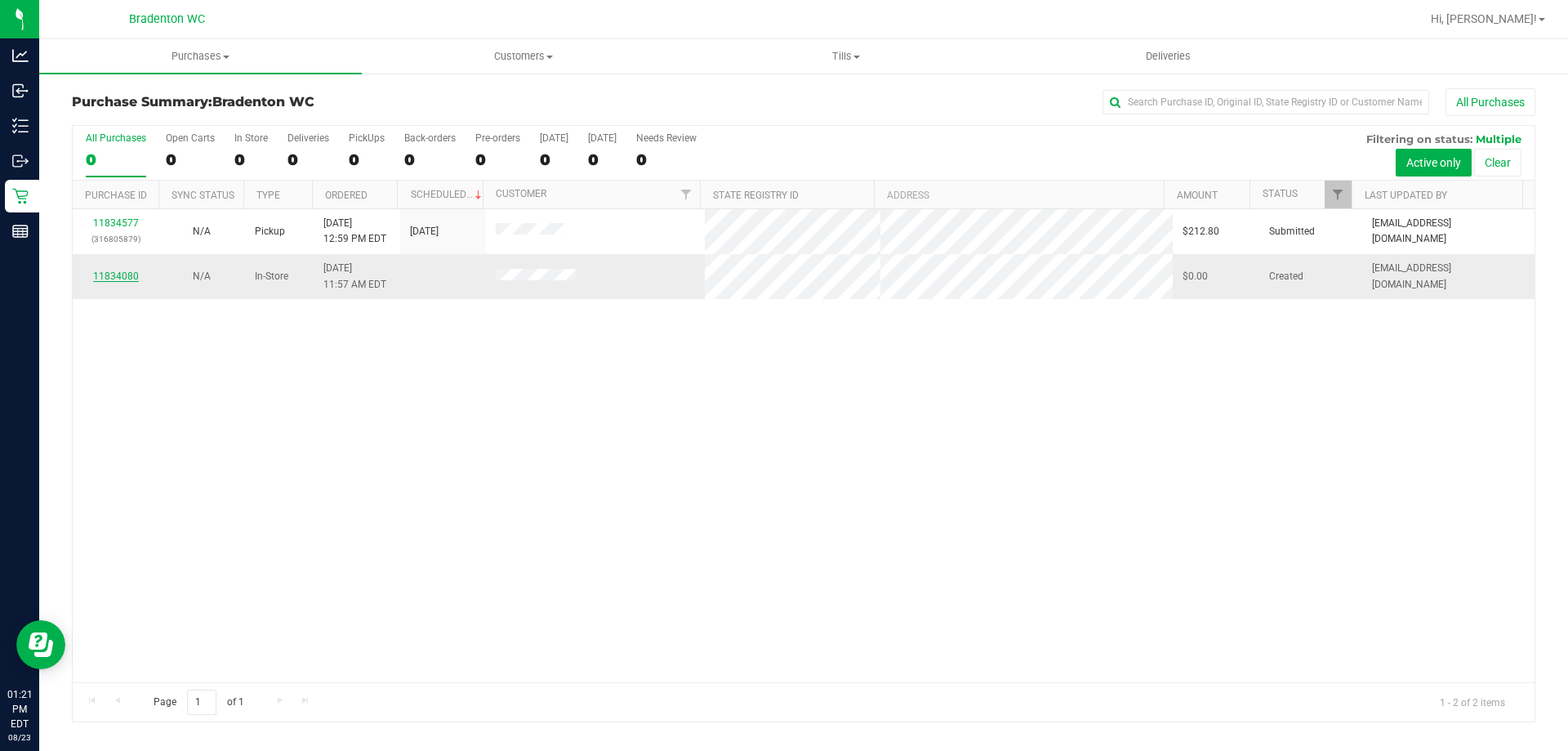
click at [128, 271] on link "11834080" at bounding box center [115, 277] width 46 height 12
click at [114, 276] on link "11834080" at bounding box center [115, 277] width 46 height 12
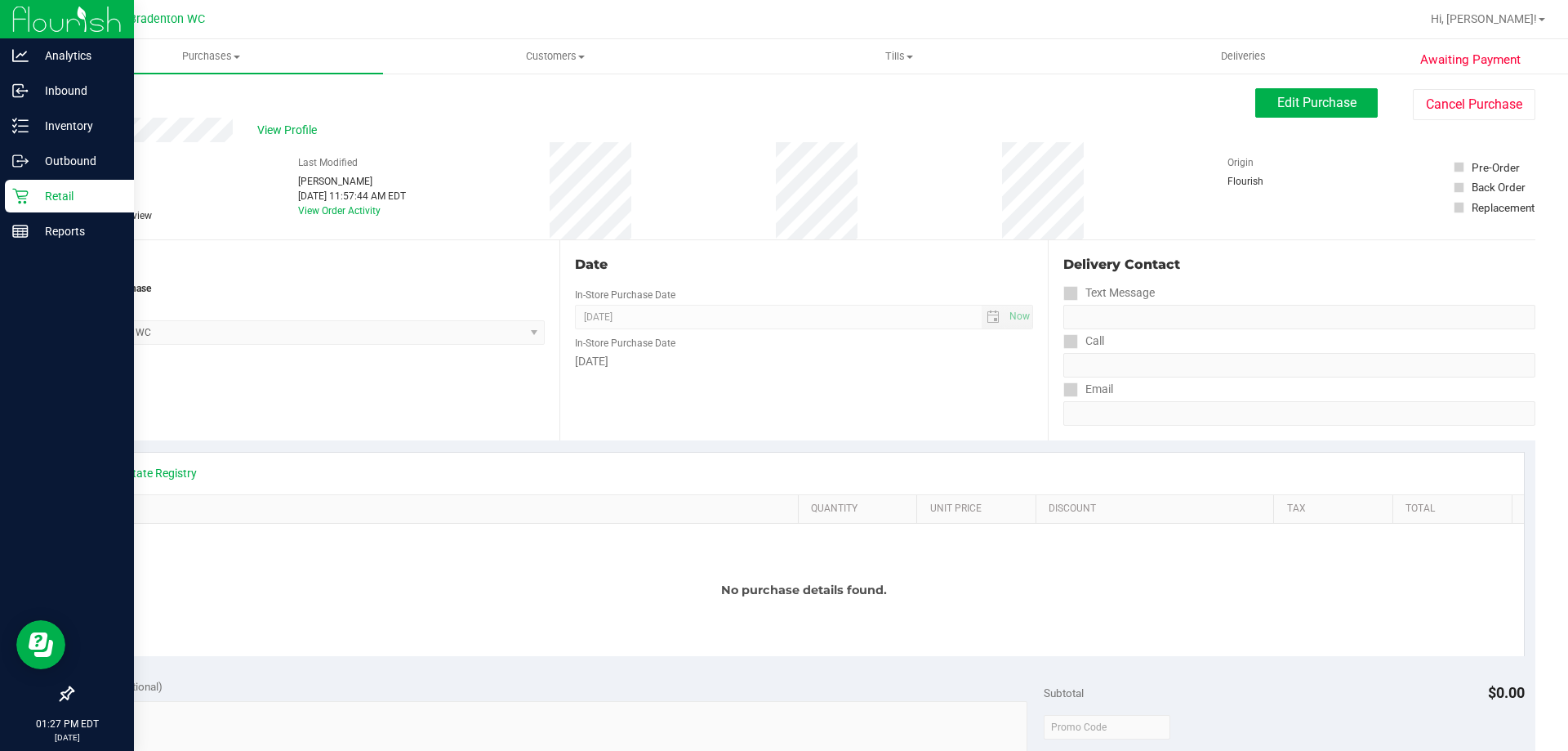
click at [88, 190] on p "Retail" at bounding box center [77, 196] width 98 height 19
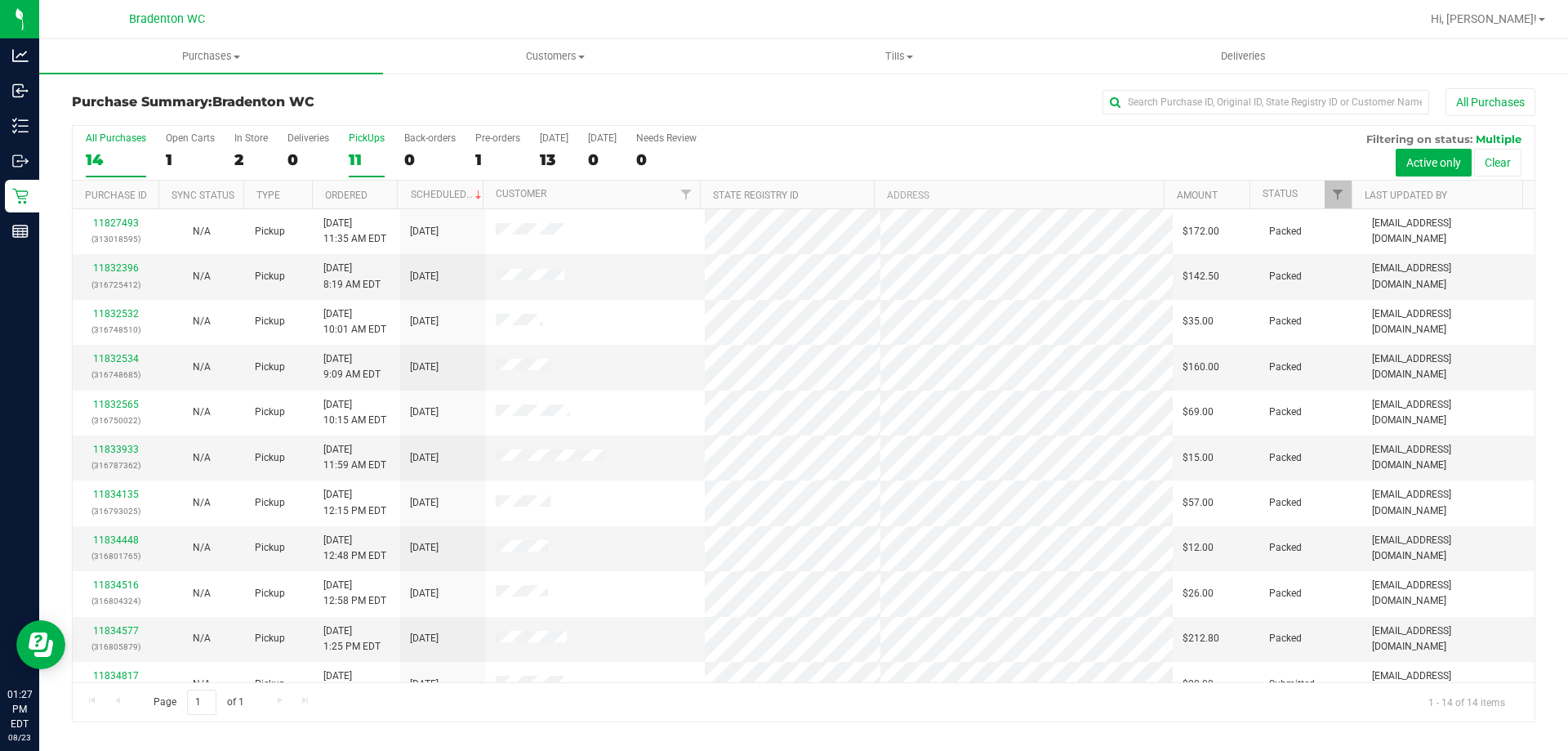
click at [354, 157] on div "11" at bounding box center [366, 159] width 36 height 18
click at [0, 0] on input "PickUps 11" at bounding box center [0, 0] width 0 height 0
click at [1336, 189] on span "Filter" at bounding box center [1337, 194] width 13 height 13
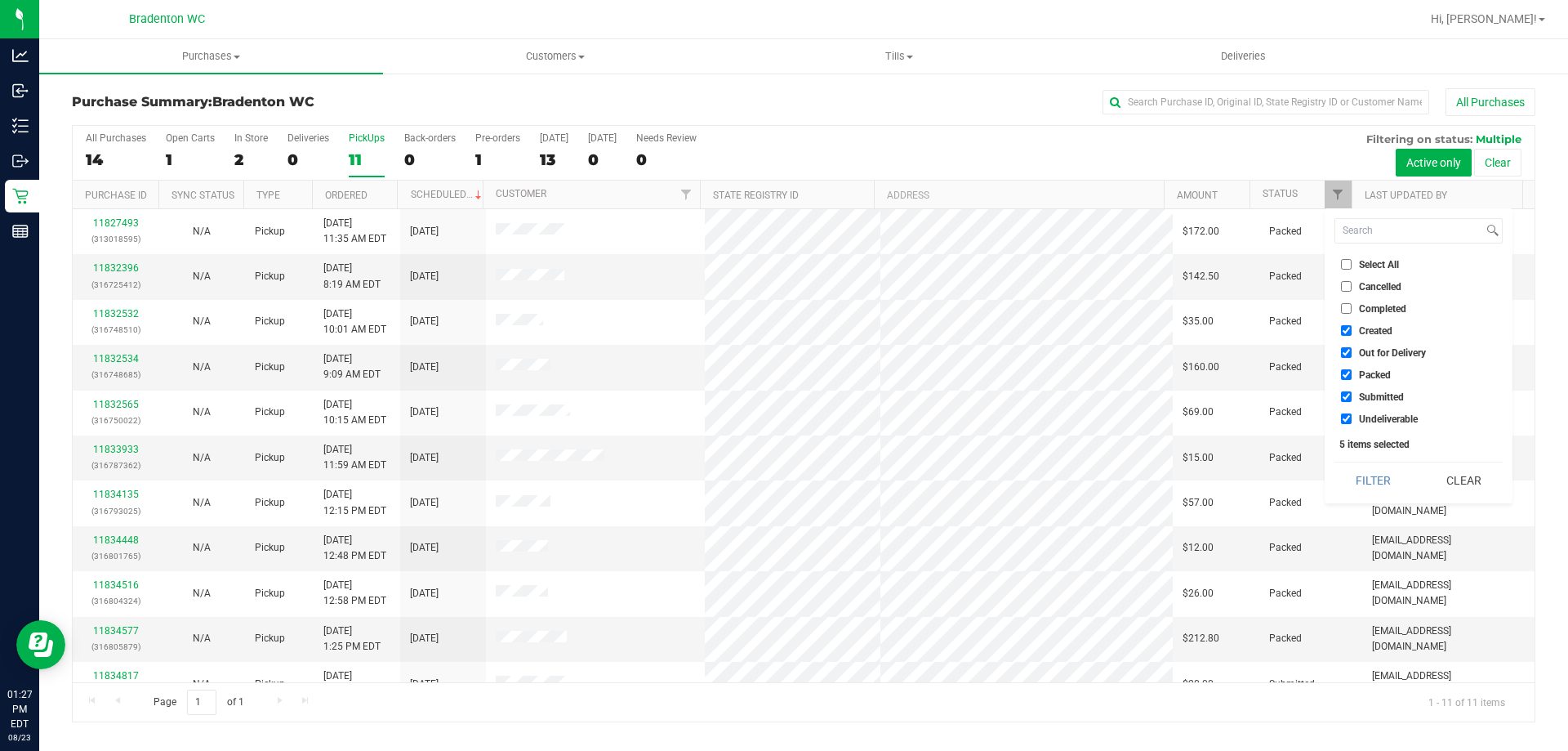
click at [1345, 368] on li "Packed" at bounding box center [1419, 375] width 168 height 17
click at [1345, 381] on li "Packed" at bounding box center [1419, 375] width 168 height 17
click at [1345, 371] on input "Packed" at bounding box center [1346, 375] width 11 height 11
checkbox input "false"
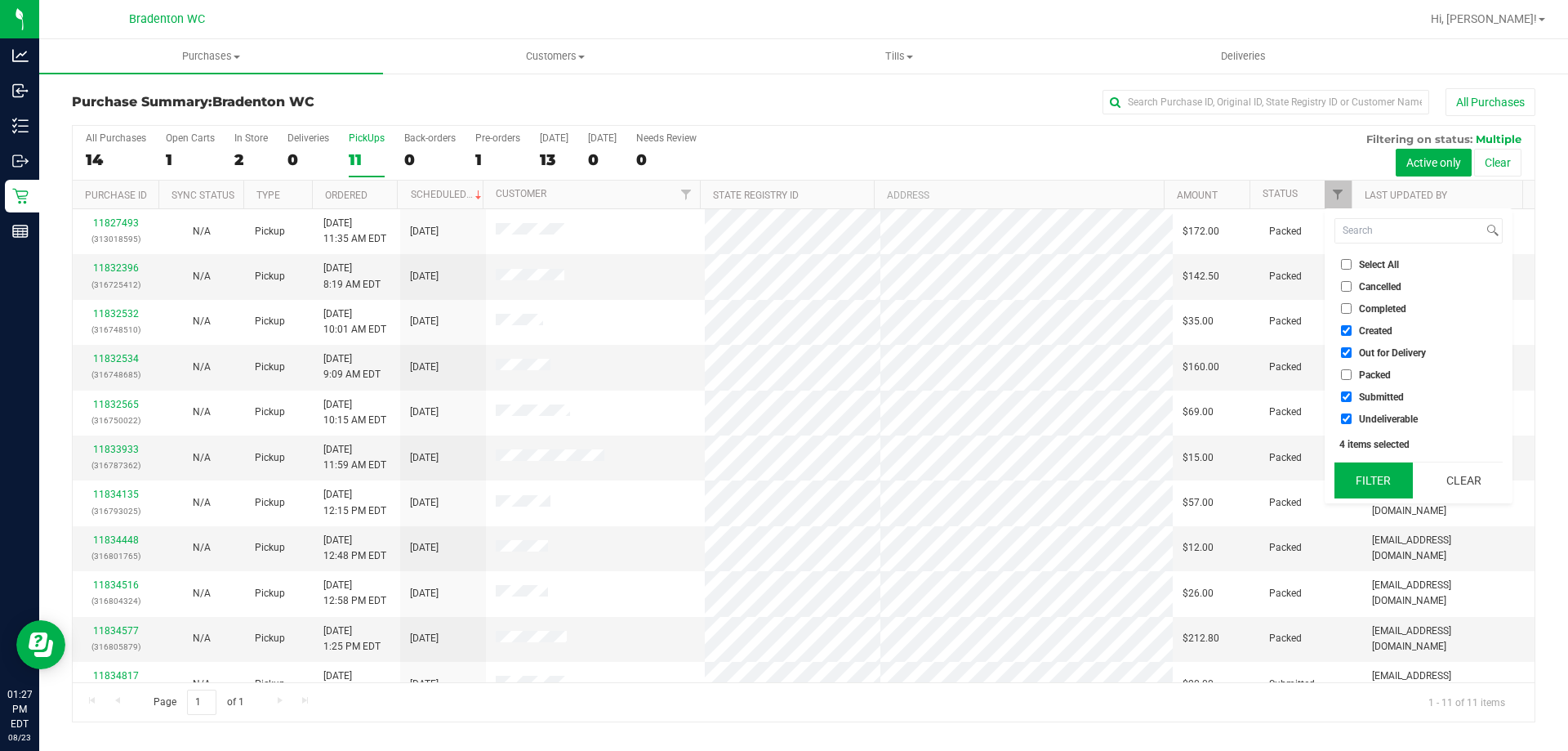
click at [1356, 471] on button "Filter" at bounding box center [1374, 479] width 79 height 36
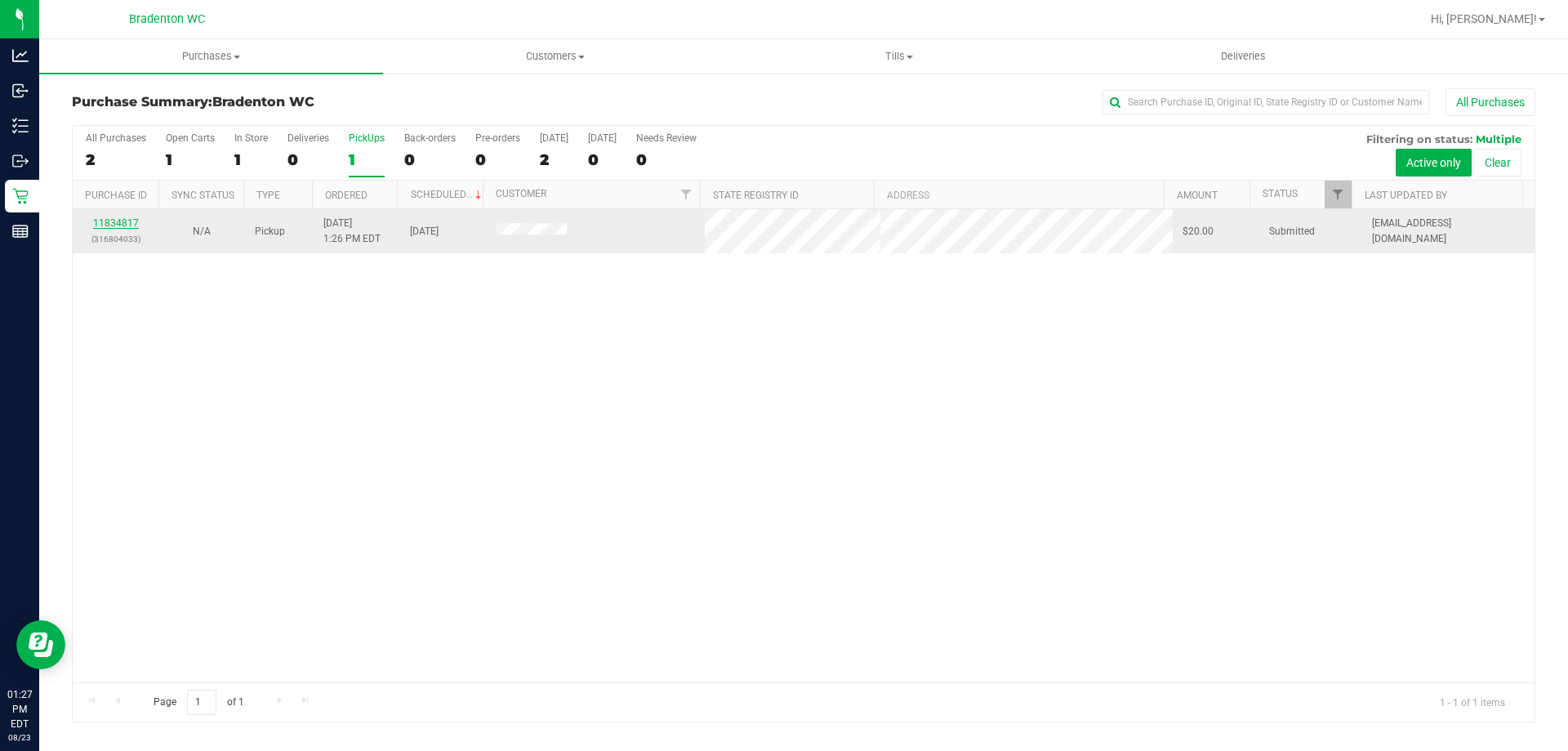
click at [116, 223] on link "11834817" at bounding box center [115, 223] width 46 height 12
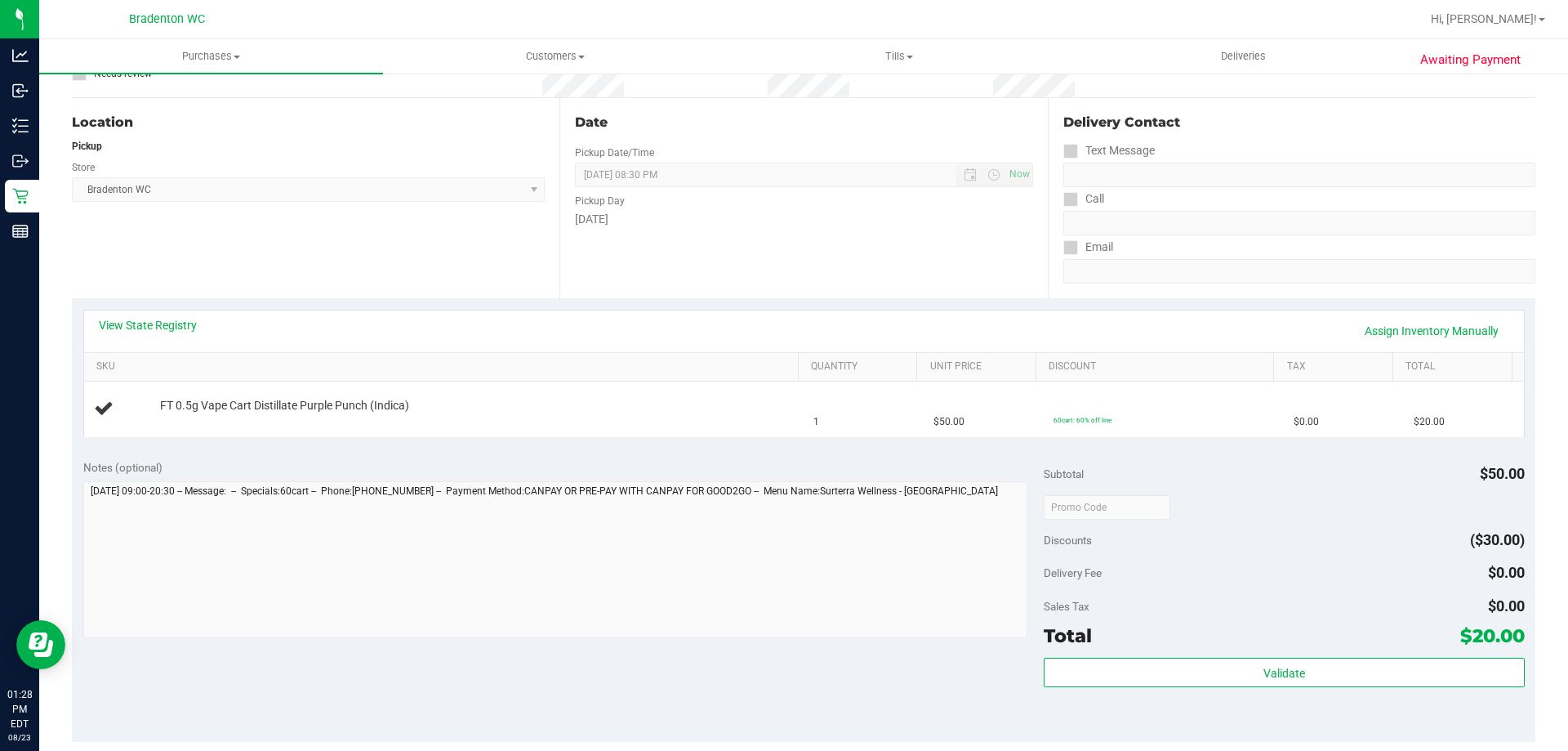
scroll to position [245, 0]
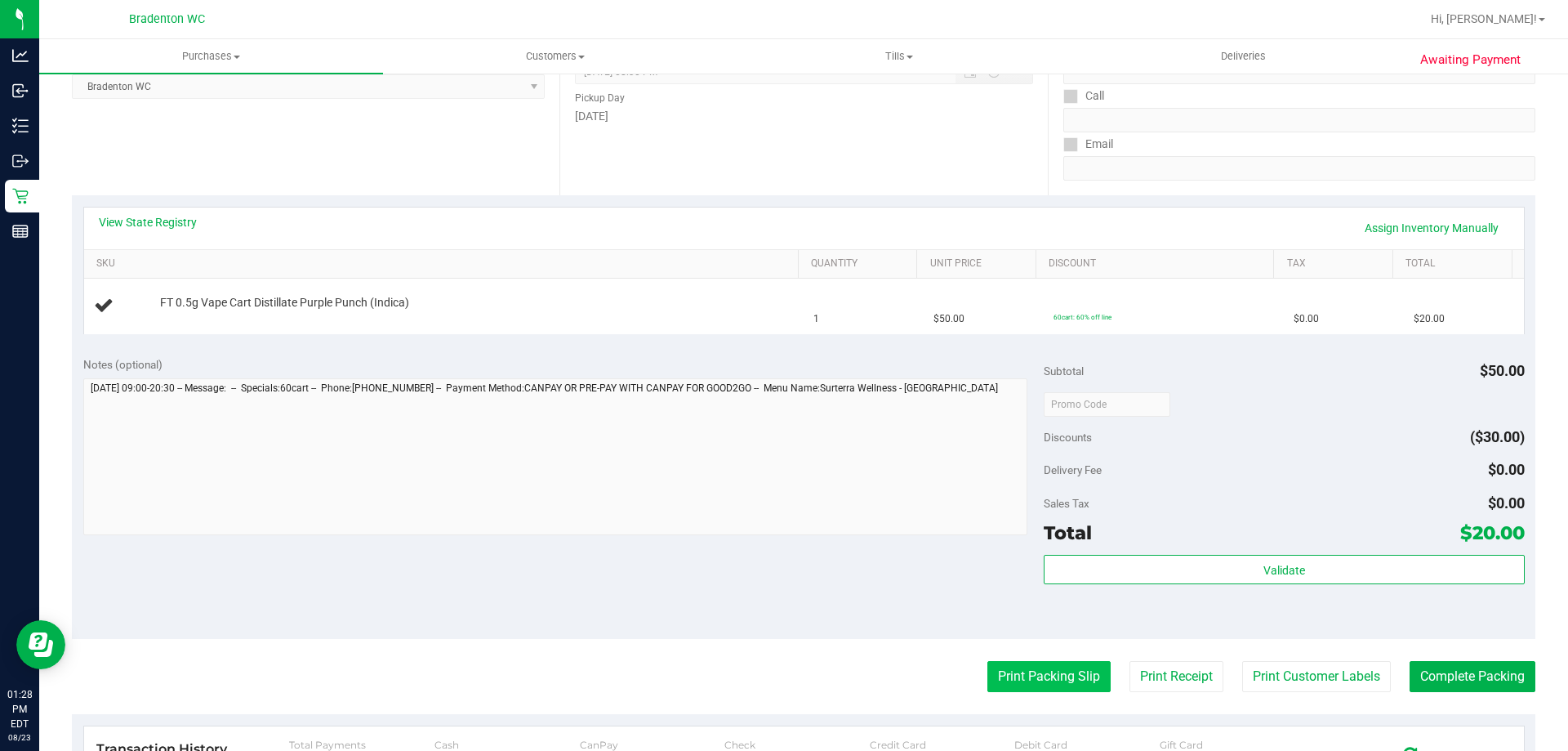
click at [1048, 666] on button "Print Packing Slip" at bounding box center [1049, 676] width 123 height 31
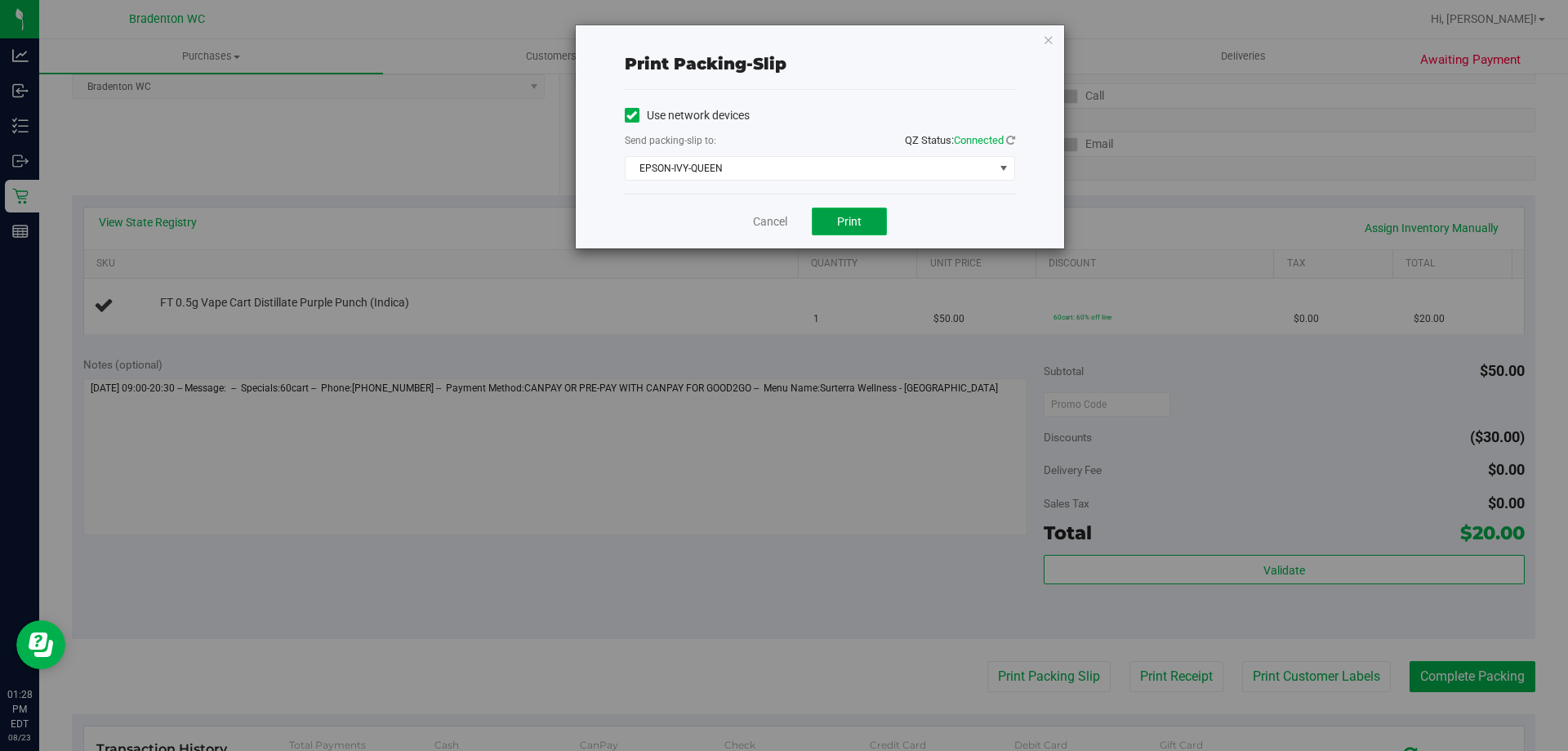
click at [857, 229] on button "Print" at bounding box center [849, 221] width 75 height 28
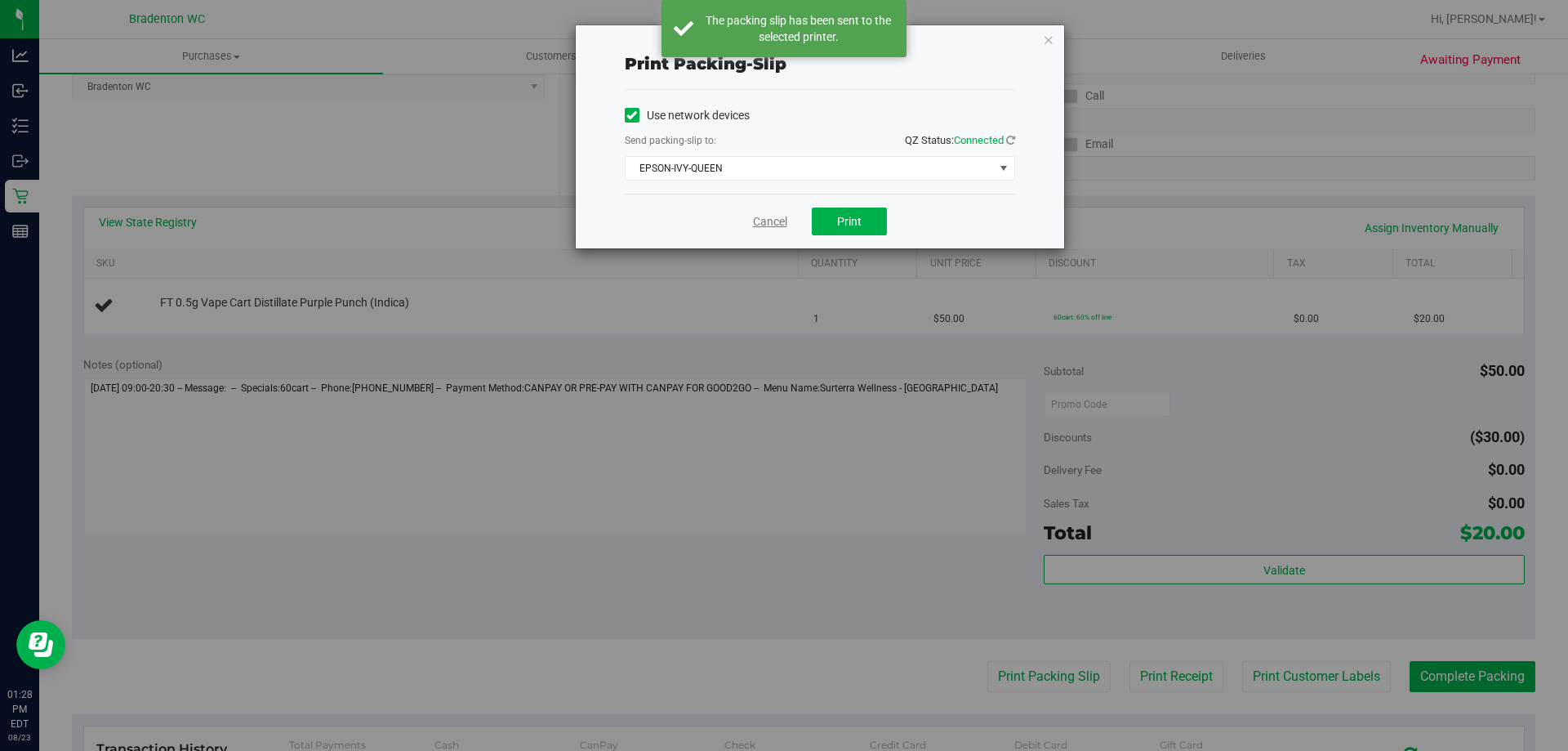
click at [767, 221] on link "Cancel" at bounding box center [769, 222] width 34 height 17
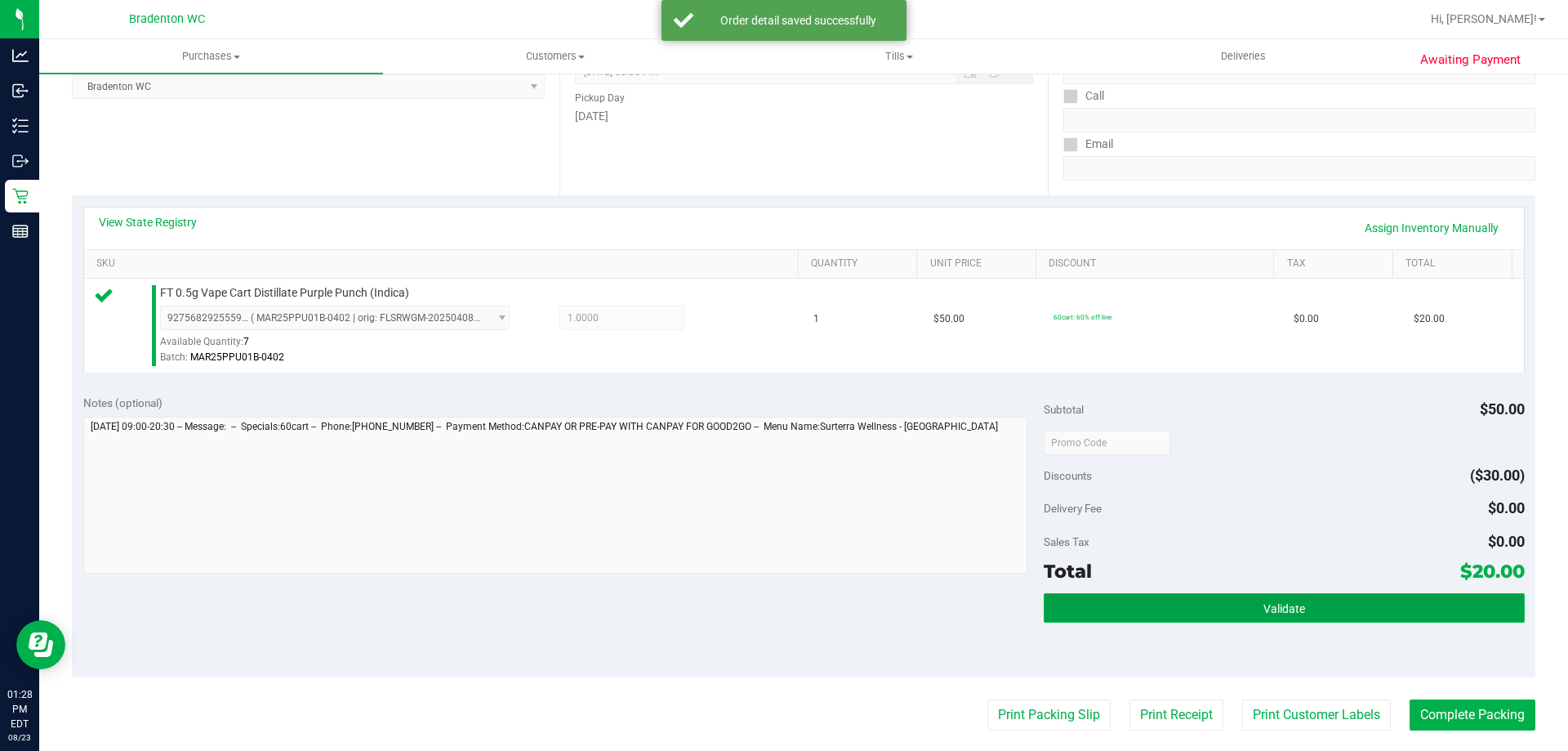
click at [1216, 606] on button "Validate" at bounding box center [1284, 607] width 480 height 29
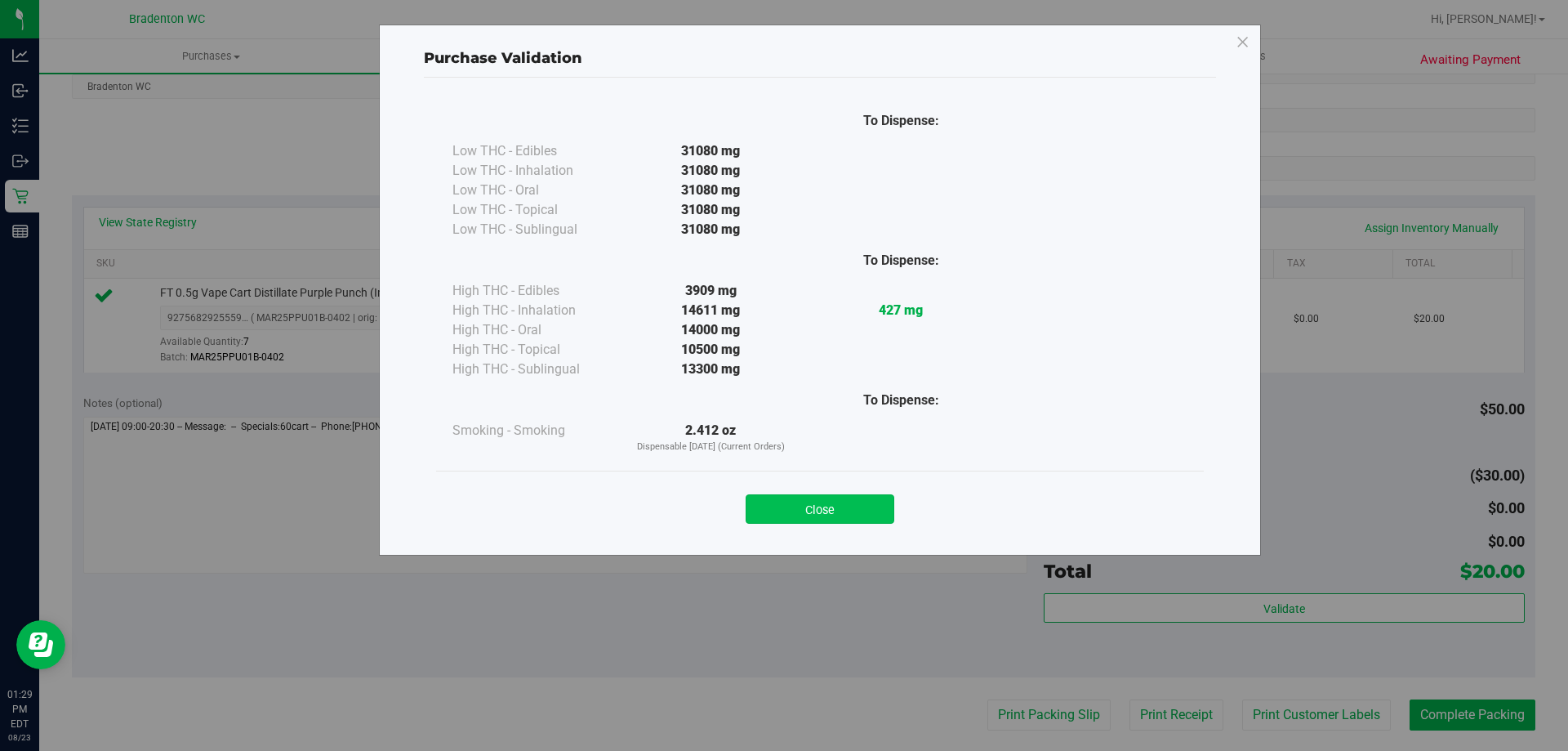
click at [816, 509] on button "Close" at bounding box center [820, 508] width 148 height 29
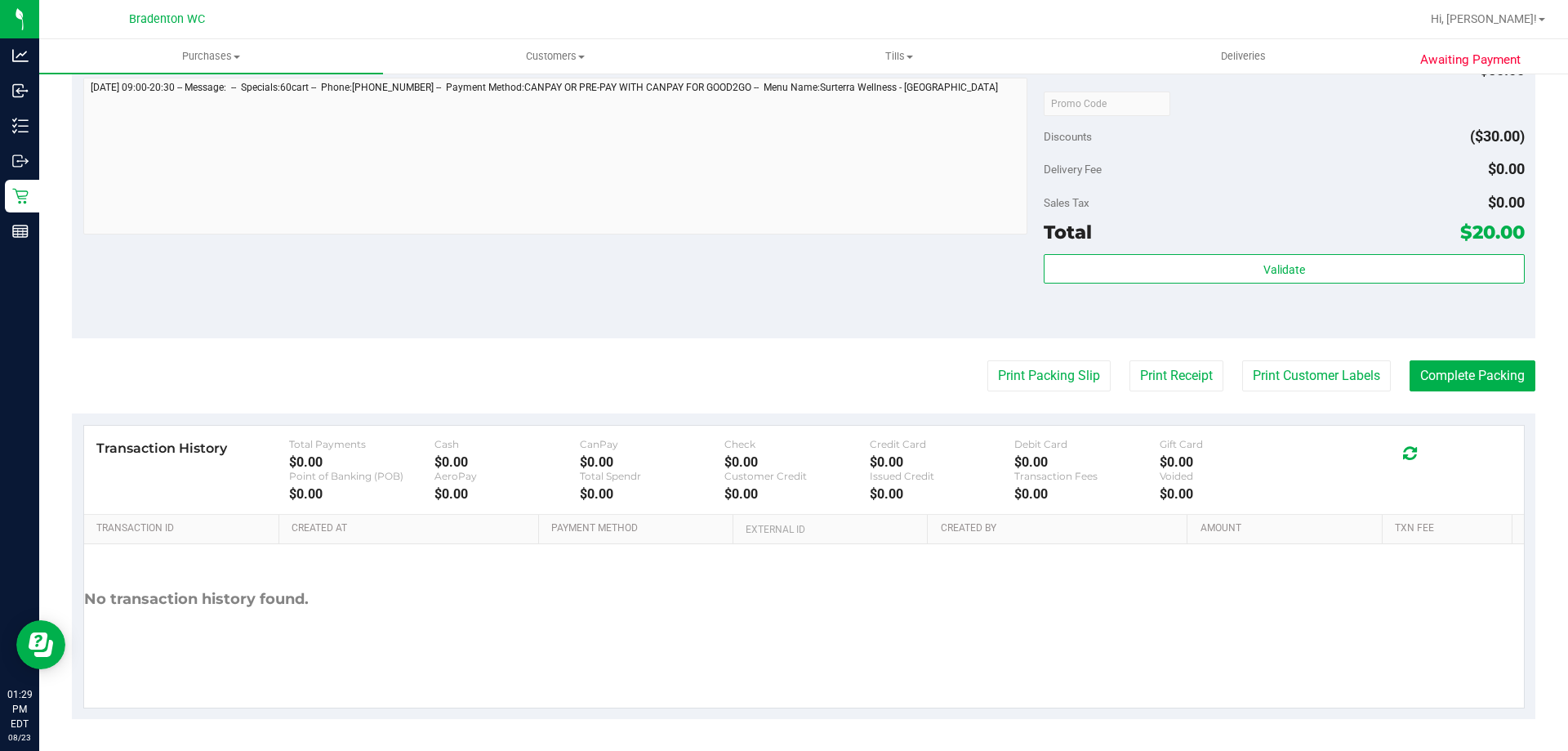
scroll to position [585, 0]
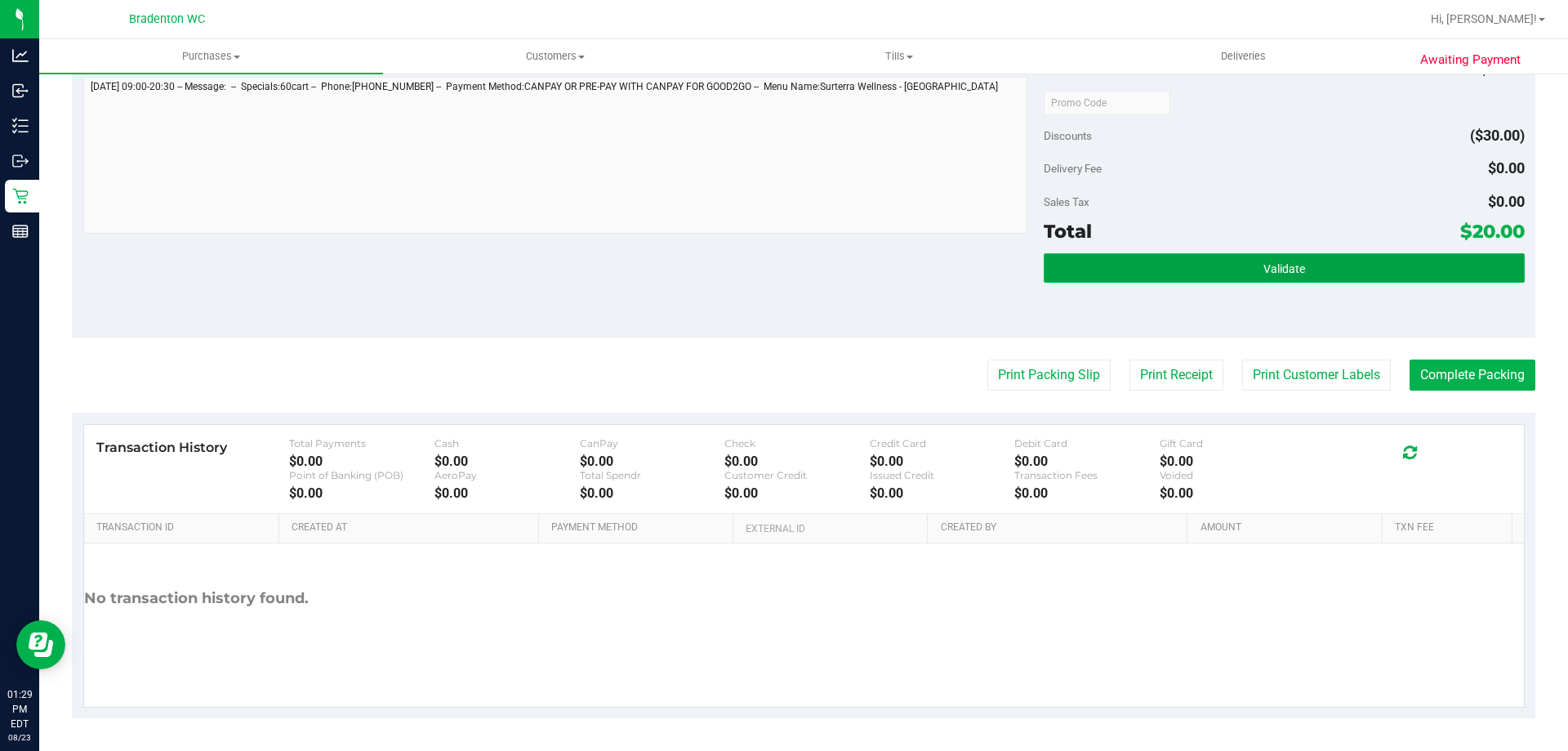
click at [1076, 266] on button "Validate" at bounding box center [1284, 268] width 480 height 29
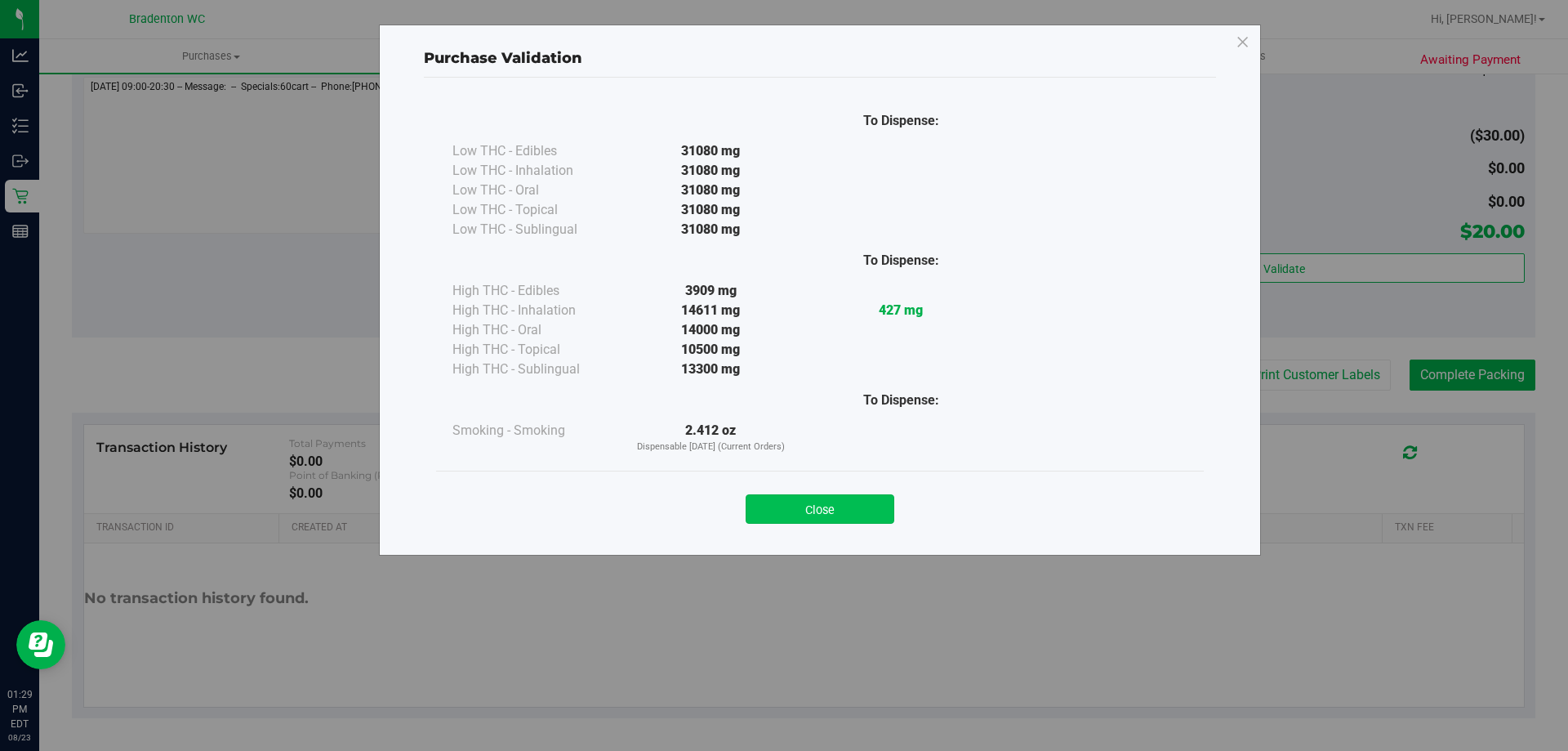
click at [860, 503] on button "Close" at bounding box center [820, 508] width 148 height 29
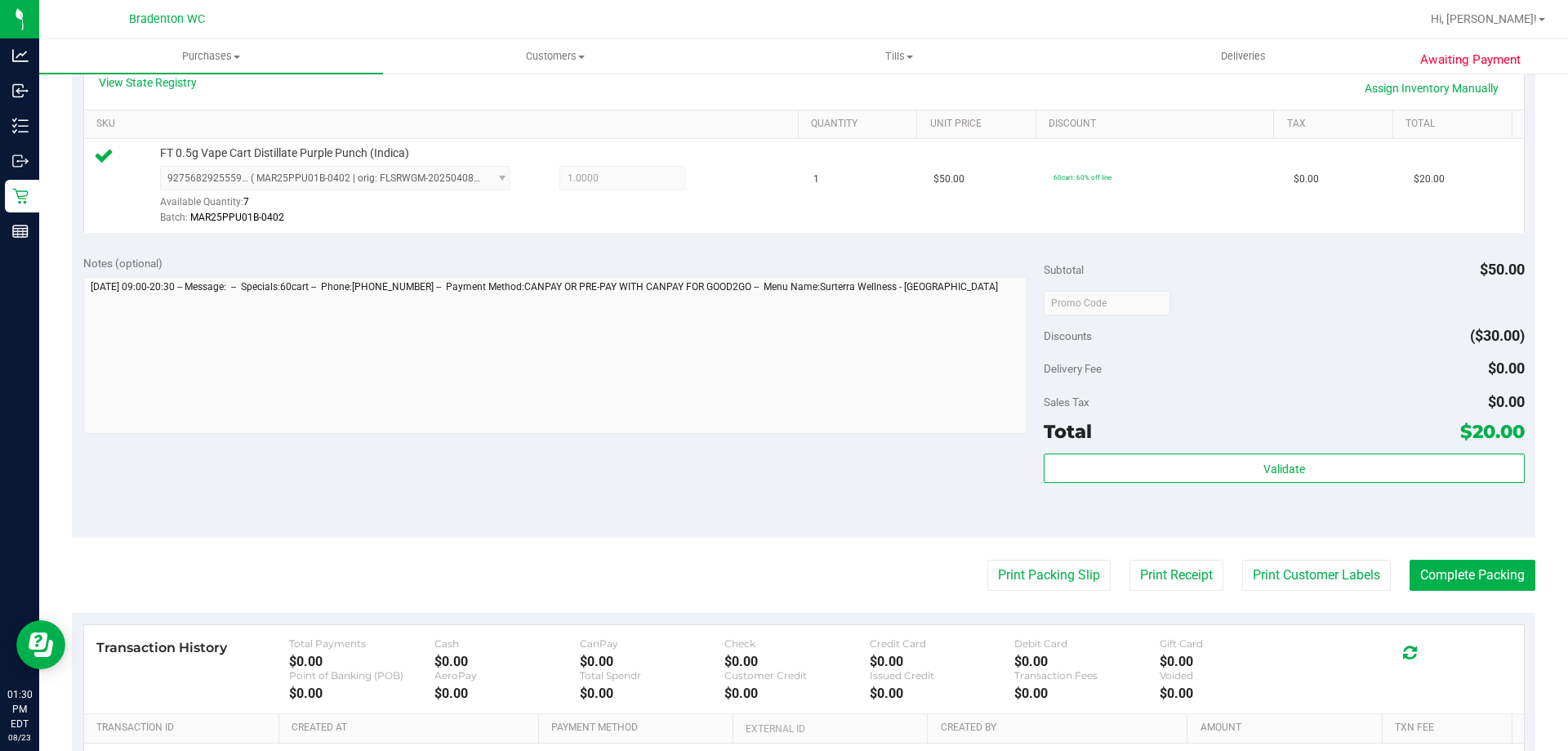
scroll to position [504, 0]
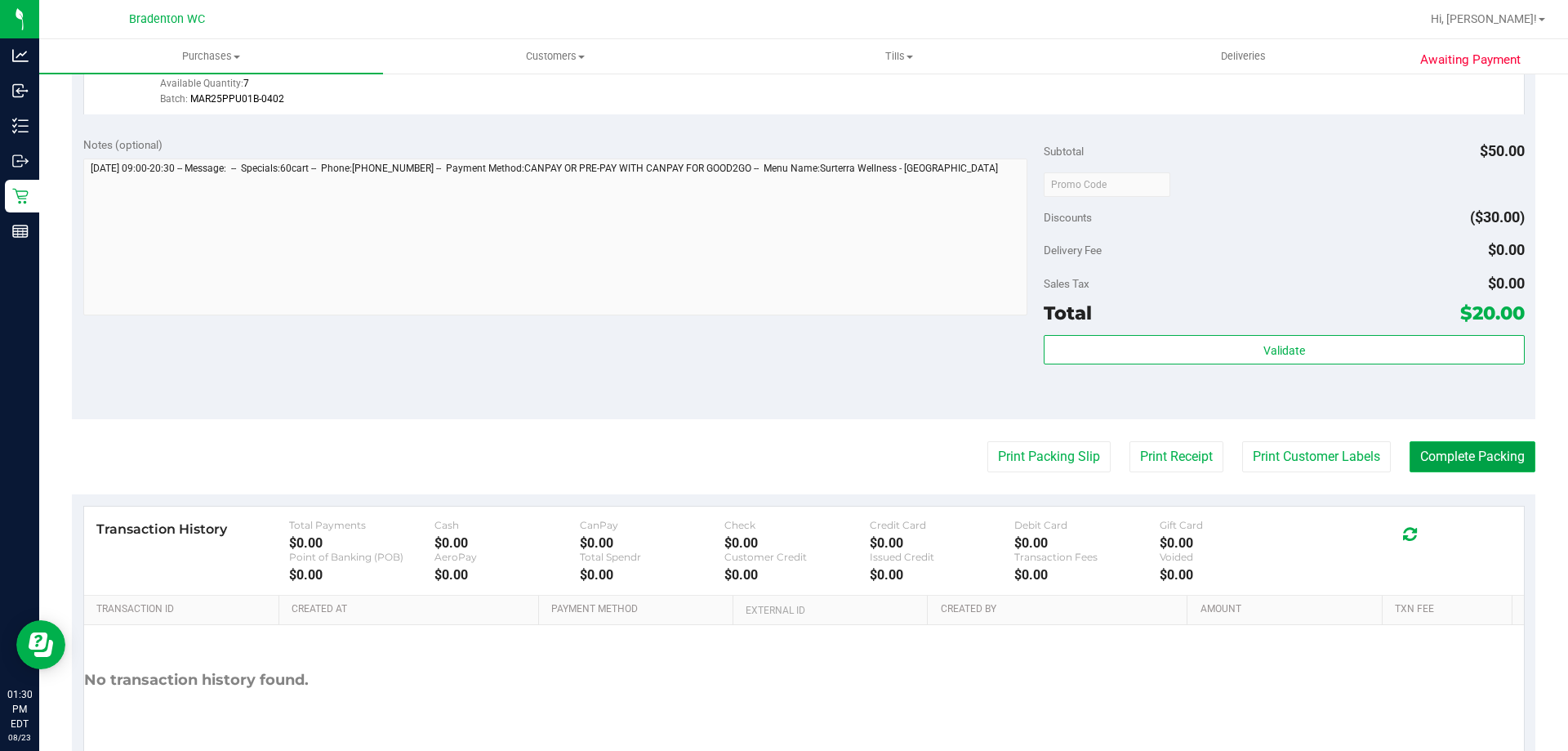
click at [1442, 449] on button "Complete Packing" at bounding box center [1473, 457] width 126 height 31
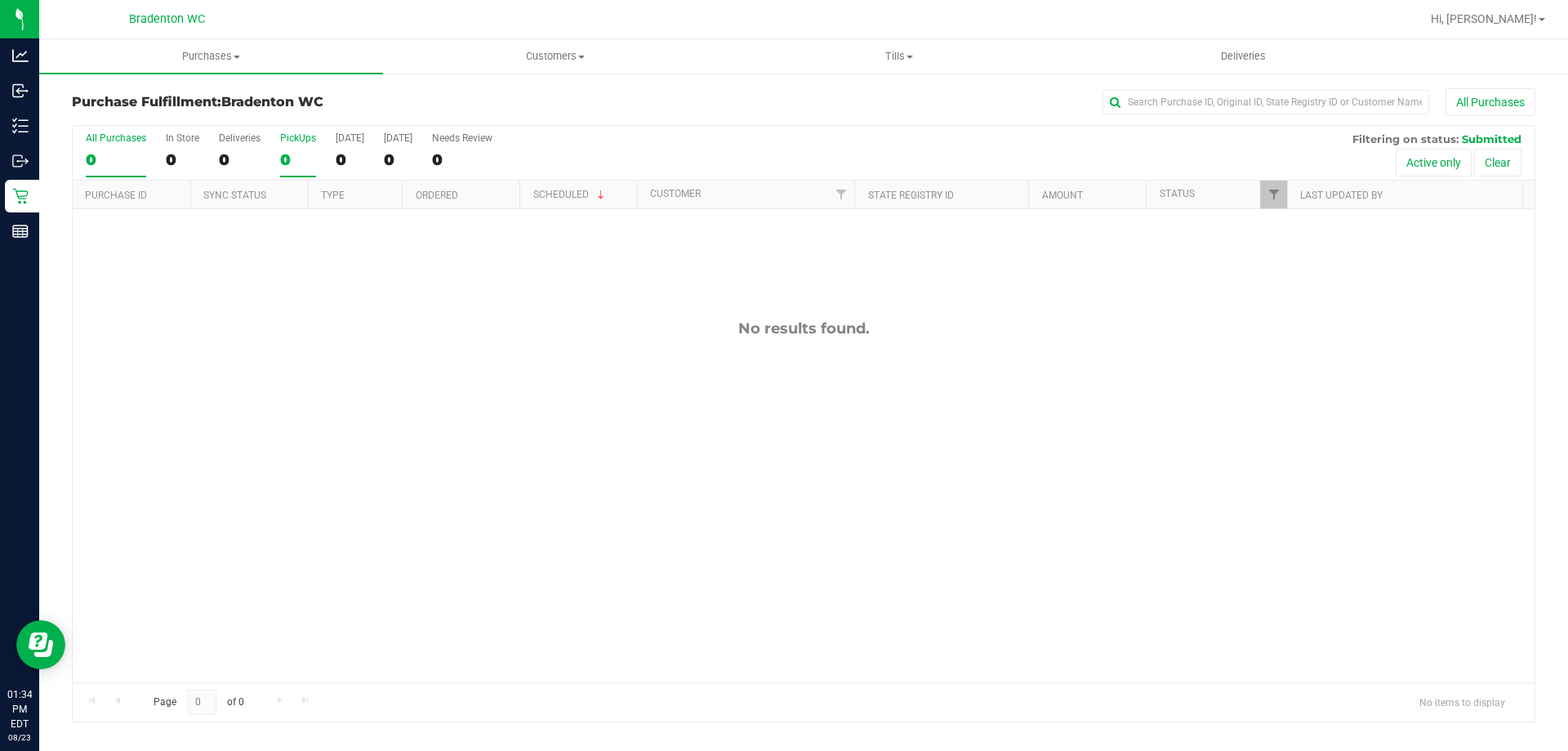
click at [297, 148] on label "PickUps 0" at bounding box center [298, 154] width 36 height 45
click at [0, 0] on input "PickUps 0" at bounding box center [0, 0] width 0 height 0
click at [293, 154] on div "0" at bounding box center [298, 159] width 36 height 18
click at [0, 0] on input "PickUps 0" at bounding box center [0, 0] width 0 height 0
click at [297, 147] on label "PickUps 0" at bounding box center [298, 154] width 36 height 45
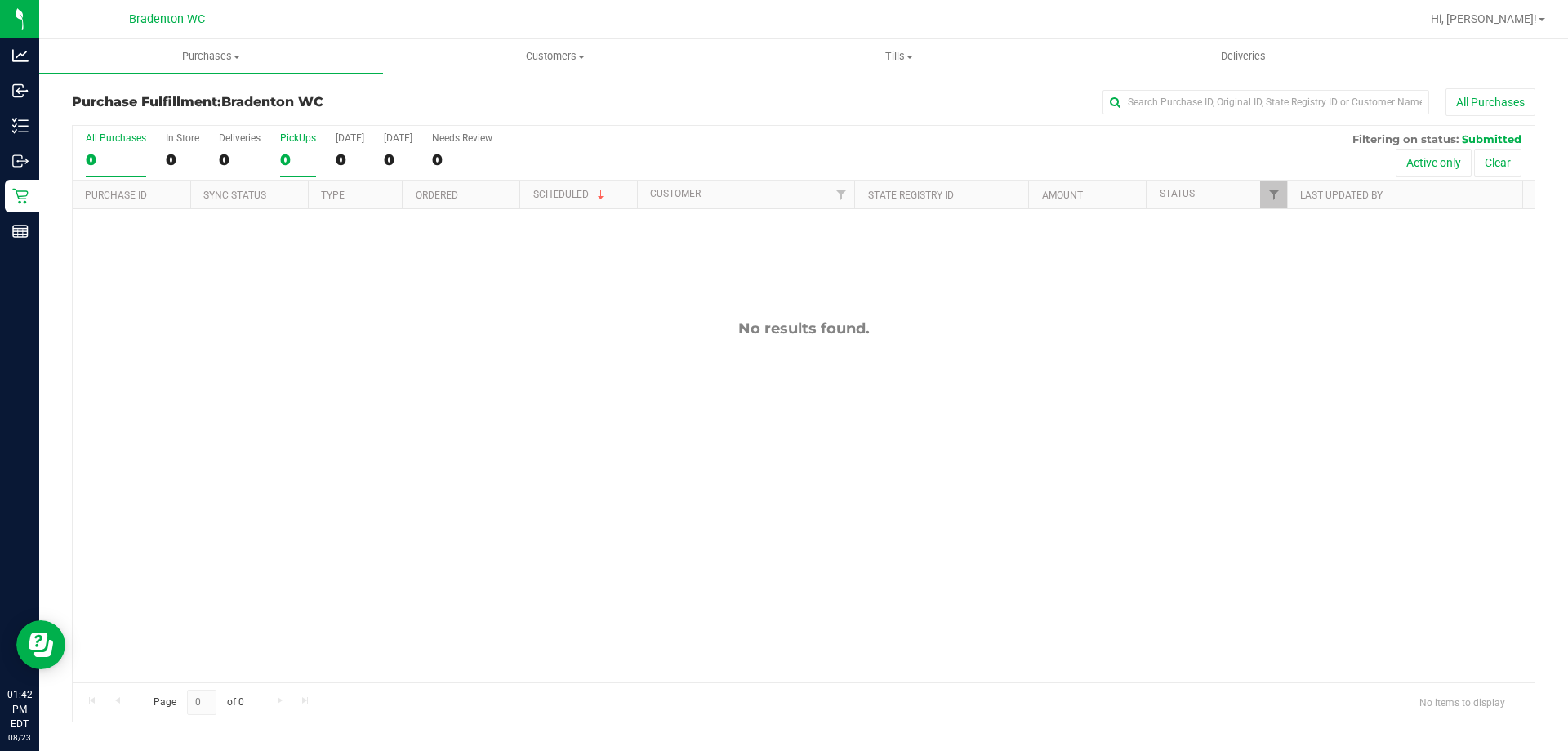
click at [0, 0] on input "PickUps 0" at bounding box center [0, 0] width 0 height 0
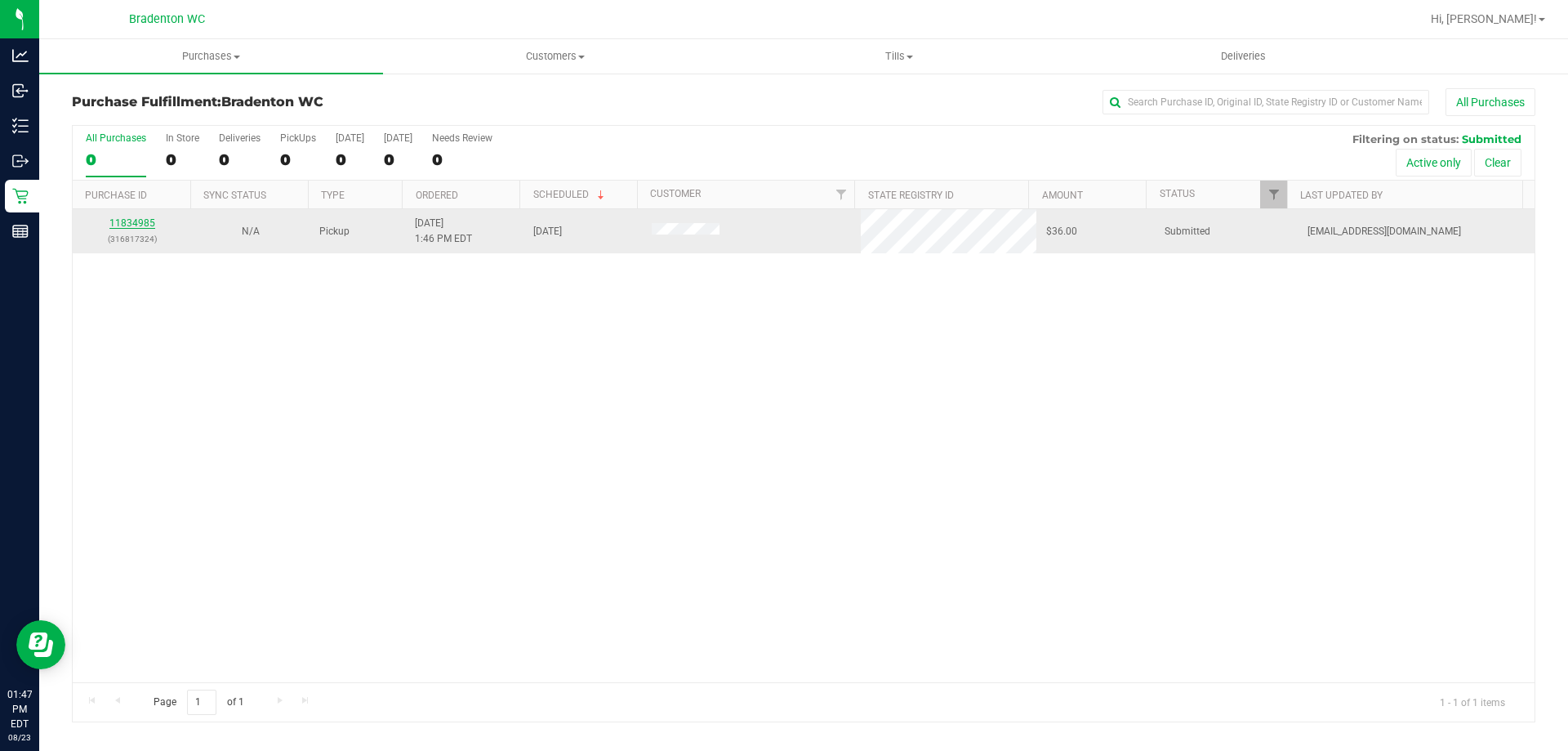
click at [137, 219] on link "11834985" at bounding box center [132, 223] width 46 height 12
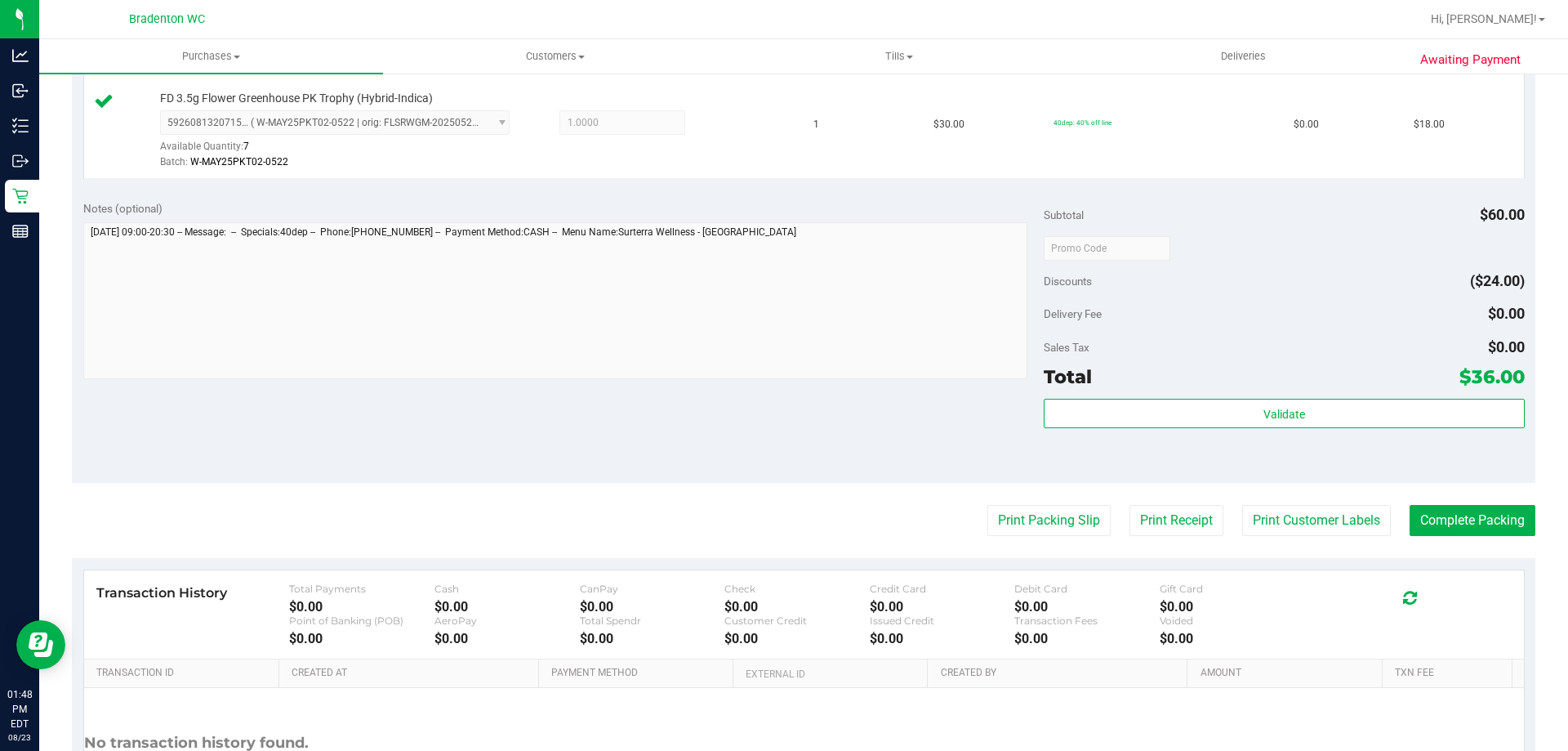
scroll to position [571, 0]
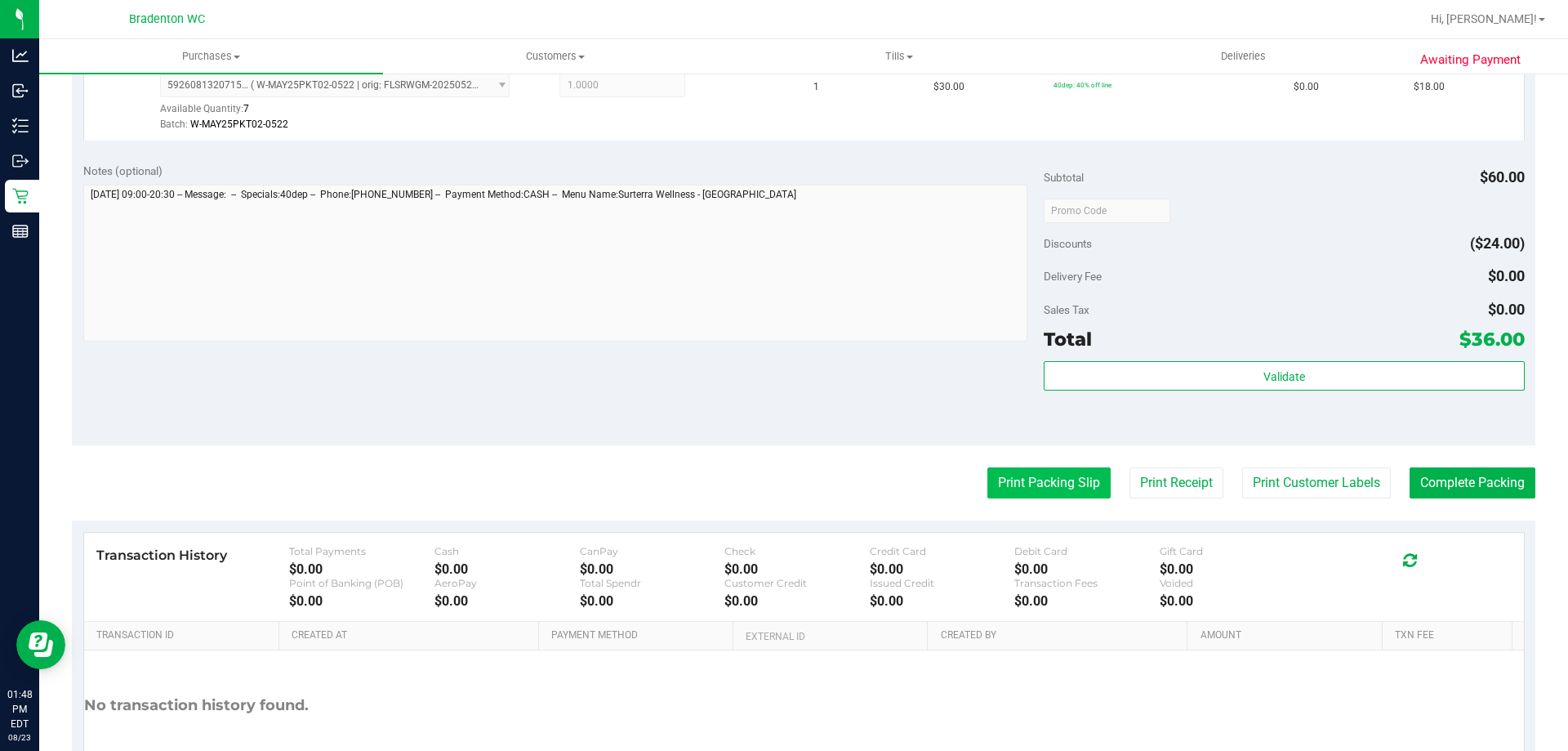
click at [1010, 477] on button "Print Packing Slip" at bounding box center [1049, 483] width 123 height 31
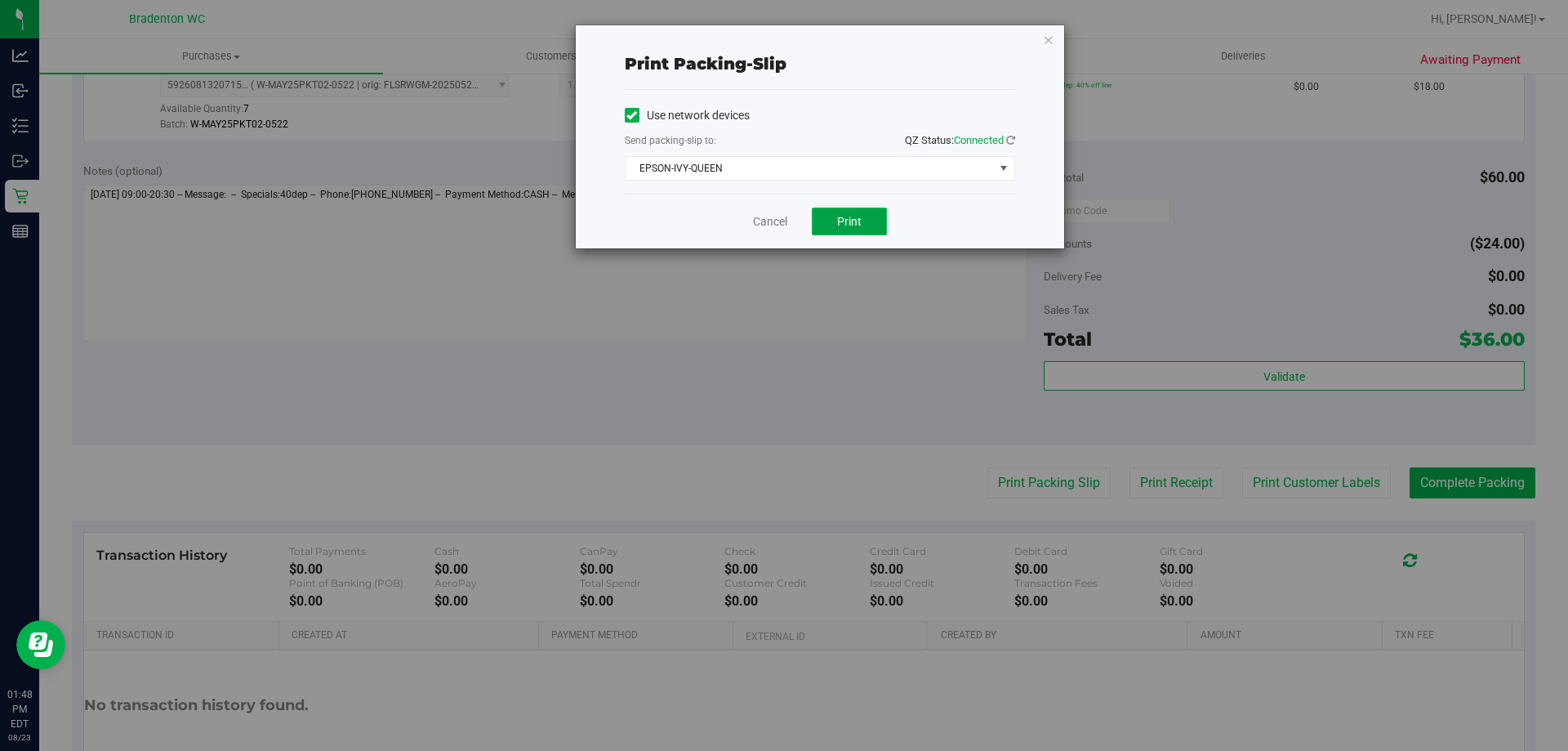
click at [860, 215] on span "Print" at bounding box center [849, 220] width 24 height 13
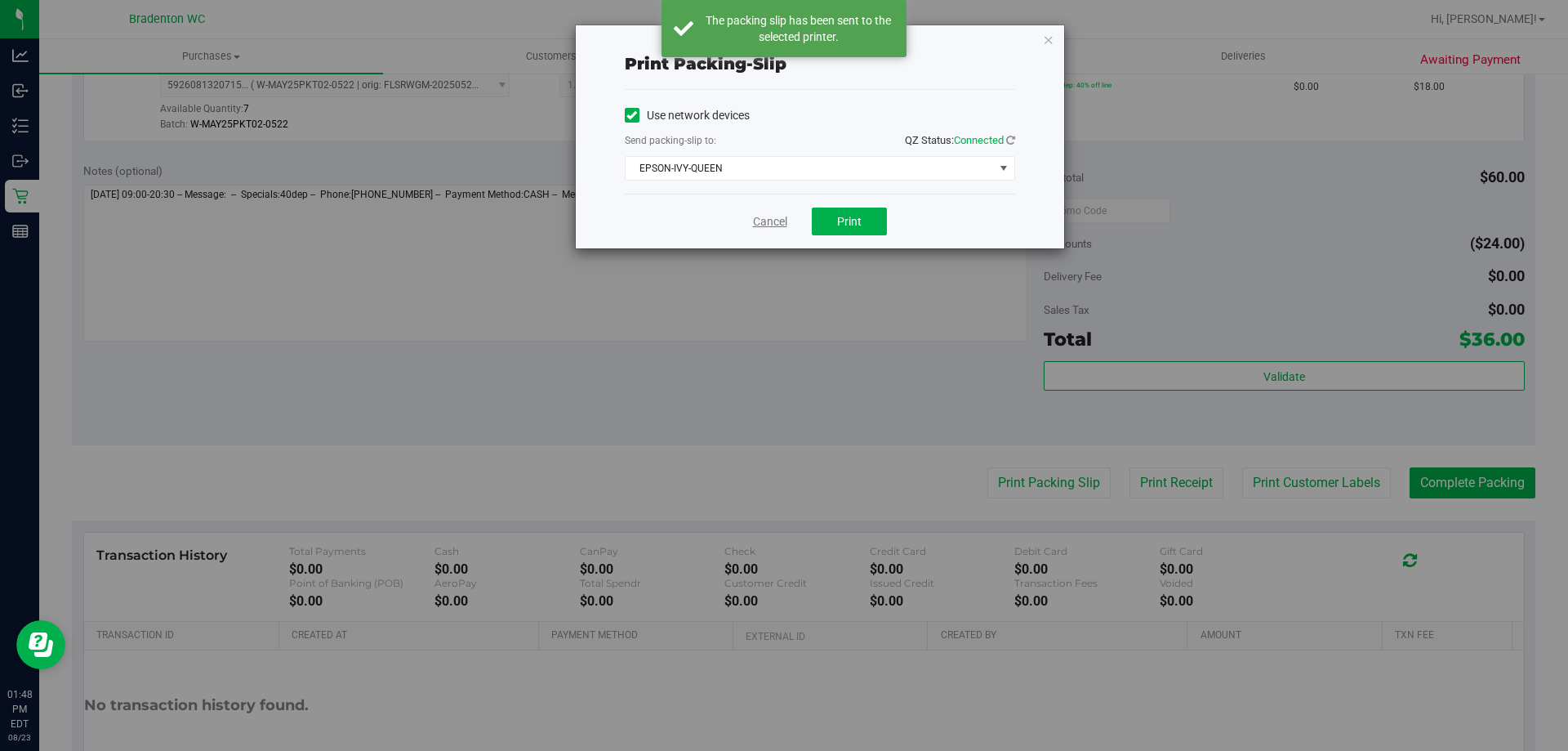
click at [757, 223] on link "Cancel" at bounding box center [769, 222] width 34 height 17
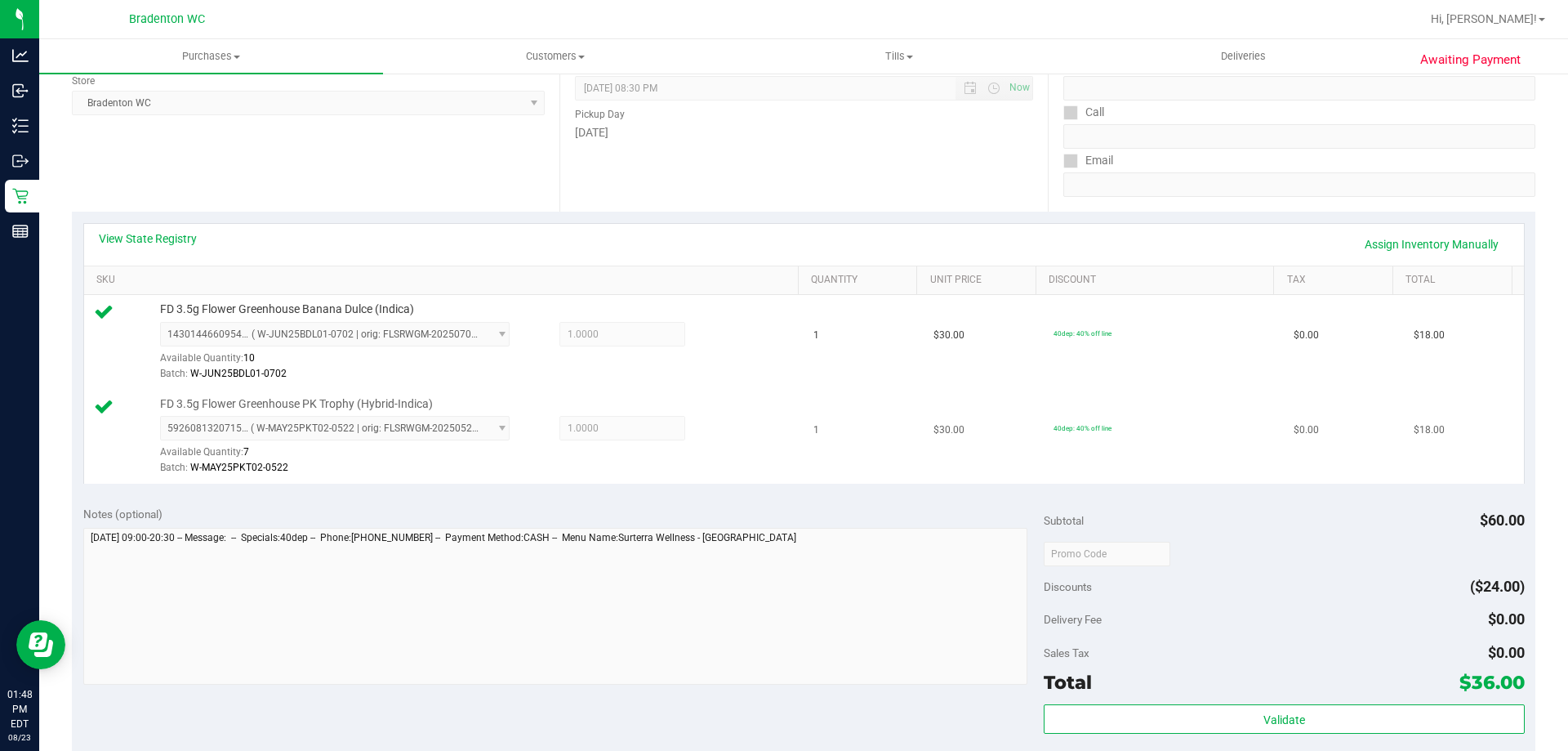
scroll to position [408, 0]
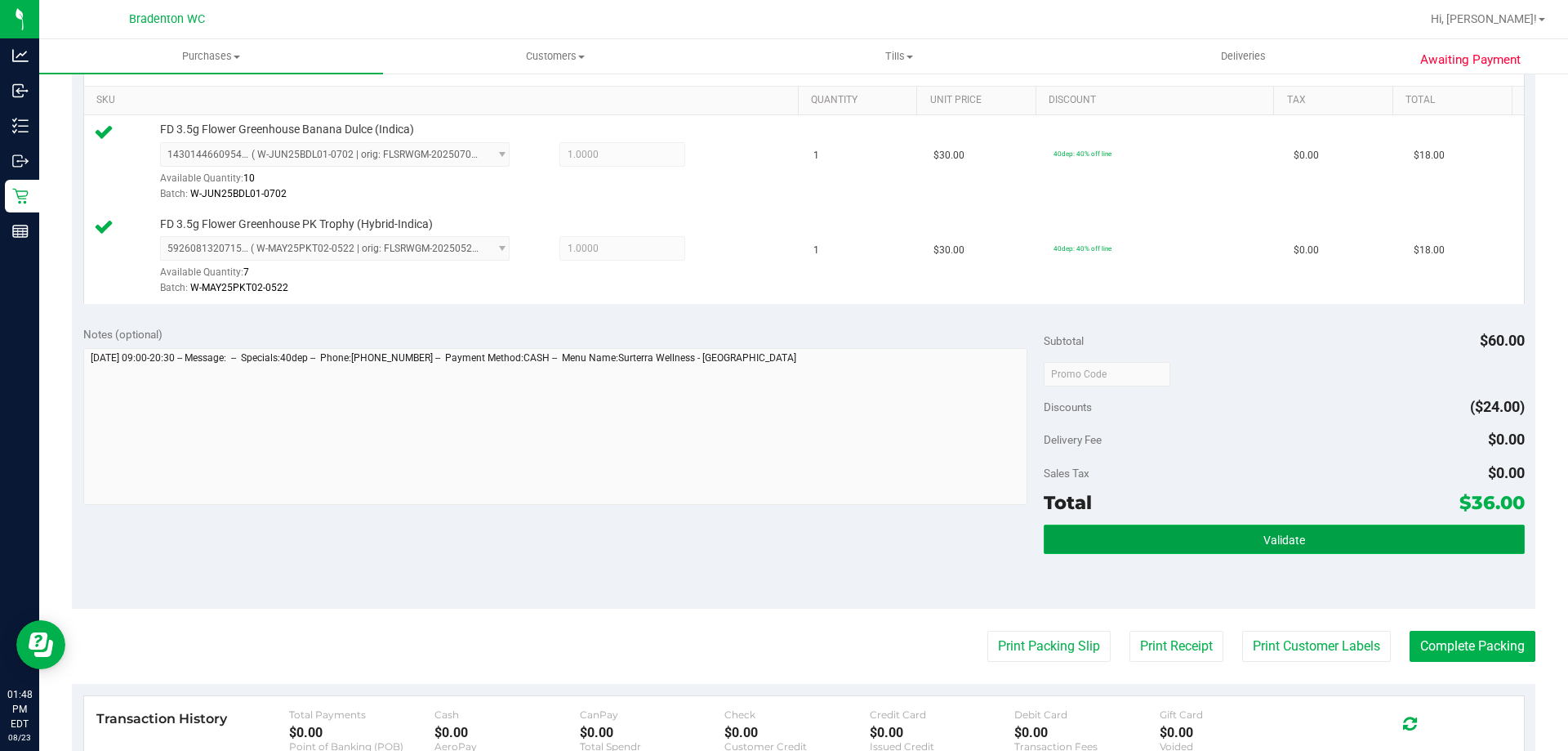
click at [1309, 535] on button "Validate" at bounding box center [1284, 539] width 480 height 29
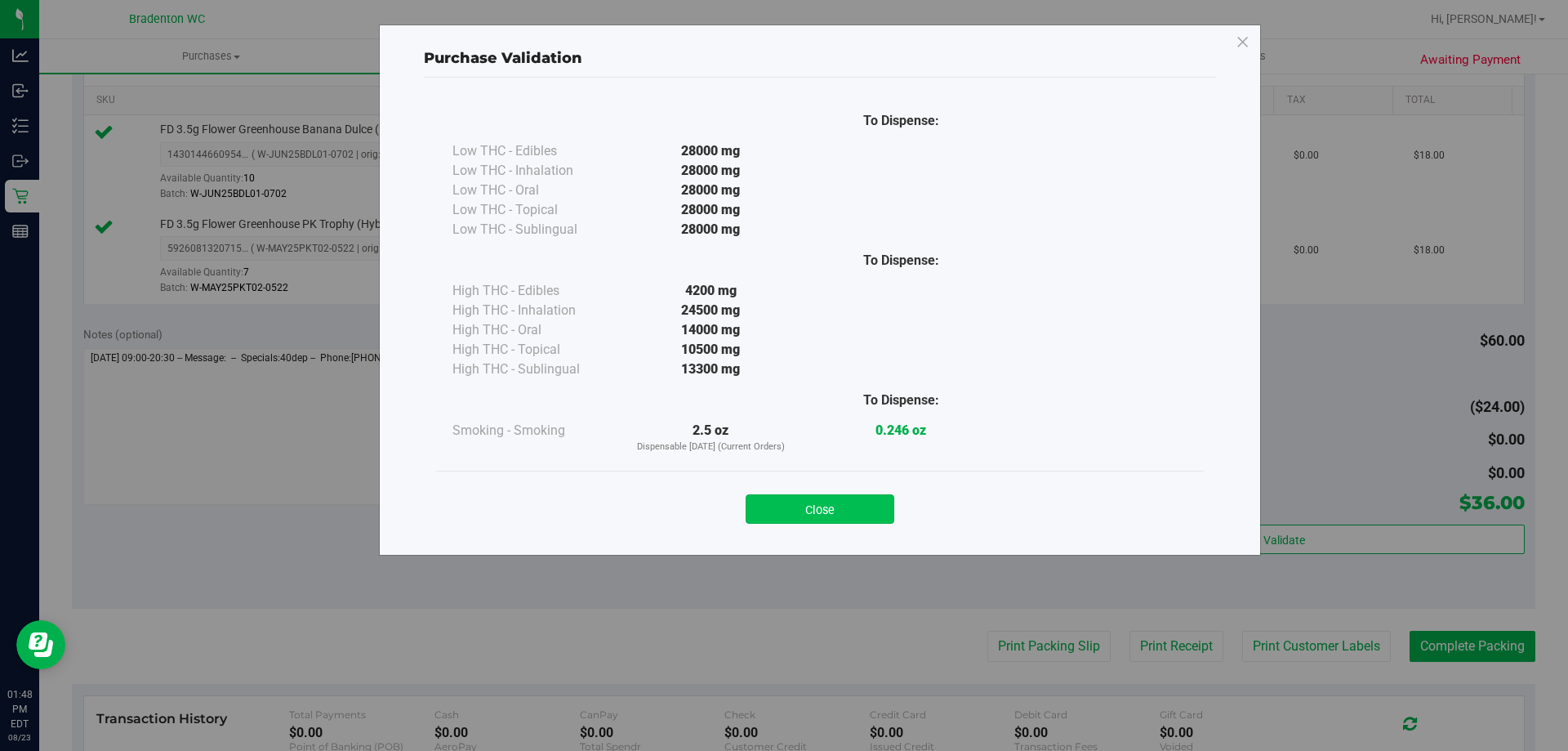
click at [834, 496] on button "Close" at bounding box center [820, 508] width 148 height 29
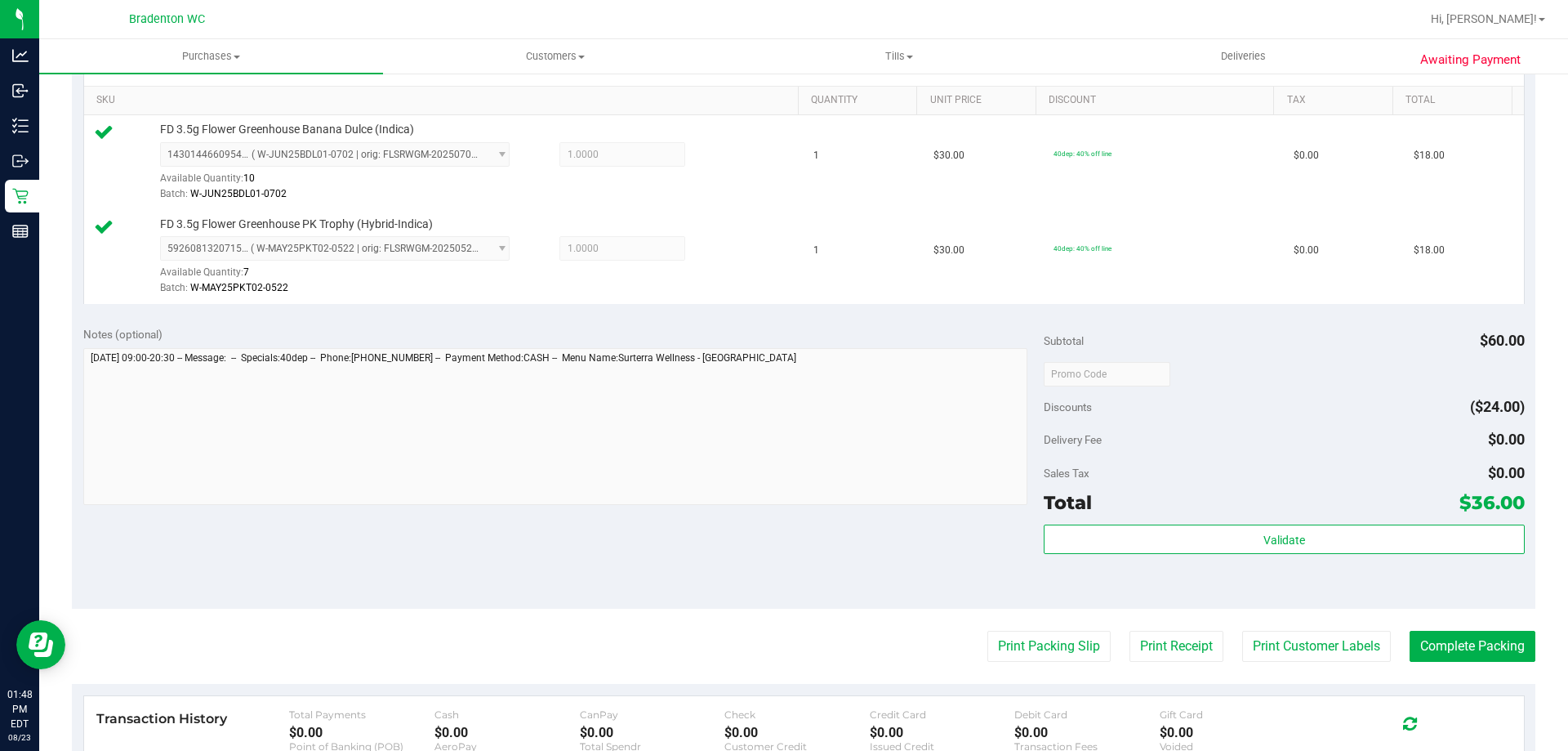
scroll to position [679, 0]
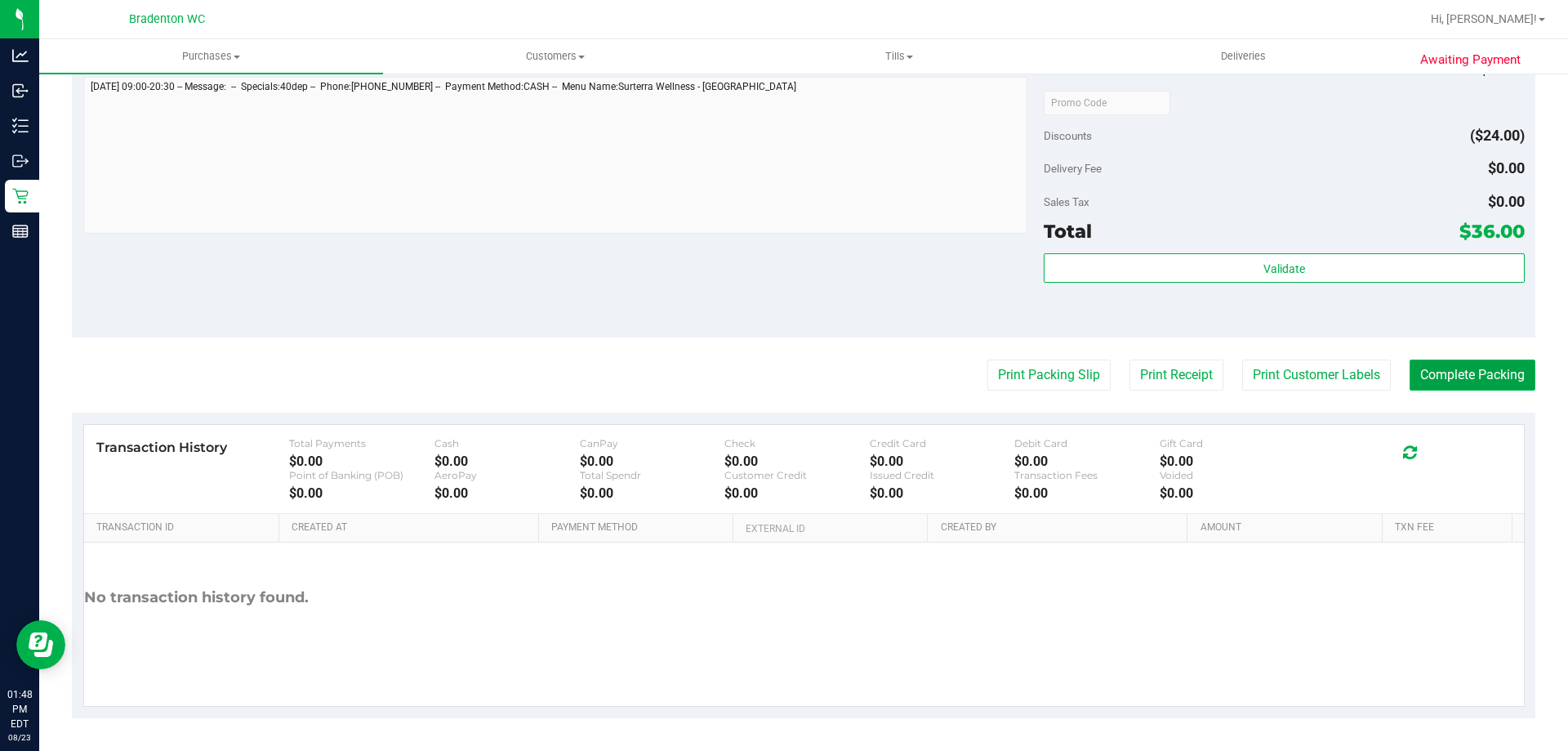
click at [1497, 377] on button "Complete Packing" at bounding box center [1473, 375] width 126 height 31
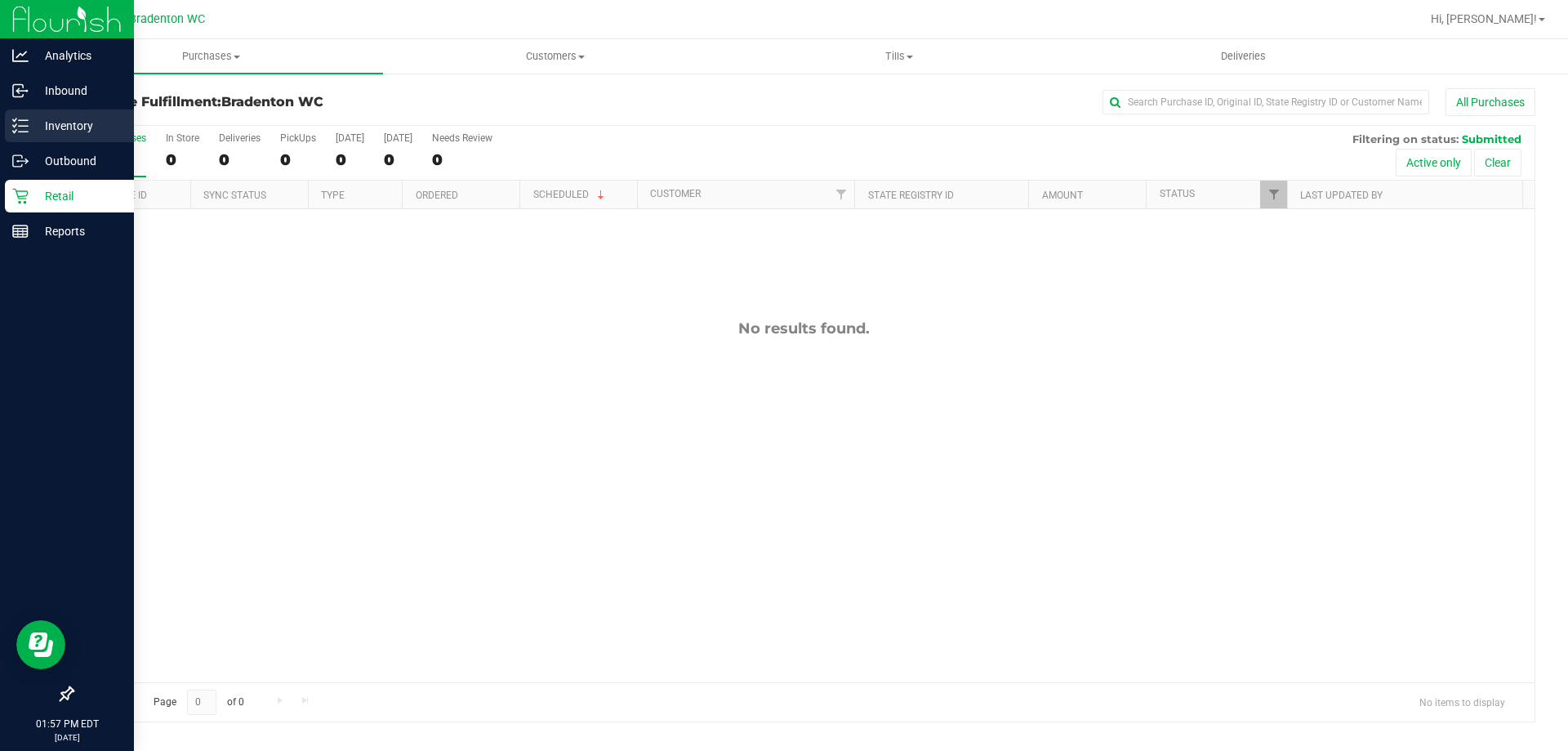
click at [85, 129] on p "Inventory" at bounding box center [77, 126] width 98 height 19
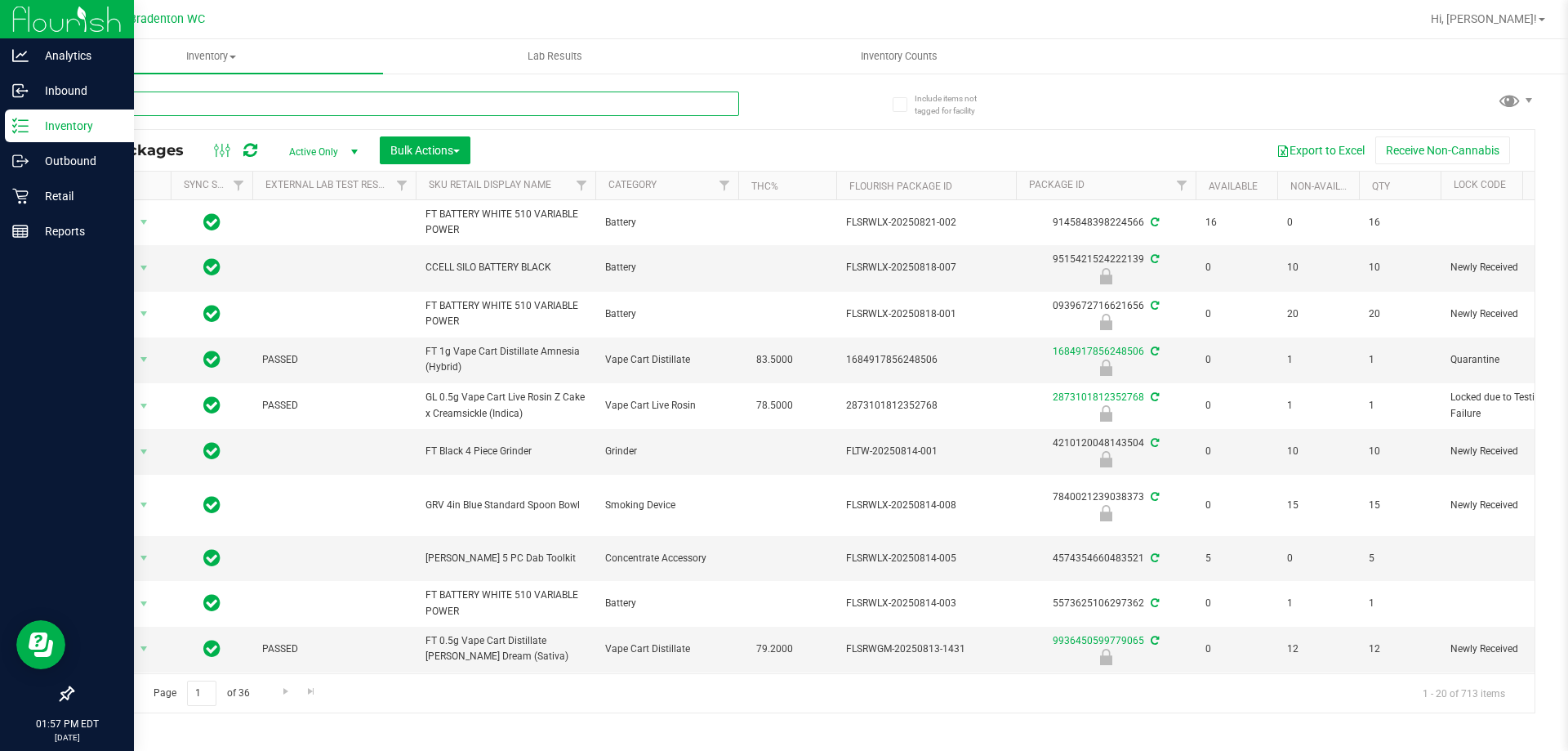
click at [168, 113] on input "text" at bounding box center [406, 103] width 668 height 24
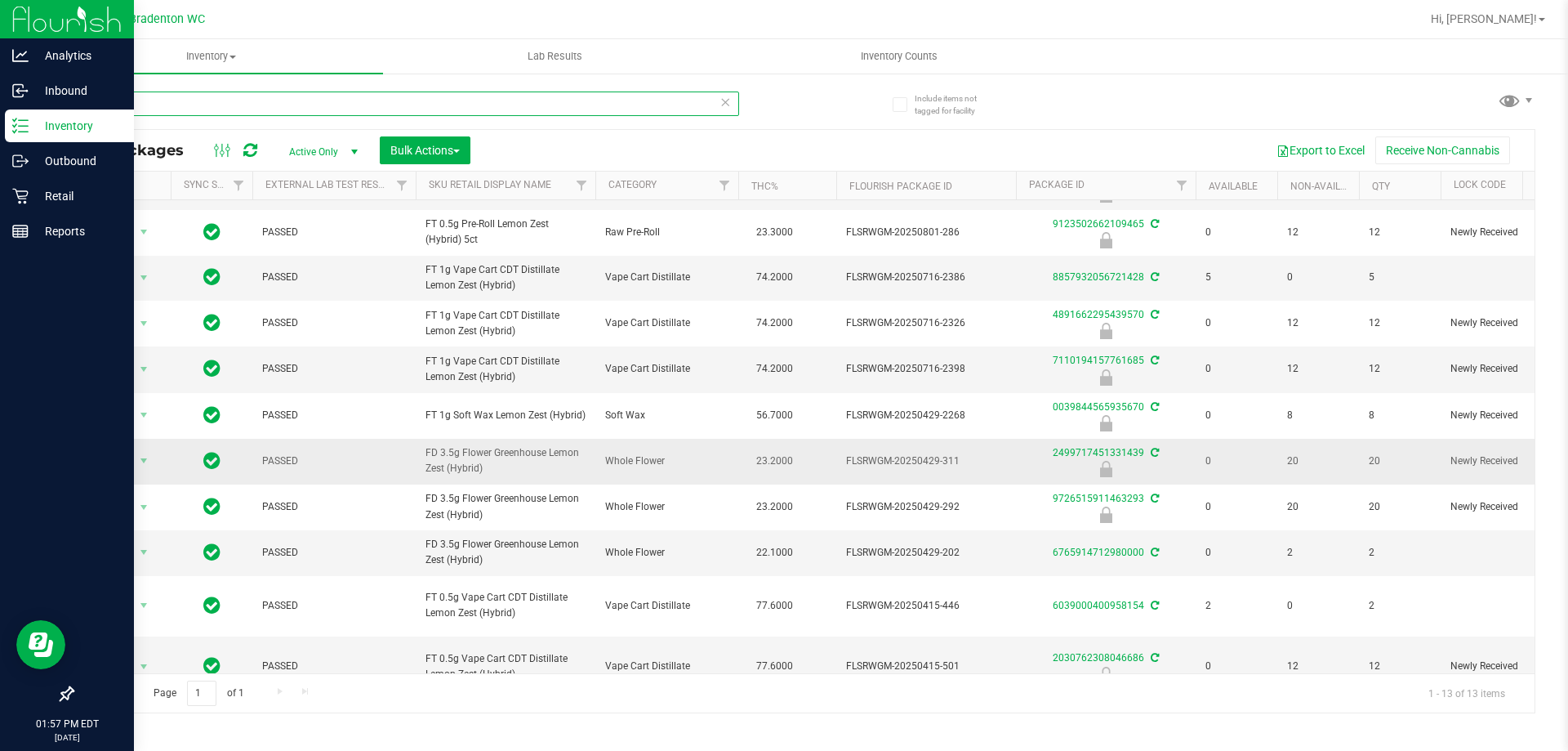
scroll to position [163, 0]
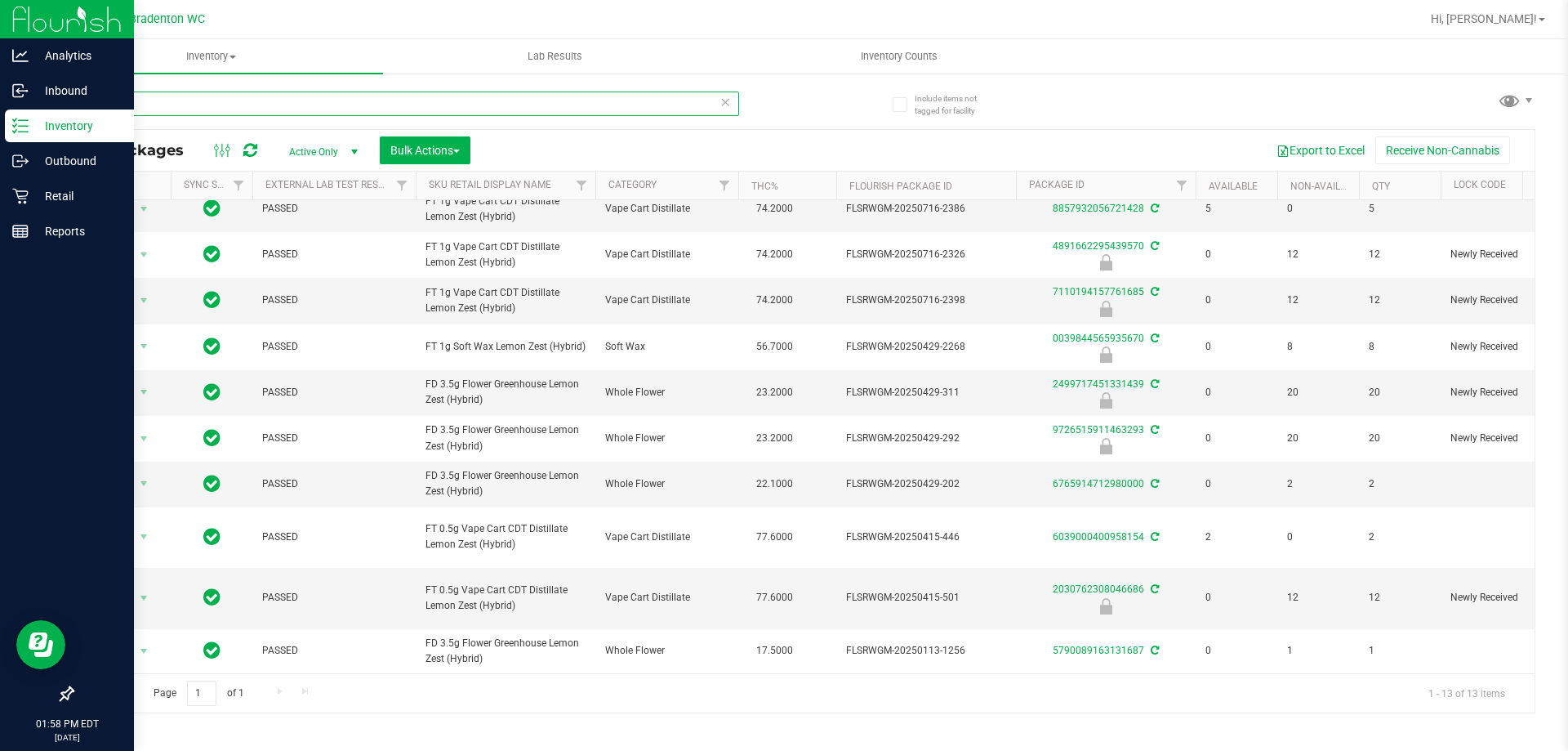
type input "lmz"
click at [24, 200] on icon at bounding box center [20, 196] width 16 height 16
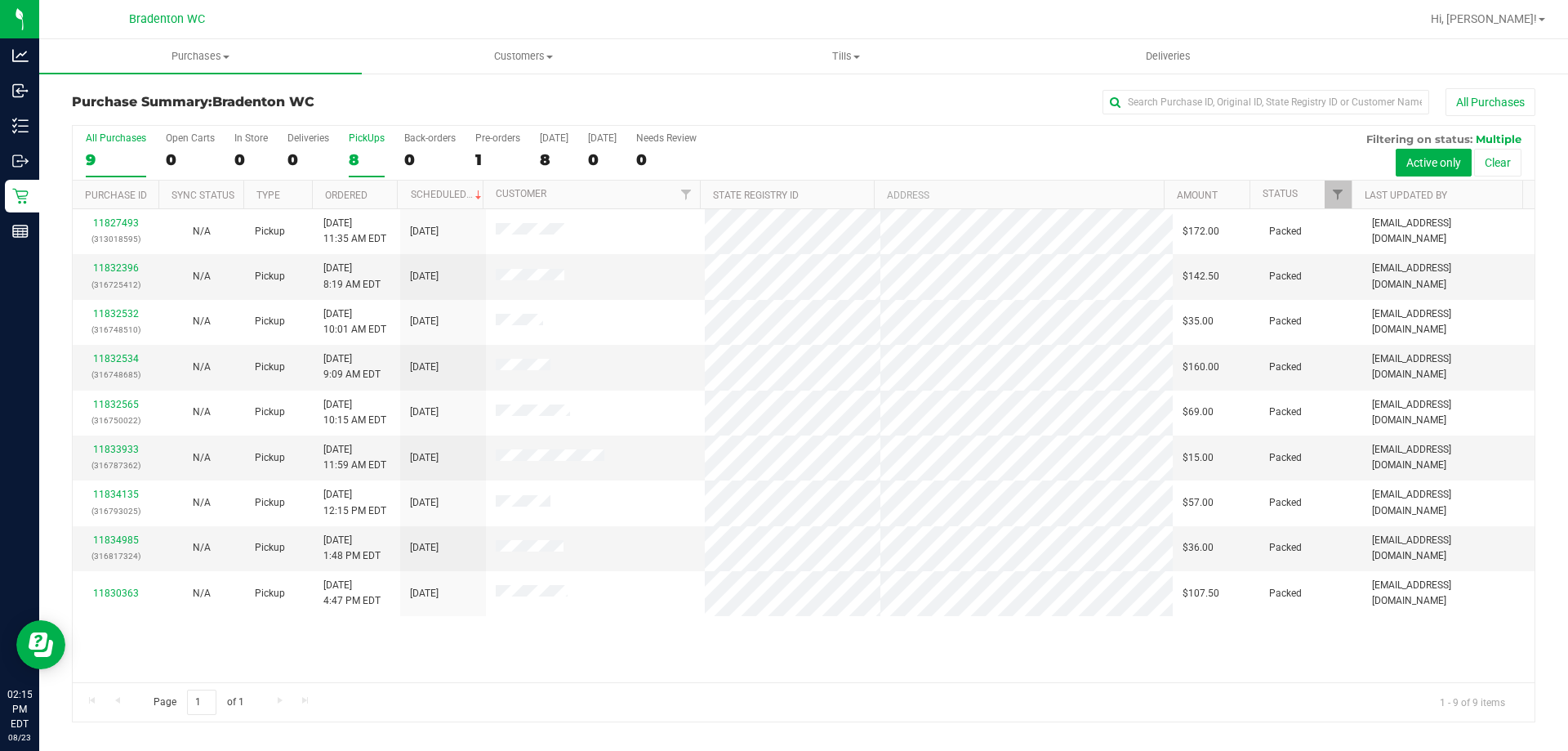
click at [359, 152] on div "8" at bounding box center [366, 159] width 36 height 18
click at [0, 0] on input "PickUps 8" at bounding box center [0, 0] width 0 height 0
click at [1347, 180] on link "Filter" at bounding box center [1338, 194] width 27 height 28
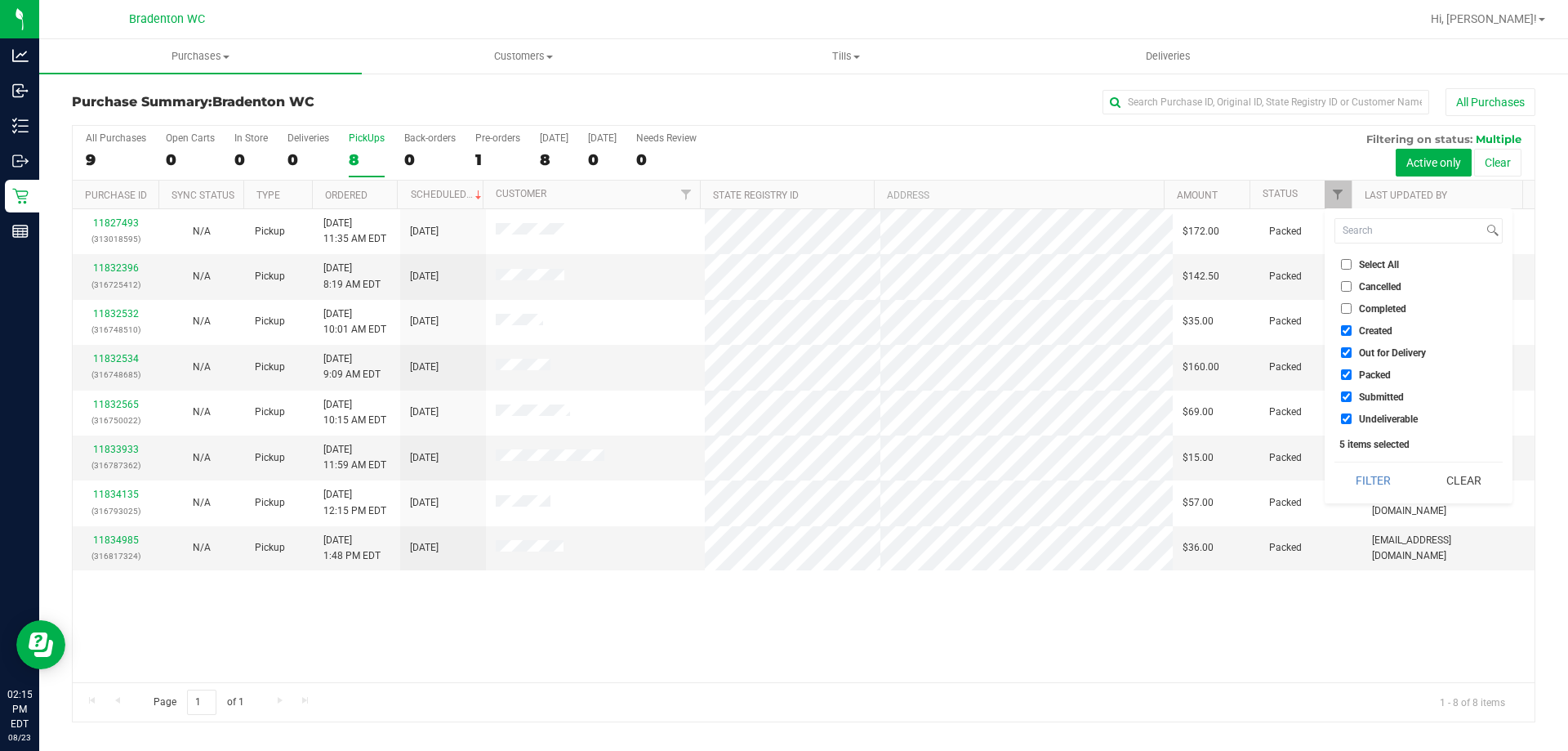
click at [1363, 376] on span "Packed" at bounding box center [1375, 375] width 32 height 10
click at [1352, 376] on input "Packed" at bounding box center [1346, 375] width 11 height 11
checkbox input "false"
click at [1366, 470] on button "Filter" at bounding box center [1374, 479] width 79 height 36
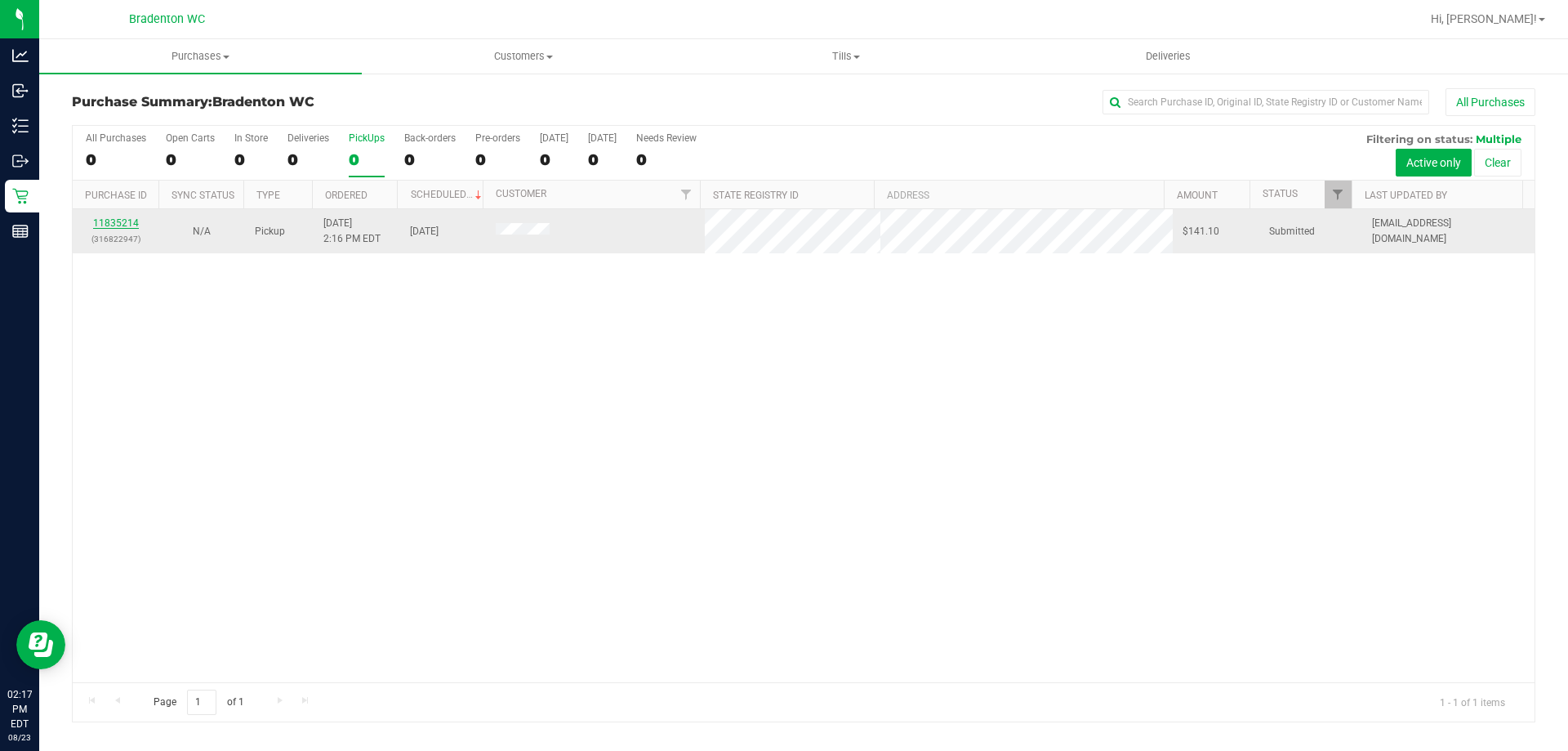
click at [112, 217] on link "11835214" at bounding box center [115, 223] width 46 height 12
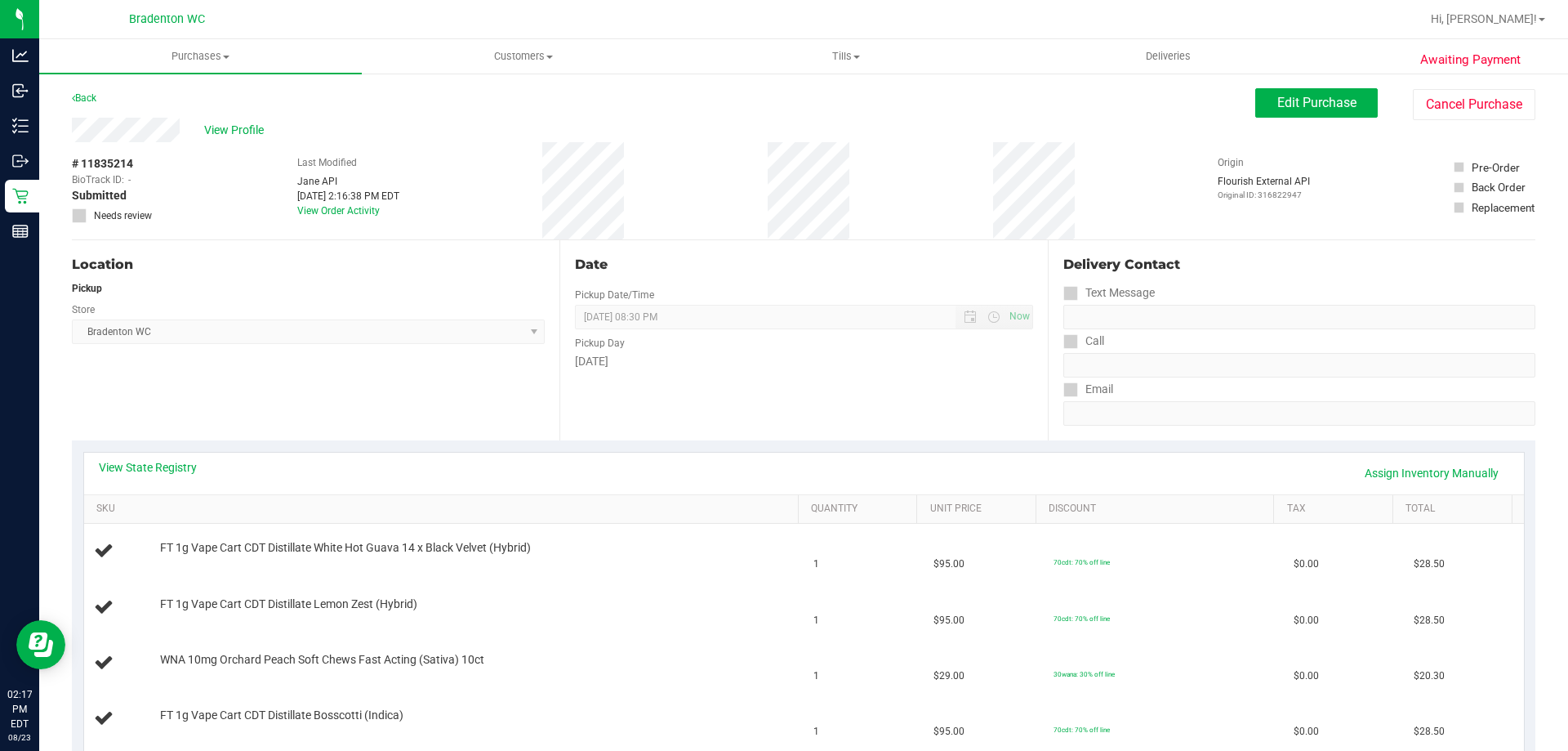
drag, startPoint x: 762, startPoint y: 180, endPoint x: 869, endPoint y: 189, distance: 107.4
click at [886, 188] on div "# 11835214 BioTrack ID: - Submitted Needs review Last Modified Jane API Aug 23,…" at bounding box center [803, 190] width 1464 height 97
click at [380, 312] on div "Store" at bounding box center [308, 308] width 473 height 23
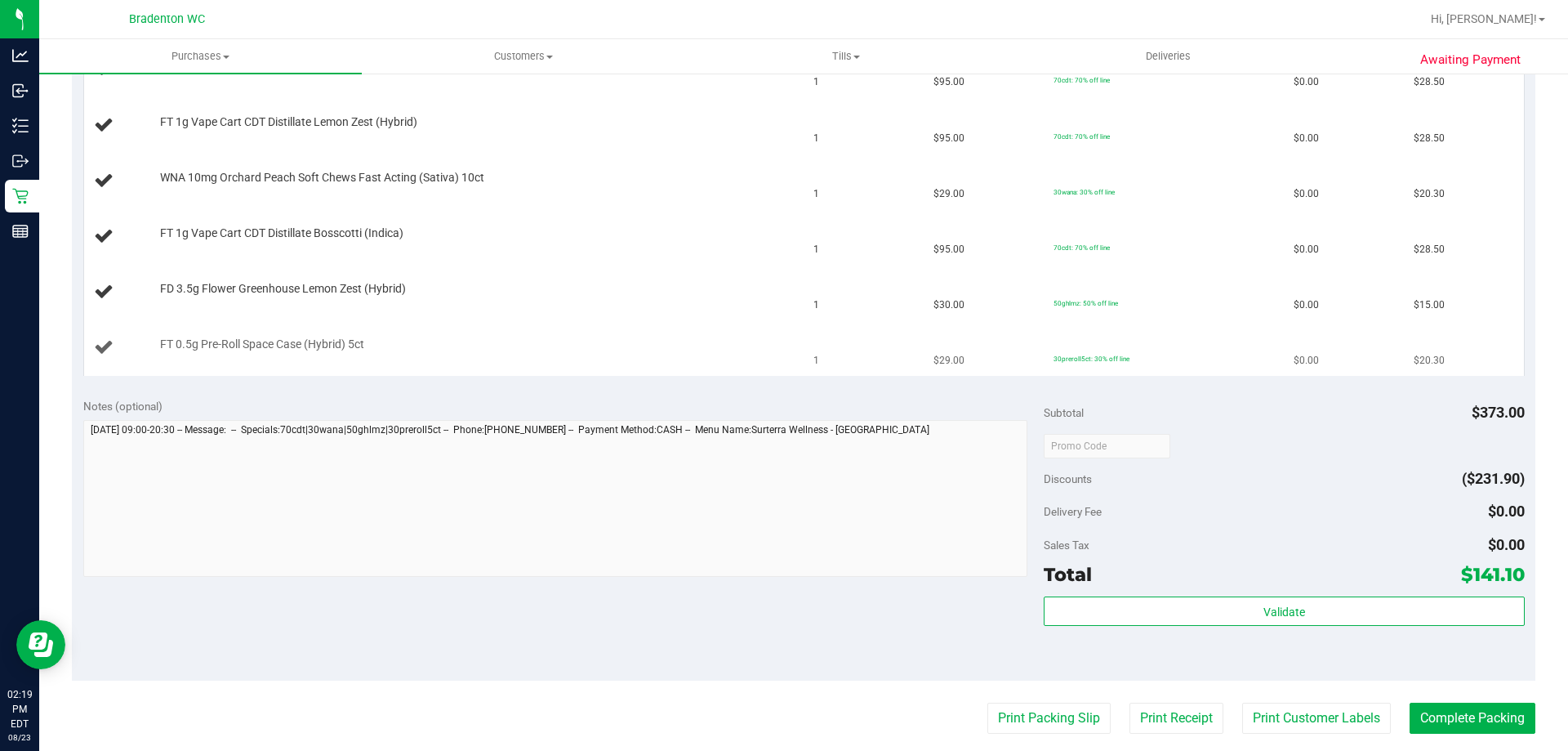
scroll to position [490, 0]
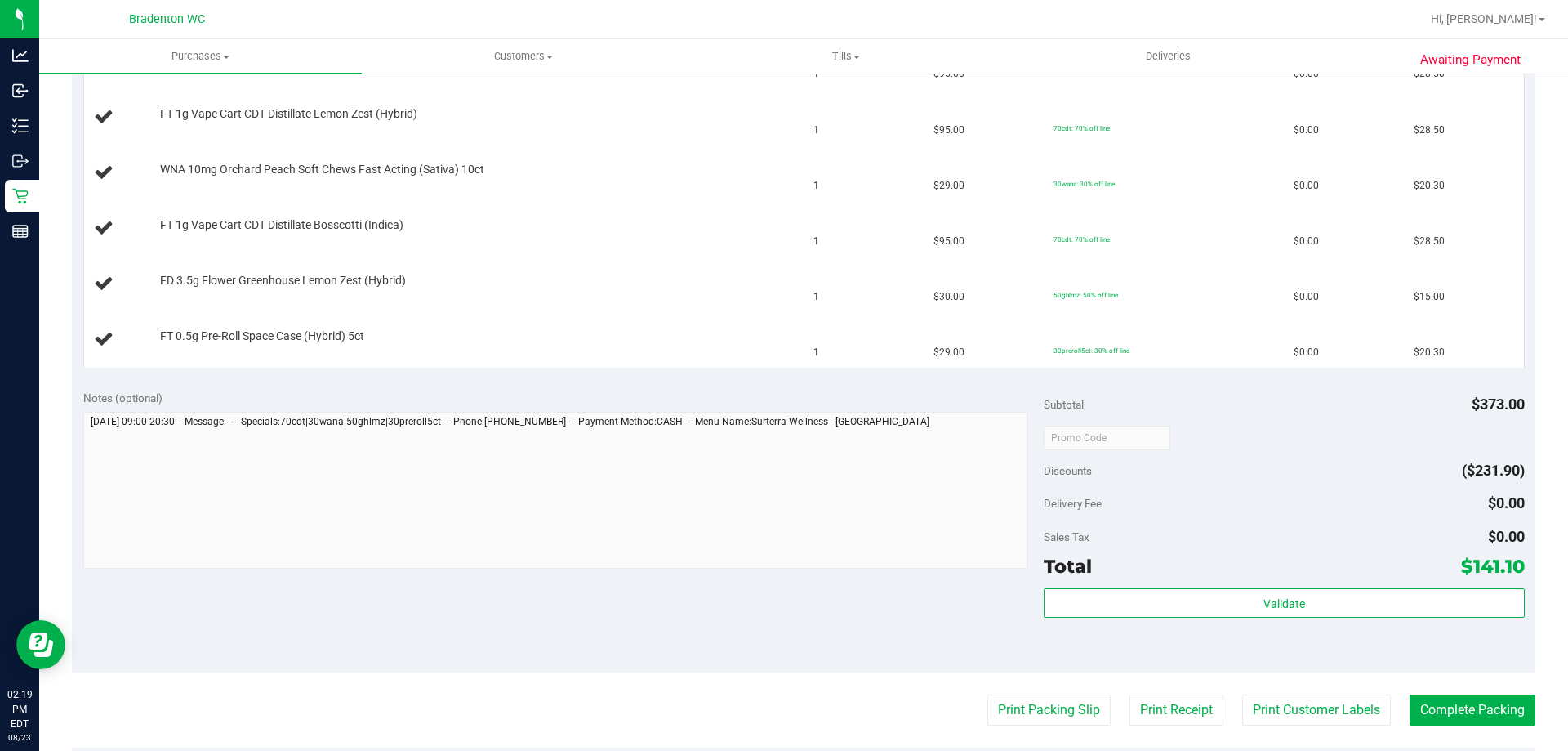
click at [995, 693] on purchase-details "Back Edit Purchase Cancel Purchase View Profile # 11835214 BioTrack ID: - Submi…" at bounding box center [803, 325] width 1464 height 1454
click at [996, 698] on button "Print Packing Slip" at bounding box center [1049, 710] width 123 height 31
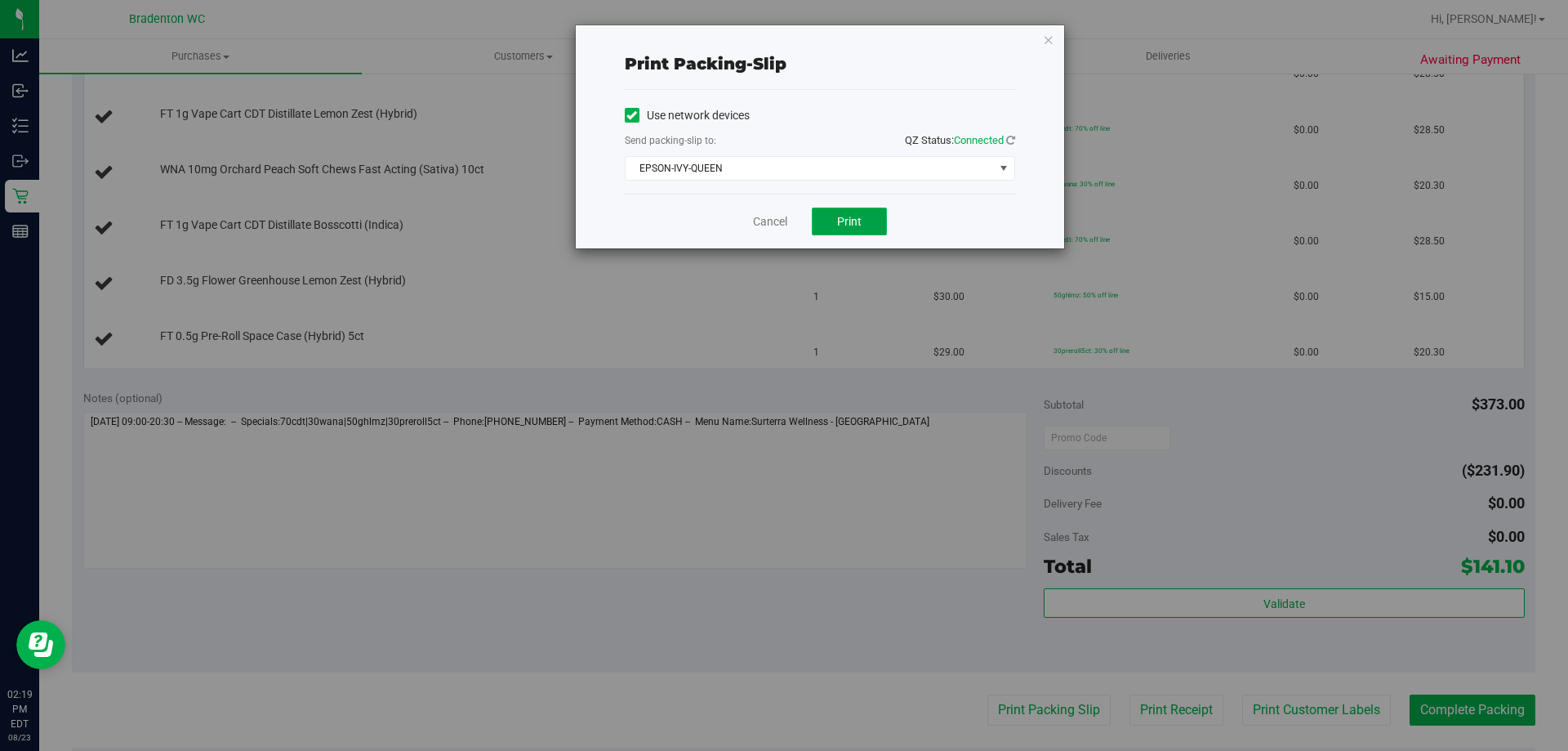
click at [844, 209] on button "Print" at bounding box center [849, 221] width 75 height 28
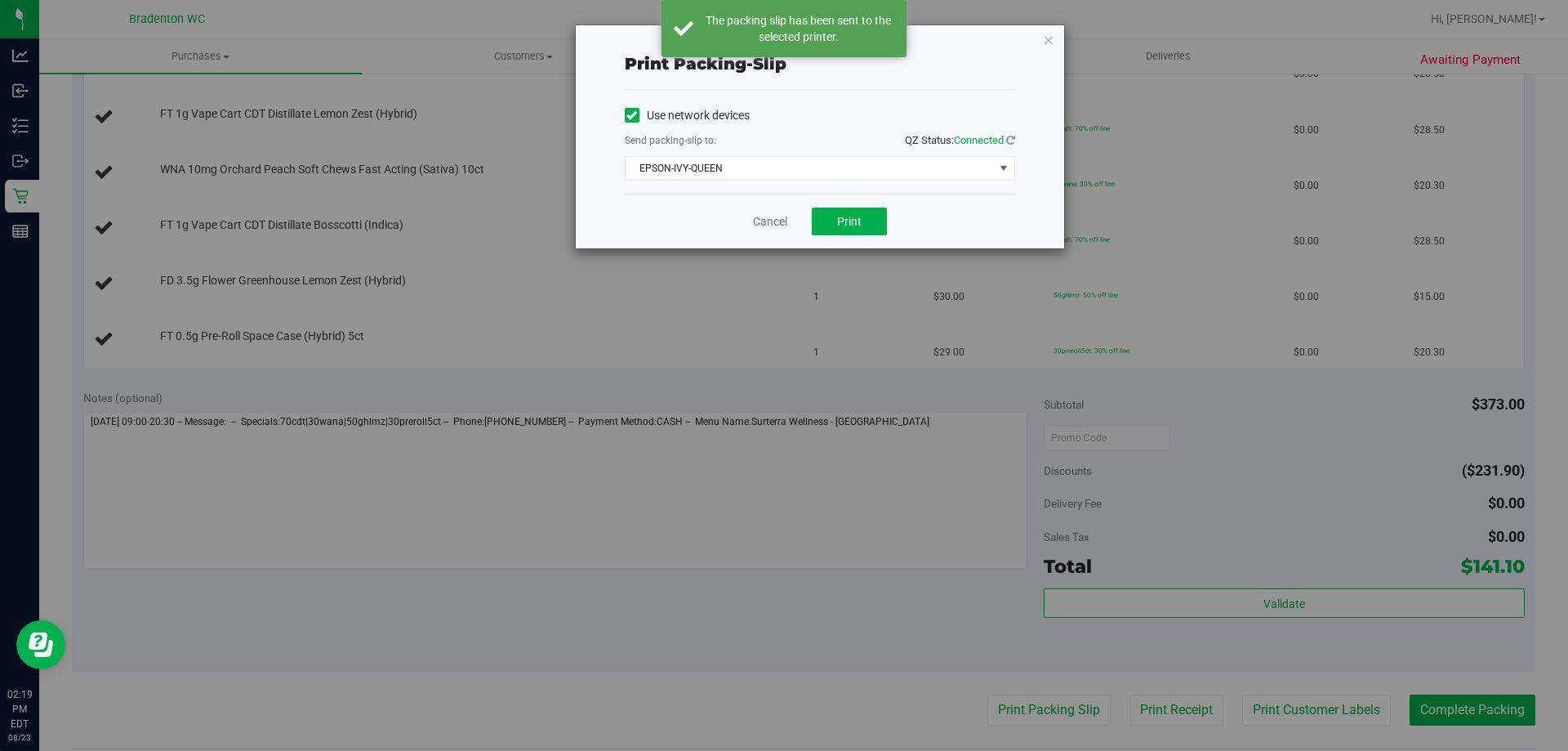
click at [773, 212] on div "Cancel Print" at bounding box center [820, 221] width 390 height 54
click at [774, 226] on link "Cancel" at bounding box center [769, 222] width 34 height 17
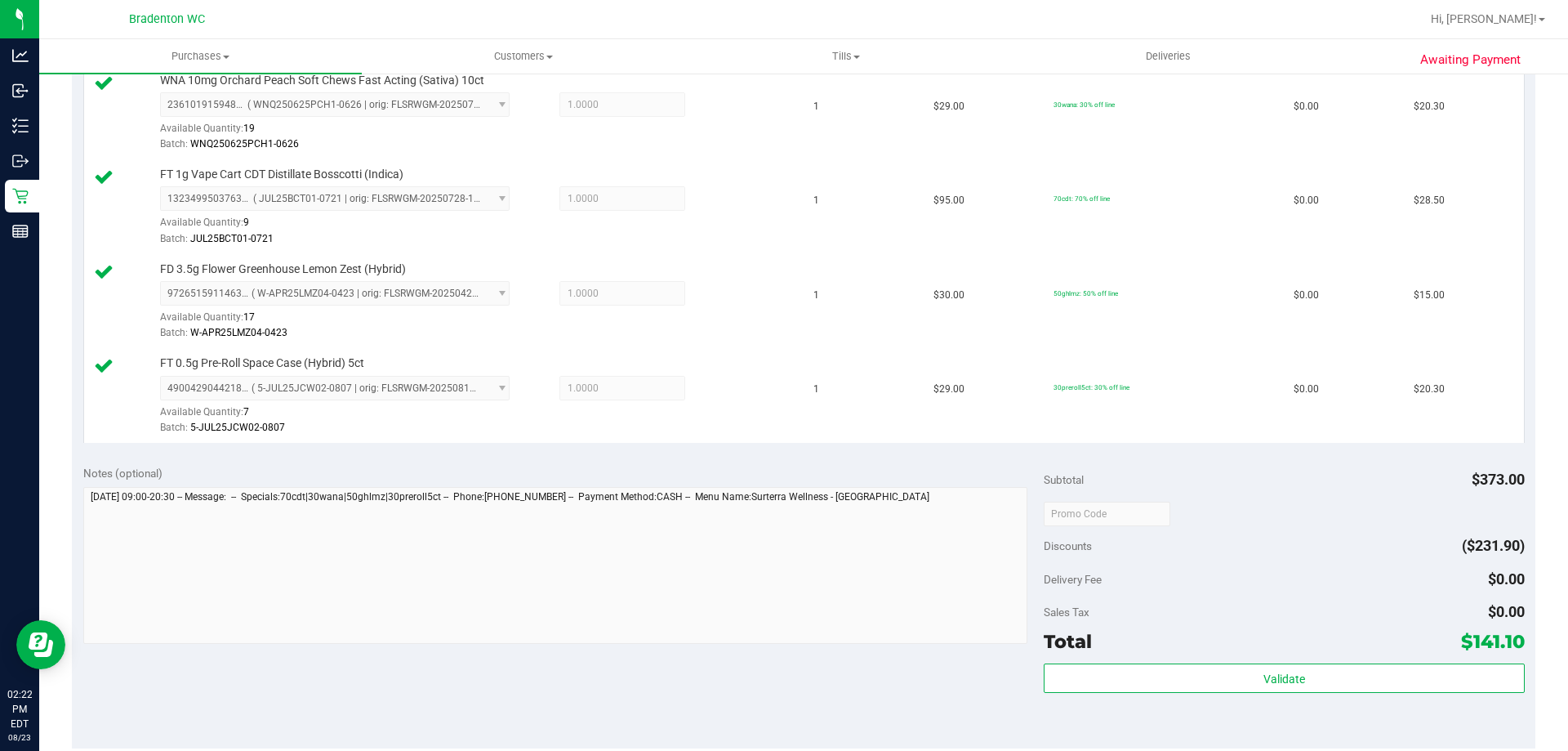
scroll to position [735, 0]
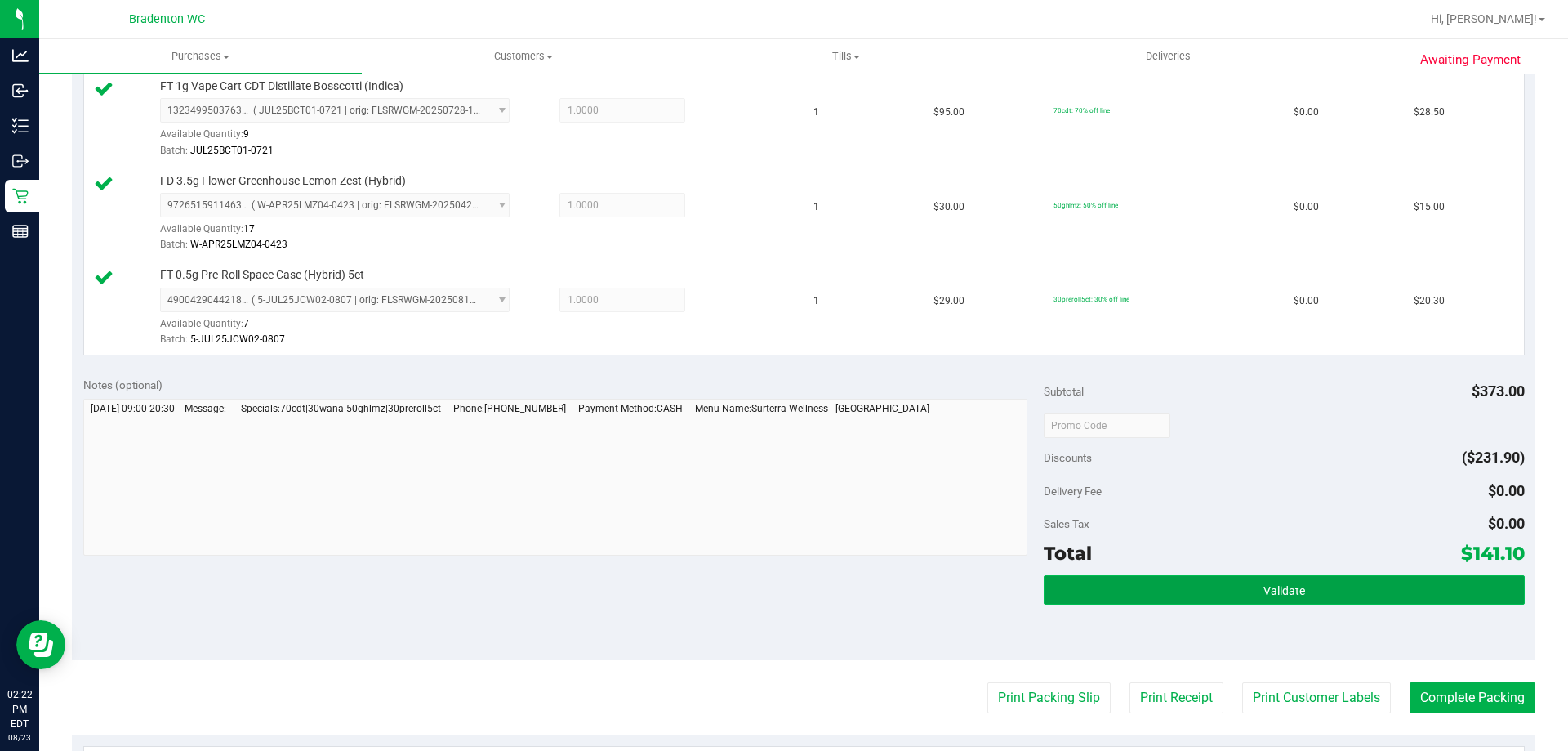
click at [1169, 581] on button "Validate" at bounding box center [1284, 590] width 480 height 29
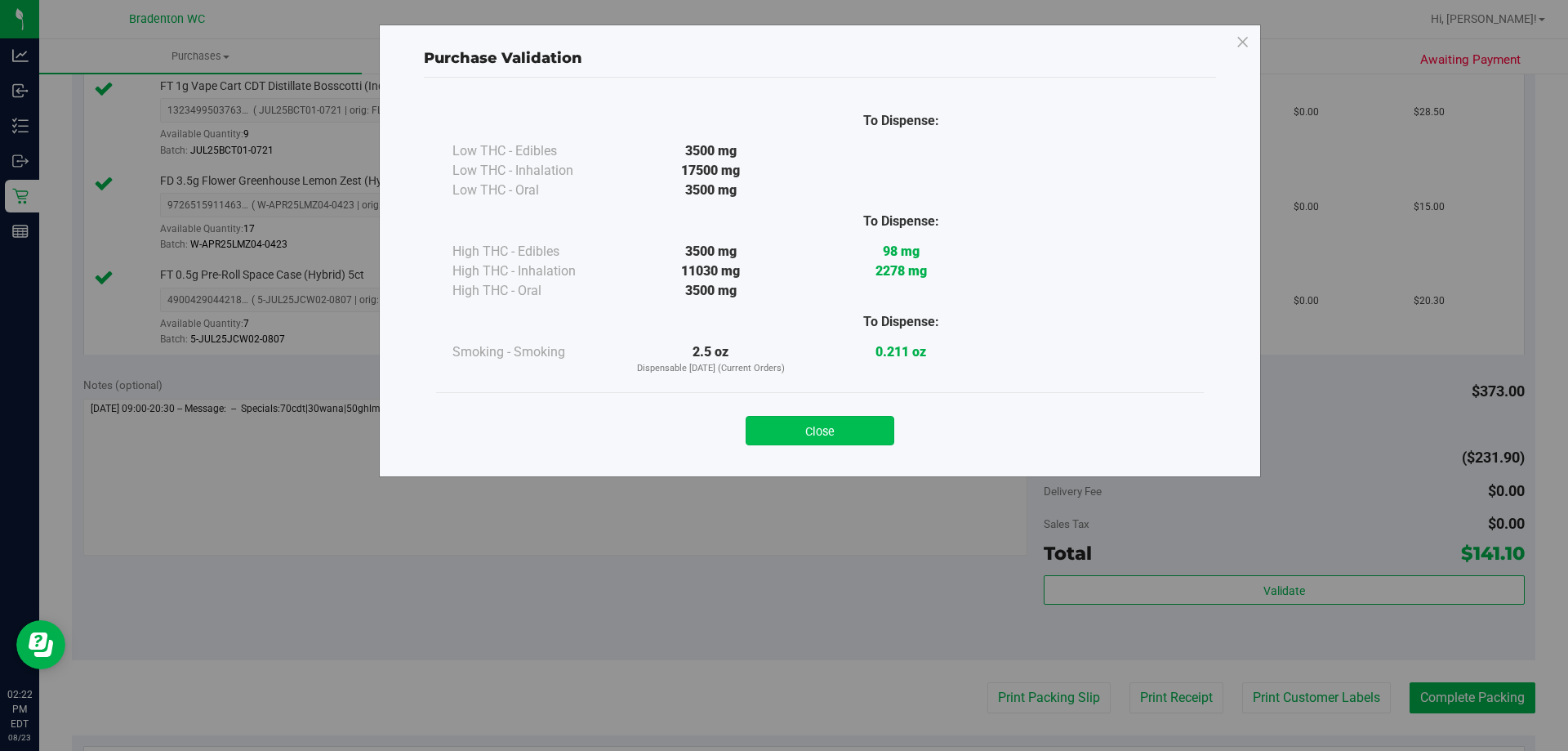
click at [836, 416] on button "Close" at bounding box center [820, 430] width 148 height 29
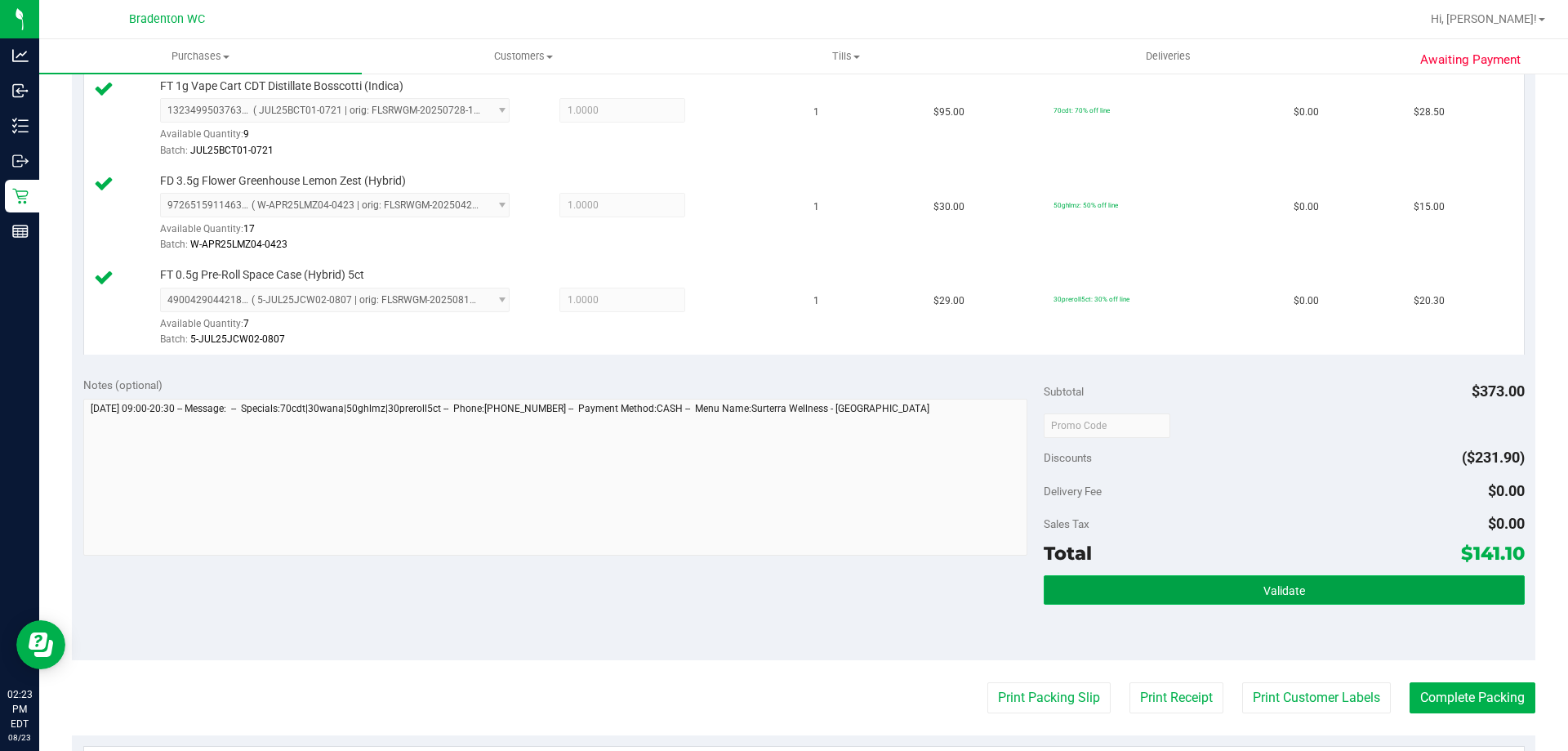
click at [1200, 585] on button "Validate" at bounding box center [1284, 590] width 480 height 29
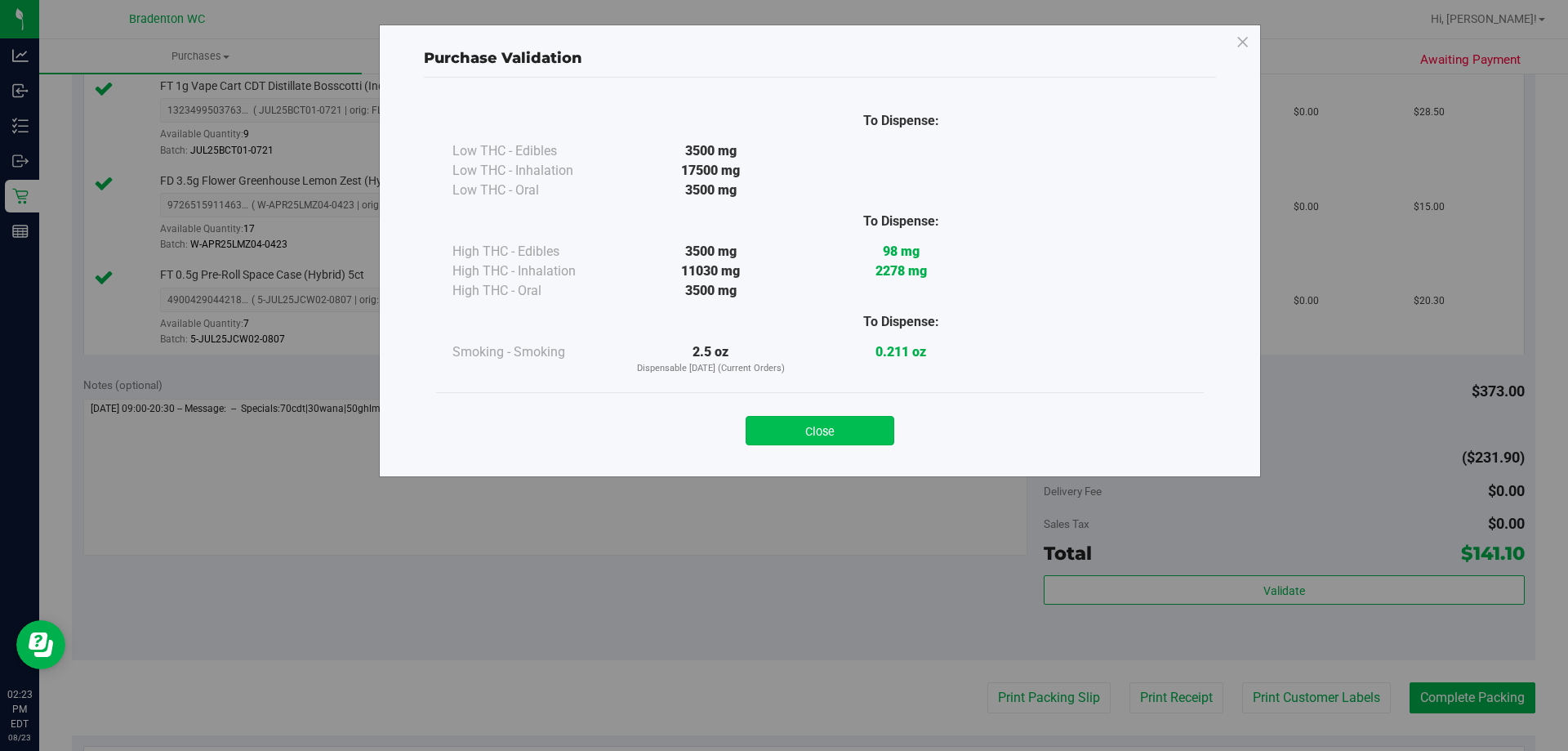
click at [829, 423] on button "Close" at bounding box center [820, 430] width 148 height 29
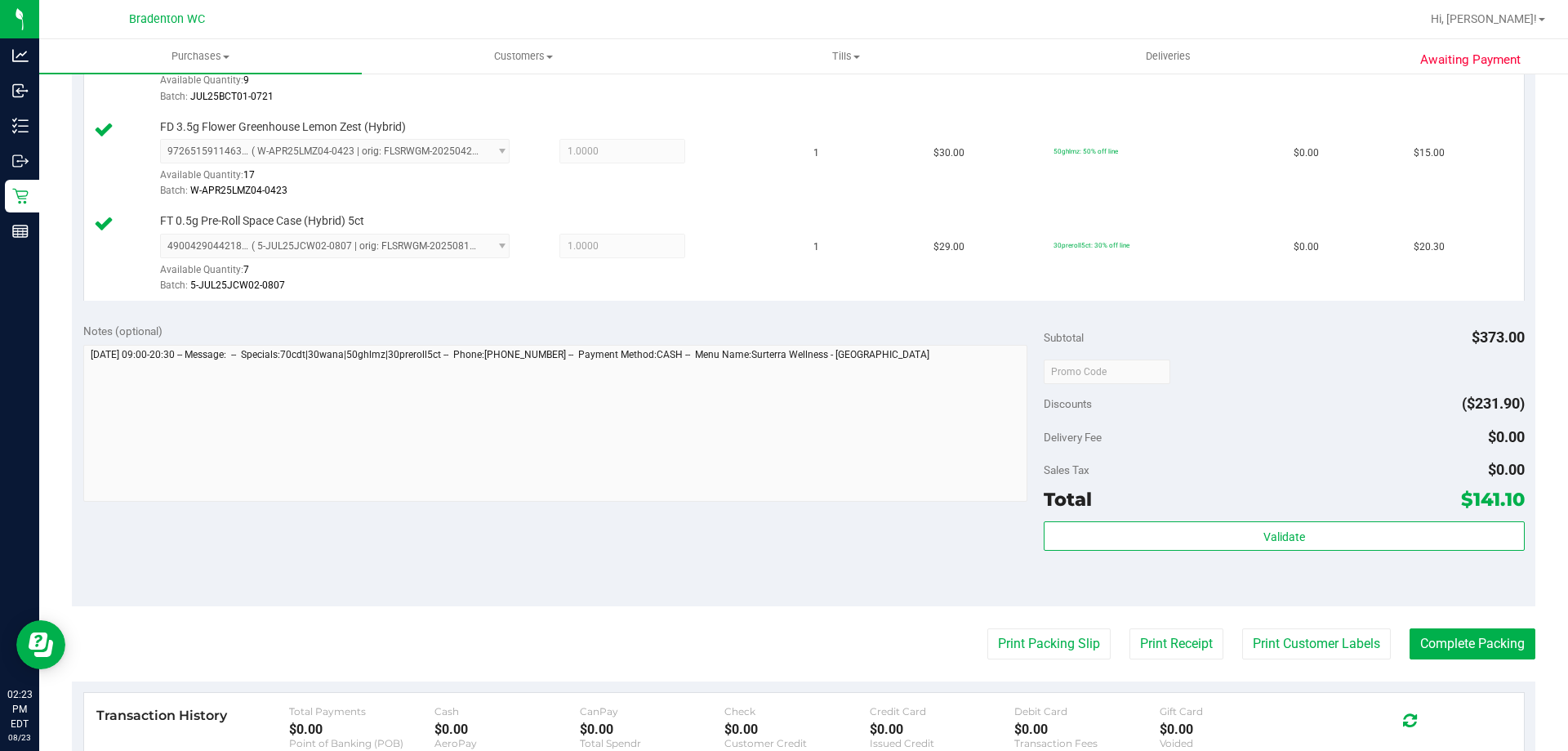
scroll to position [817, 0]
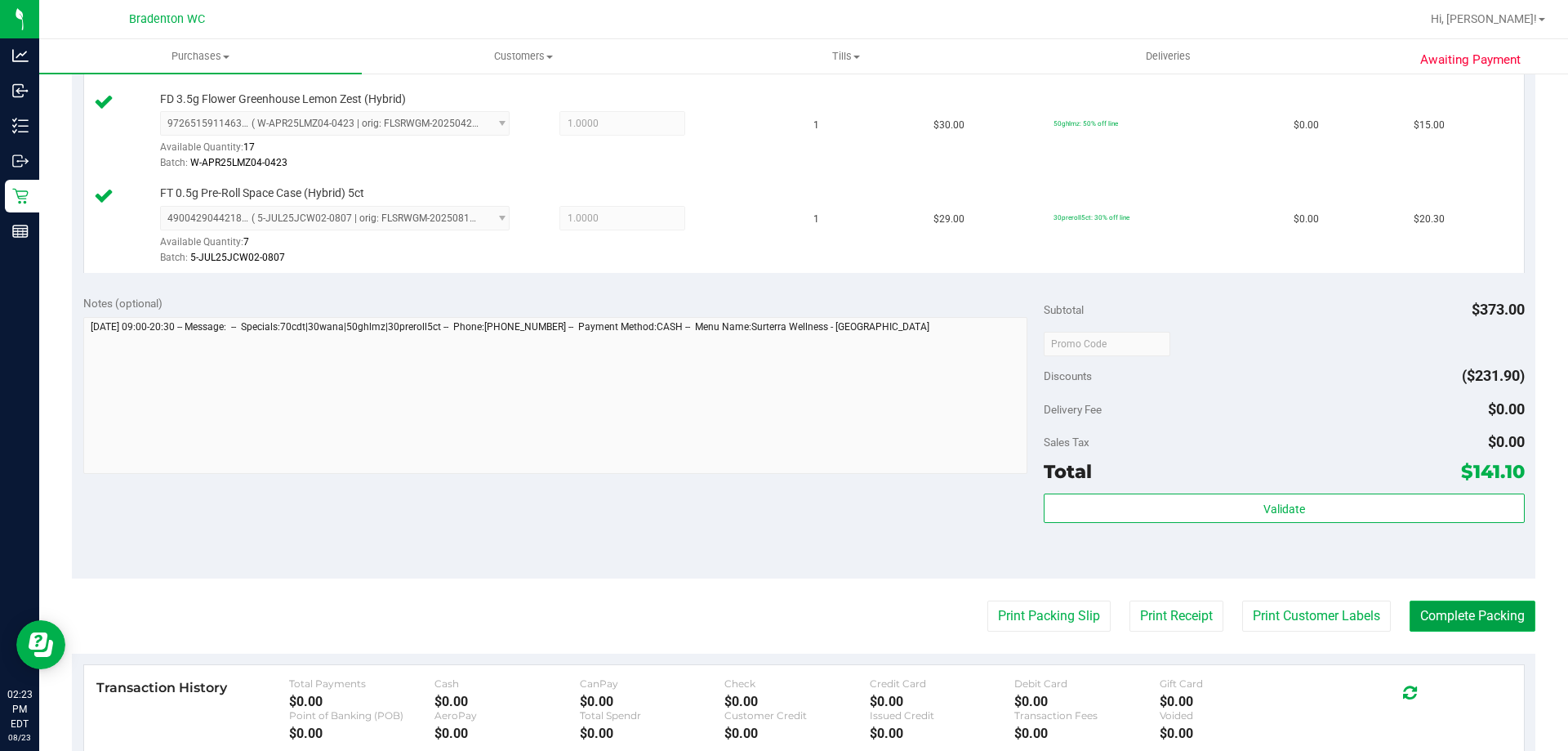
click at [1450, 610] on button "Complete Packing" at bounding box center [1473, 616] width 126 height 31
